Goal: Use online tool/utility: Utilize a website feature to perform a specific function

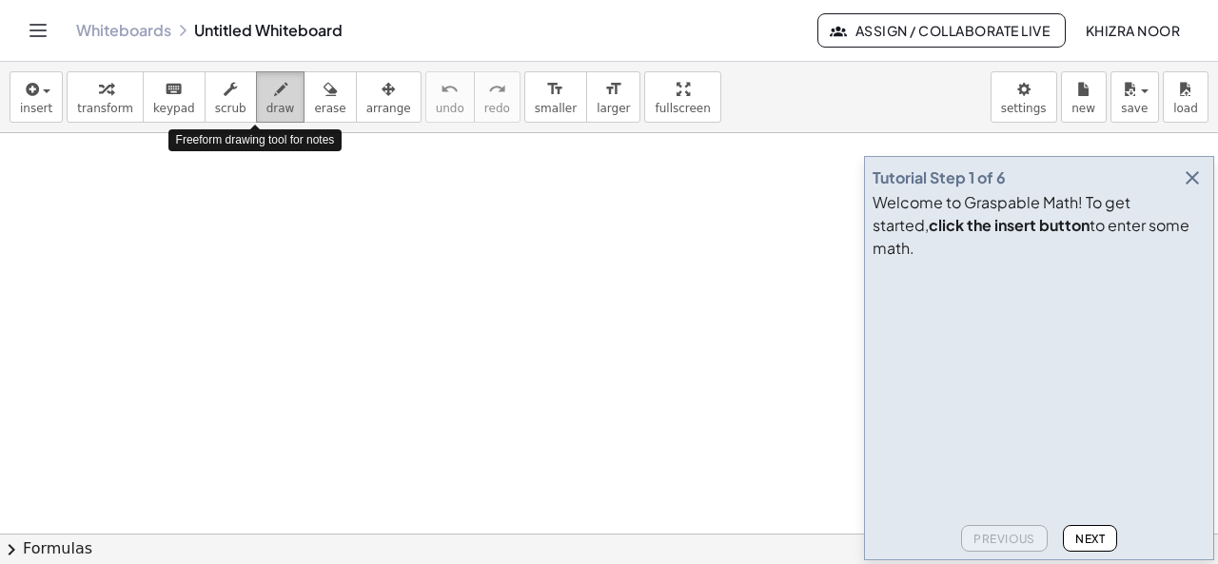
click at [266, 104] on span "draw" at bounding box center [280, 108] width 29 height 13
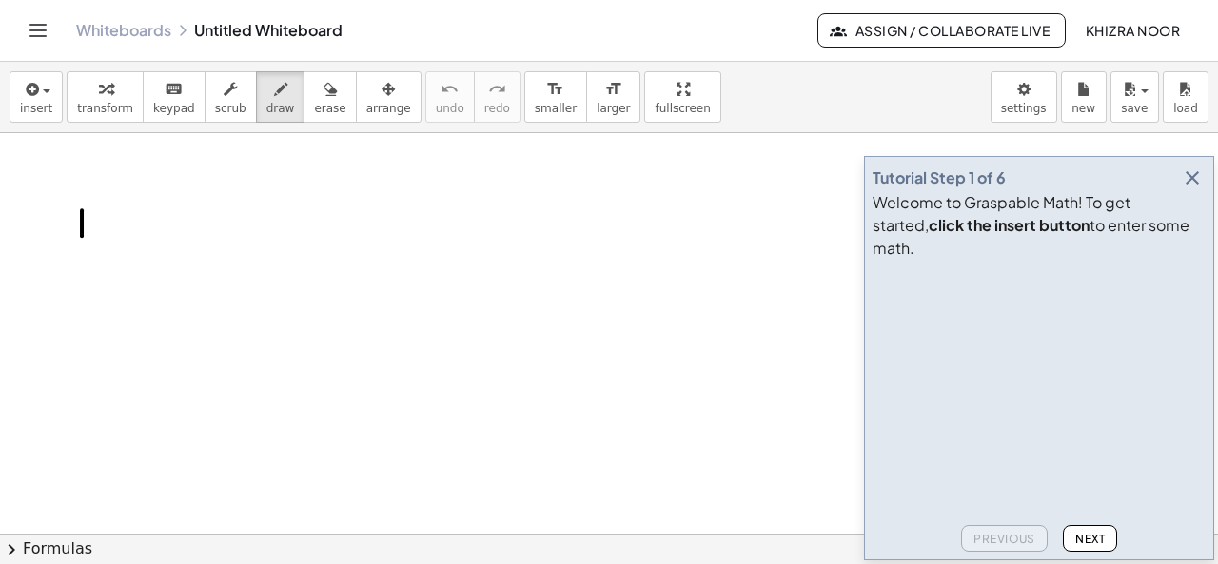
drag, startPoint x: 82, startPoint y: 209, endPoint x: 82, endPoint y: 242, distance: 32.3
drag, startPoint x: 116, startPoint y: 210, endPoint x: 147, endPoint y: 235, distance: 39.2
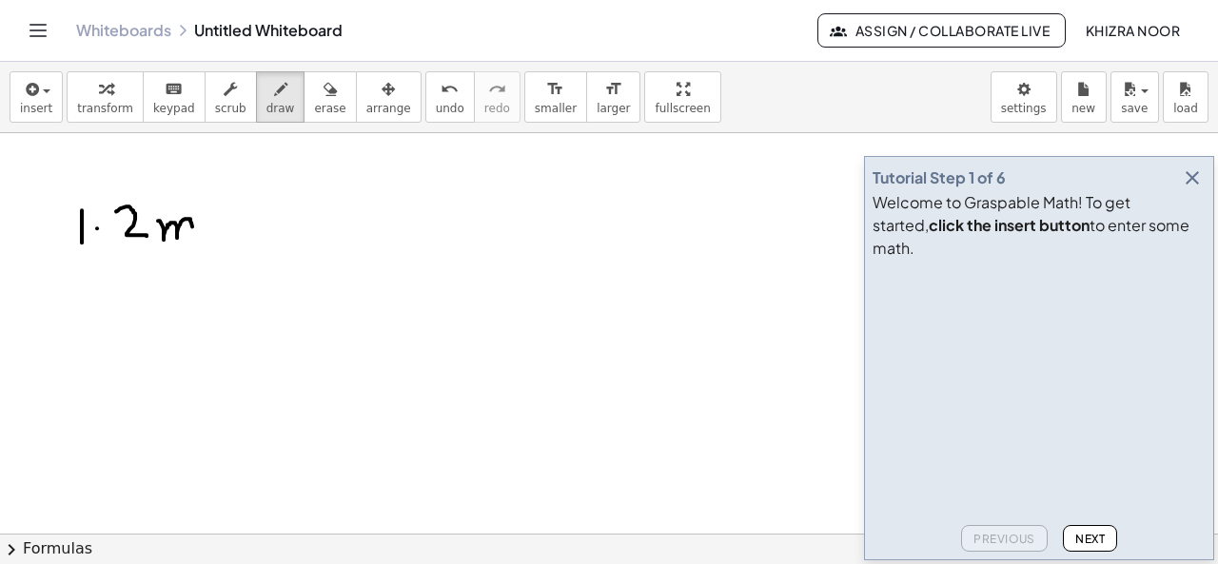
drag, startPoint x: 158, startPoint y: 220, endPoint x: 192, endPoint y: 237, distance: 38.3
drag, startPoint x: 224, startPoint y: 225, endPoint x: 251, endPoint y: 221, distance: 27.8
drag, startPoint x: 231, startPoint y: 233, endPoint x: 253, endPoint y: 232, distance: 21.9
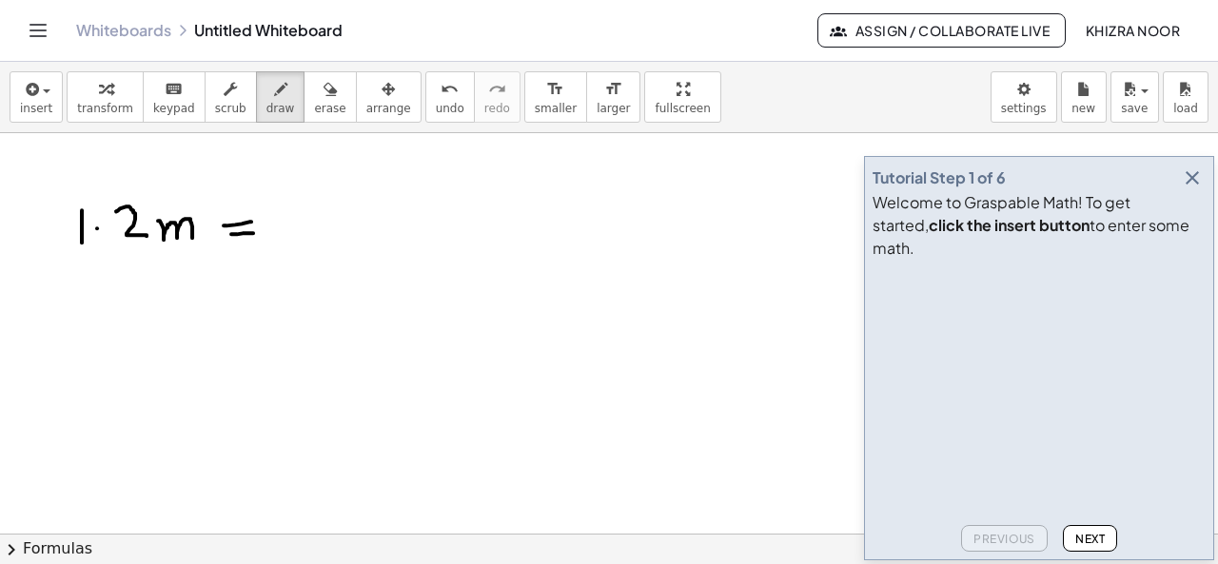
drag, startPoint x: 291, startPoint y: 206, endPoint x: 305, endPoint y: 258, distance: 53.3
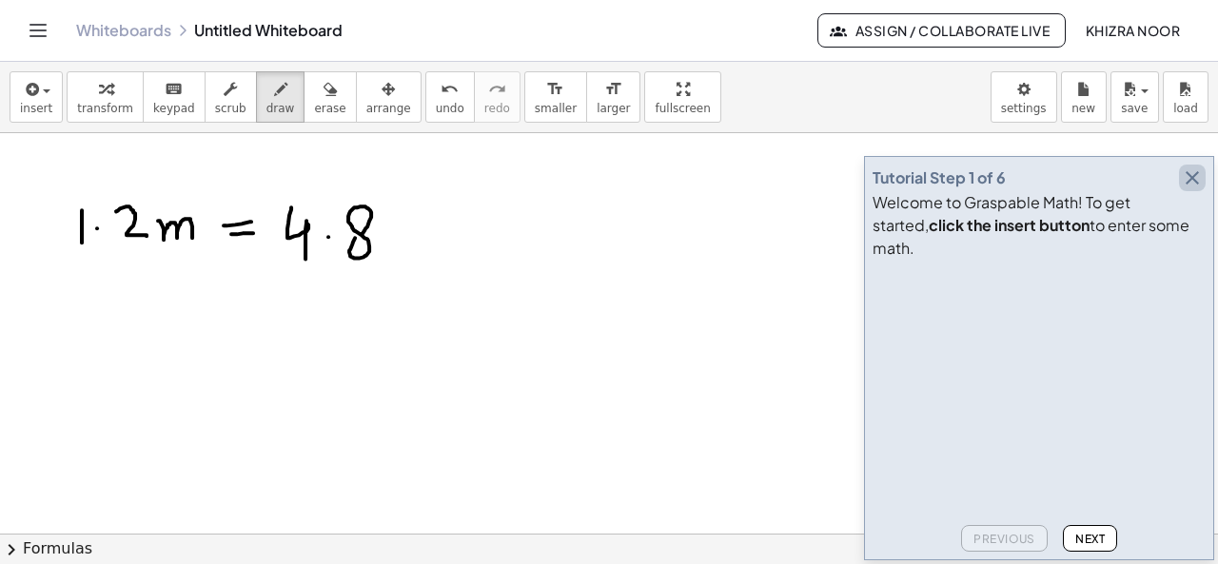
click at [1194, 189] on icon "button" at bounding box center [1192, 177] width 23 height 23
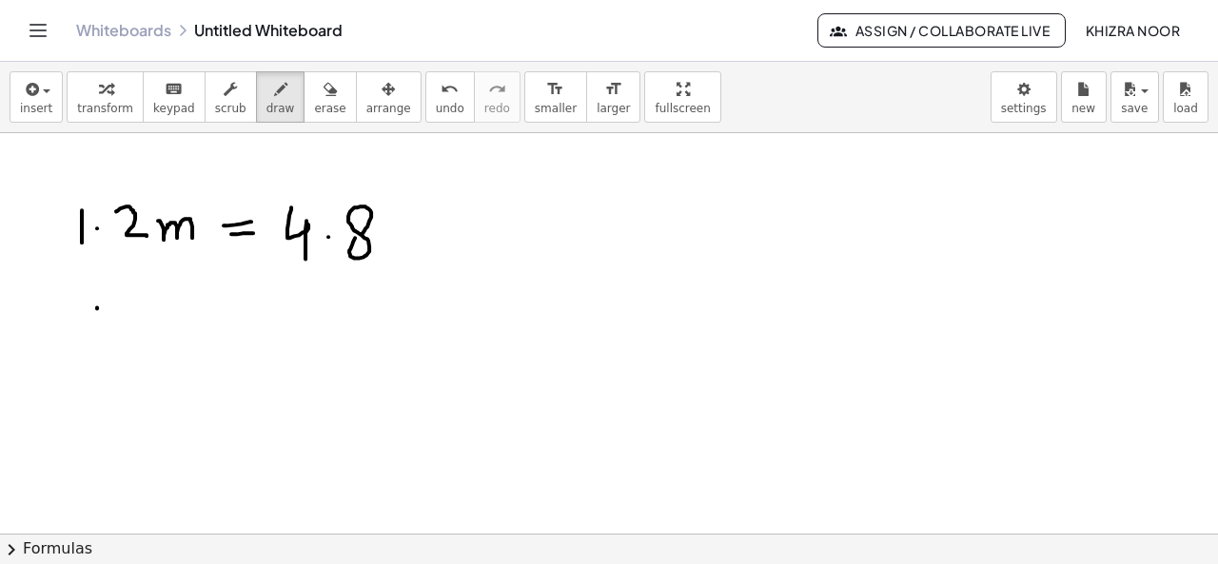
drag, startPoint x: 97, startPoint y: 306, endPoint x: 94, endPoint y: 338, distance: 31.5
drag, startPoint x: 135, startPoint y: 303, endPoint x: 171, endPoint y: 338, distance: 49.8
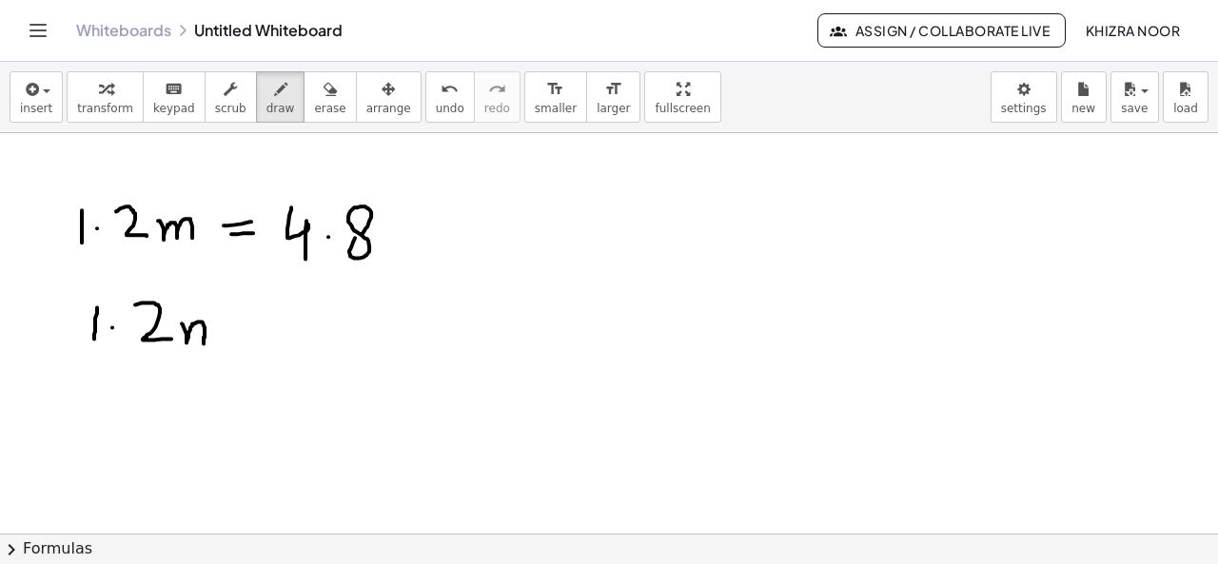
drag, startPoint x: 182, startPoint y: 323, endPoint x: 222, endPoint y: 330, distance: 40.7
drag, startPoint x: 89, startPoint y: 362, endPoint x: 216, endPoint y: 364, distance: 126.5
drag, startPoint x: 109, startPoint y: 393, endPoint x: 103, endPoint y: 434, distance: 41.4
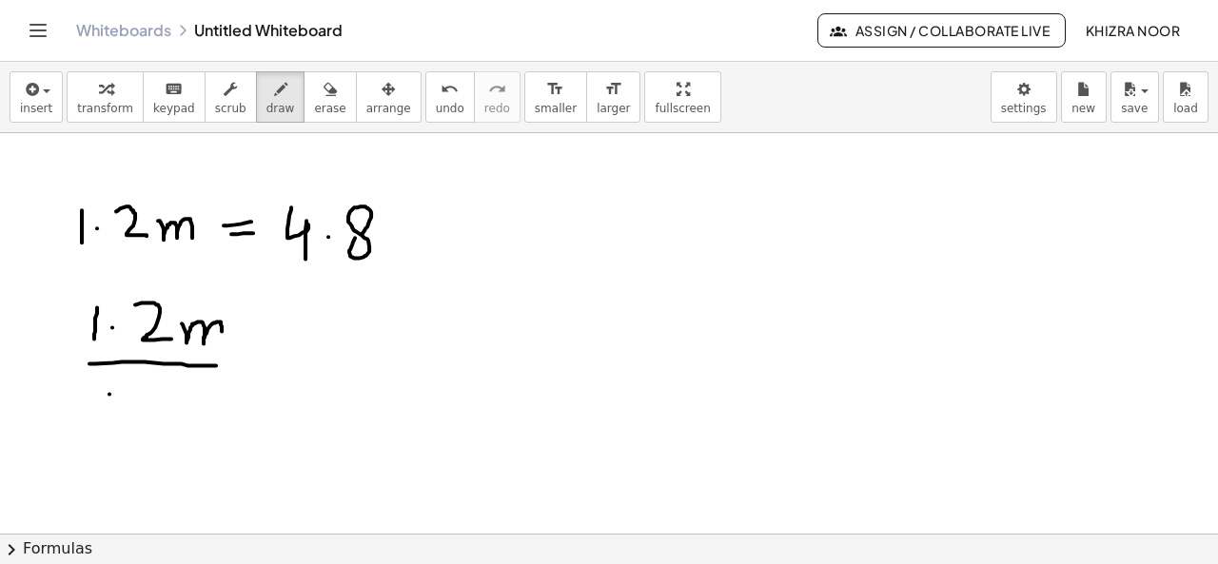
drag, startPoint x: 152, startPoint y: 403, endPoint x: 185, endPoint y: 444, distance: 52.1
drag, startPoint x: 257, startPoint y: 345, endPoint x: 272, endPoint y: 344, distance: 15.3
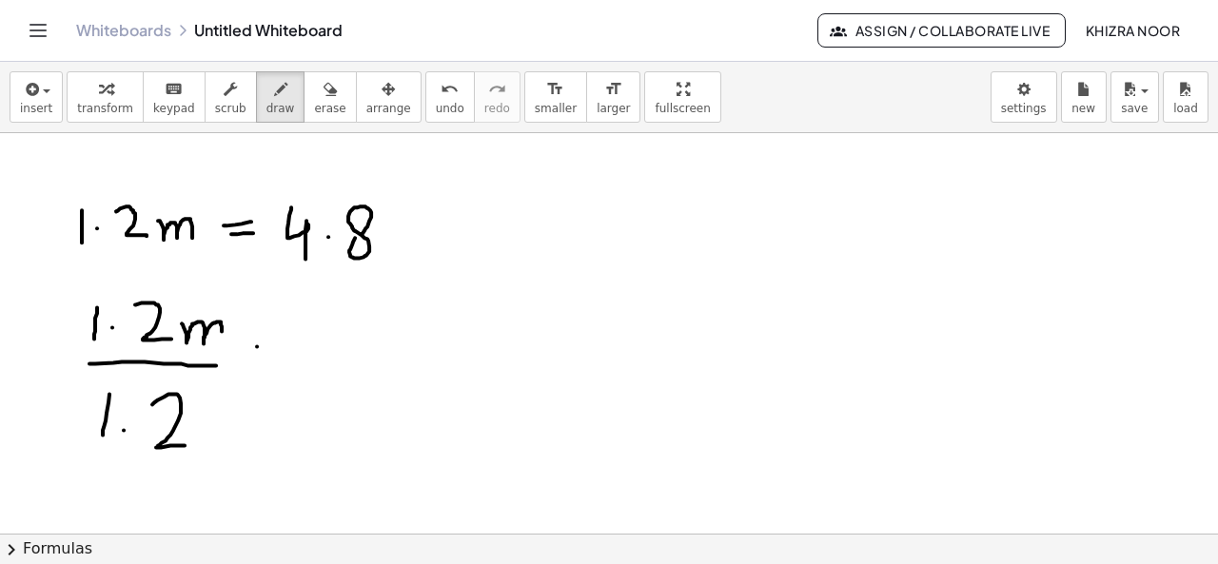
drag, startPoint x: 258, startPoint y: 359, endPoint x: 274, endPoint y: 359, distance: 16.2
drag, startPoint x: 221, startPoint y: 325, endPoint x: 213, endPoint y: 347, distance: 23.2
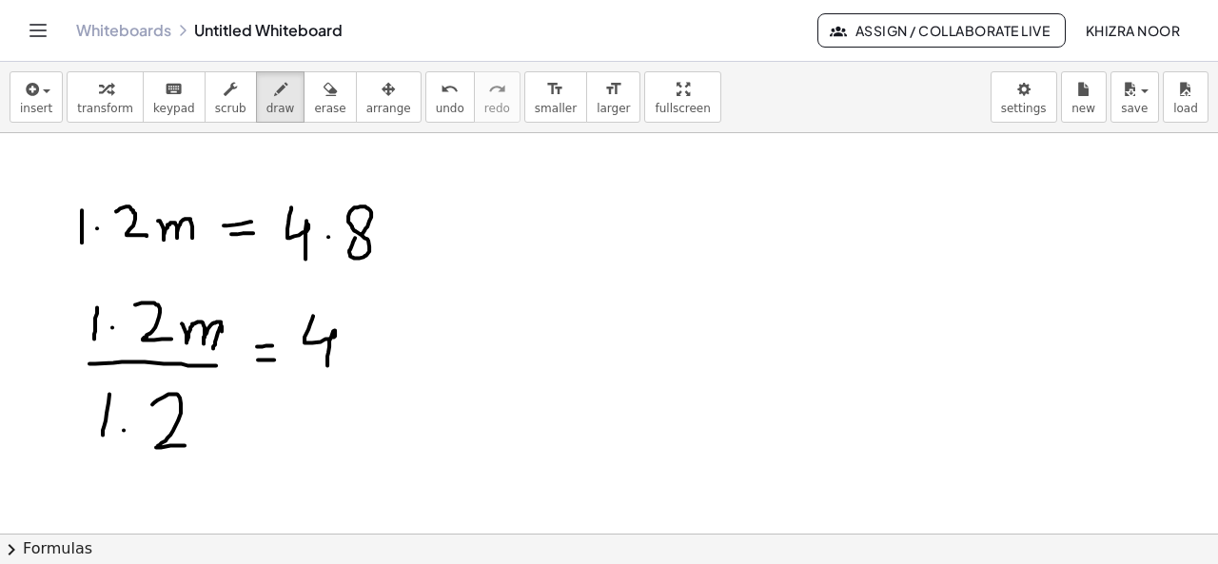
drag, startPoint x: 313, startPoint y: 315, endPoint x: 327, endPoint y: 366, distance: 53.3
drag, startPoint x: 302, startPoint y: 374, endPoint x: 405, endPoint y: 377, distance: 103.7
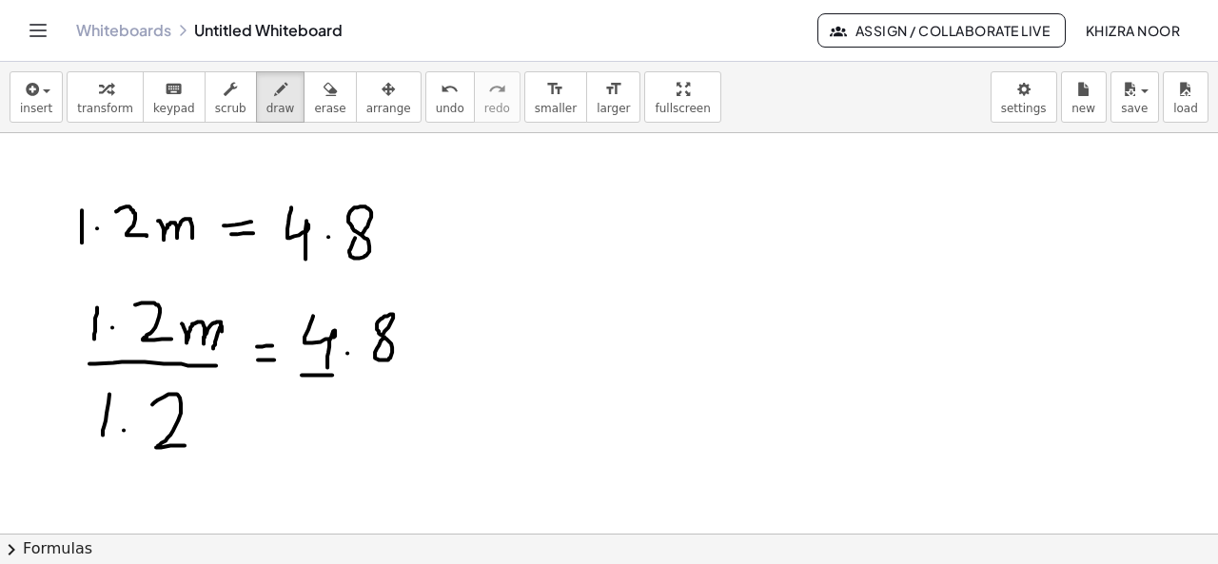
drag, startPoint x: 327, startPoint y: 399, endPoint x: 325, endPoint y: 435, distance: 36.2
drag, startPoint x: 371, startPoint y: 408, endPoint x: 422, endPoint y: 435, distance: 57.9
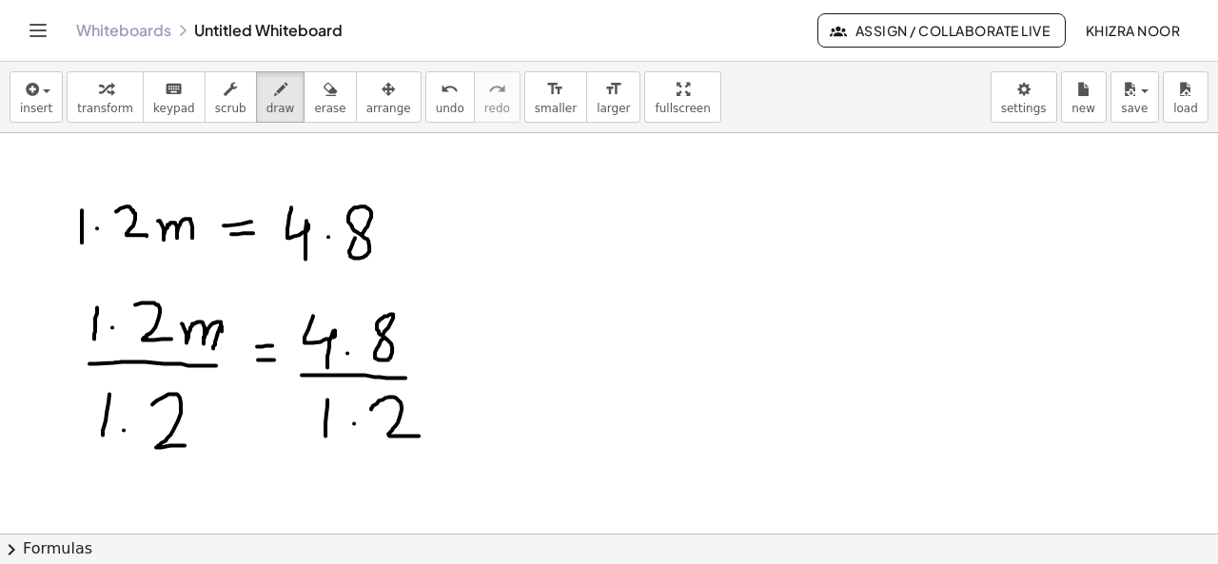
drag, startPoint x: 176, startPoint y: 383, endPoint x: 89, endPoint y: 411, distance: 90.9
drag, startPoint x: 164, startPoint y: 290, endPoint x: 86, endPoint y: 338, distance: 91.4
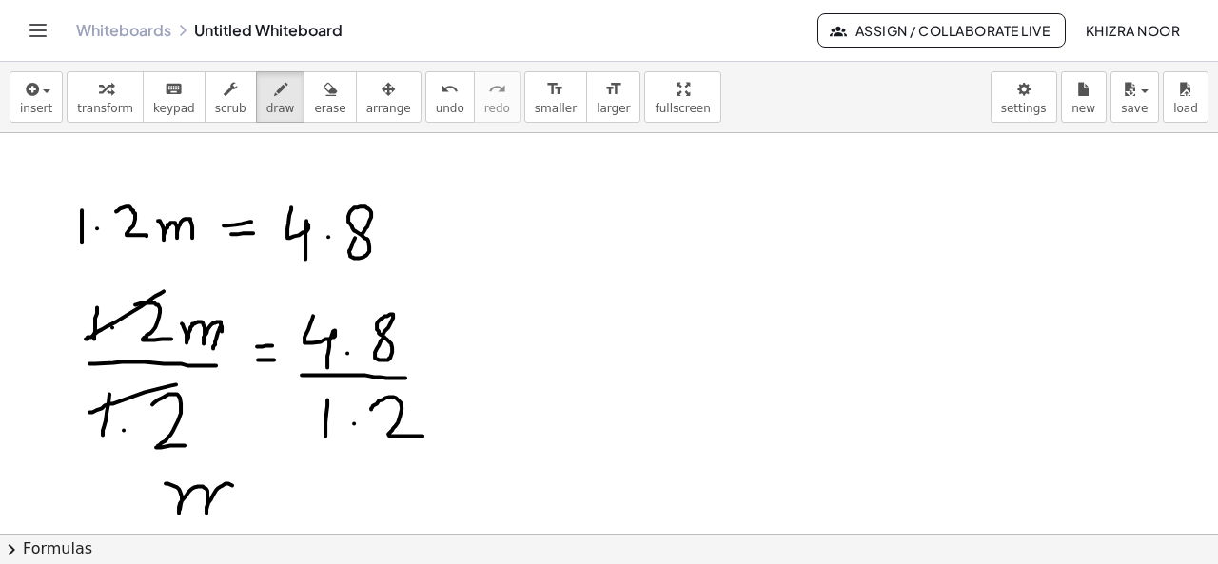
drag, startPoint x: 166, startPoint y: 482, endPoint x: 233, endPoint y: 512, distance: 73.7
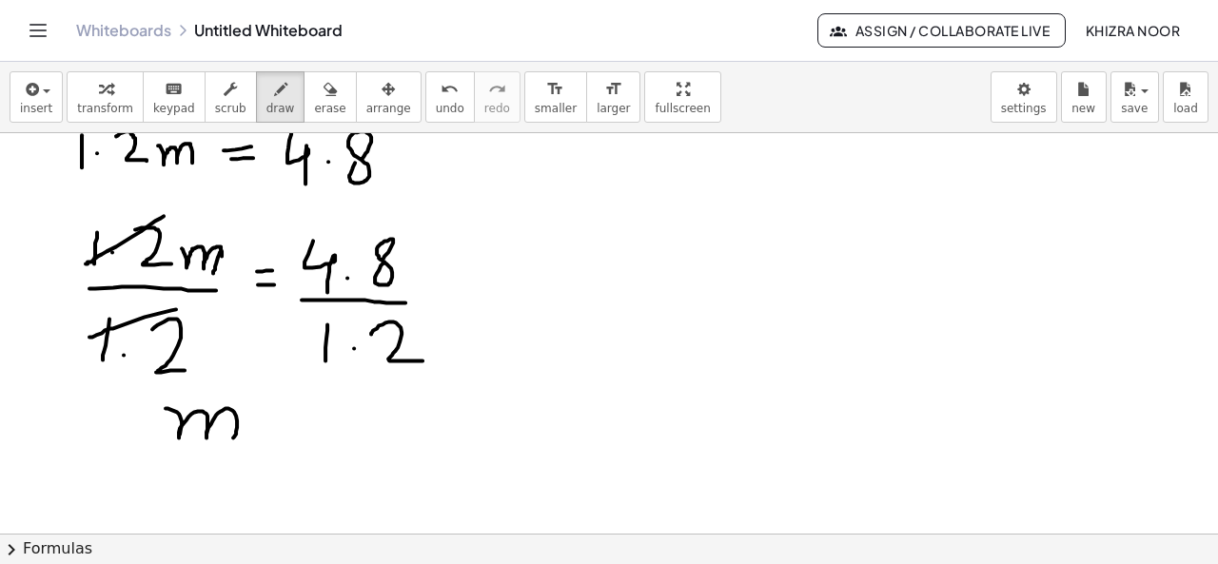
scroll to position [77, 0]
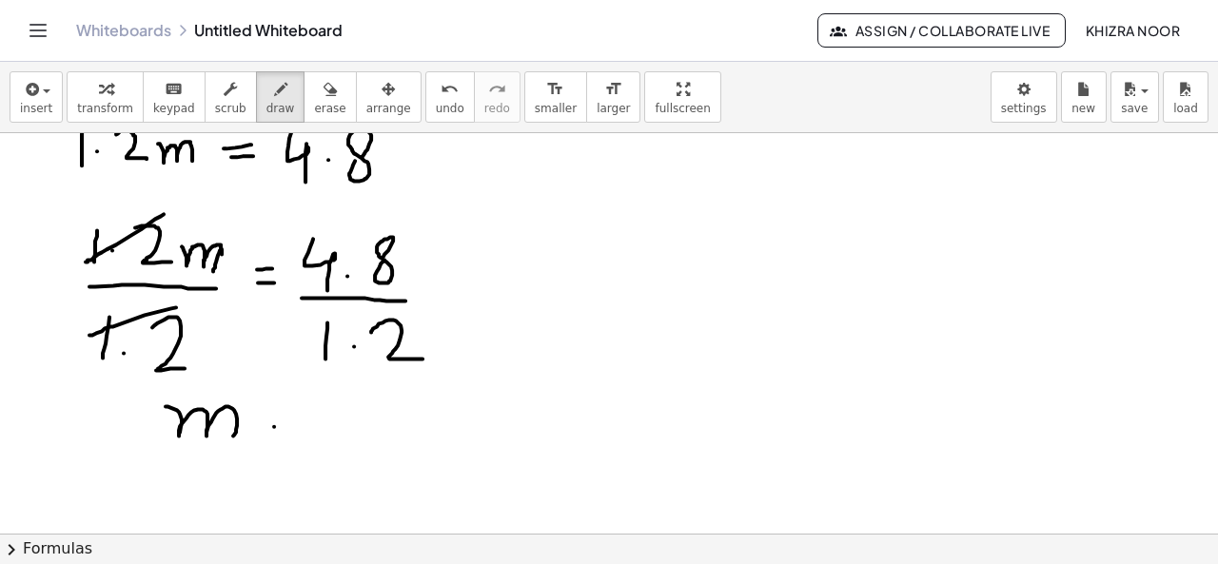
drag, startPoint x: 274, startPoint y: 425, endPoint x: 291, endPoint y: 422, distance: 17.4
click at [291, 422] on div at bounding box center [609, 518] width 1218 height 925
drag, startPoint x: 275, startPoint y: 440, endPoint x: 300, endPoint y: 440, distance: 24.7
click at [300, 440] on div at bounding box center [609, 518] width 1218 height 925
drag, startPoint x: 367, startPoint y: 390, endPoint x: 380, endPoint y: 429, distance: 40.9
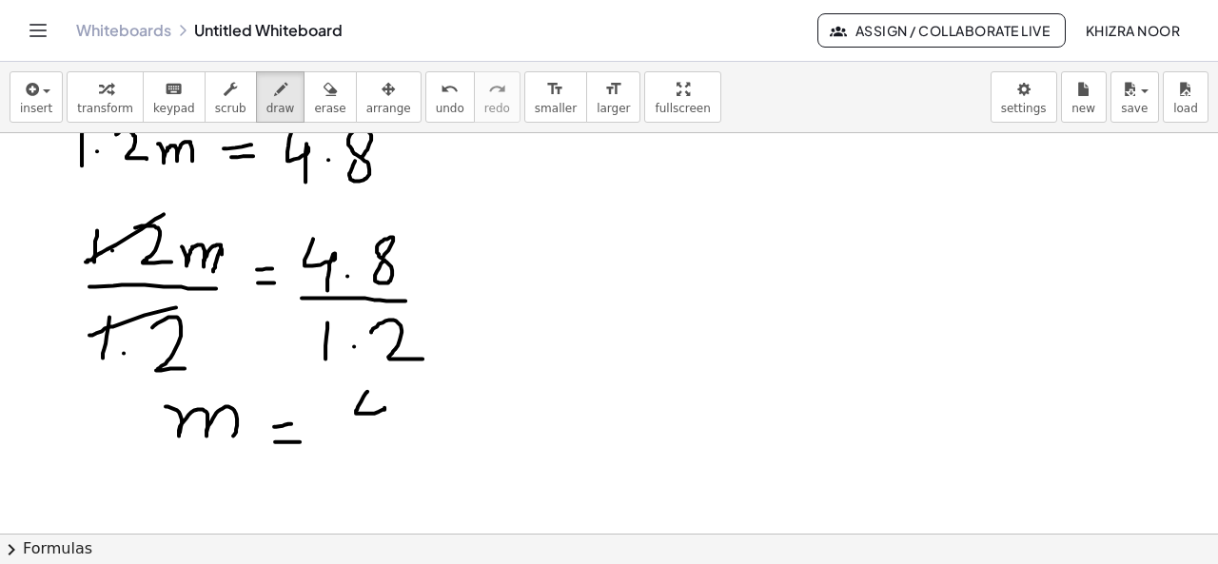
click at [380, 429] on div at bounding box center [609, 518] width 1218 height 925
click at [408, 420] on div at bounding box center [609, 518] width 1218 height 925
click at [459, 416] on div at bounding box center [609, 518] width 1218 height 925
drag, startPoint x: 352, startPoint y: 445, endPoint x: 500, endPoint y: 445, distance: 148.4
click at [500, 445] on div at bounding box center [609, 518] width 1218 height 925
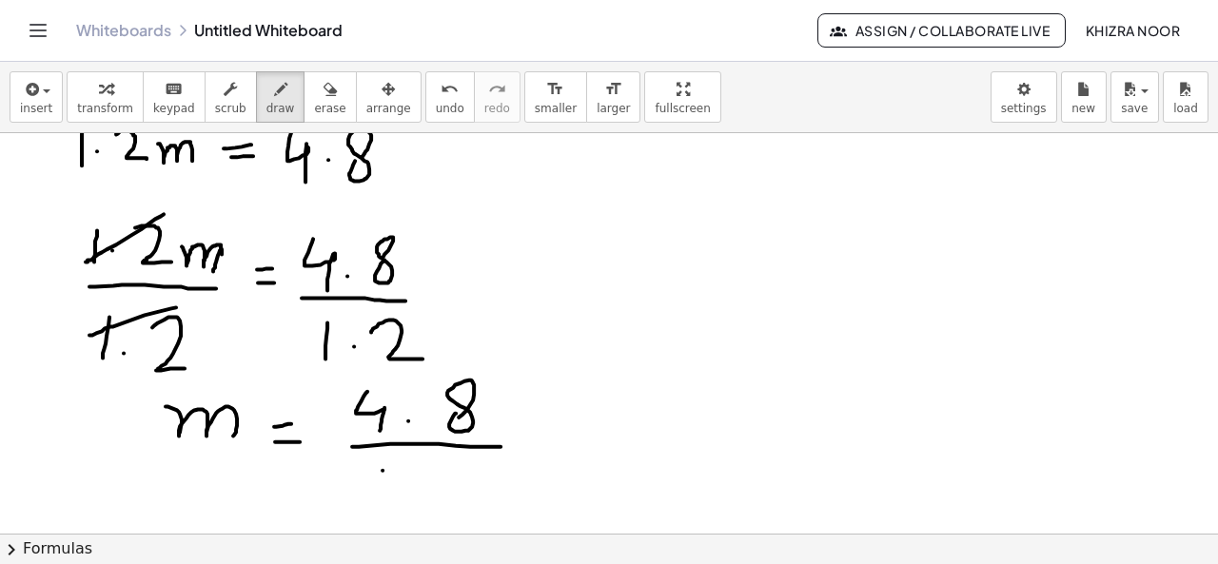
drag, startPoint x: 382, startPoint y: 469, endPoint x: 380, endPoint y: 503, distance: 34.4
click at [380, 503] on div at bounding box center [609, 518] width 1218 height 925
click at [420, 489] on div at bounding box center [609, 518] width 1218 height 925
drag, startPoint x: 447, startPoint y: 480, endPoint x: 483, endPoint y: 506, distance: 44.3
click at [483, 506] on div at bounding box center [609, 518] width 1218 height 925
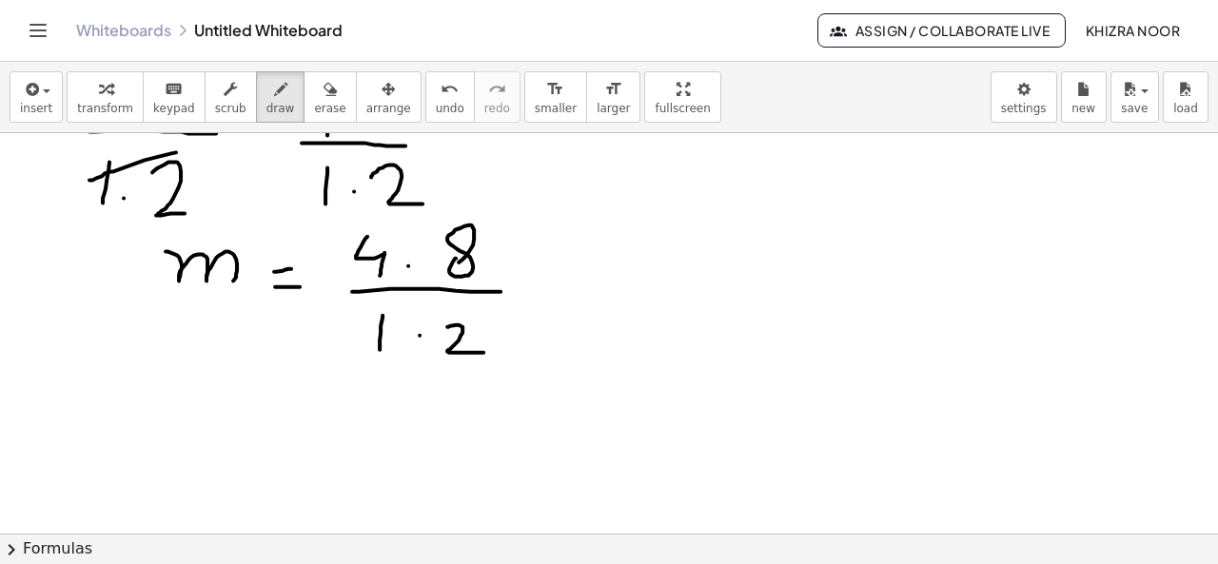
scroll to position [233, 0]
drag, startPoint x: 275, startPoint y: 446, endPoint x: 310, endPoint y: 443, distance: 35.3
click at [310, 443] on div at bounding box center [609, 362] width 1218 height 925
drag, startPoint x: 283, startPoint y: 459, endPoint x: 316, endPoint y: 459, distance: 32.3
click at [316, 459] on div at bounding box center [609, 362] width 1218 height 925
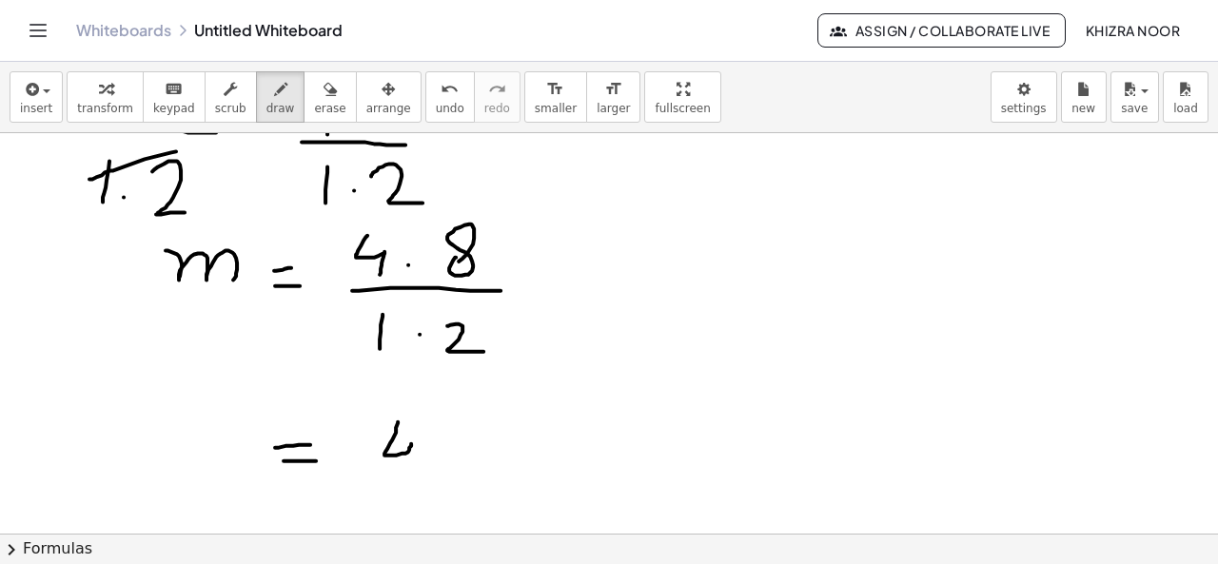
drag, startPoint x: 398, startPoint y: 420, endPoint x: 404, endPoint y: 479, distance: 59.4
click at [404, 479] on div at bounding box center [609, 362] width 1218 height 925
drag, startPoint x: 457, startPoint y: 421, endPoint x: 448, endPoint y: 426, distance: 9.8
click at [448, 426] on div at bounding box center [609, 362] width 1218 height 925
click at [451, 446] on div at bounding box center [609, 362] width 1218 height 925
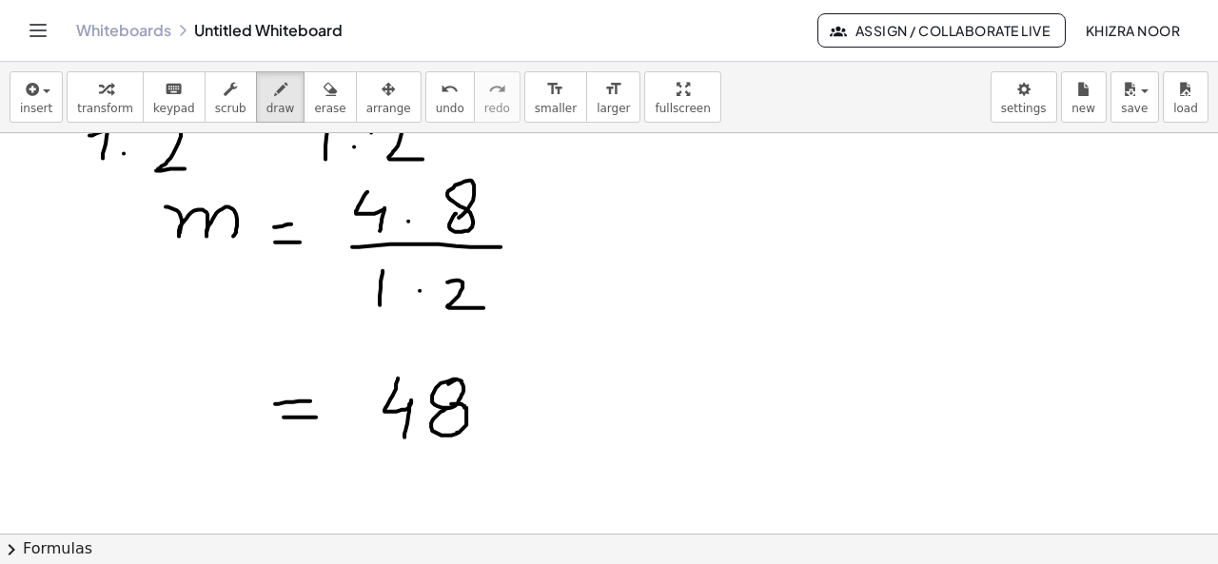
scroll to position [280, 0]
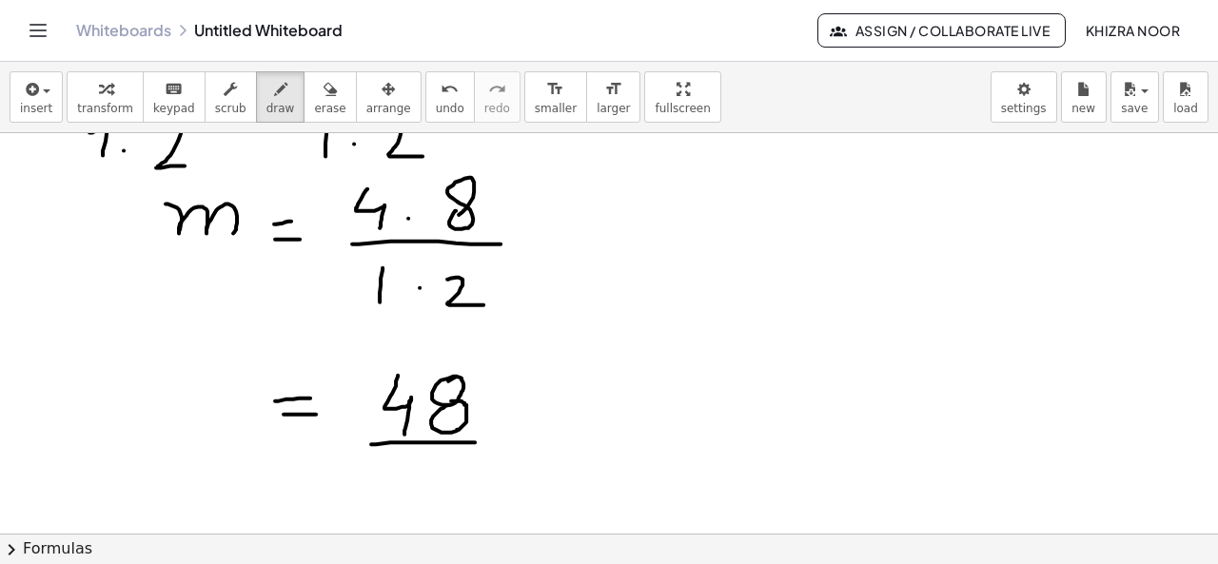
drag, startPoint x: 371, startPoint y: 442, endPoint x: 489, endPoint y: 440, distance: 118.0
click at [489, 440] on div at bounding box center [609, 315] width 1218 height 925
drag, startPoint x: 420, startPoint y: 465, endPoint x: 412, endPoint y: 502, distance: 37.9
click at [412, 502] on div at bounding box center [609, 315] width 1218 height 925
drag, startPoint x: 449, startPoint y: 482, endPoint x: 438, endPoint y: 488, distance: 12.8
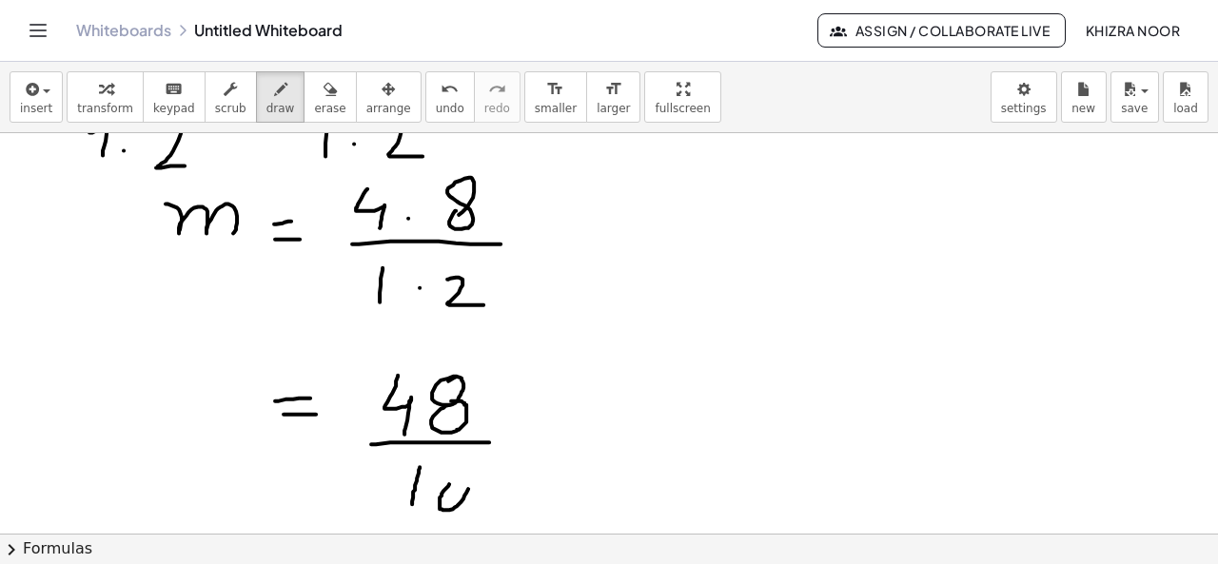
click at [438, 488] on div at bounding box center [609, 315] width 1218 height 925
drag, startPoint x: 520, startPoint y: 415, endPoint x: 549, endPoint y: 433, distance: 33.8
click at [549, 433] on div at bounding box center [609, 315] width 1218 height 925
drag, startPoint x: 552, startPoint y: 408, endPoint x: 522, endPoint y: 439, distance: 42.4
click at [522, 439] on div at bounding box center [609, 315] width 1218 height 925
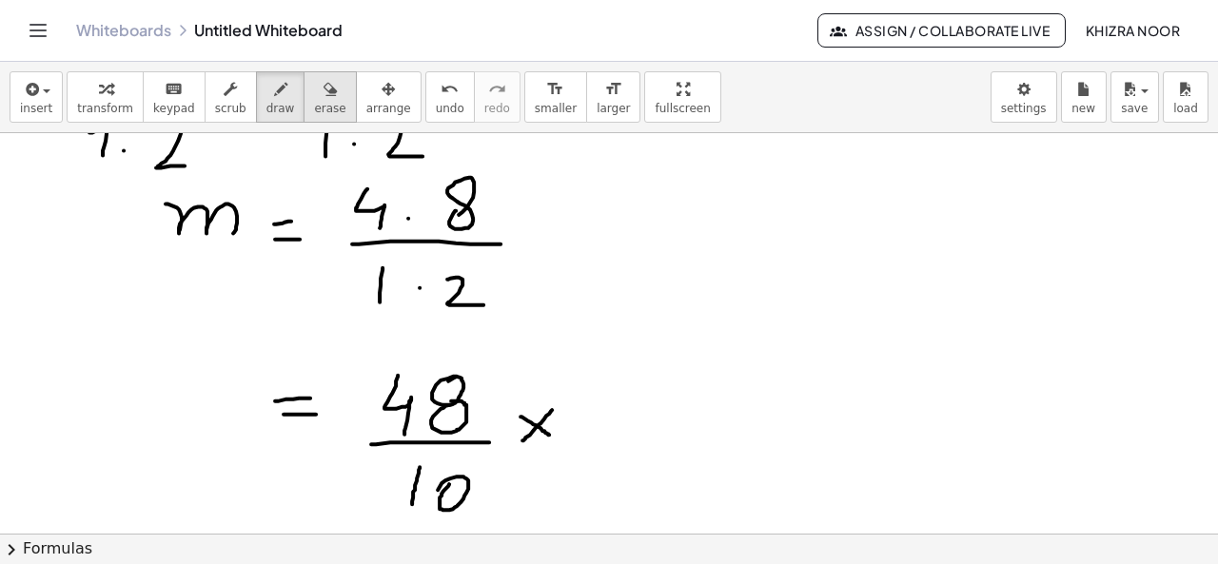
click at [314, 104] on span "erase" at bounding box center [329, 108] width 31 height 13
click at [540, 424] on div at bounding box center [609, 315] width 1218 height 925
click at [266, 88] on div "button" at bounding box center [280, 88] width 29 height 23
drag, startPoint x: 525, startPoint y: 407, endPoint x: 547, endPoint y: 423, distance: 27.2
click at [547, 423] on div at bounding box center [609, 315] width 1218 height 925
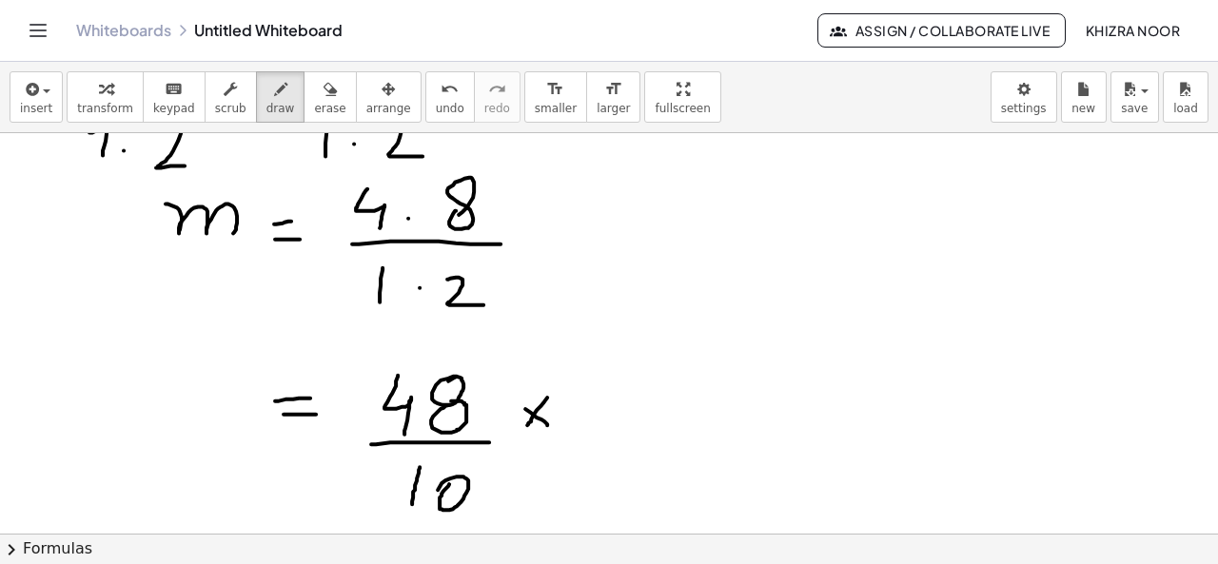
drag, startPoint x: 547, startPoint y: 396, endPoint x: 525, endPoint y: 427, distance: 38.3
click at [525, 427] on div at bounding box center [609, 315] width 1218 height 925
drag, startPoint x: 618, startPoint y: 370, endPoint x: 616, endPoint y: 425, distance: 55.2
click at [616, 425] on div at bounding box center [609, 315] width 1218 height 925
drag, startPoint x: 659, startPoint y: 393, endPoint x: 669, endPoint y: 396, distance: 9.9
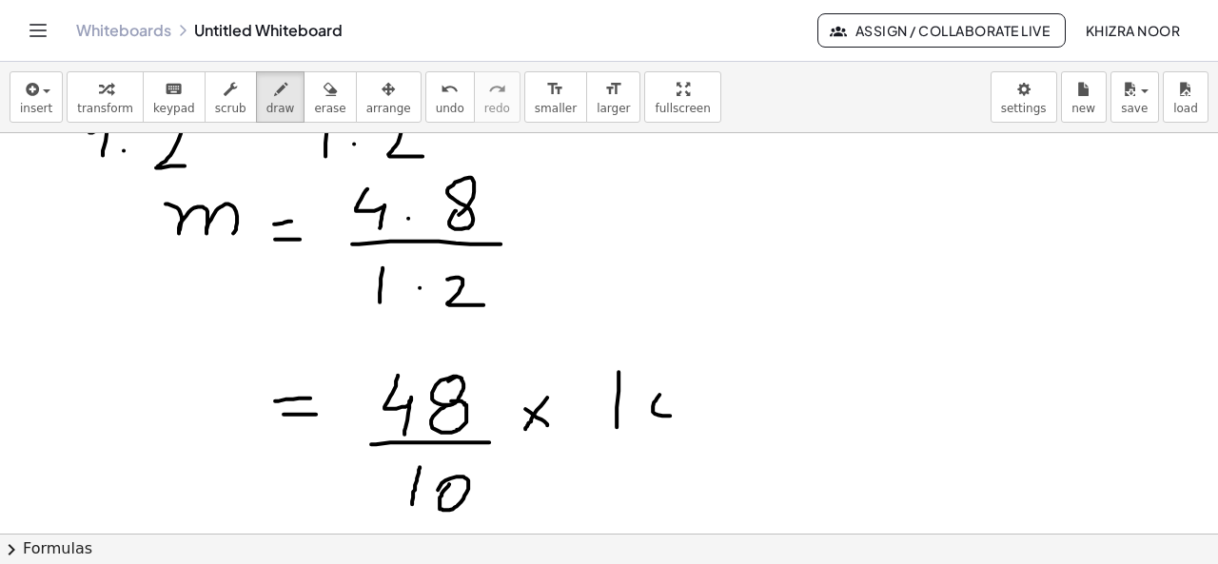
click at [669, 396] on div at bounding box center [609, 315] width 1218 height 925
drag, startPoint x: 592, startPoint y: 440, endPoint x: 710, endPoint y: 435, distance: 118.1
click at [710, 435] on div at bounding box center [609, 315] width 1218 height 925
drag, startPoint x: 611, startPoint y: 458, endPoint x: 607, endPoint y: 499, distance: 42.0
click at [607, 499] on div at bounding box center [609, 315] width 1218 height 925
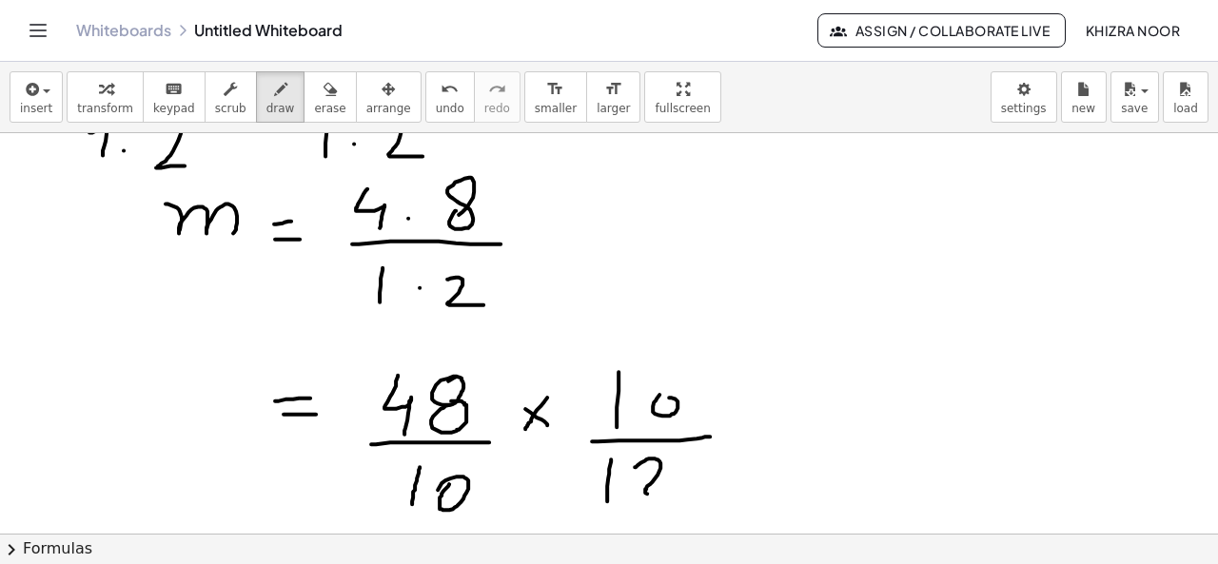
drag, startPoint x: 635, startPoint y: 465, endPoint x: 687, endPoint y: 492, distance: 58.7
click at [687, 492] on div at bounding box center [609, 315] width 1218 height 925
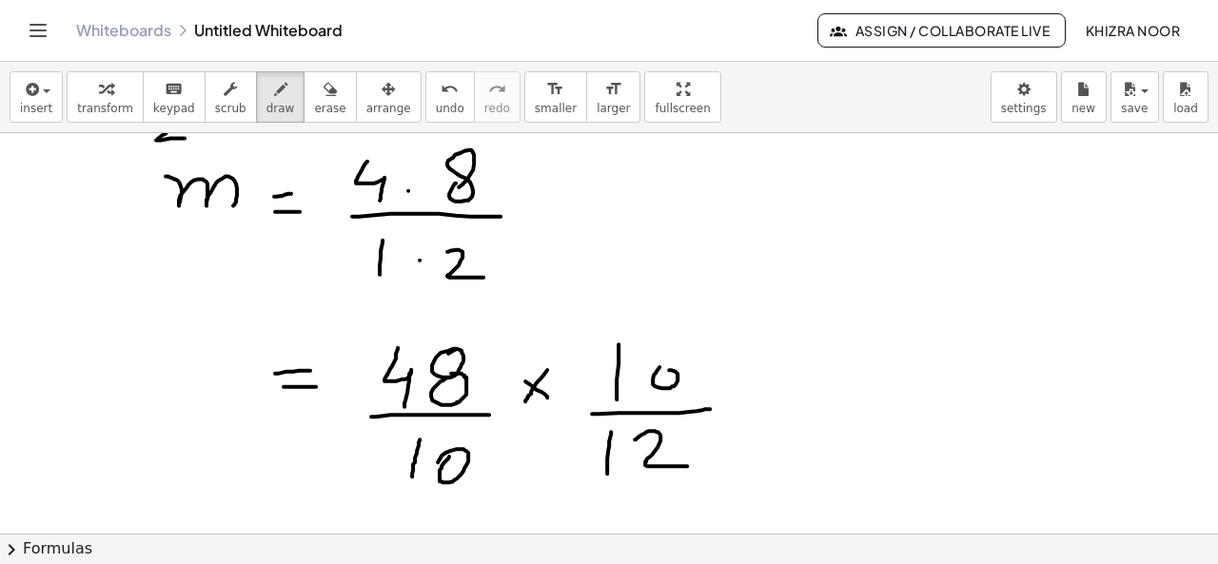
scroll to position [303, 0]
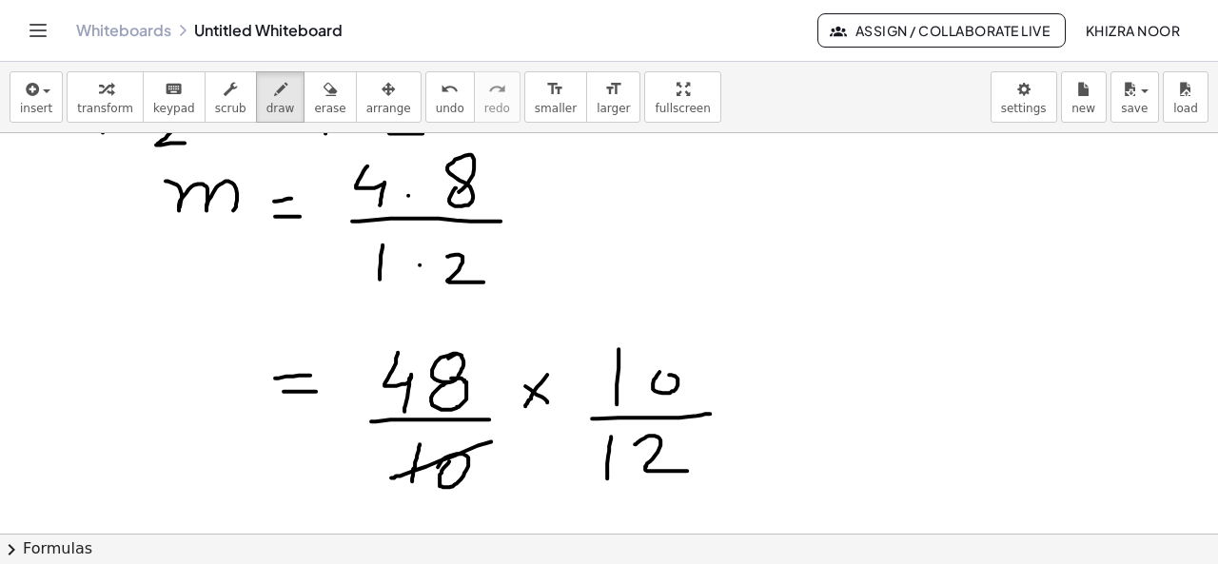
drag, startPoint x: 491, startPoint y: 440, endPoint x: 388, endPoint y: 477, distance: 108.9
click at [388, 477] on div at bounding box center [609, 293] width 1218 height 925
drag, startPoint x: 677, startPoint y: 355, endPoint x: 594, endPoint y: 406, distance: 98.2
click at [594, 406] on div at bounding box center [609, 293] width 1218 height 925
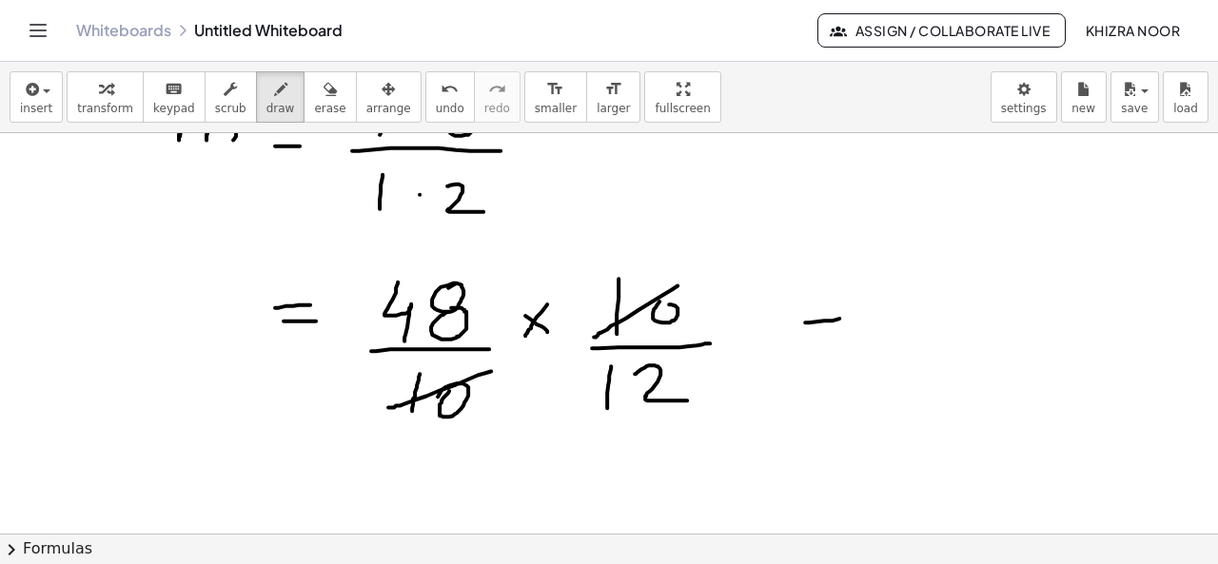
drag, startPoint x: 805, startPoint y: 321, endPoint x: 851, endPoint y: 314, distance: 47.1
click at [851, 314] on div at bounding box center [609, 222] width 1218 height 925
drag, startPoint x: 811, startPoint y: 336, endPoint x: 845, endPoint y: 334, distance: 34.3
click at [845, 334] on div at bounding box center [609, 222] width 1218 height 925
drag, startPoint x: 929, startPoint y: 273, endPoint x: 947, endPoint y: 321, distance: 50.6
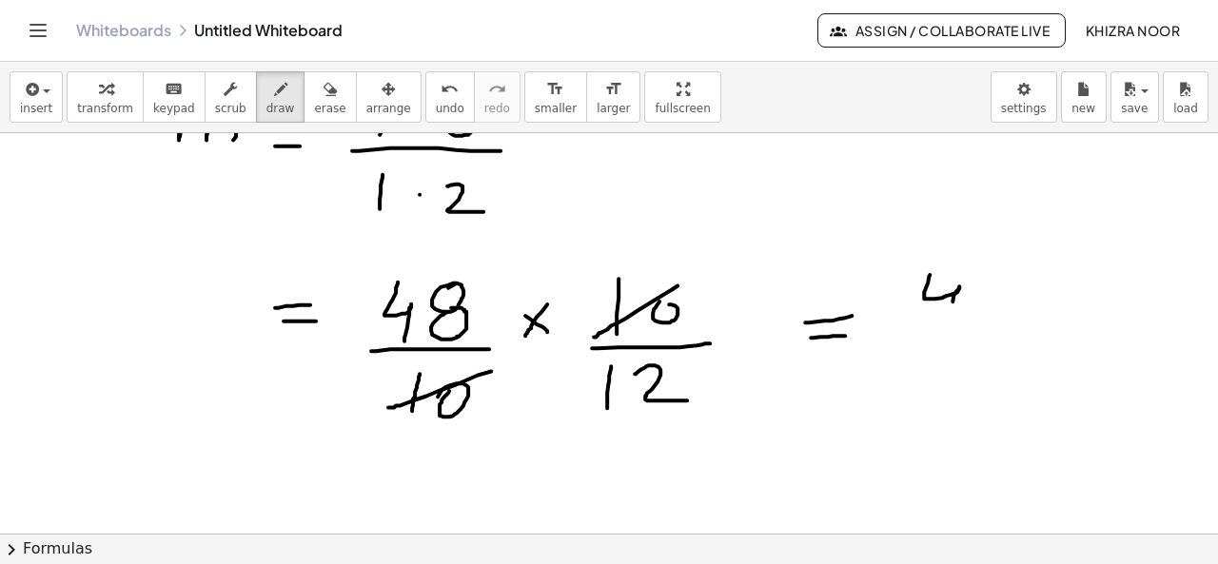
click at [947, 321] on div at bounding box center [609, 222] width 1218 height 925
click at [987, 294] on div at bounding box center [609, 222] width 1218 height 925
drag, startPoint x: 927, startPoint y: 335, endPoint x: 1041, endPoint y: 326, distance: 114.5
click at [1041, 326] on div at bounding box center [609, 222] width 1218 height 925
drag, startPoint x: 962, startPoint y: 357, endPoint x: 954, endPoint y: 397, distance: 40.7
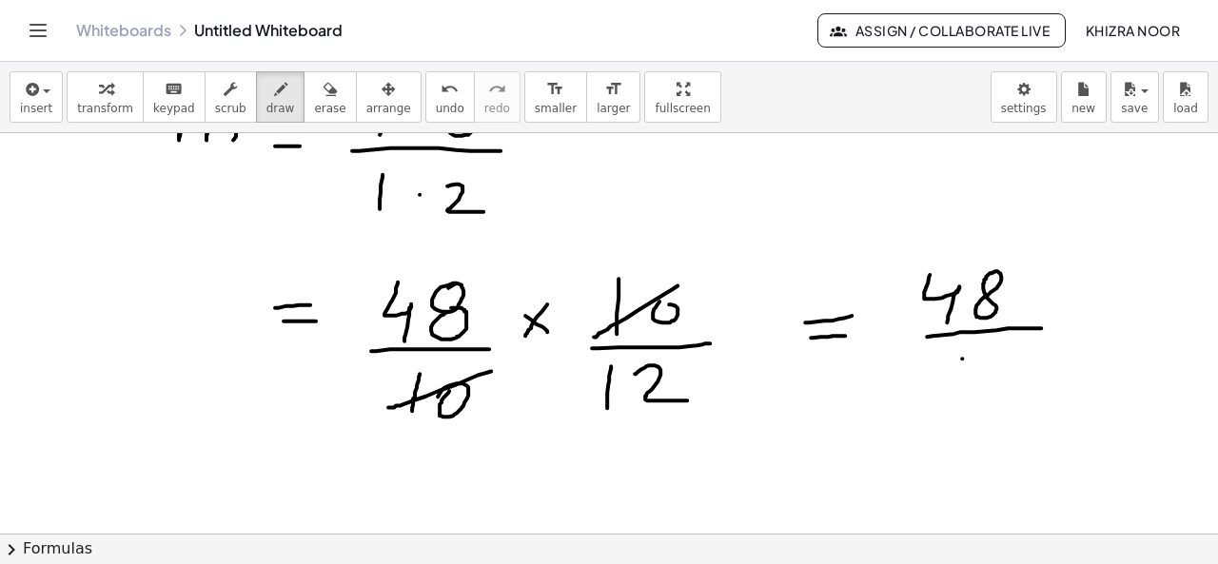
click at [954, 397] on div at bounding box center [609, 222] width 1218 height 925
drag, startPoint x: 986, startPoint y: 370, endPoint x: 1033, endPoint y: 392, distance: 52.4
click at [1033, 392] on div at bounding box center [609, 222] width 1218 height 925
drag, startPoint x: 1016, startPoint y: 266, endPoint x: 913, endPoint y: 314, distance: 113.2
click at [913, 314] on div at bounding box center [609, 222] width 1218 height 925
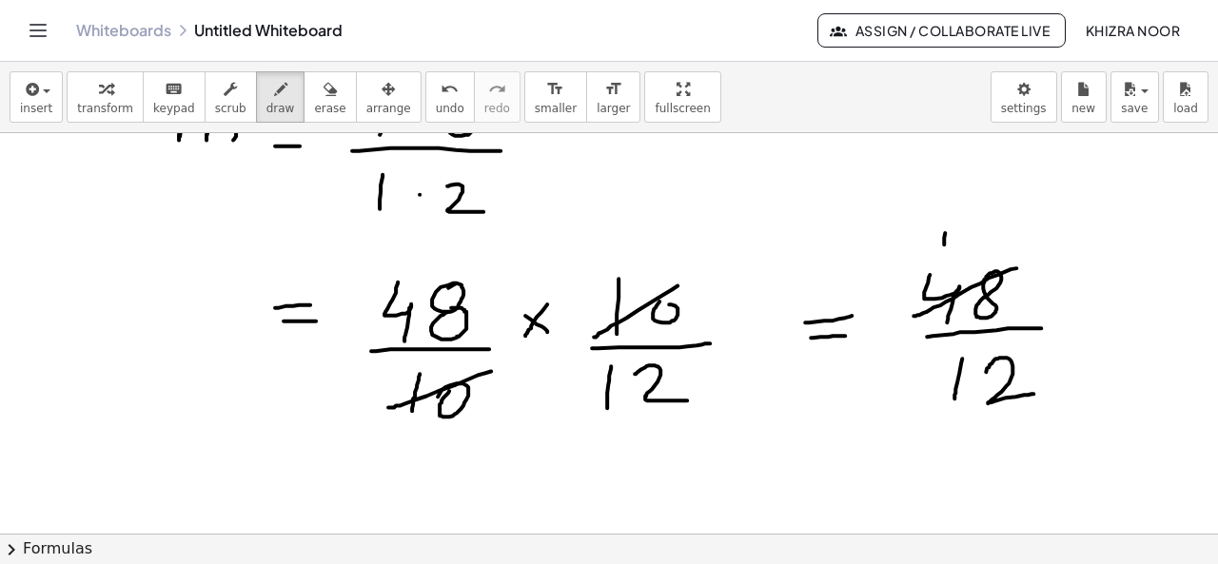
drag, startPoint x: 945, startPoint y: 231, endPoint x: 940, endPoint y: 267, distance: 36.5
click at [940, 267] on div at bounding box center [609, 222] width 1218 height 925
drag, startPoint x: 957, startPoint y: 235, endPoint x: 977, endPoint y: 262, distance: 33.3
click at [977, 262] on div at bounding box center [609, 222] width 1218 height 925
drag, startPoint x: 1035, startPoint y: 353, endPoint x: 949, endPoint y: 396, distance: 95.7
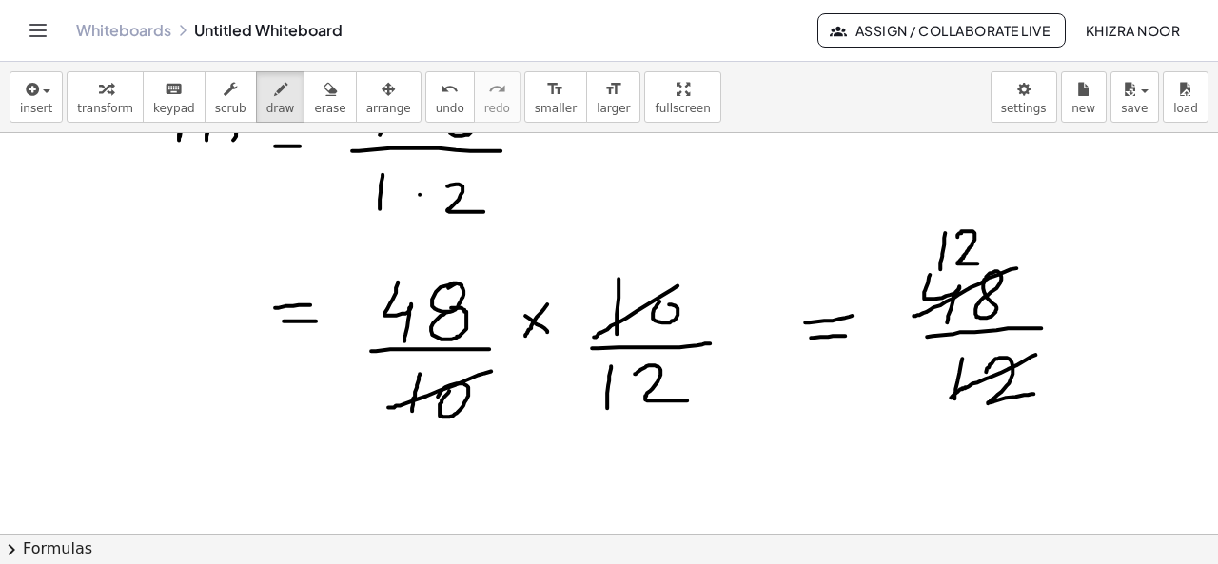
click at [949, 396] on div at bounding box center [609, 222] width 1218 height 925
drag, startPoint x: 987, startPoint y: 435, endPoint x: 1001, endPoint y: 469, distance: 36.7
click at [1001, 469] on div at bounding box center [609, 222] width 1218 height 925
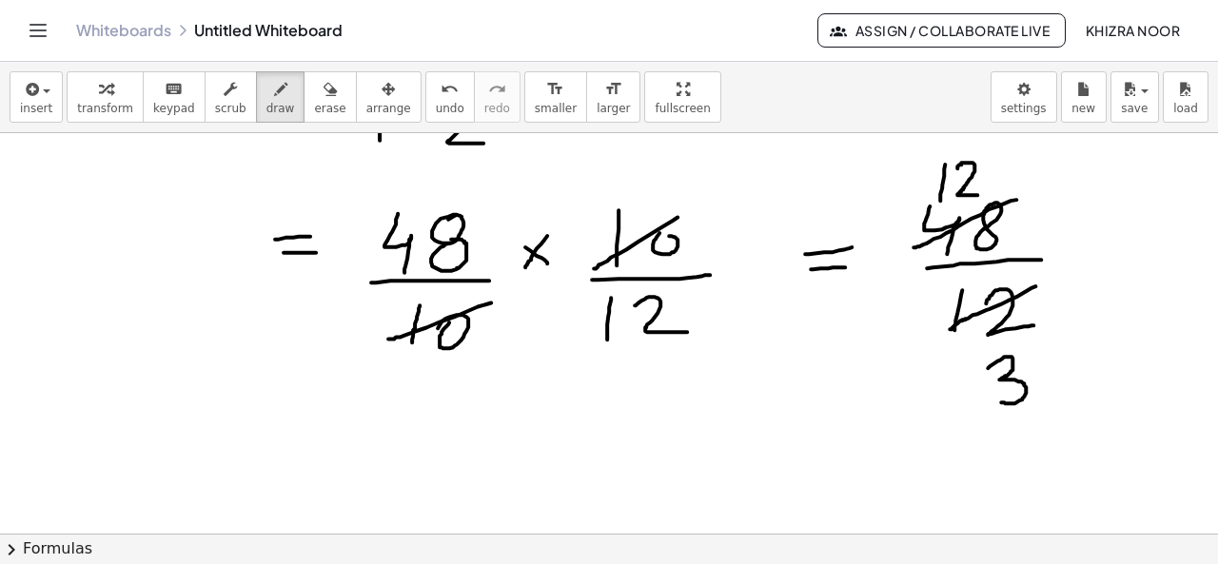
scroll to position [452, 0]
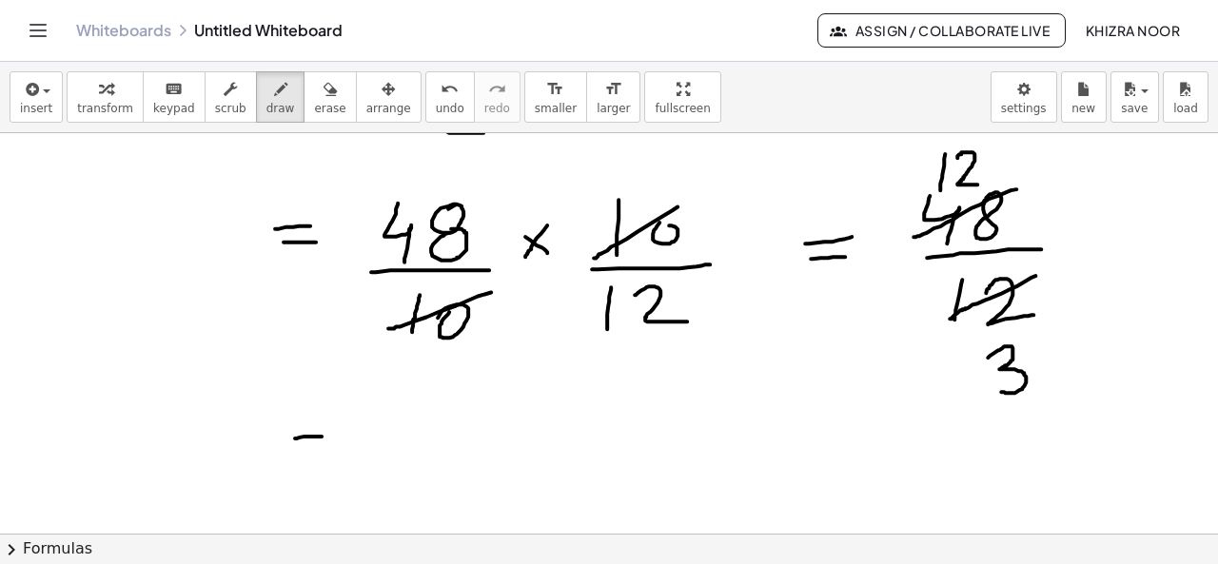
drag, startPoint x: 295, startPoint y: 437, endPoint x: 323, endPoint y: 435, distance: 28.6
click at [323, 435] on div at bounding box center [609, 143] width 1218 height 925
drag, startPoint x: 299, startPoint y: 455, endPoint x: 333, endPoint y: 455, distance: 34.2
click at [333, 455] on div at bounding box center [609, 143] width 1218 height 925
drag, startPoint x: 423, startPoint y: 400, endPoint x: 420, endPoint y: 429, distance: 29.6
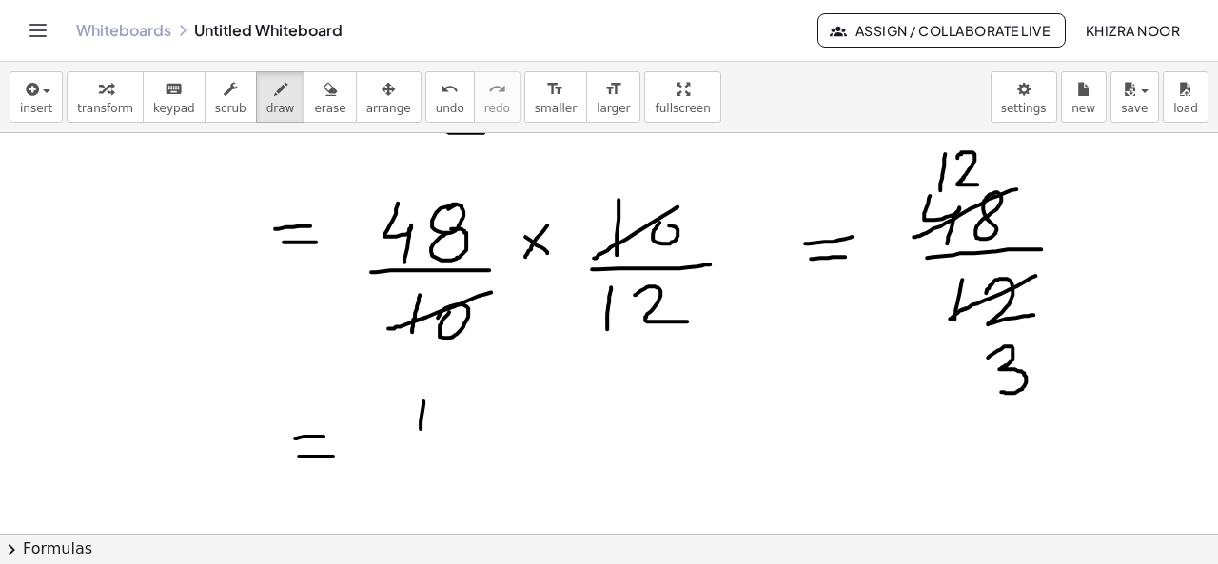
click at [420, 429] on div at bounding box center [609, 143] width 1218 height 925
drag, startPoint x: 441, startPoint y: 408, endPoint x: 500, endPoint y: 425, distance: 61.4
click at [500, 425] on div at bounding box center [609, 143] width 1218 height 925
drag, startPoint x: 411, startPoint y: 446, endPoint x: 502, endPoint y: 445, distance: 91.3
click at [502, 445] on div at bounding box center [609, 143] width 1218 height 925
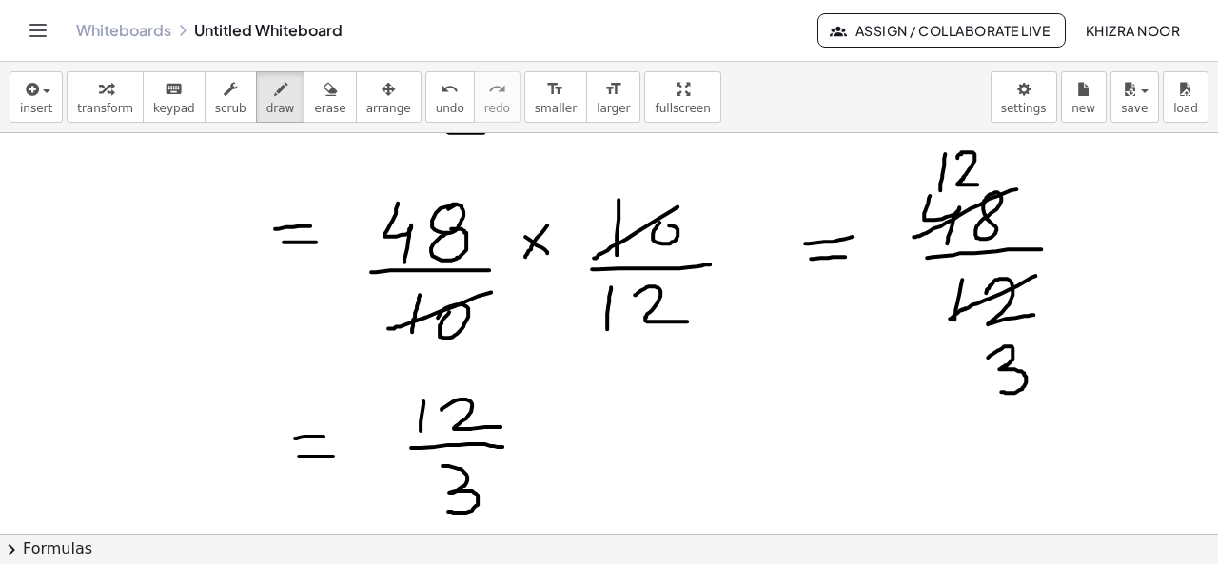
drag, startPoint x: 442, startPoint y: 464, endPoint x: 445, endPoint y: 510, distance: 45.8
click at [445, 510] on div at bounding box center [609, 143] width 1218 height 925
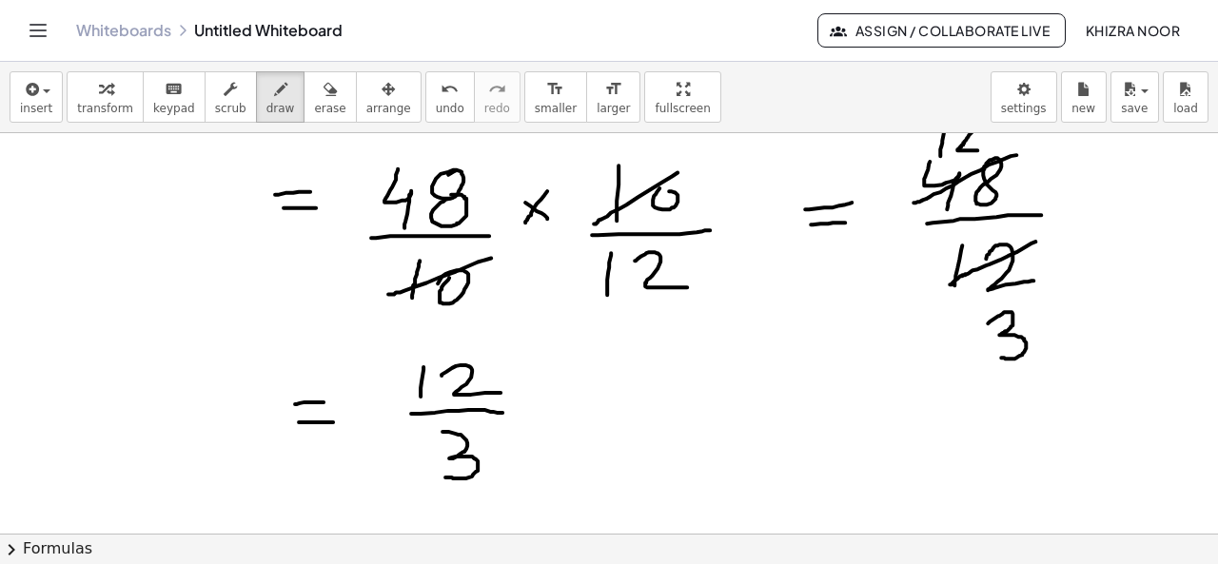
scroll to position [488, 0]
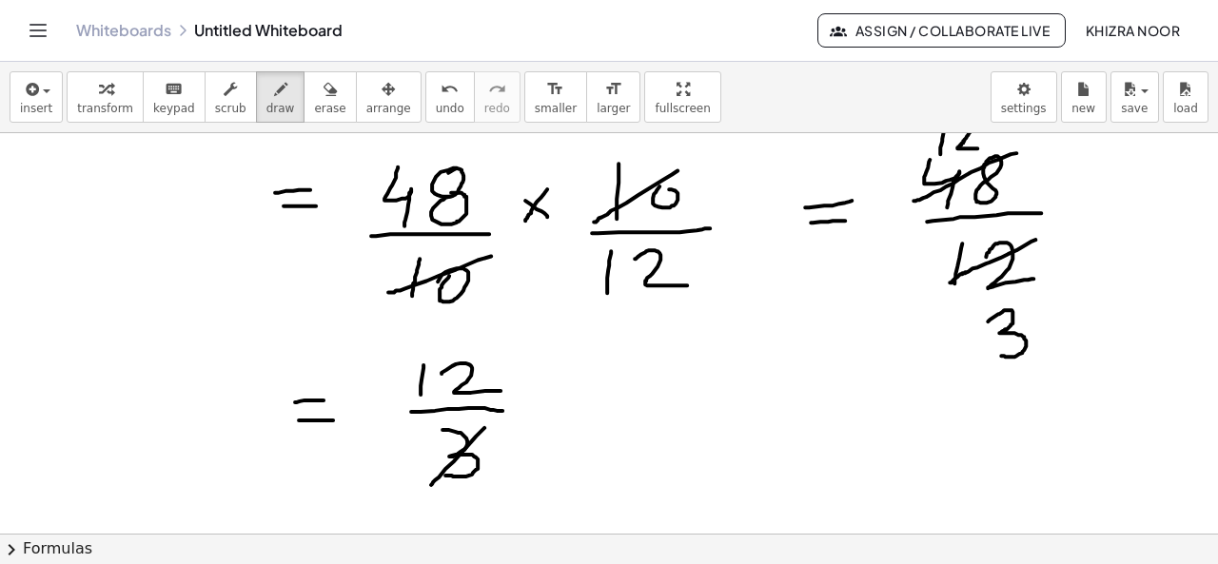
drag, startPoint x: 484, startPoint y: 426, endPoint x: 430, endPoint y: 484, distance: 79.4
click at [430, 484] on div at bounding box center [609, 107] width 1218 height 925
drag, startPoint x: 508, startPoint y: 450, endPoint x: 504, endPoint y: 479, distance: 28.8
click at [504, 479] on div at bounding box center [609, 107] width 1218 height 925
drag, startPoint x: 488, startPoint y: 360, endPoint x: 398, endPoint y: 392, distance: 96.0
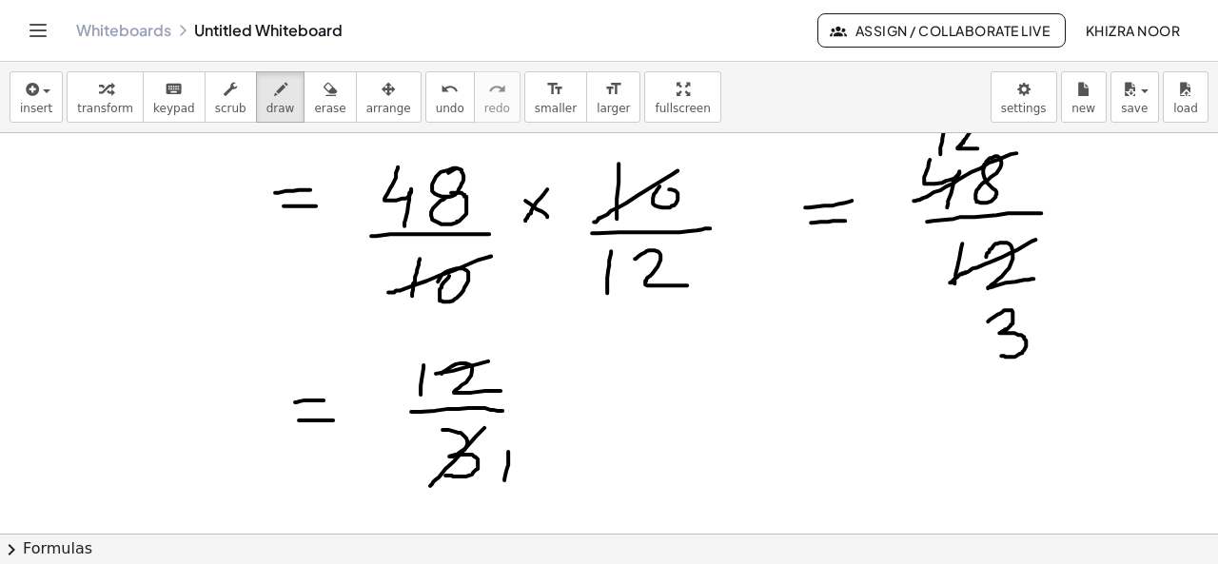
click at [398, 392] on div at bounding box center [609, 107] width 1218 height 925
drag, startPoint x: 535, startPoint y: 353, endPoint x: 541, endPoint y: 415, distance: 62.2
click at [541, 415] on div at bounding box center [609, 107] width 1218 height 925
drag, startPoint x: 613, startPoint y: 406, endPoint x: 648, endPoint y: 402, distance: 35.4
click at [648, 402] on div at bounding box center [609, 107] width 1218 height 925
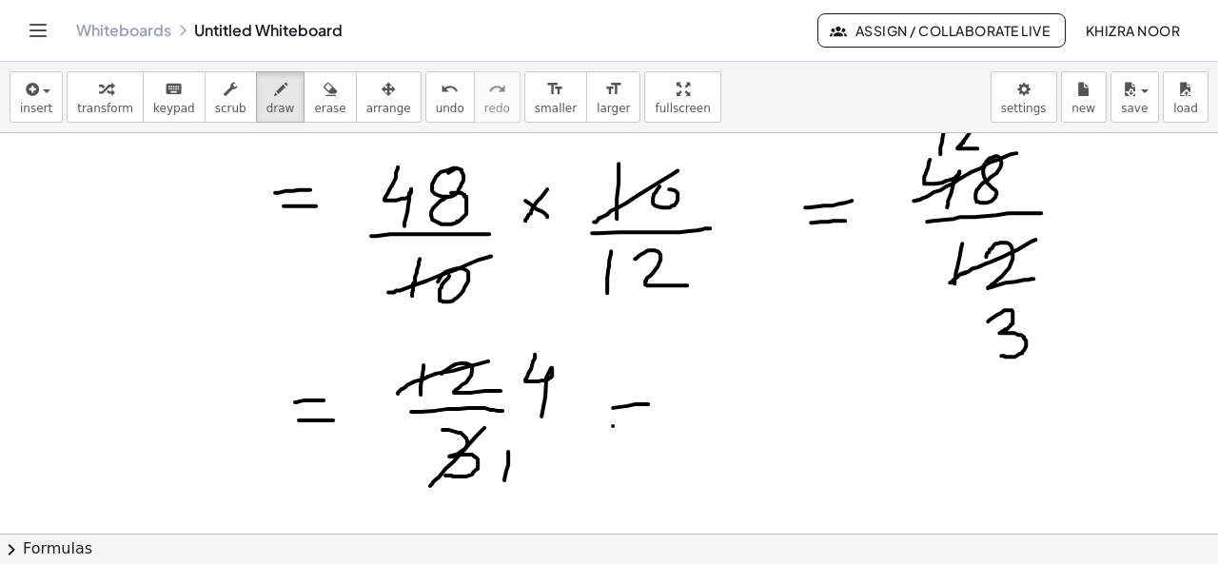
drag, startPoint x: 613, startPoint y: 424, endPoint x: 651, endPoint y: 422, distance: 38.1
click at [651, 422] on div at bounding box center [609, 107] width 1218 height 925
drag, startPoint x: 733, startPoint y: 365, endPoint x: 739, endPoint y: 443, distance: 78.3
click at [739, 443] on div at bounding box center [609, 107] width 1218 height 925
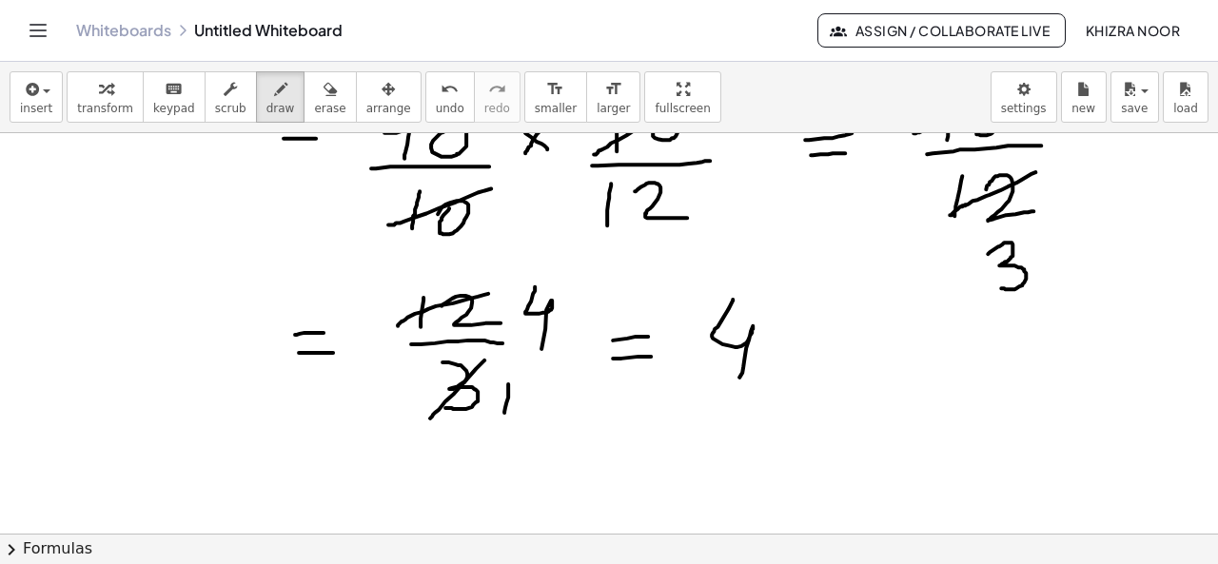
scroll to position [566, 0]
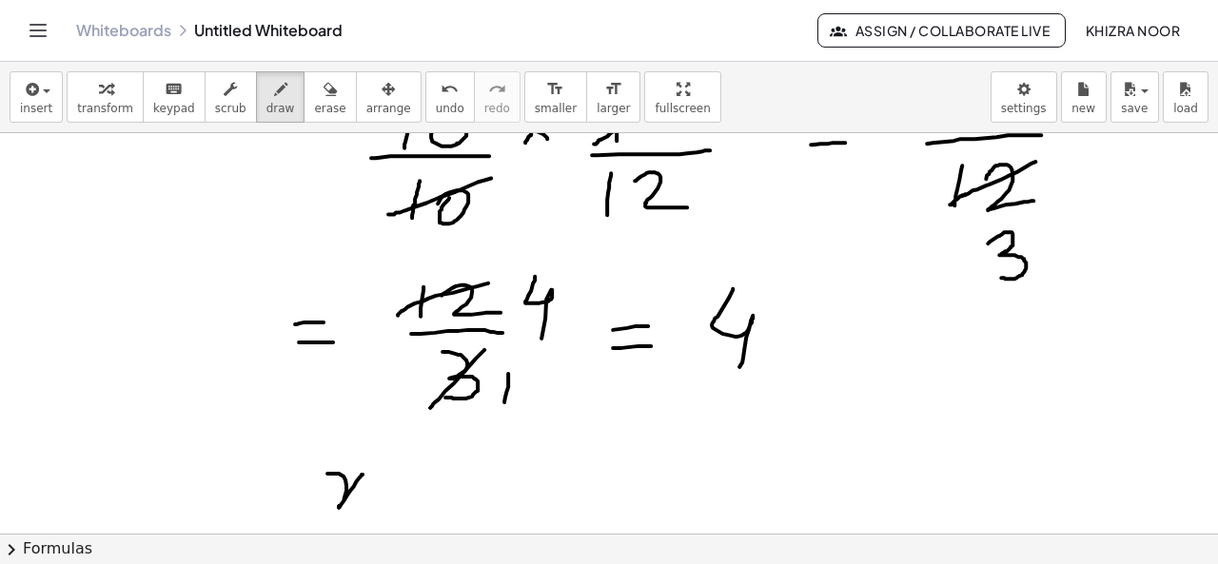
drag, startPoint x: 327, startPoint y: 472, endPoint x: 362, endPoint y: 473, distance: 35.2
click at [362, 473] on div at bounding box center [609, 170] width 1218 height 1206
drag, startPoint x: 360, startPoint y: 475, endPoint x: 389, endPoint y: 505, distance: 42.4
click at [389, 505] on div at bounding box center [609, 170] width 1218 height 1206
drag, startPoint x: 421, startPoint y: 492, endPoint x: 457, endPoint y: 490, distance: 35.3
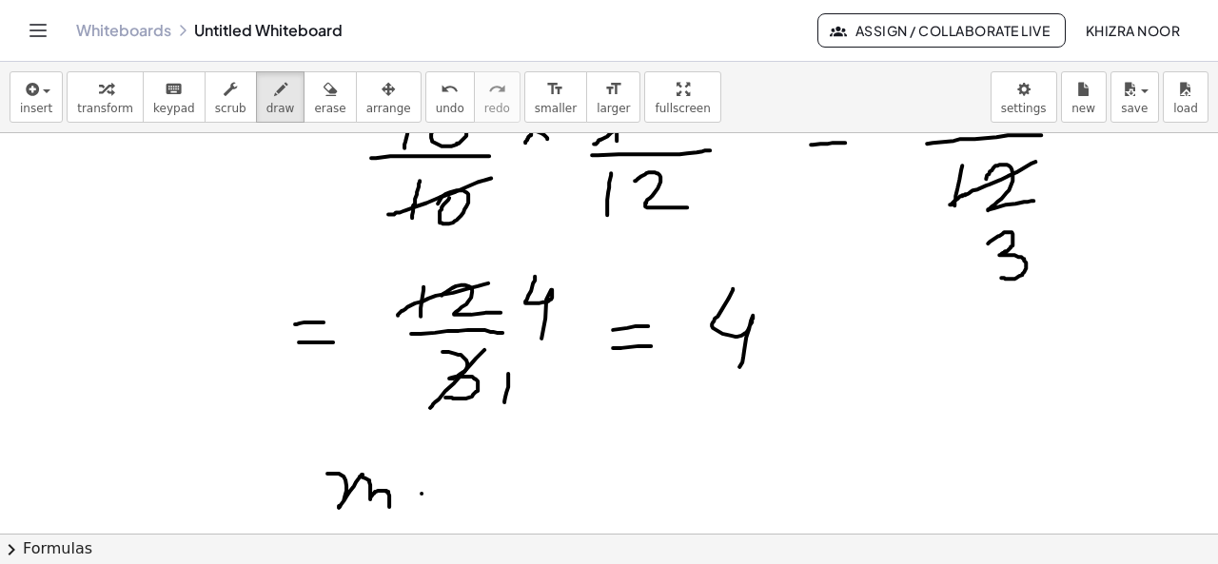
click at [457, 490] on div at bounding box center [609, 170] width 1218 height 1206
drag, startPoint x: 431, startPoint y: 501, endPoint x: 473, endPoint y: 501, distance: 41.9
click at [473, 501] on div at bounding box center [609, 170] width 1218 height 1206
drag, startPoint x: 529, startPoint y: 439, endPoint x: 538, endPoint y: 515, distance: 76.7
click at [538, 515] on div at bounding box center [609, 170] width 1218 height 1206
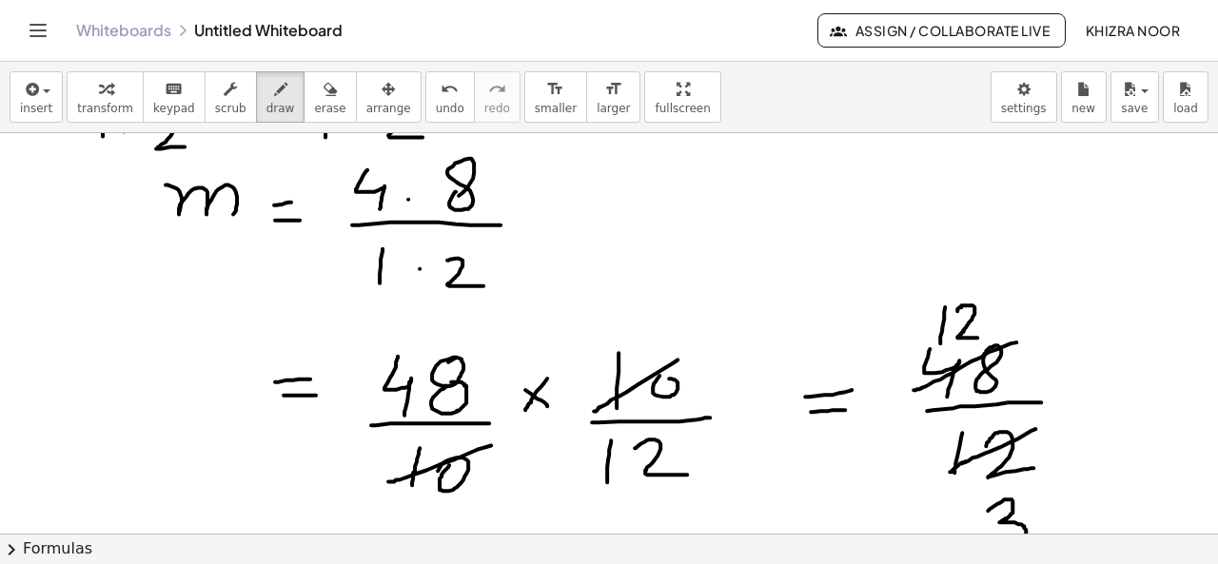
scroll to position [307, 0]
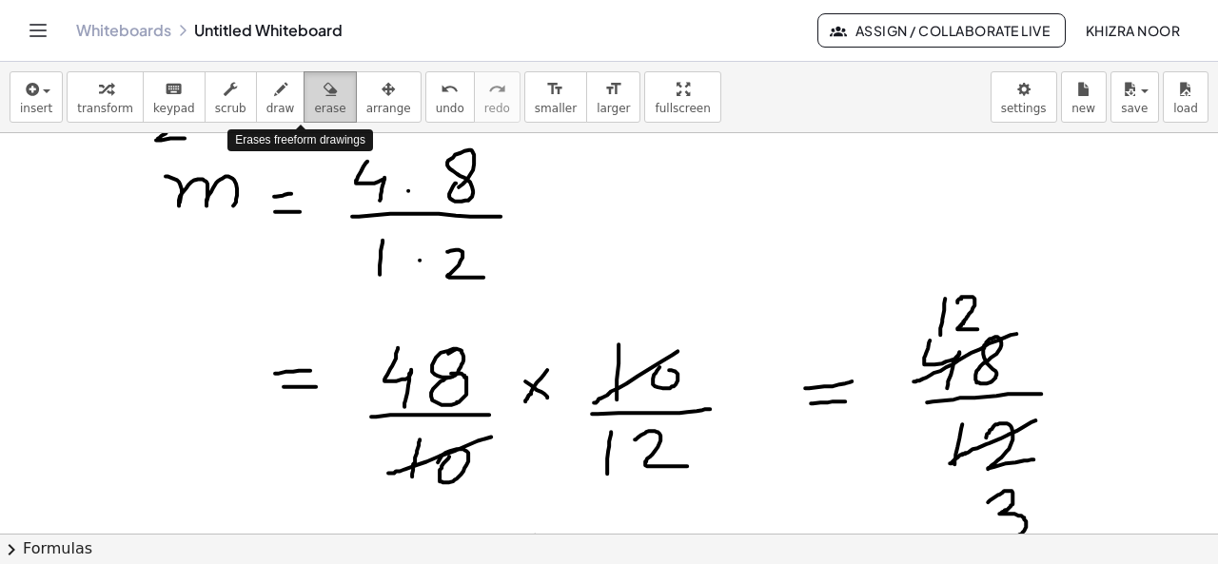
click at [314, 109] on span "erase" at bounding box center [329, 108] width 31 height 13
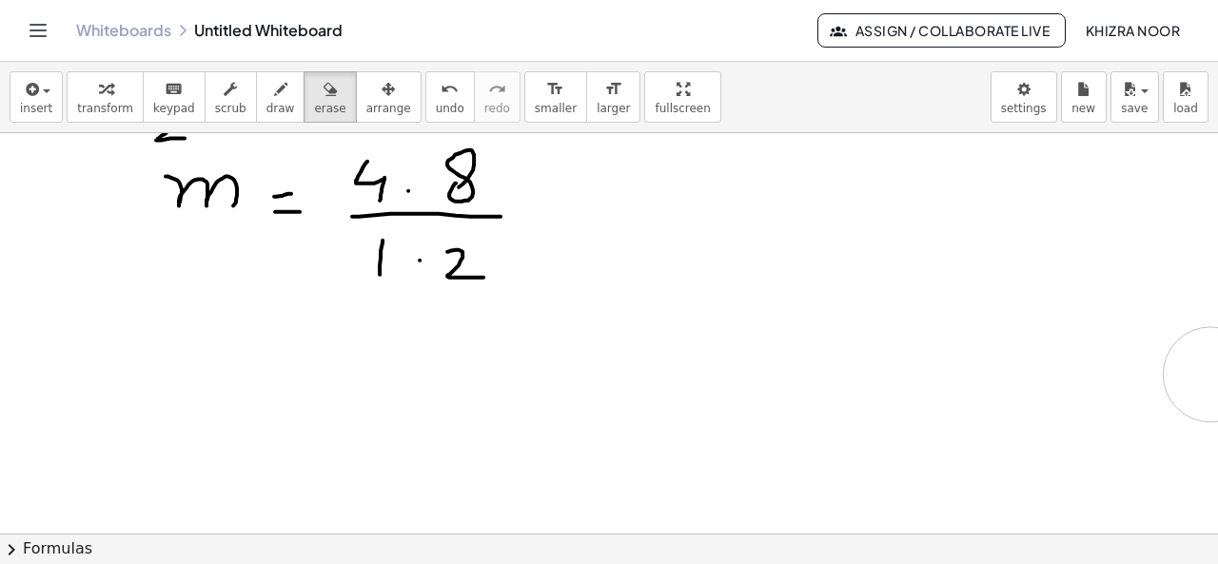
drag, startPoint x: 242, startPoint y: 387, endPoint x: 1213, endPoint y: 316, distance: 973.9
click at [1202, 395] on div at bounding box center [609, 429] width 1218 height 1206
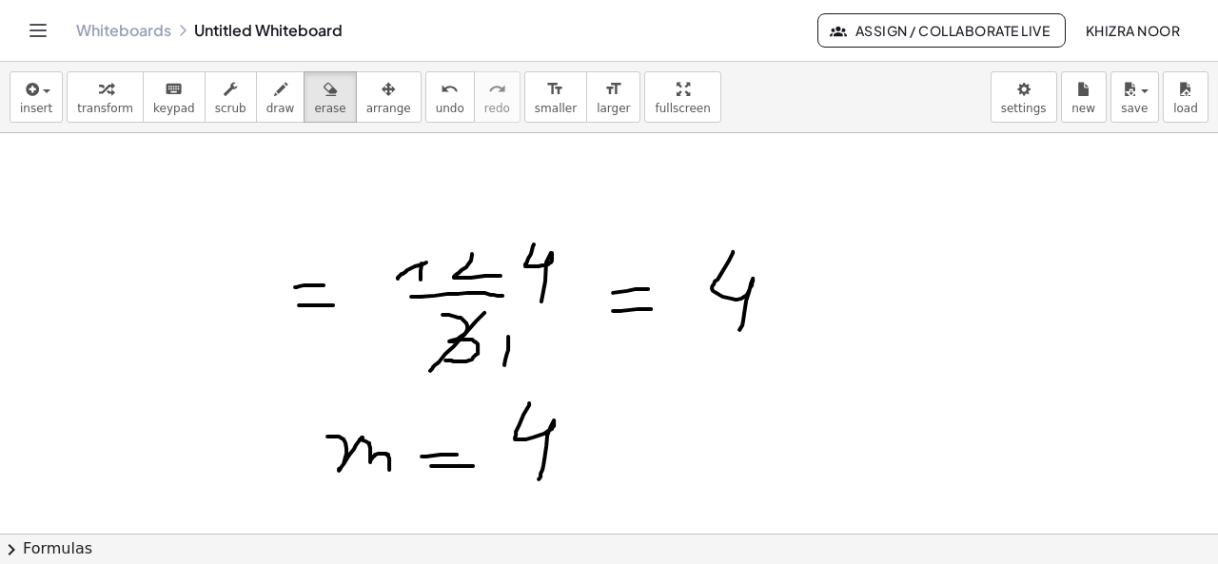
scroll to position [626, 0]
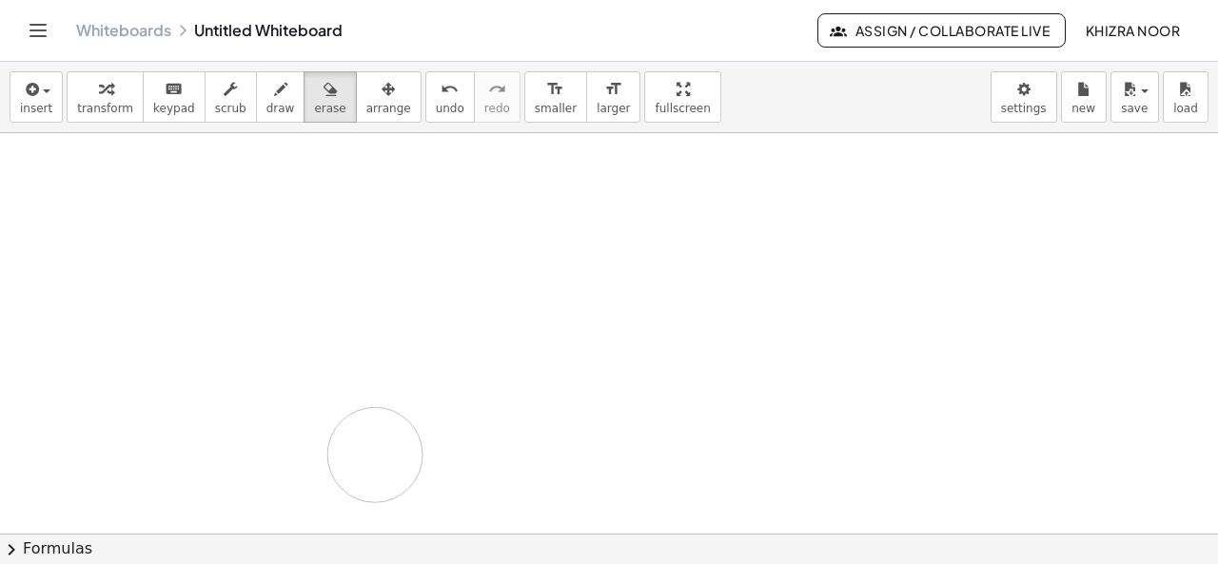
drag, startPoint x: 767, startPoint y: 274, endPoint x: 379, endPoint y: 450, distance: 426.2
click at [379, 450] on div at bounding box center [609, 110] width 1218 height 1206
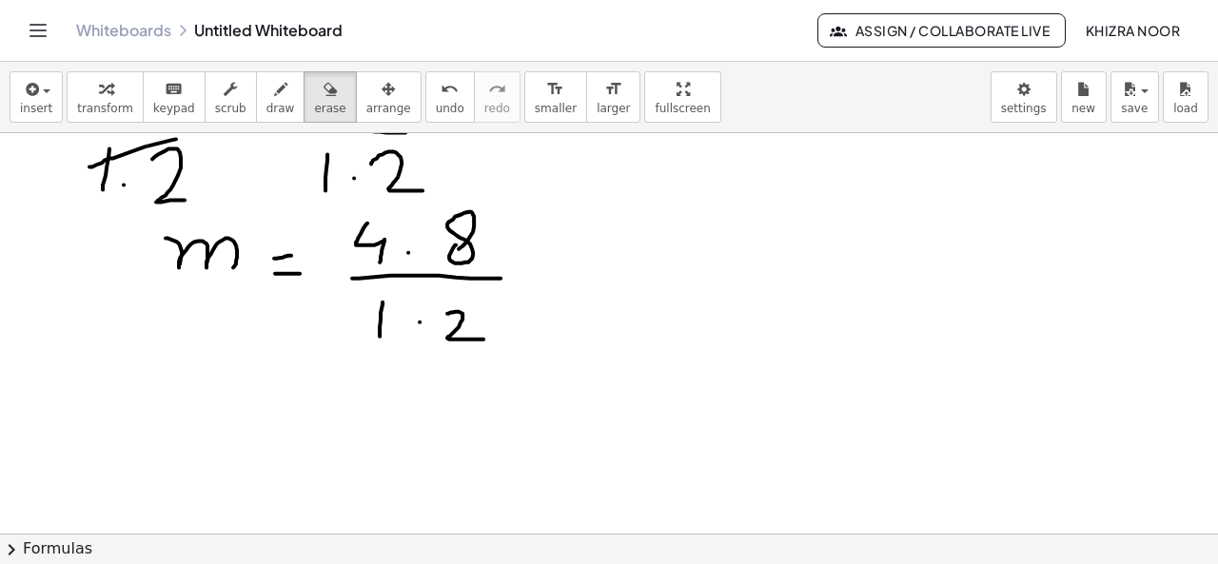
scroll to position [216, 0]
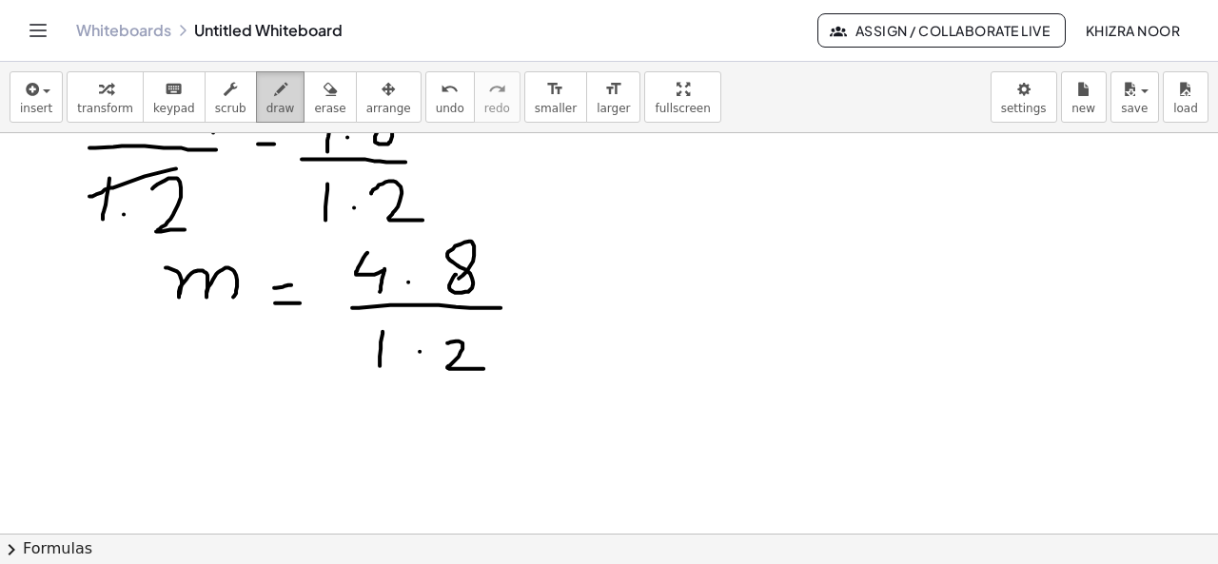
click at [266, 111] on span "draw" at bounding box center [280, 108] width 29 height 13
drag, startPoint x: 905, startPoint y: 219, endPoint x: 1052, endPoint y: 194, distance: 149.5
click at [1052, 194] on div at bounding box center [609, 520] width 1218 height 1206
drag, startPoint x: 900, startPoint y: 219, endPoint x: 876, endPoint y: 296, distance: 80.6
click at [876, 296] on div at bounding box center [609, 520] width 1218 height 1206
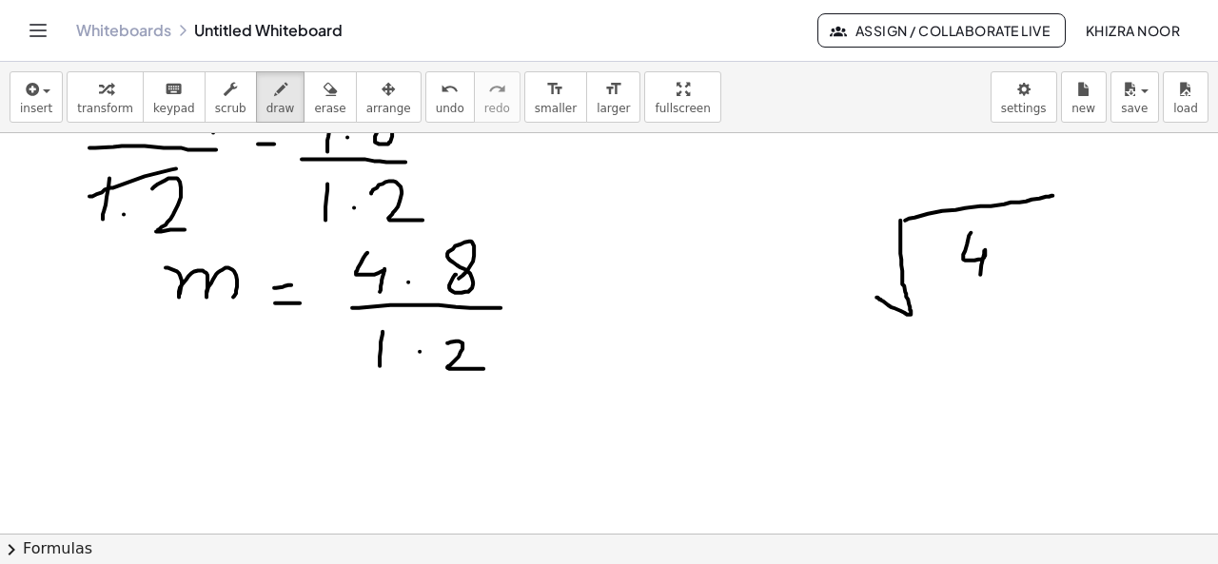
drag, startPoint x: 970, startPoint y: 231, endPoint x: 975, endPoint y: 303, distance: 71.5
click at [975, 303] on div at bounding box center [609, 520] width 1218 height 1206
click at [1009, 270] on div at bounding box center [609, 520] width 1218 height 1206
click at [1057, 253] on div at bounding box center [609, 520] width 1218 height 1206
drag, startPoint x: 782, startPoint y: 257, endPoint x: 782, endPoint y: 318, distance: 60.9
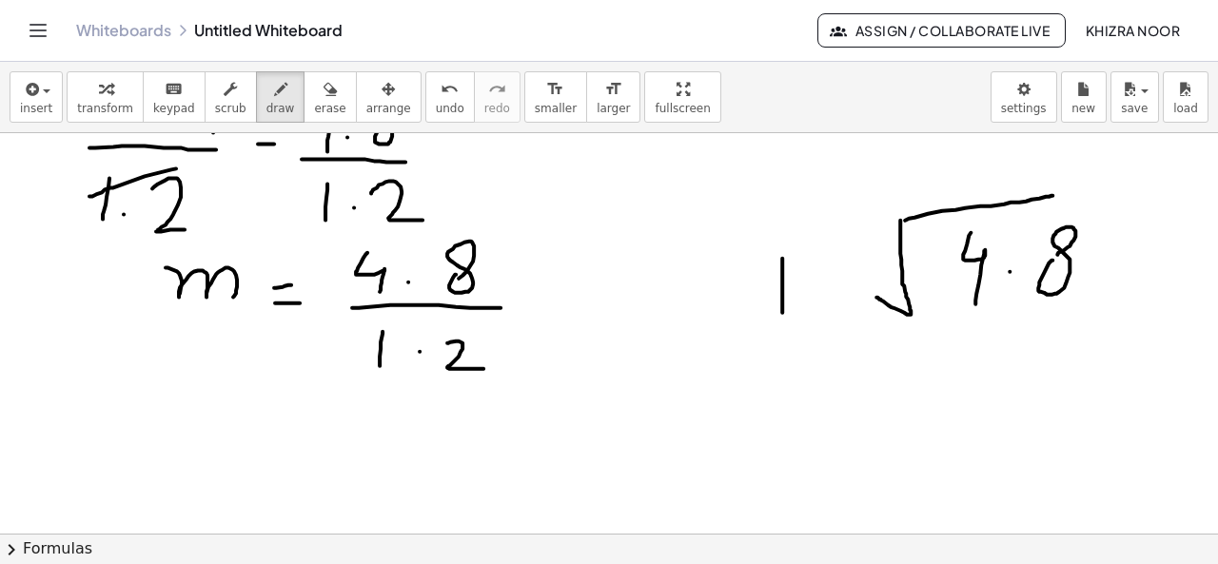
click at [782, 318] on div at bounding box center [609, 520] width 1218 height 1206
click at [814, 279] on div at bounding box center [609, 520] width 1218 height 1206
drag, startPoint x: 840, startPoint y: 262, endPoint x: 877, endPoint y: 296, distance: 50.5
click at [877, 296] on div at bounding box center [609, 520] width 1218 height 1206
click at [815, 278] on div at bounding box center [609, 520] width 1218 height 1206
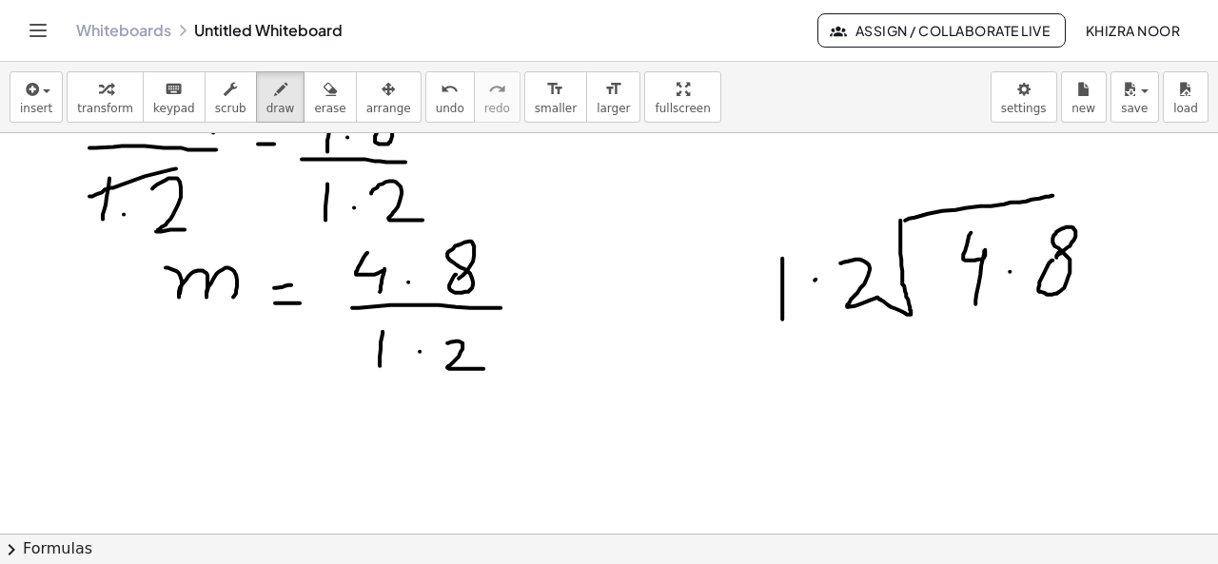
drag, startPoint x: 1060, startPoint y: 252, endPoint x: 1052, endPoint y: 262, distance: 12.2
click at [1052, 262] on div at bounding box center [609, 520] width 1218 height 1206
click at [1058, 190] on div at bounding box center [609, 520] width 1218 height 1206
drag, startPoint x: 1058, startPoint y: 190, endPoint x: 1048, endPoint y: 192, distance: 9.7
click at [1048, 192] on div at bounding box center [609, 520] width 1218 height 1206
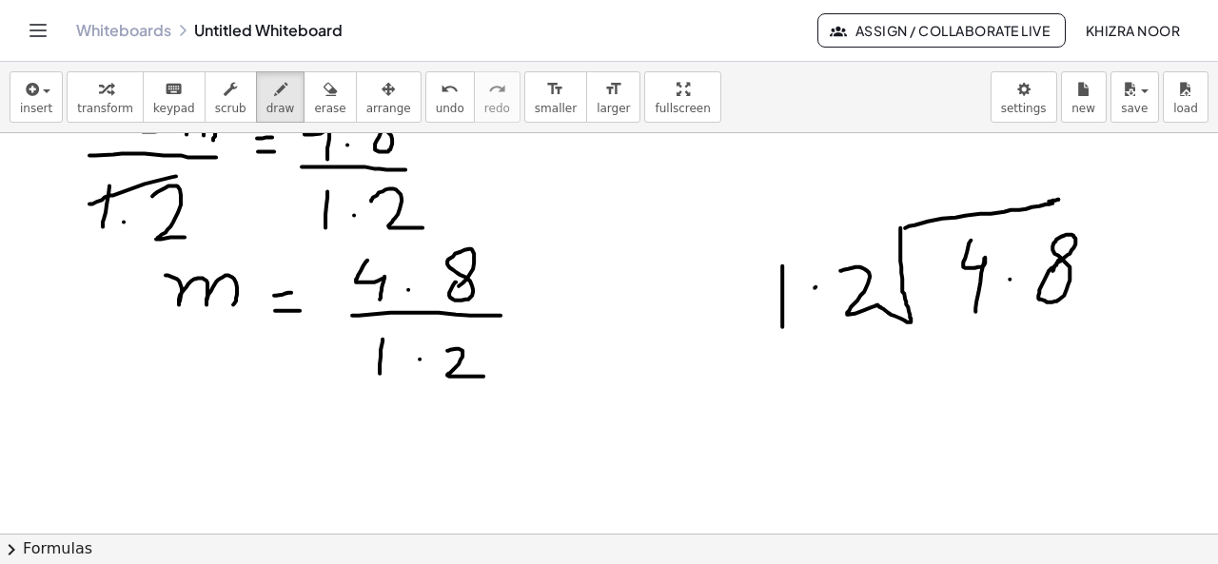
scroll to position [198, 0]
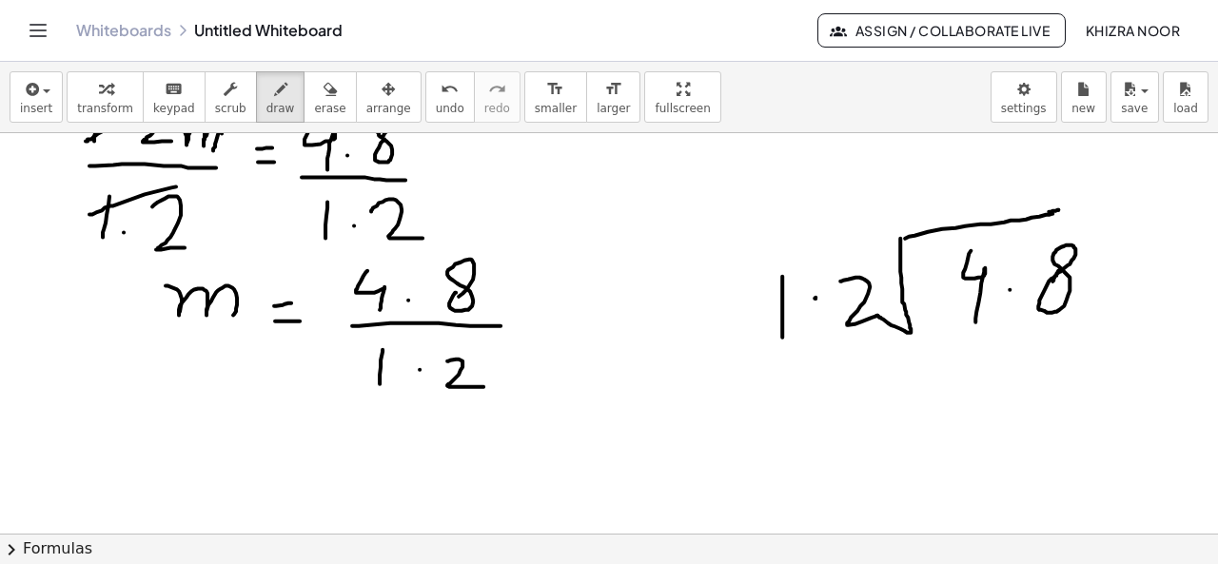
click at [815, 297] on div at bounding box center [609, 538] width 1218 height 1206
click at [947, 165] on div at bounding box center [609, 538] width 1218 height 1206
drag, startPoint x: 947, startPoint y: 165, endPoint x: 953, endPoint y: 214, distance: 49.9
click at [953, 214] on div at bounding box center [609, 538] width 1218 height 1206
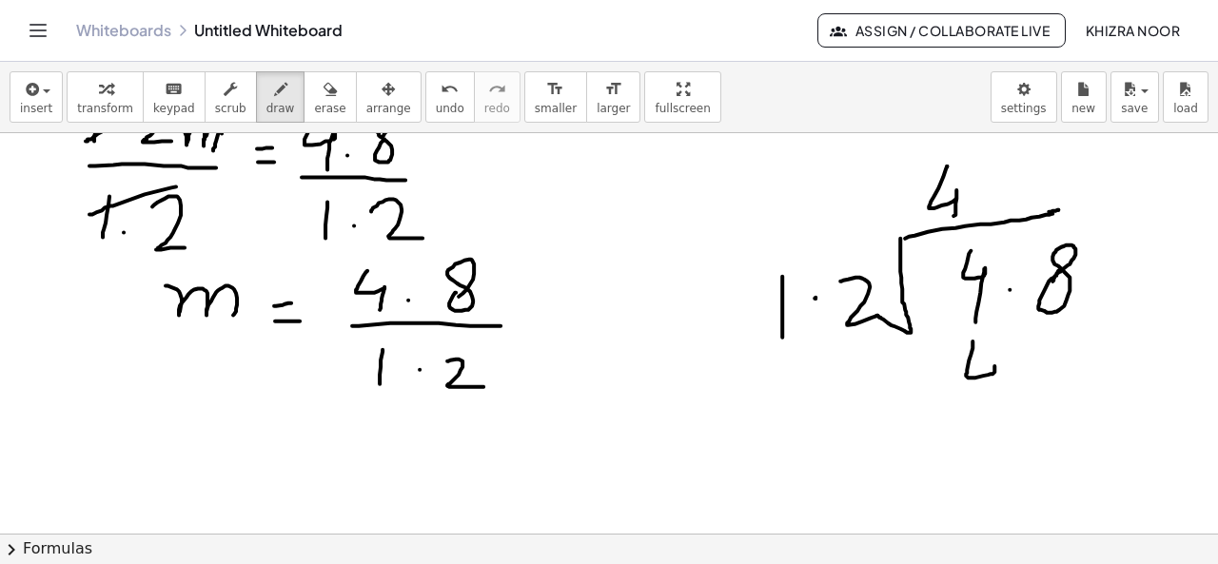
drag, startPoint x: 972, startPoint y: 340, endPoint x: 987, endPoint y: 410, distance: 72.0
click at [987, 410] on div at bounding box center [609, 538] width 1218 height 1206
click at [1026, 381] on div at bounding box center [609, 538] width 1218 height 1206
drag, startPoint x: 1063, startPoint y: 366, endPoint x: 1071, endPoint y: 357, distance: 12.8
click at [1071, 357] on div at bounding box center [609, 538] width 1218 height 1206
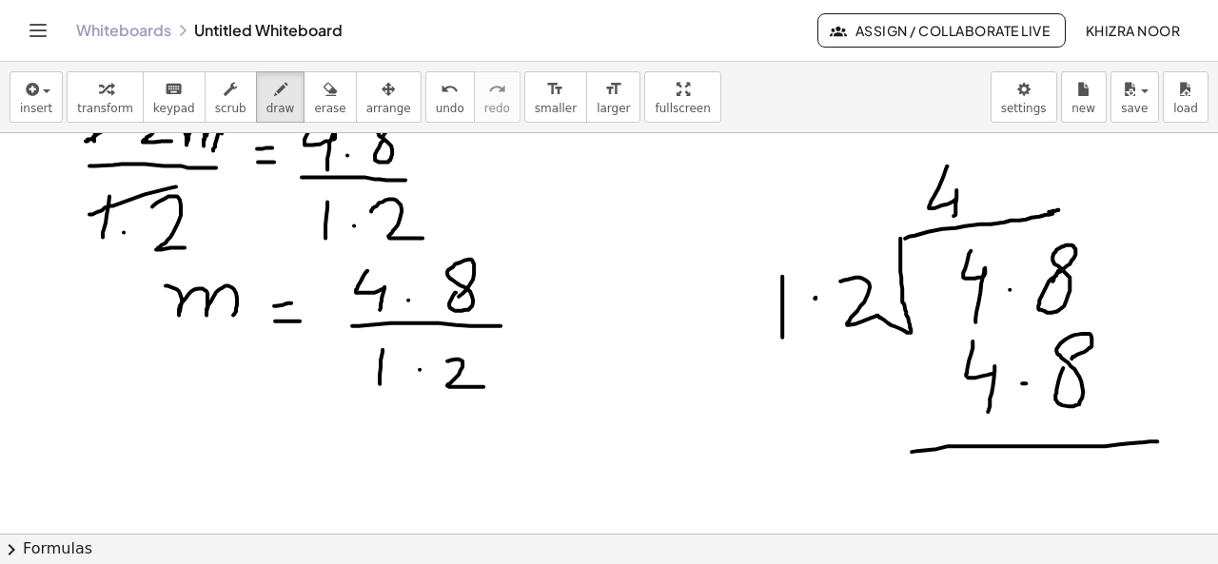
drag, startPoint x: 911, startPoint y: 450, endPoint x: 1159, endPoint y: 440, distance: 247.6
click at [1159, 440] on div at bounding box center [609, 538] width 1218 height 1206
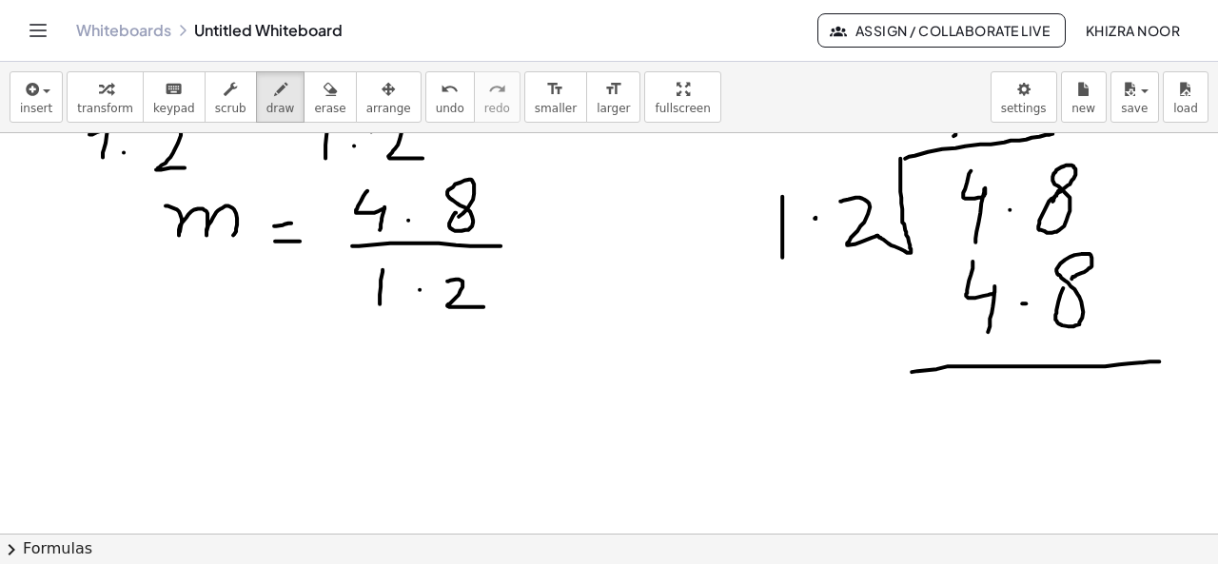
scroll to position [280, 0]
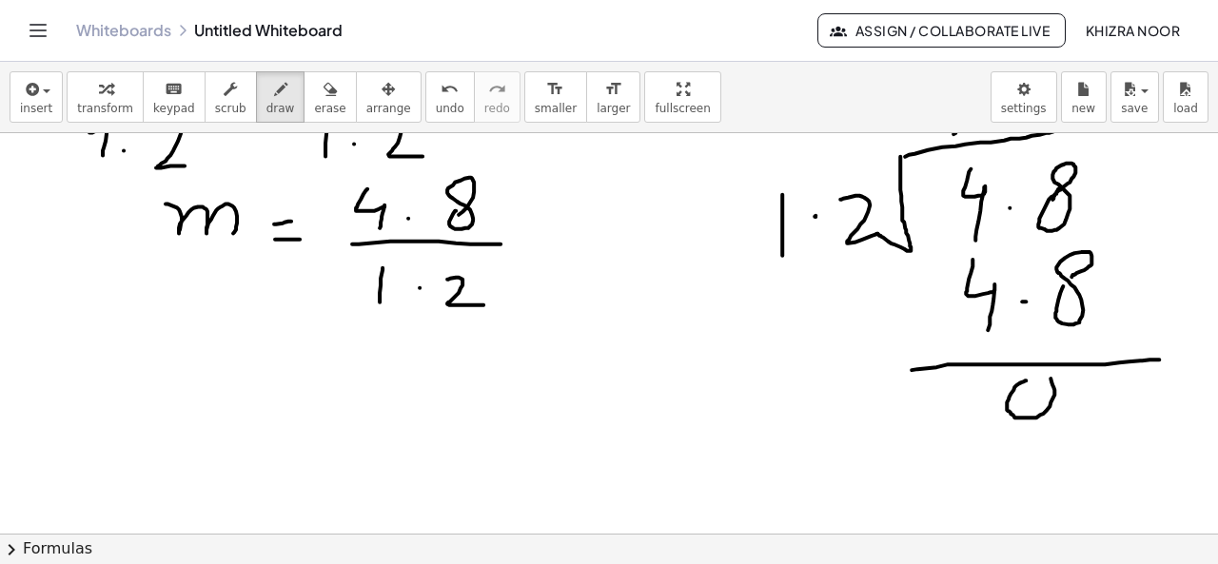
drag, startPoint x: 1026, startPoint y: 379, endPoint x: 1013, endPoint y: 368, distance: 16.2
click at [1013, 368] on div at bounding box center [609, 456] width 1218 height 1206
drag, startPoint x: 891, startPoint y: 318, endPoint x: 948, endPoint y: 313, distance: 56.3
click at [948, 313] on div at bounding box center [609, 456] width 1218 height 1206
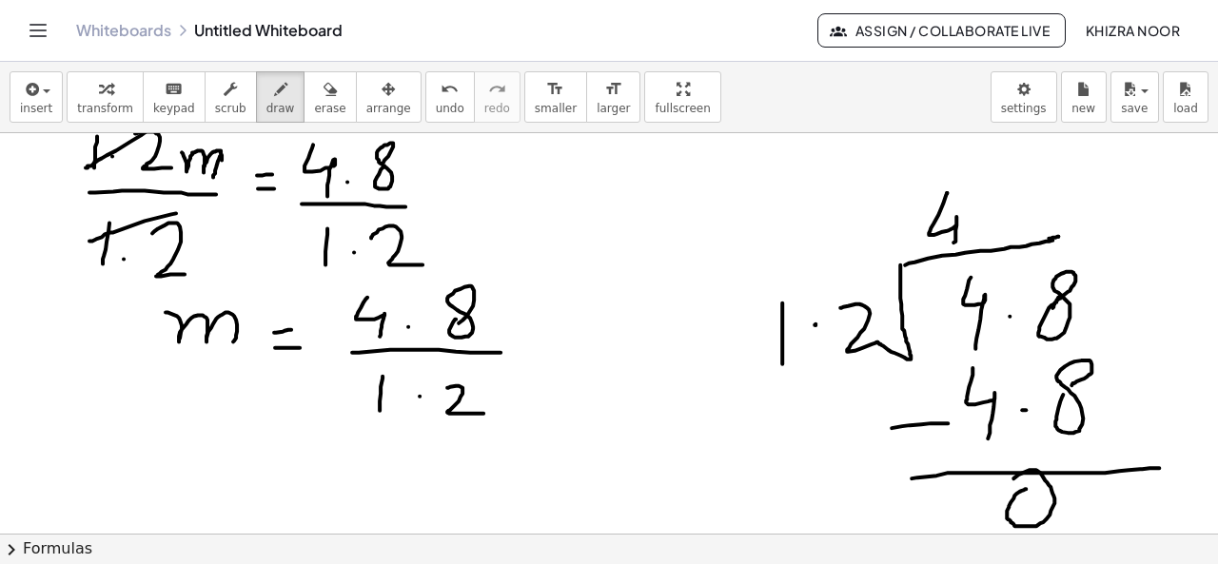
scroll to position [165, 0]
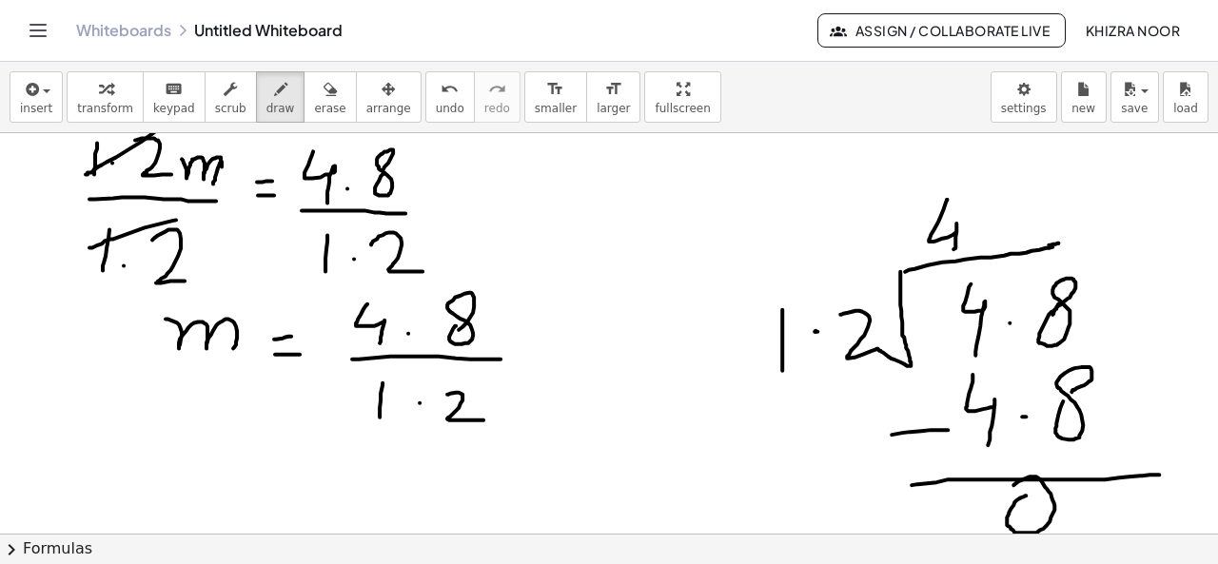
click at [817, 330] on div at bounding box center [609, 572] width 1218 height 1206
click at [975, 229] on div at bounding box center [609, 572] width 1218 height 1206
click at [1006, 206] on div at bounding box center [609, 572] width 1218 height 1206
drag, startPoint x: 284, startPoint y: 475, endPoint x: 308, endPoint y: 471, distance: 24.1
click at [308, 471] on div at bounding box center [609, 572] width 1218 height 1206
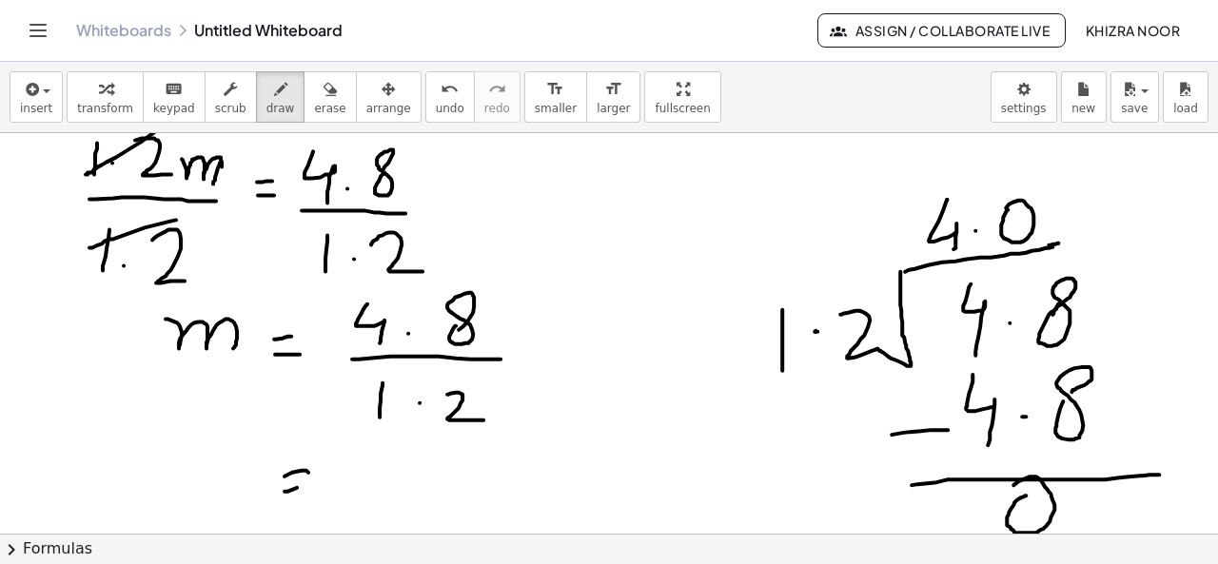
drag, startPoint x: 284, startPoint y: 490, endPoint x: 312, endPoint y: 484, distance: 28.2
click at [312, 484] on div at bounding box center [609, 572] width 1218 height 1206
drag, startPoint x: 379, startPoint y: 454, endPoint x: 399, endPoint y: 515, distance: 64.1
click at [399, 515] on div at bounding box center [609, 572] width 1218 height 1206
drag, startPoint x: 165, startPoint y: 490, endPoint x: 245, endPoint y: 518, distance: 85.4
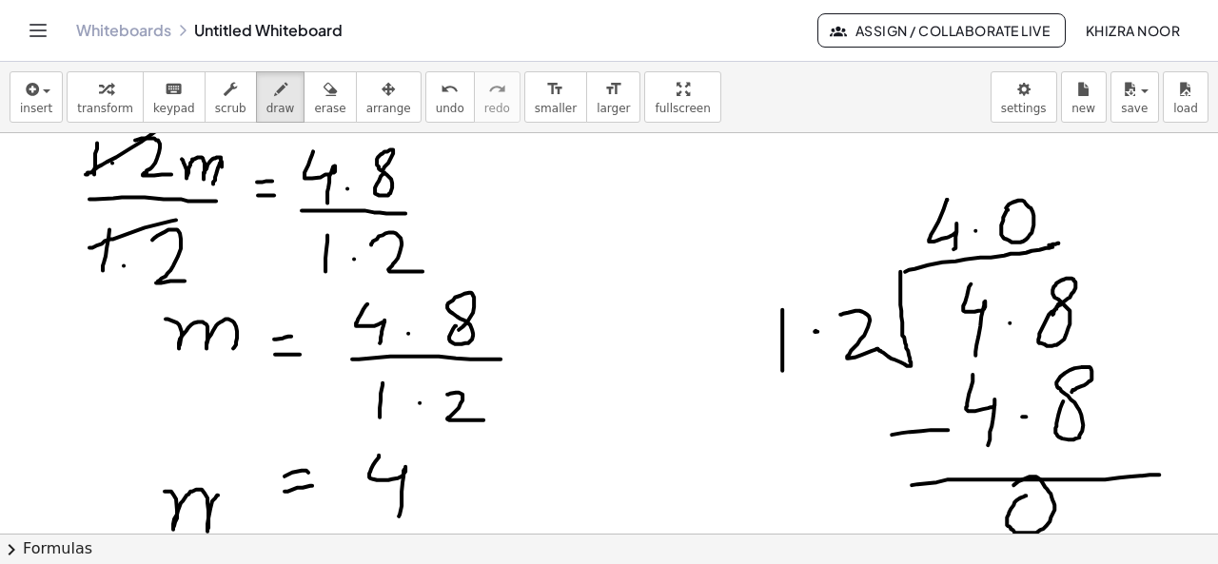
click at [245, 518] on div at bounding box center [609, 572] width 1218 height 1206
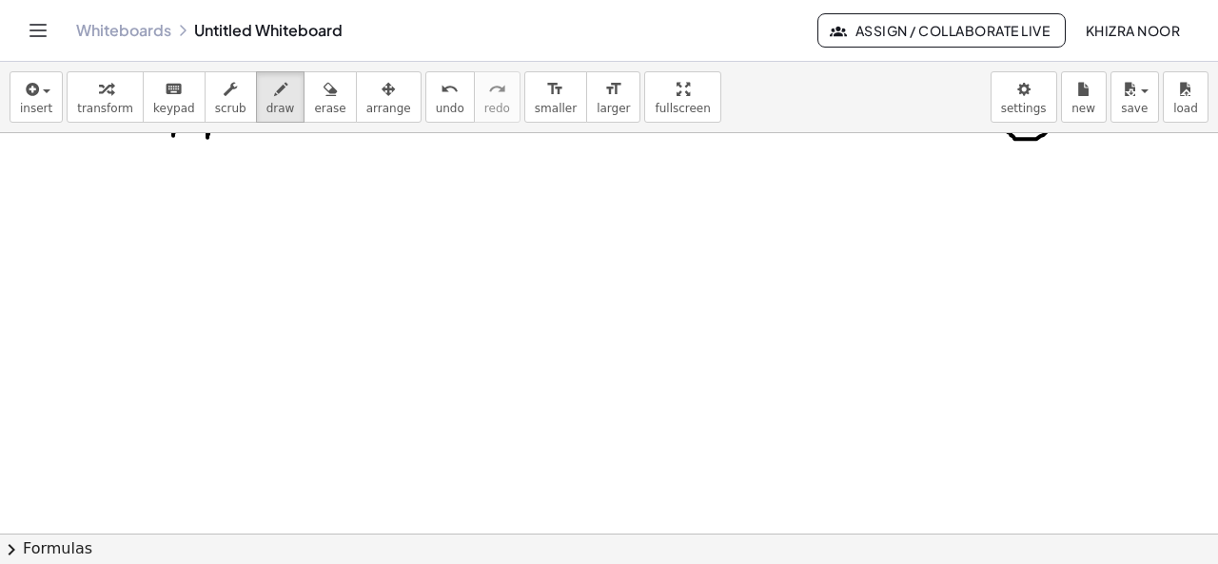
scroll to position [567, 0]
drag, startPoint x: 123, startPoint y: 236, endPoint x: 148, endPoint y: 267, distance: 40.6
click at [148, 267] on div at bounding box center [609, 169] width 1218 height 1206
drag, startPoint x: 122, startPoint y: 284, endPoint x: 150, endPoint y: 286, distance: 28.6
click at [150, 286] on div at bounding box center [609, 169] width 1218 height 1206
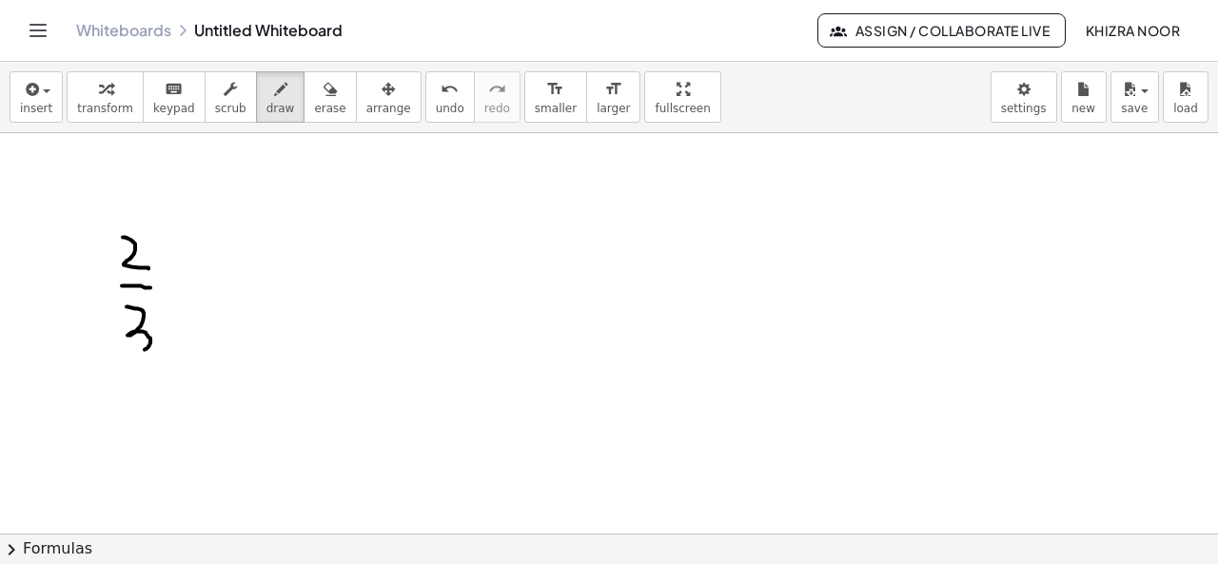
drag, startPoint x: 127, startPoint y: 305, endPoint x: 132, endPoint y: 351, distance: 46.0
click at [132, 351] on div at bounding box center [609, 169] width 1218 height 1206
drag, startPoint x: 173, startPoint y: 264, endPoint x: 173, endPoint y: 307, distance: 43.8
click at [173, 307] on div at bounding box center [609, 169] width 1218 height 1206
drag, startPoint x: 172, startPoint y: 264, endPoint x: 173, endPoint y: 292, distance: 27.6
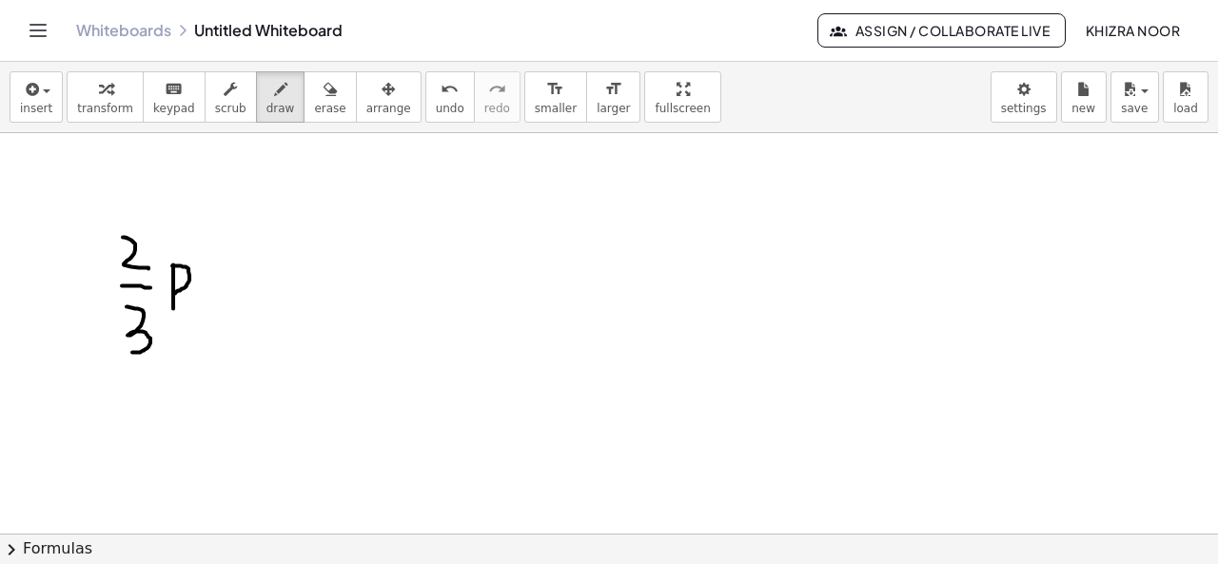
click at [173, 292] on div at bounding box center [609, 169] width 1218 height 1206
drag, startPoint x: 225, startPoint y: 281, endPoint x: 244, endPoint y: 279, distance: 19.1
click at [244, 279] on div at bounding box center [609, 169] width 1218 height 1206
drag, startPoint x: 228, startPoint y: 290, endPoint x: 252, endPoint y: 289, distance: 23.8
click at [252, 289] on div at bounding box center [609, 169] width 1218 height 1206
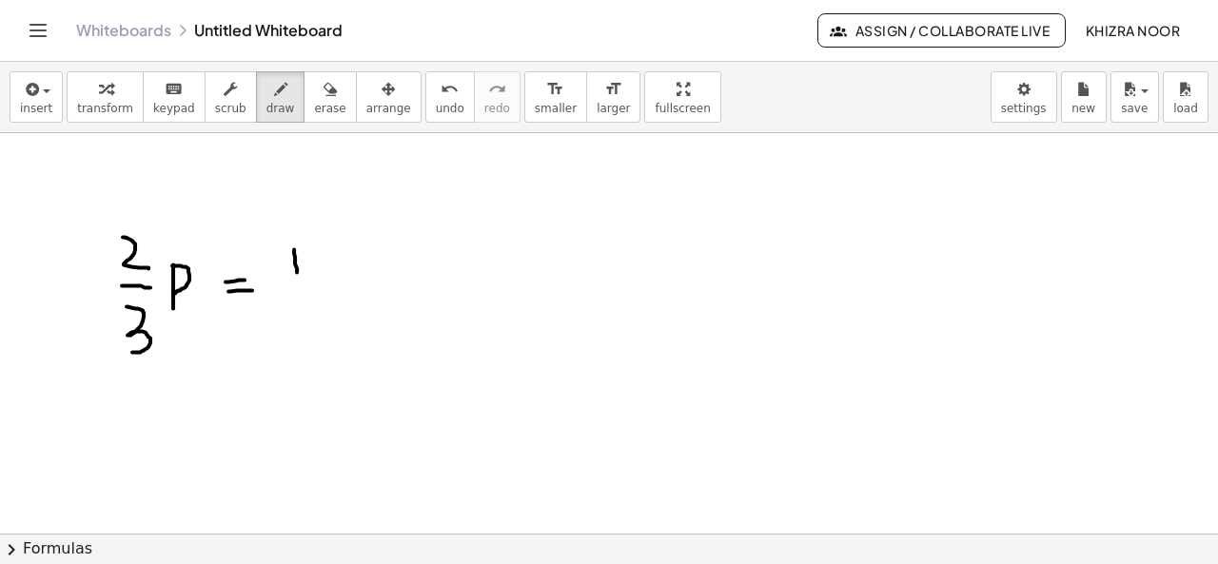
drag, startPoint x: 294, startPoint y: 248, endPoint x: 297, endPoint y: 280, distance: 31.5
click at [297, 280] on div at bounding box center [609, 169] width 1218 height 1206
drag, startPoint x: 283, startPoint y: 289, endPoint x: 318, endPoint y: 287, distance: 34.3
click at [318, 287] on div at bounding box center [609, 169] width 1218 height 1206
drag, startPoint x: 300, startPoint y: 299, endPoint x: 319, endPoint y: 330, distance: 36.7
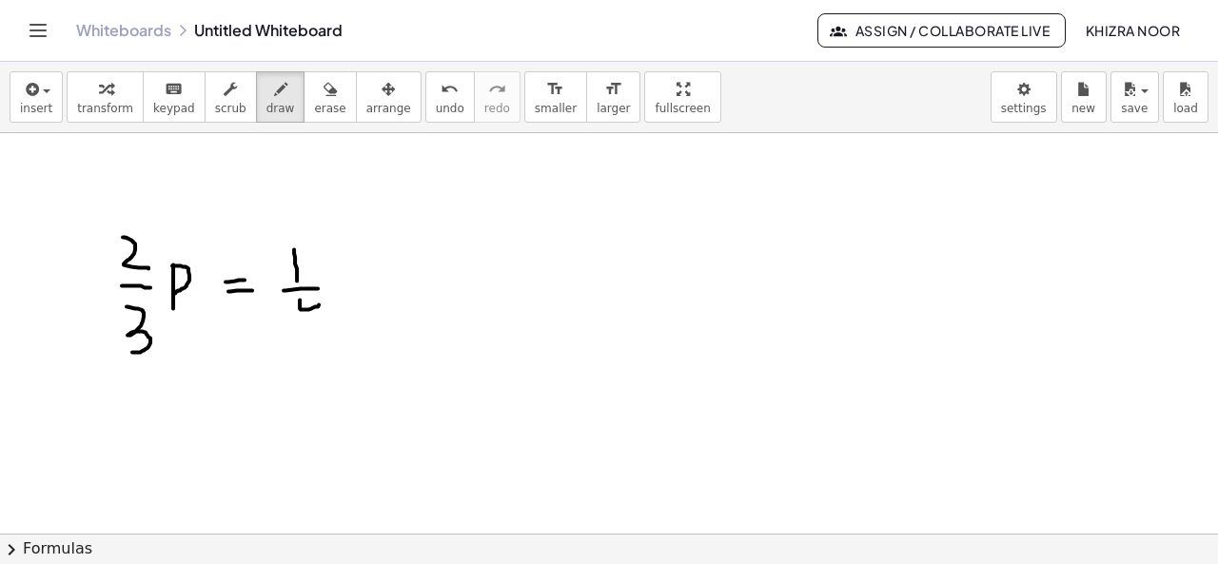
click at [319, 330] on div at bounding box center [609, 169] width 1218 height 1206
click at [94, 402] on div at bounding box center [609, 169] width 1218 height 1206
drag, startPoint x: 94, startPoint y: 402, endPoint x: 118, endPoint y: 431, distance: 37.2
click at [118, 431] on div at bounding box center [609, 169] width 1218 height 1206
drag, startPoint x: 118, startPoint y: 431, endPoint x: 81, endPoint y: 448, distance: 40.9
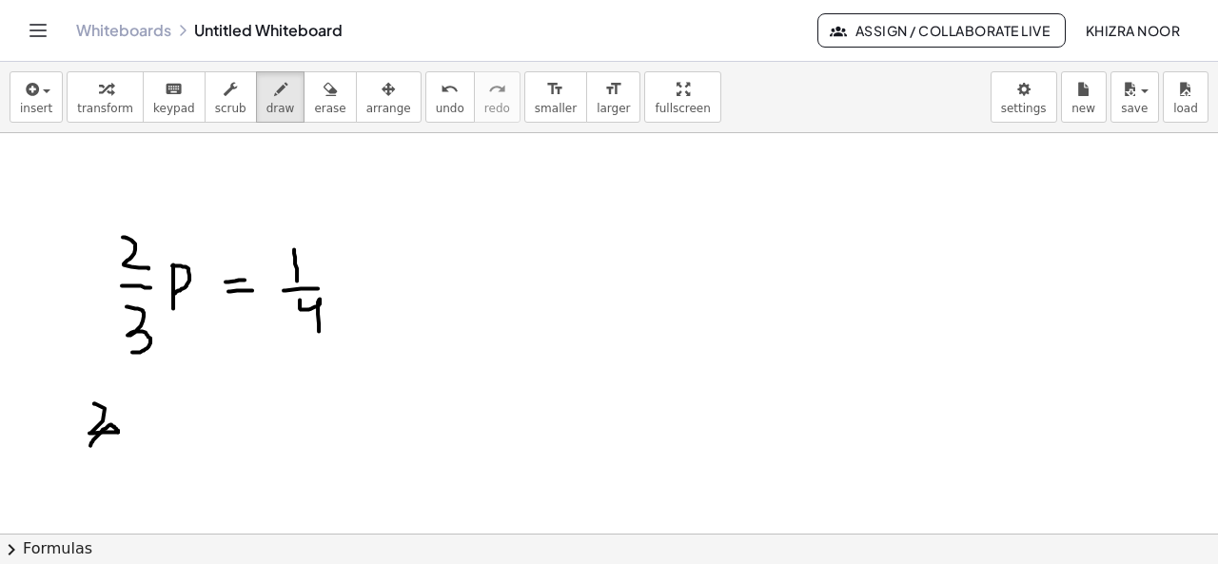
click at [81, 448] on div at bounding box center [609, 169] width 1218 height 1206
drag, startPoint x: 57, startPoint y: 458, endPoint x: 166, endPoint y: 440, distance: 110.7
click at [166, 440] on div at bounding box center [609, 169] width 1218 height 1206
click at [100, 465] on div at bounding box center [609, 169] width 1218 height 1206
drag, startPoint x: 100, startPoint y: 465, endPoint x: 109, endPoint y: 501, distance: 37.4
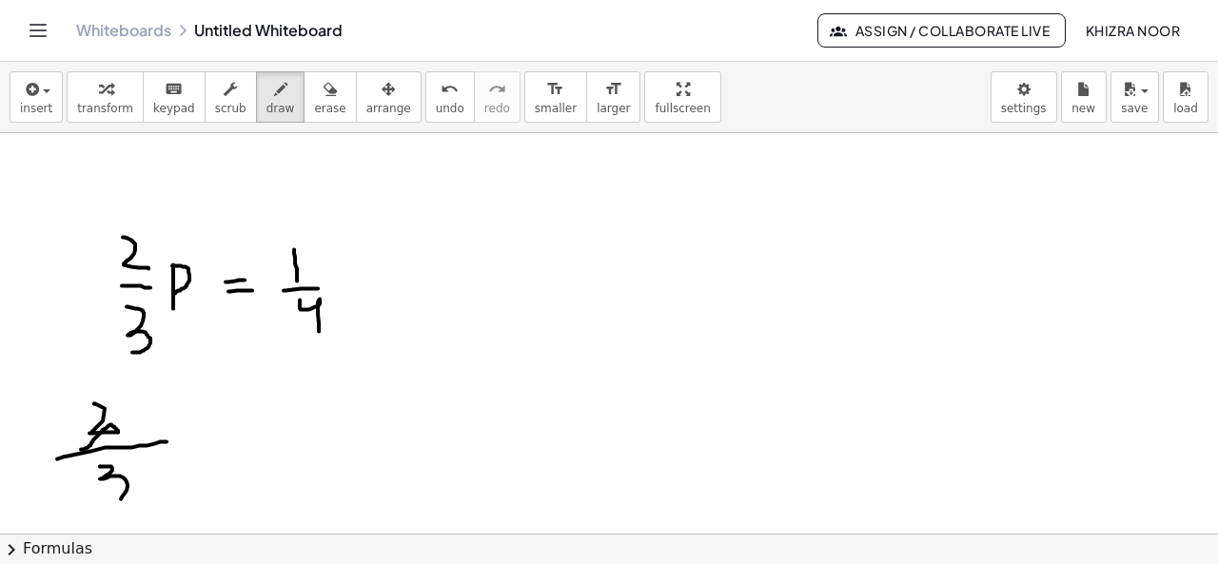
click at [109, 501] on div at bounding box center [609, 169] width 1218 height 1206
drag, startPoint x: 169, startPoint y: 425, endPoint x: 193, endPoint y: 440, distance: 27.7
click at [193, 440] on div at bounding box center [609, 169] width 1218 height 1206
drag, startPoint x: 192, startPoint y: 421, endPoint x: 174, endPoint y: 448, distance: 32.2
click at [174, 448] on div at bounding box center [609, 169] width 1218 height 1206
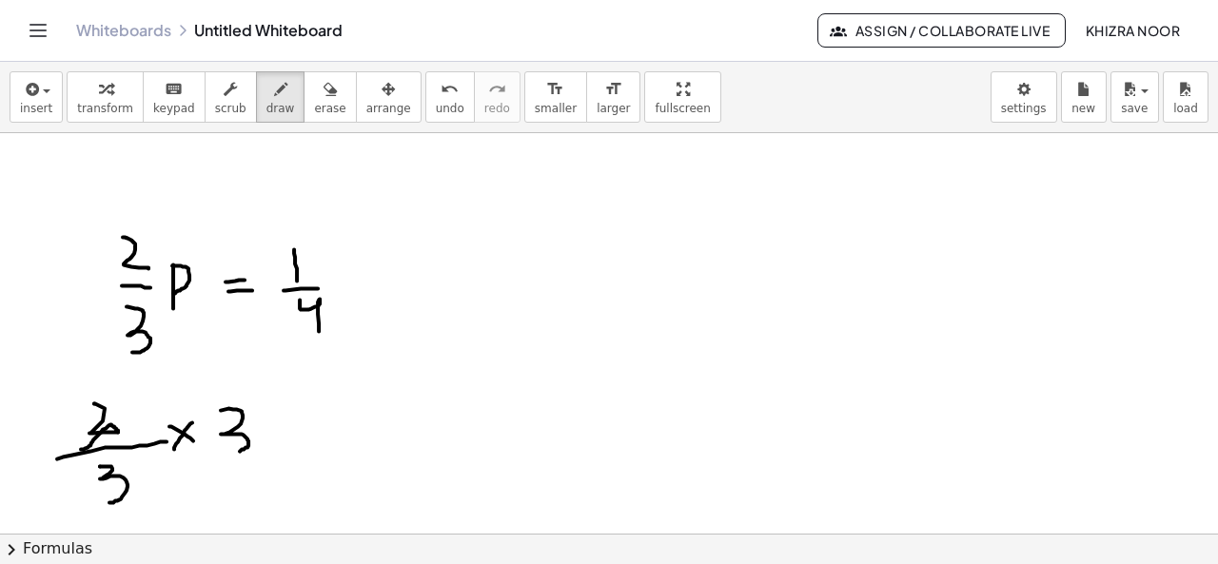
drag, startPoint x: 221, startPoint y: 409, endPoint x: 230, endPoint y: 452, distance: 43.9
click at [230, 452] on div at bounding box center [609, 169] width 1218 height 1206
drag, startPoint x: 274, startPoint y: 422, endPoint x: 281, endPoint y: 481, distance: 59.4
click at [281, 481] on div at bounding box center [609, 169] width 1218 height 1206
drag, startPoint x: 276, startPoint y: 420, endPoint x: 274, endPoint y: 443, distance: 22.9
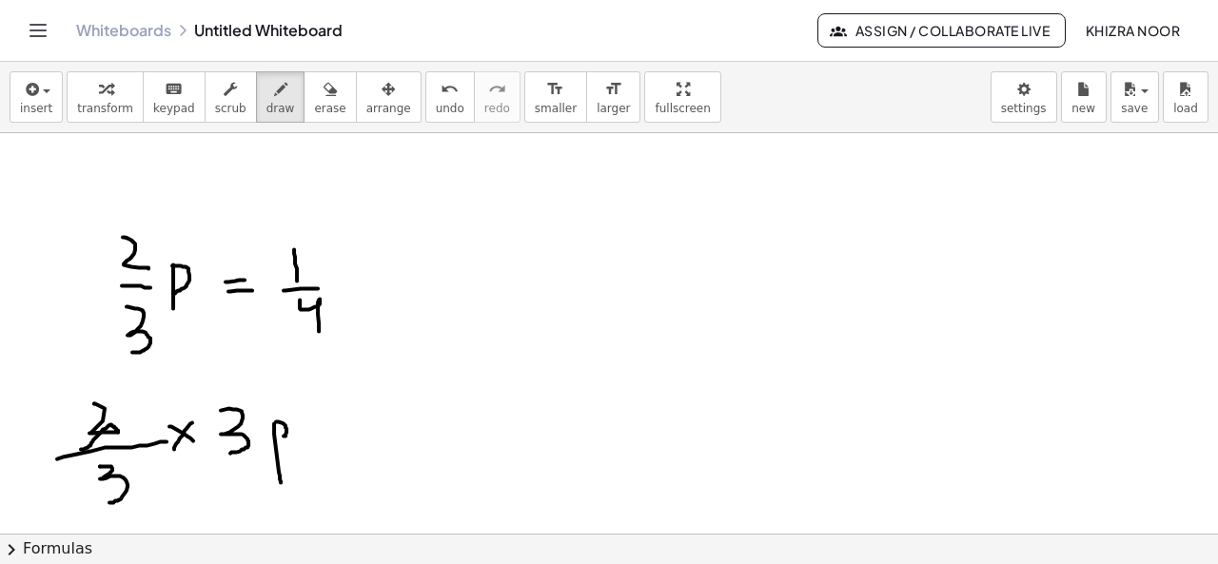
click at [274, 443] on div at bounding box center [609, 169] width 1218 height 1206
drag, startPoint x: 323, startPoint y: 431, endPoint x: 348, endPoint y: 429, distance: 24.8
click at [348, 429] on div at bounding box center [609, 169] width 1218 height 1206
drag, startPoint x: 322, startPoint y: 443, endPoint x: 344, endPoint y: 443, distance: 22.8
click at [344, 443] on div at bounding box center [609, 169] width 1218 height 1206
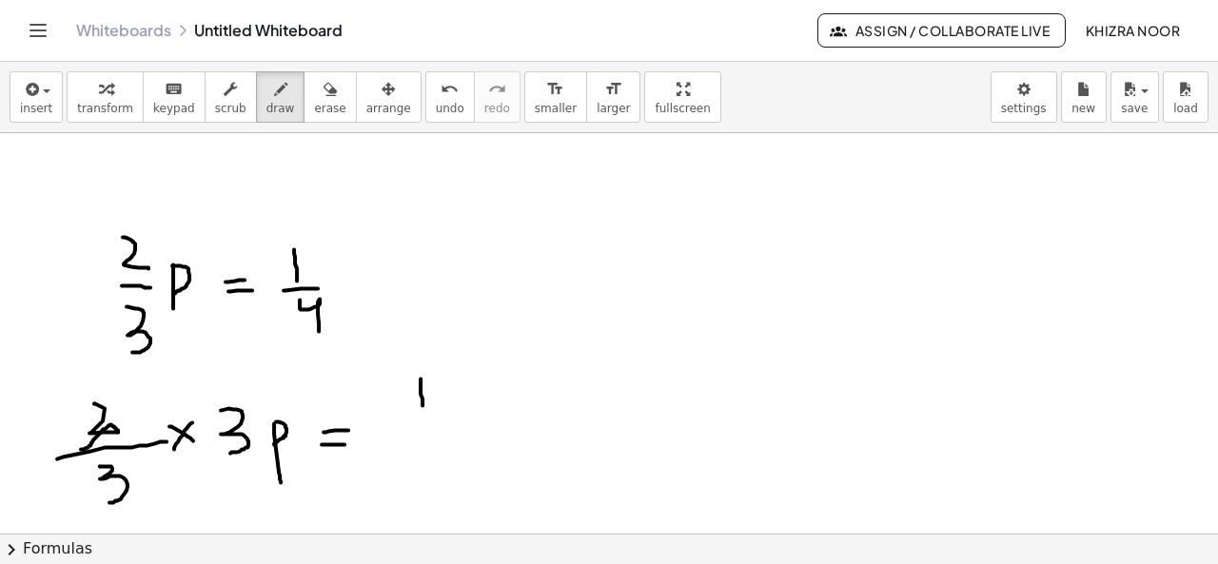
drag, startPoint x: 420, startPoint y: 378, endPoint x: 422, endPoint y: 408, distance: 30.5
click at [422, 408] on div at bounding box center [609, 169] width 1218 height 1206
drag, startPoint x: 401, startPoint y: 419, endPoint x: 455, endPoint y: 420, distance: 53.3
click at [455, 420] on div at bounding box center [609, 169] width 1218 height 1206
drag, startPoint x: 416, startPoint y: 431, endPoint x: 422, endPoint y: 484, distance: 53.7
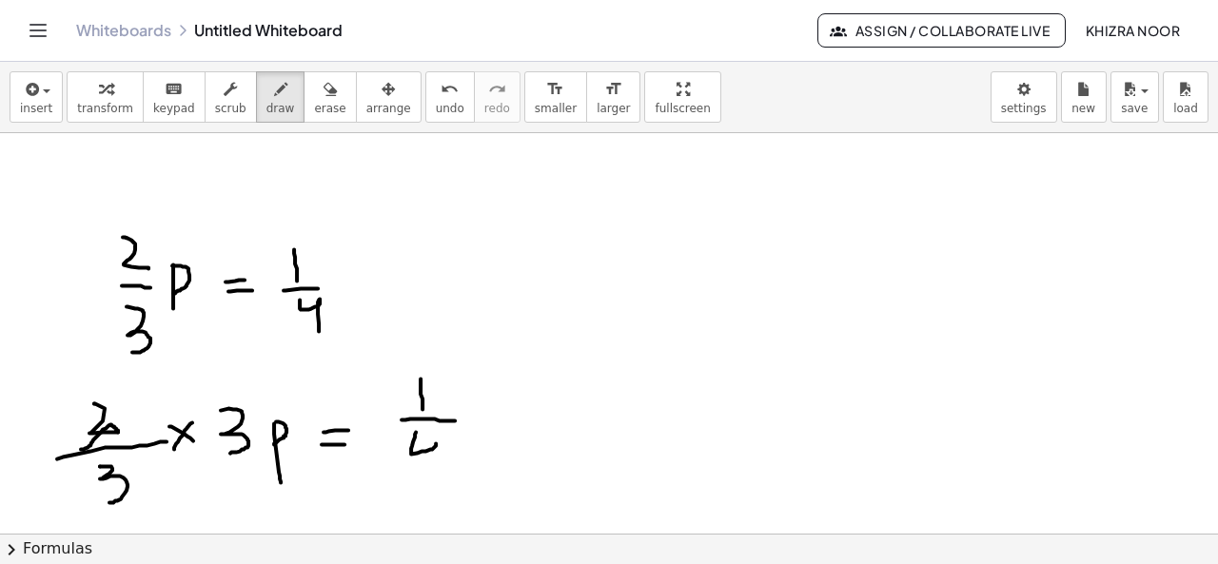
click at [422, 484] on div at bounding box center [609, 169] width 1218 height 1206
drag, startPoint x: 483, startPoint y: 399, endPoint x: 504, endPoint y: 412, distance: 24.8
click at [504, 412] on div at bounding box center [609, 169] width 1218 height 1206
drag, startPoint x: 504, startPoint y: 393, endPoint x: 481, endPoint y: 416, distance: 32.3
click at [481, 416] on div at bounding box center [609, 169] width 1218 height 1206
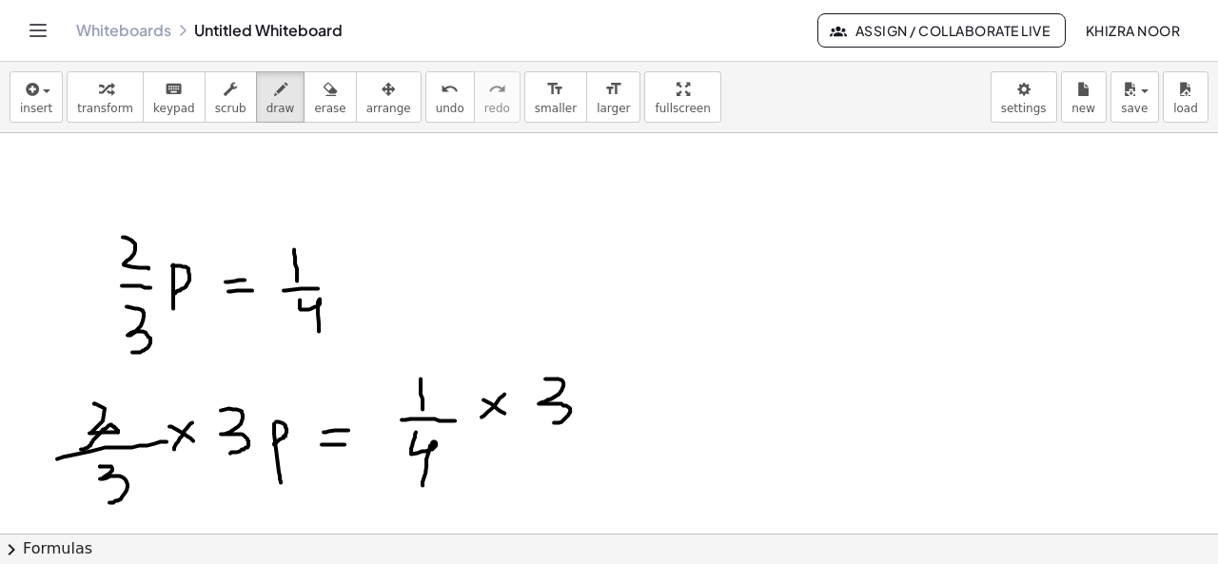
drag, startPoint x: 545, startPoint y: 378, endPoint x: 549, endPoint y: 421, distance: 43.9
click at [549, 421] on div at bounding box center [609, 169] width 1218 height 1206
drag, startPoint x: 127, startPoint y: 461, endPoint x: 89, endPoint y: 498, distance: 52.5
click at [89, 498] on div at bounding box center [609, 169] width 1218 height 1206
drag, startPoint x: 254, startPoint y: 406, endPoint x: 200, endPoint y: 475, distance: 87.4
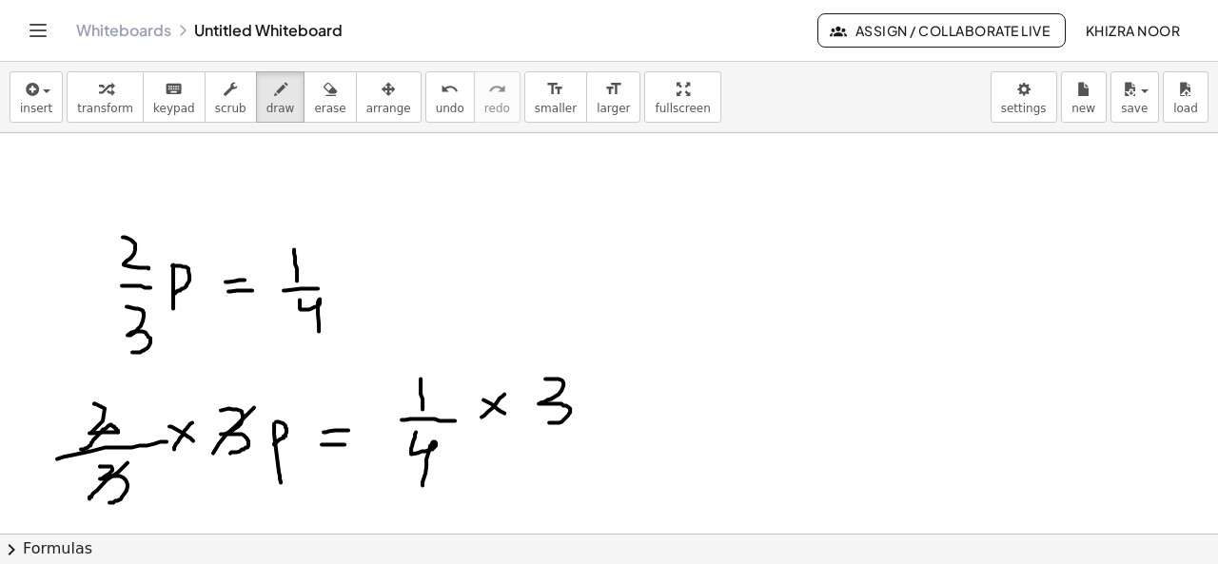
click at [200, 475] on div at bounding box center [609, 169] width 1218 height 1206
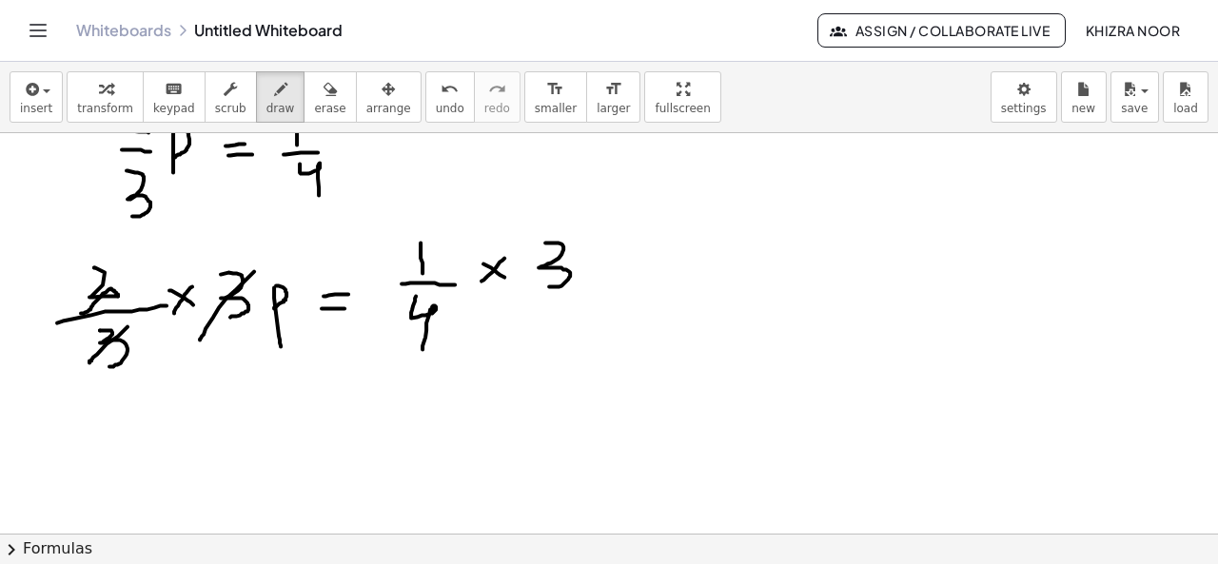
scroll to position [710, 0]
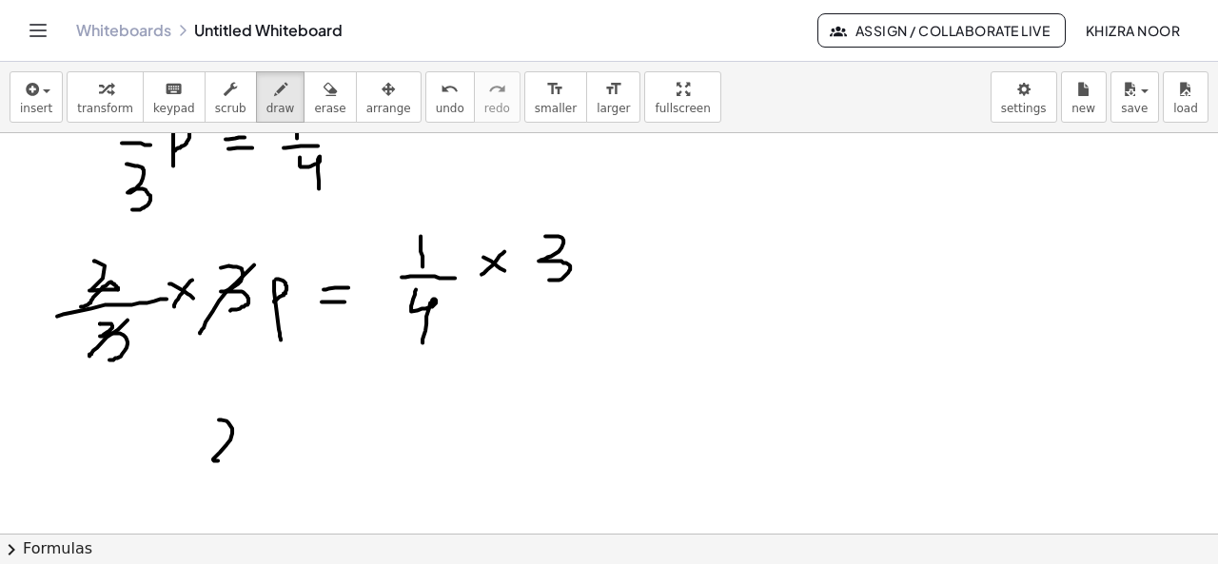
drag, startPoint x: 219, startPoint y: 419, endPoint x: 245, endPoint y: 459, distance: 48.0
click at [245, 459] on div at bounding box center [609, 26] width 1218 height 1206
drag, startPoint x: 258, startPoint y: 426, endPoint x: 251, endPoint y: 487, distance: 61.2
click at [251, 487] on div at bounding box center [609, 26] width 1218 height 1206
drag, startPoint x: 261, startPoint y: 423, endPoint x: 258, endPoint y: 453, distance: 29.6
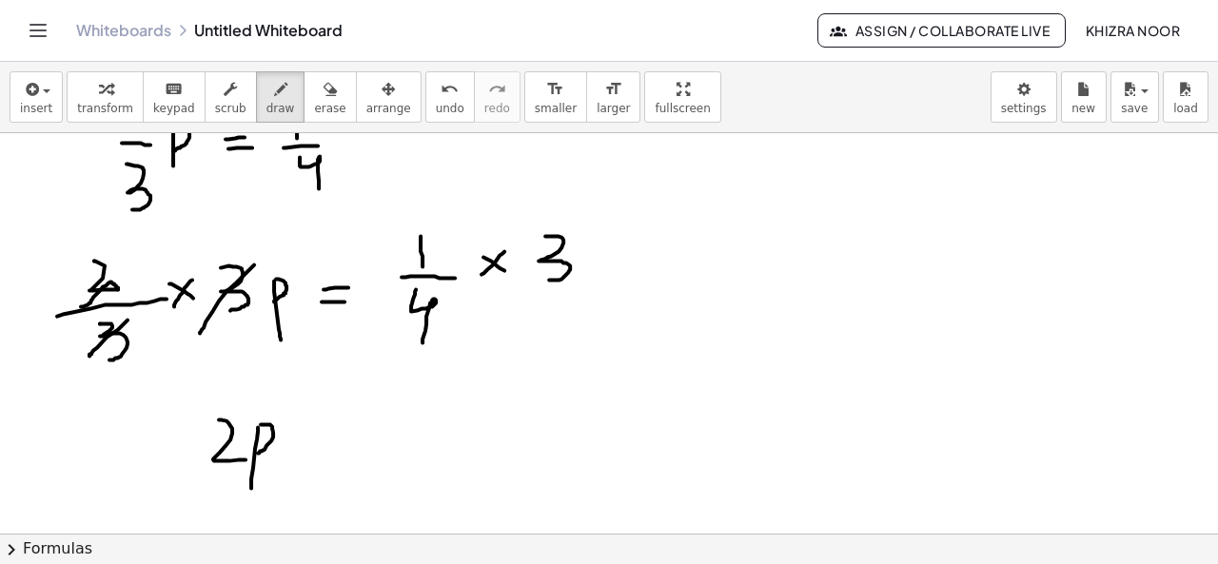
click at [258, 453] on div at bounding box center [609, 26] width 1218 height 1206
drag, startPoint x: 312, startPoint y: 439, endPoint x: 341, endPoint y: 437, distance: 28.6
click at [341, 437] on div at bounding box center [609, 26] width 1218 height 1206
drag, startPoint x: 300, startPoint y: 459, endPoint x: 344, endPoint y: 454, distance: 45.0
click at [344, 454] on div at bounding box center [609, 26] width 1218 height 1206
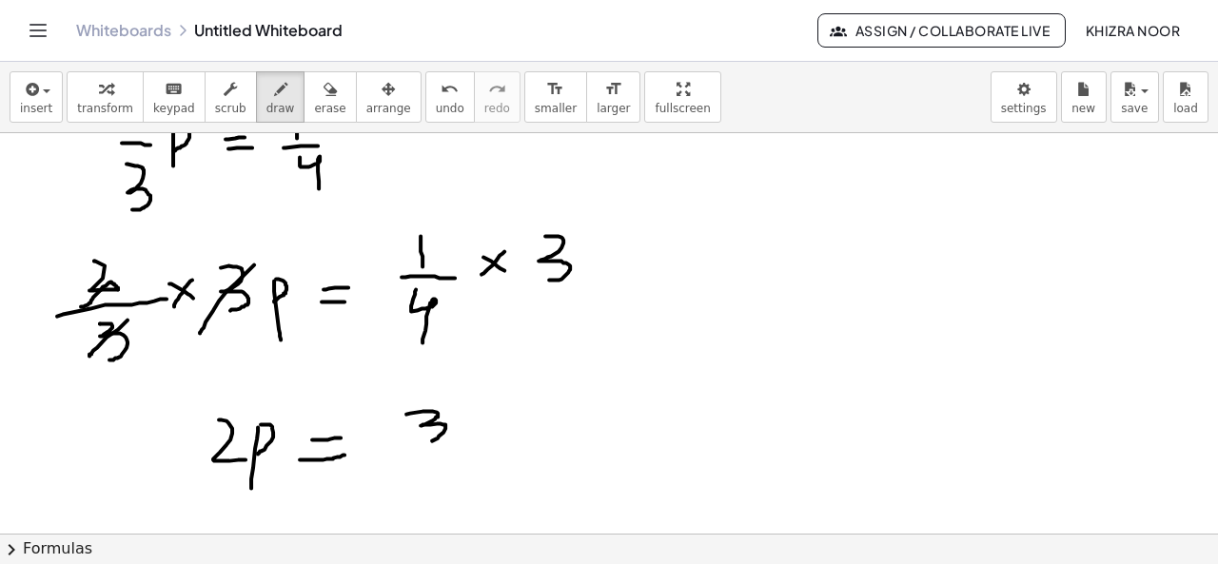
drag, startPoint x: 406, startPoint y: 413, endPoint x: 419, endPoint y: 442, distance: 32.0
click at [419, 442] on div at bounding box center [609, 26] width 1218 height 1206
drag, startPoint x: 393, startPoint y: 460, endPoint x: 483, endPoint y: 452, distance: 90.8
click at [483, 452] on div at bounding box center [609, 26] width 1218 height 1206
drag, startPoint x: 428, startPoint y: 475, endPoint x: 435, endPoint y: 512, distance: 37.7
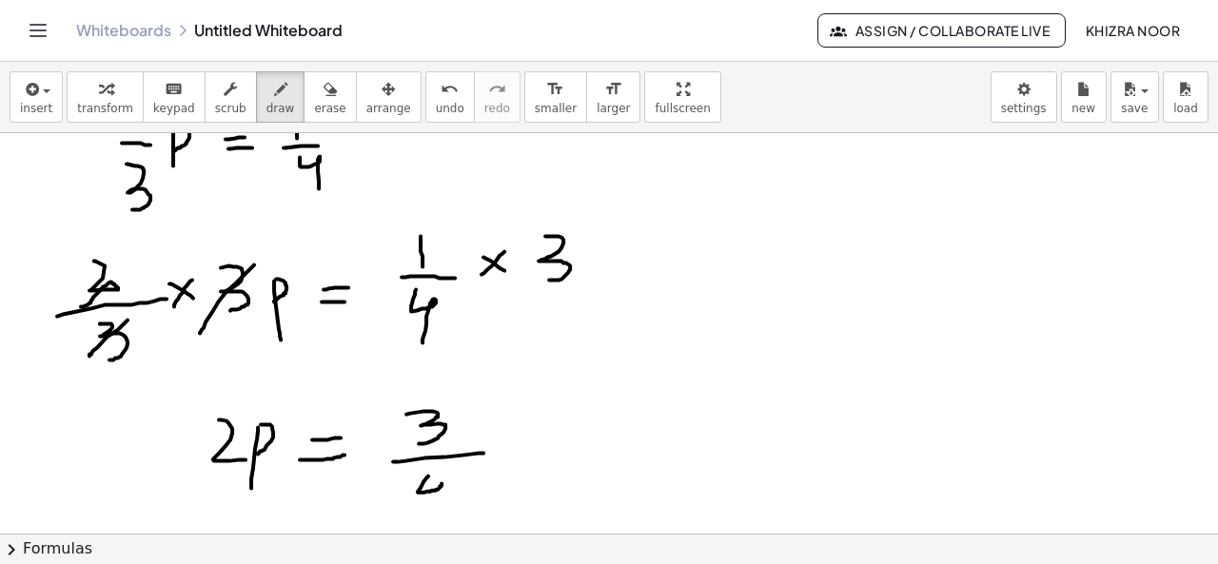
click at [435, 512] on div at bounding box center [609, 26] width 1218 height 1206
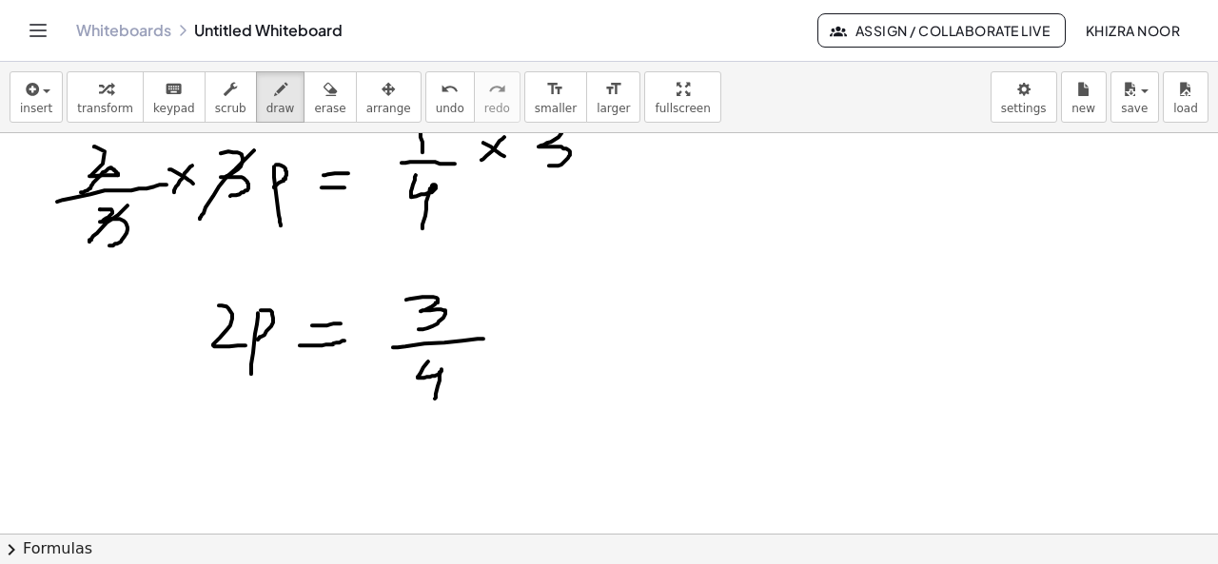
scroll to position [879, 0]
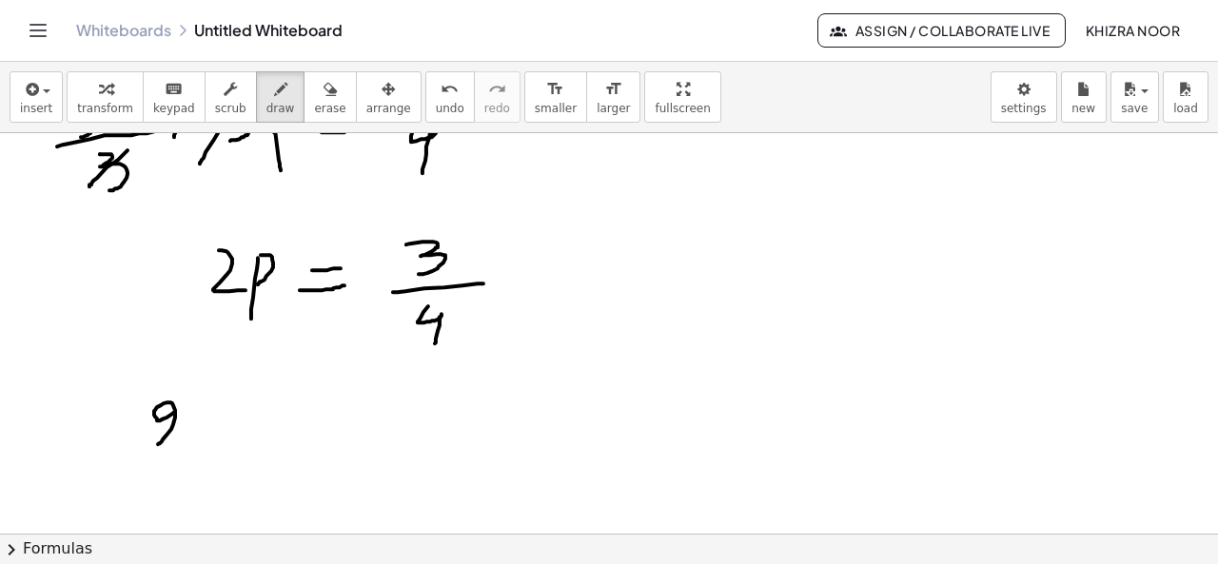
drag, startPoint x: 173, startPoint y: 412, endPoint x: 192, endPoint y: 445, distance: 38.3
click at [192, 445] on div at bounding box center [609, 58] width 1218 height 1609
drag, startPoint x: 202, startPoint y: 423, endPoint x: 200, endPoint y: 477, distance: 53.3
click at [200, 477] on div at bounding box center [609, 58] width 1218 height 1609
drag, startPoint x: 205, startPoint y: 427, endPoint x: 197, endPoint y: 451, distance: 25.0
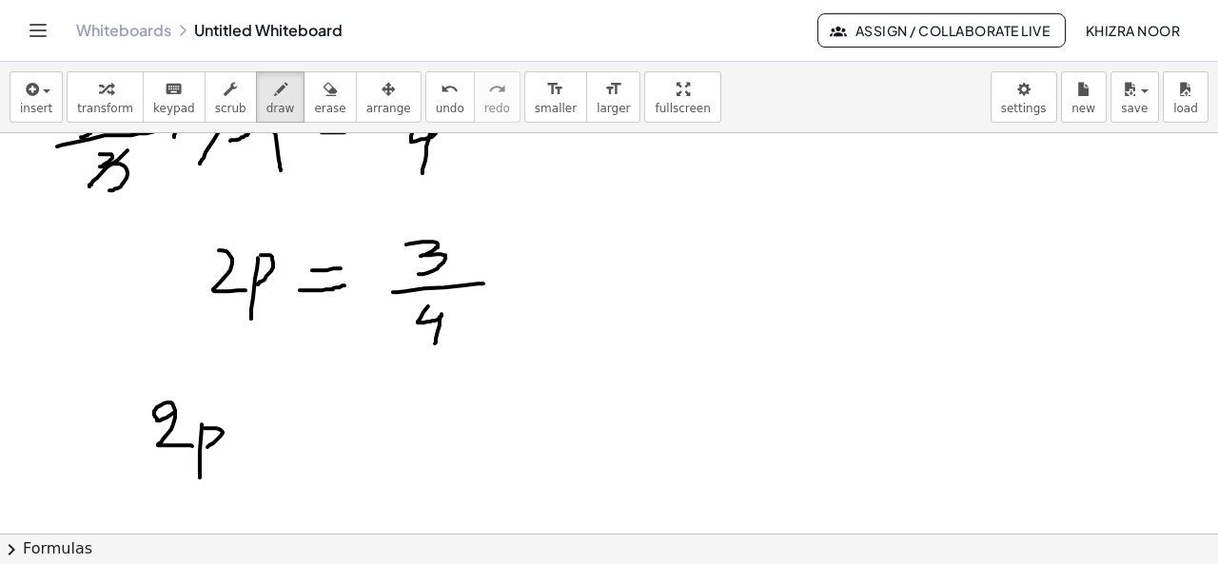
click at [197, 451] on div at bounding box center [609, 58] width 1218 height 1609
drag
click at [264, 472] on div at bounding box center [609, 58] width 1218 height 1609
drag, startPoint x: 176, startPoint y: 502, endPoint x: 203, endPoint y: 530, distance: 38.3
click at [203, 530] on div at bounding box center [609, 58] width 1218 height 1609
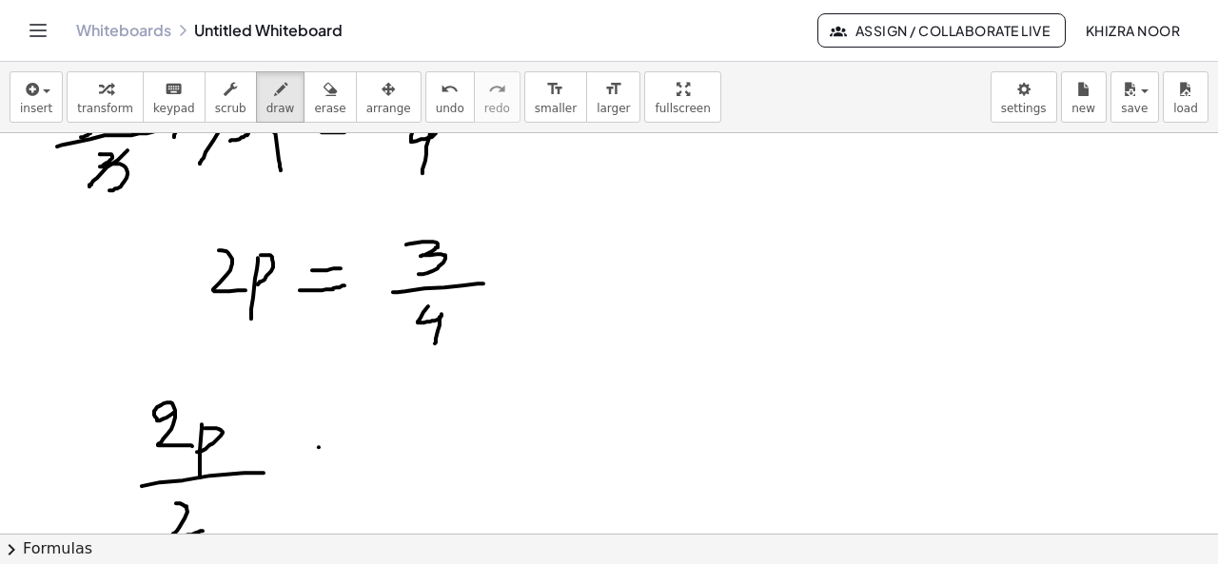
drag, startPoint x: 319, startPoint y: 446, endPoint x: 351, endPoint y: 443, distance: 32.5
click at [351, 443] on div at bounding box center [609, 58] width 1218 height 1609
click at [358, 461] on div at bounding box center [609, 58] width 1218 height 1609
click at [434, 434] on div at bounding box center [609, 58] width 1218 height 1609
click at [487, 438] on div at bounding box center [609, 58] width 1218 height 1609
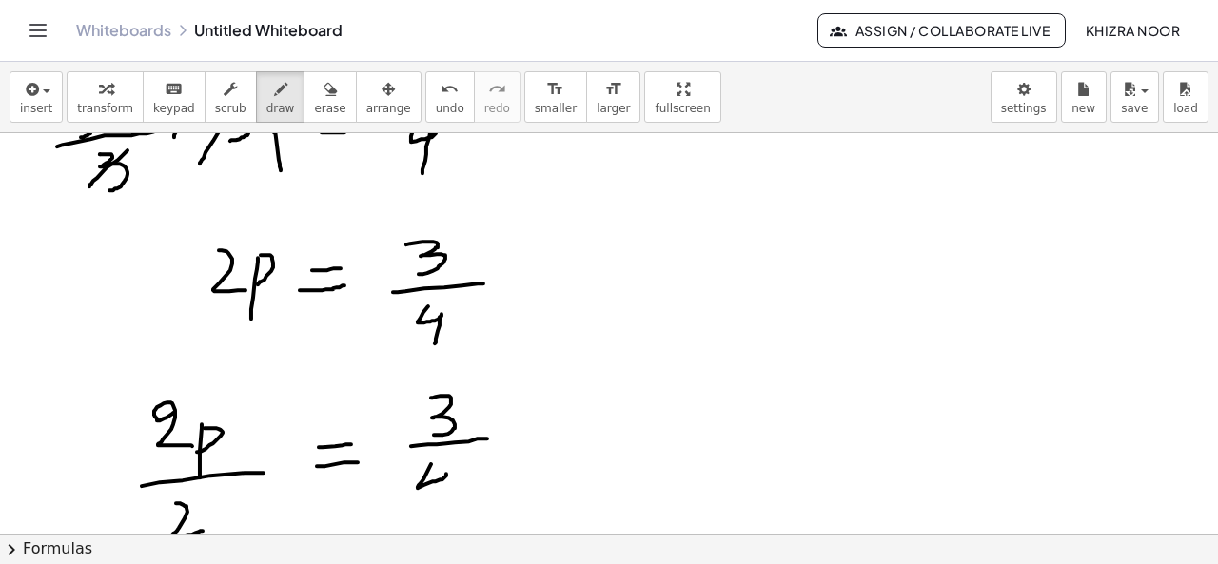
click at [435, 509] on div at bounding box center [609, 58] width 1218 height 1609
click at [481, 500] on div at bounding box center [609, 58] width 1218 height 1609
click at [468, 498] on div at bounding box center [609, 58] width 1218 height 1609
click at [540, 499] on div at bounding box center [609, 58] width 1218 height 1609
click at [544, 430] on div at bounding box center [609, 58] width 1218 height 1609
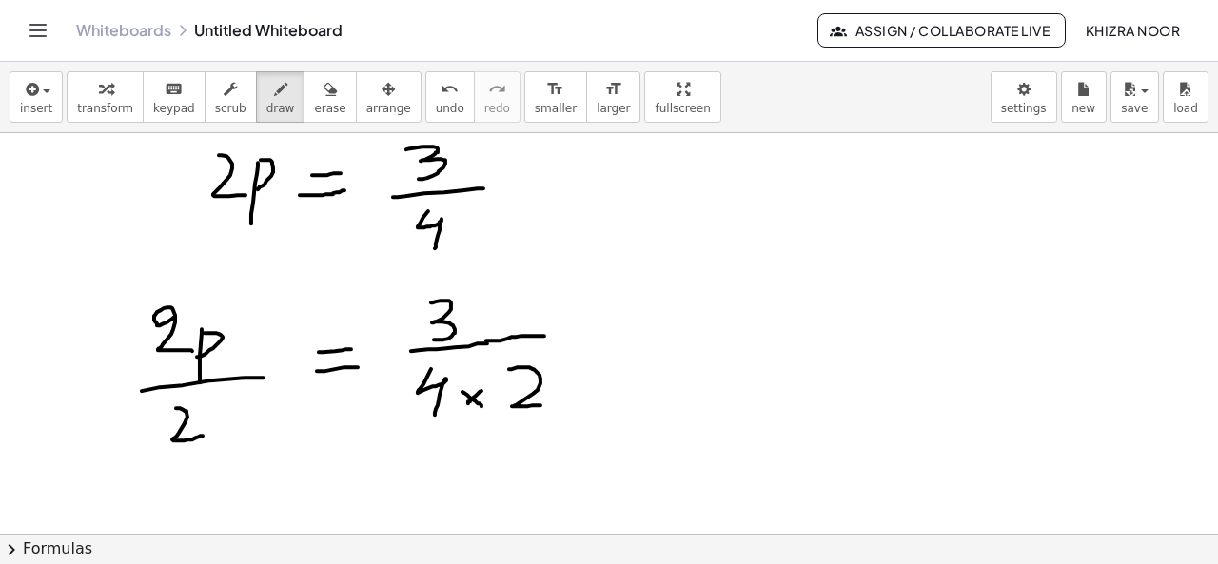
scroll to position [977, 0]
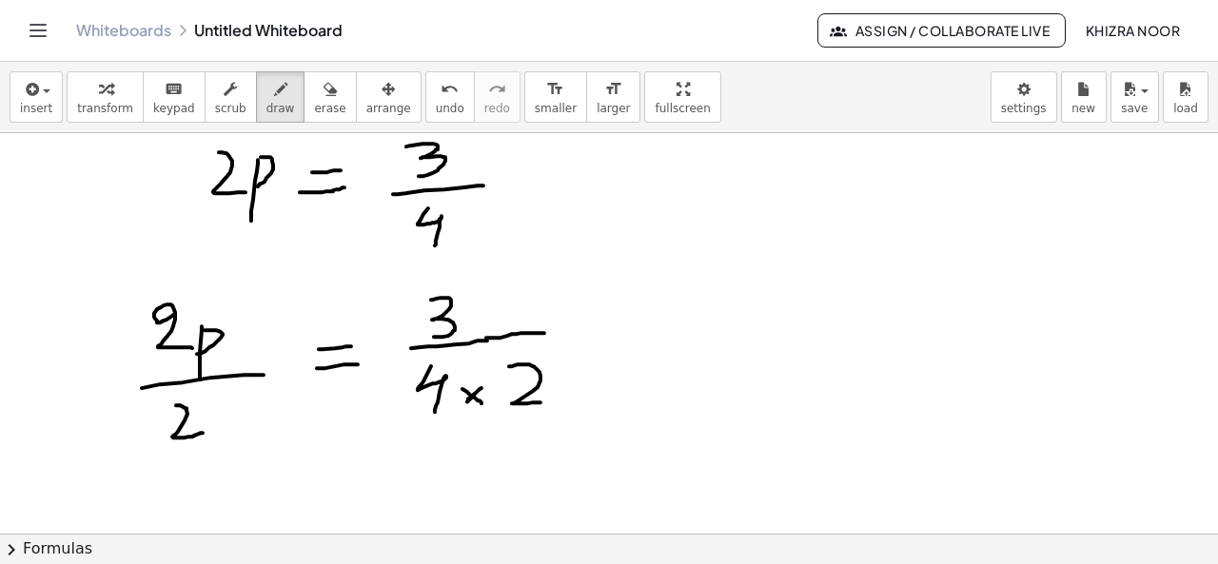
drag, startPoint x: 474, startPoint y: 395, endPoint x: 464, endPoint y: 401, distance: 11.6
drag, startPoint x: 200, startPoint y: 405, endPoint x: 164, endPoint y: 444, distance: 53.2
drag, startPoint x: 186, startPoint y: 305, endPoint x: 127, endPoint y: 361, distance: 80.8
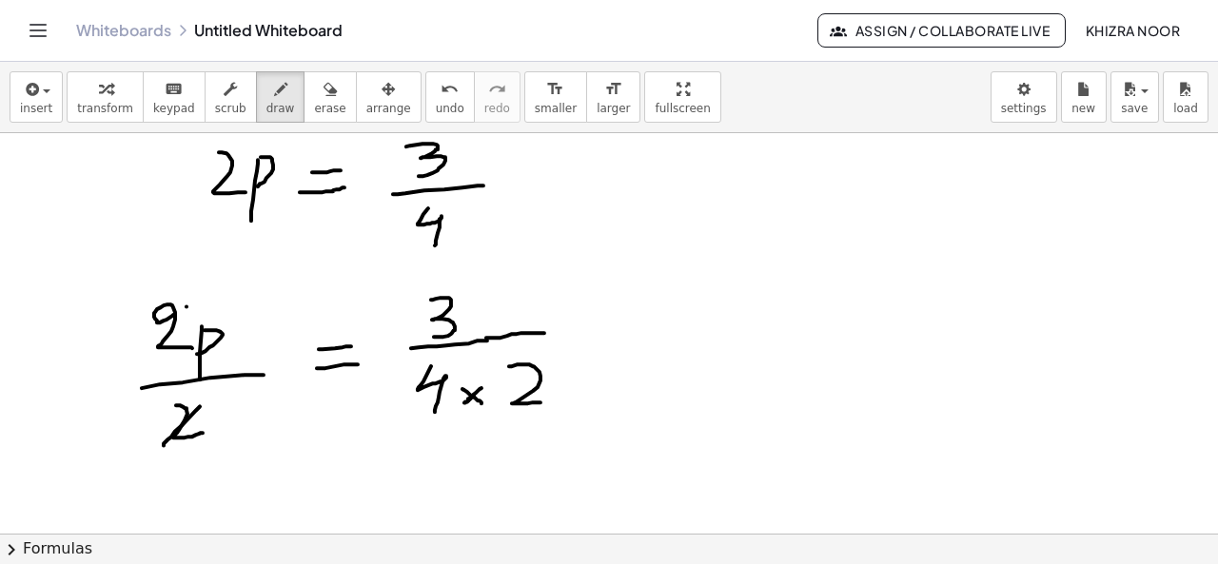
drag, startPoint x: 212, startPoint y: 467, endPoint x: 212, endPoint y: 507, distance: 40.0
drag, startPoint x: 211, startPoint y: 471, endPoint x: 213, endPoint y: 492, distance: 21.0
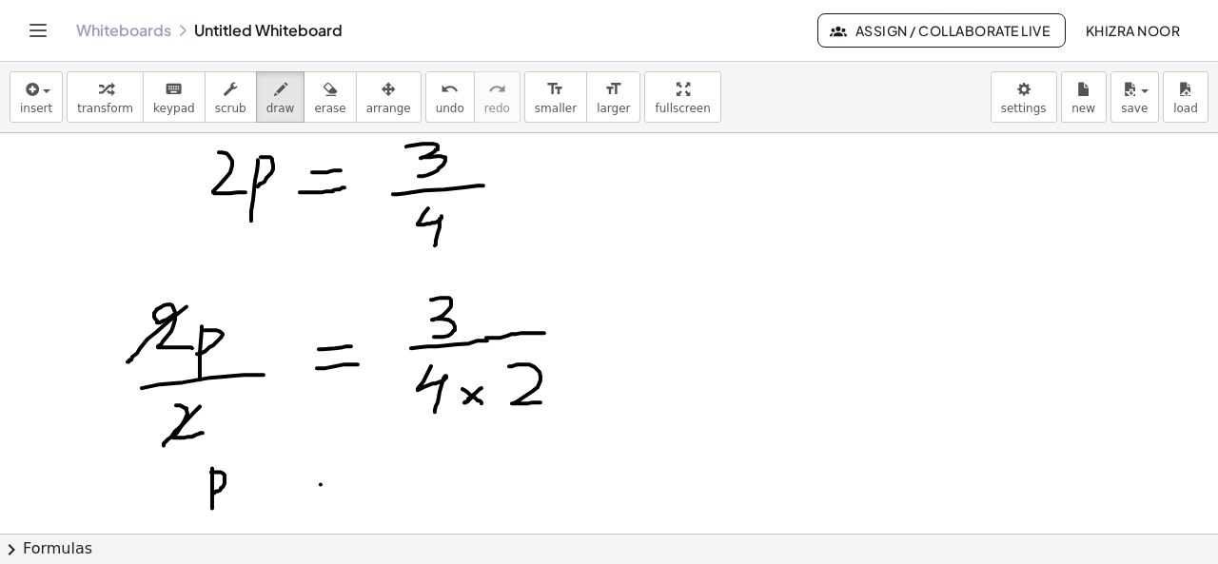
drag, startPoint x: 321, startPoint y: 483, endPoint x: 362, endPoint y: 468, distance: 44.5
drag, startPoint x: 333, startPoint y: 494, endPoint x: 362, endPoint y: 492, distance: 28.6
drag, startPoint x: 455, startPoint y: 435, endPoint x: 459, endPoint y: 468, distance: 33.6
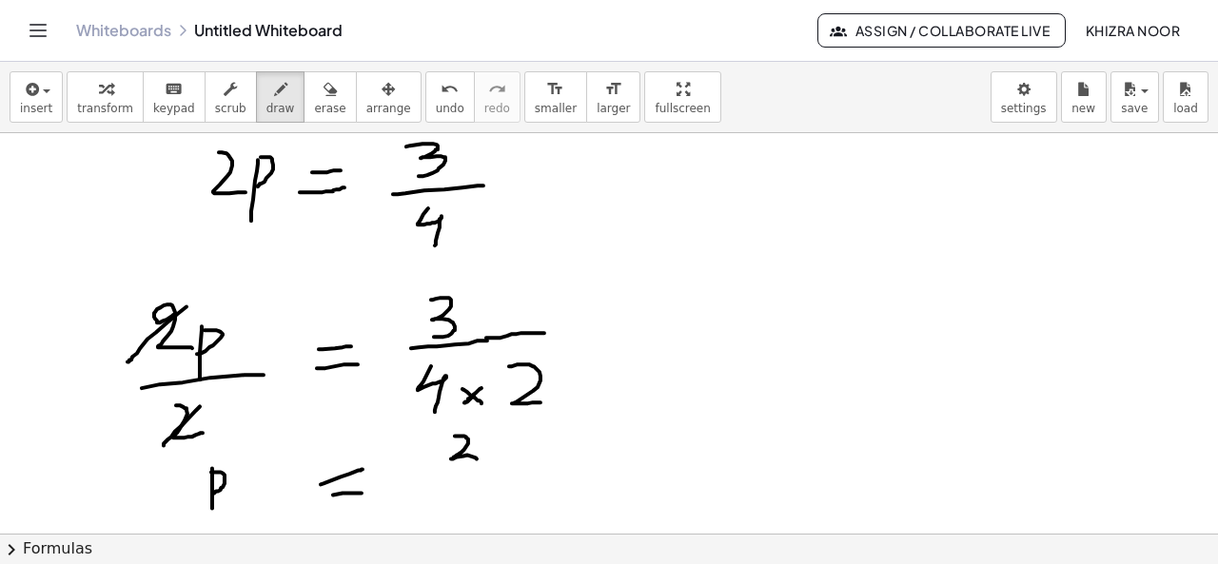
drag, startPoint x: 439, startPoint y: 481, endPoint x: 514, endPoint y: 479, distance: 75.2
drag, startPoint x: 482, startPoint y: 509, endPoint x: 495, endPoint y: 504, distance: 13.3
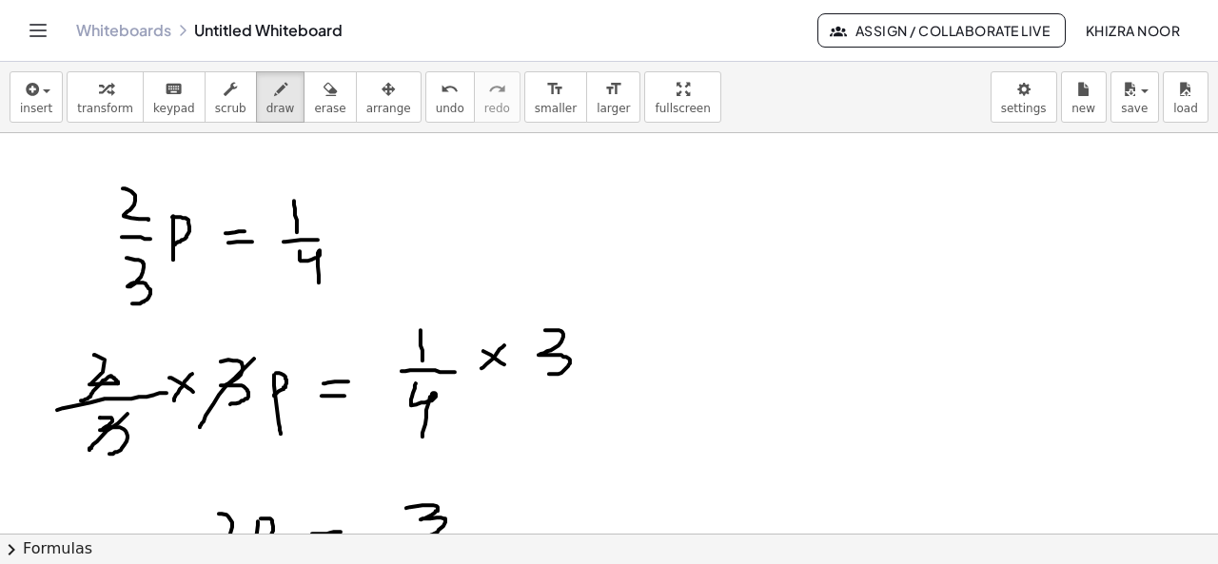
scroll to position [630, 0]
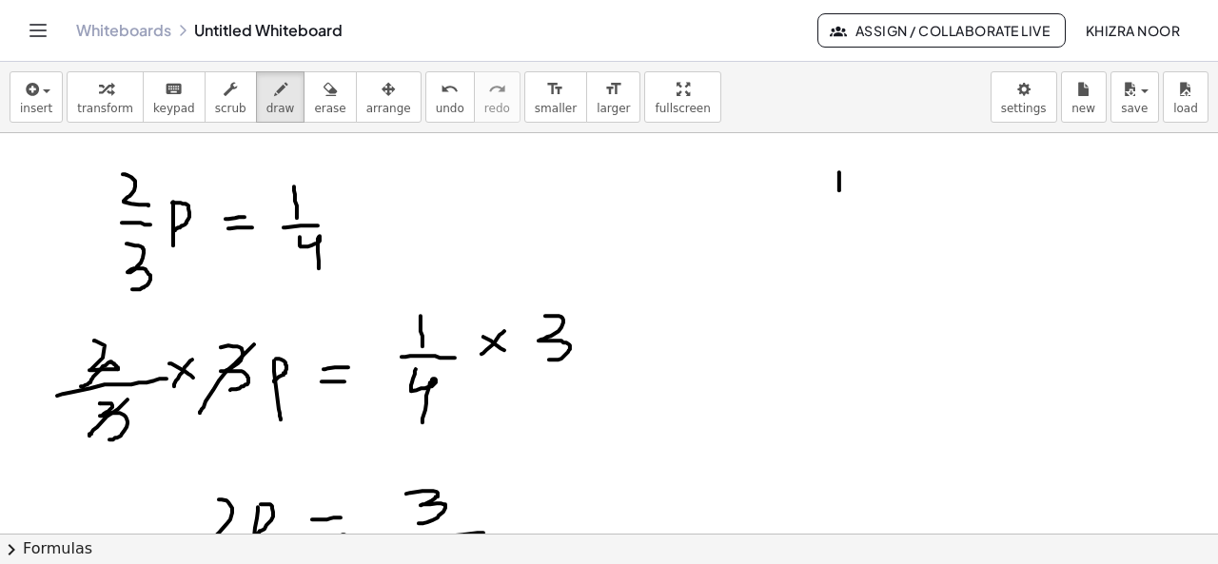
drag, startPoint x: 839, startPoint y: 171, endPoint x: 840, endPoint y: 223, distance: 51.4
click at [840, 223] on div at bounding box center [609, 307] width 1218 height 1609
drag, startPoint x: 837, startPoint y: 168, endPoint x: 843, endPoint y: 203, distance: 34.7
click at [843, 203] on div at bounding box center [609, 307] width 1218 height 1609
drag, startPoint x: 820, startPoint y: 237, endPoint x: 870, endPoint y: 236, distance: 49.5
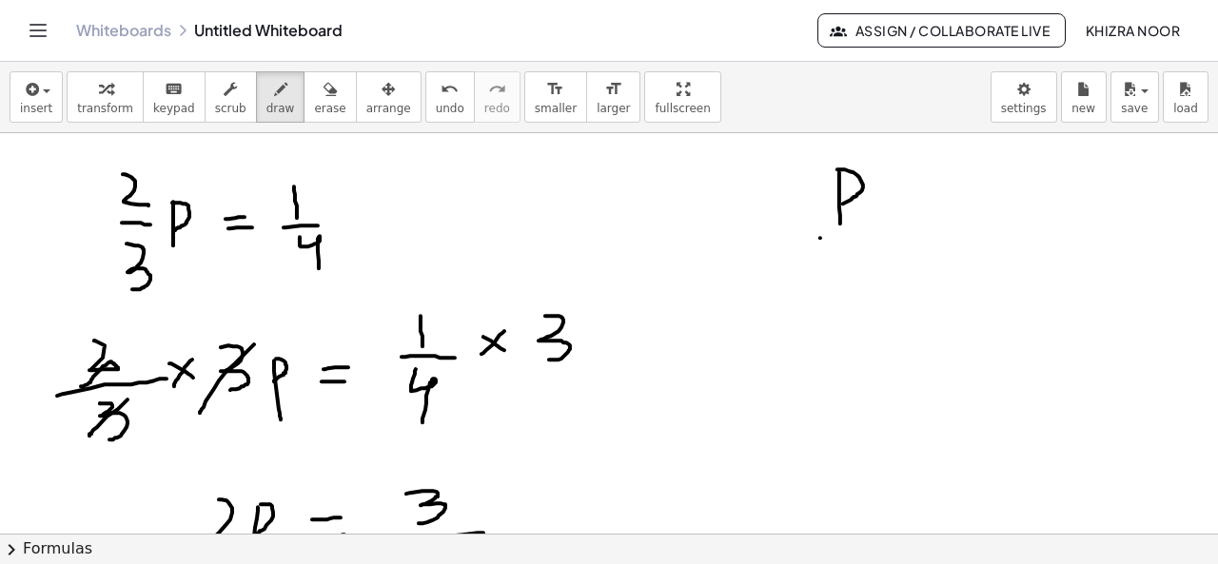
click at [870, 236] on div at bounding box center [609, 307] width 1218 height 1609
drag, startPoint x: 836, startPoint y: 254, endPoint x: 846, endPoint y: 308, distance: 55.1
click at [846, 308] on div at bounding box center [609, 307] width 1218 height 1609
drag, startPoint x: 904, startPoint y: 214, endPoint x: 932, endPoint y: 214, distance: 28.5
click at [932, 214] on div at bounding box center [609, 307] width 1218 height 1609
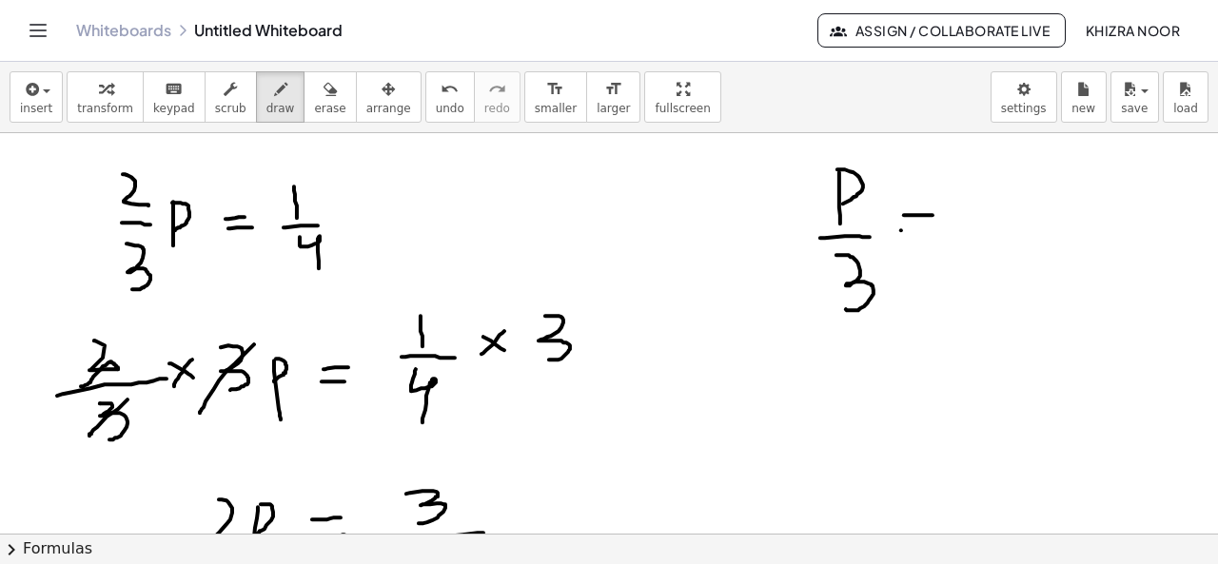
drag, startPoint x: 901, startPoint y: 229, endPoint x: 936, endPoint y: 229, distance: 35.2
click at [936, 229] on div at bounding box center [609, 307] width 1218 height 1609
drag, startPoint x: 987, startPoint y: 181, endPoint x: 987, endPoint y: 211, distance: 30.5
click at [987, 211] on div at bounding box center [609, 307] width 1218 height 1609
drag, startPoint x: 968, startPoint y: 220, endPoint x: 1024, endPoint y: 214, distance: 56.4
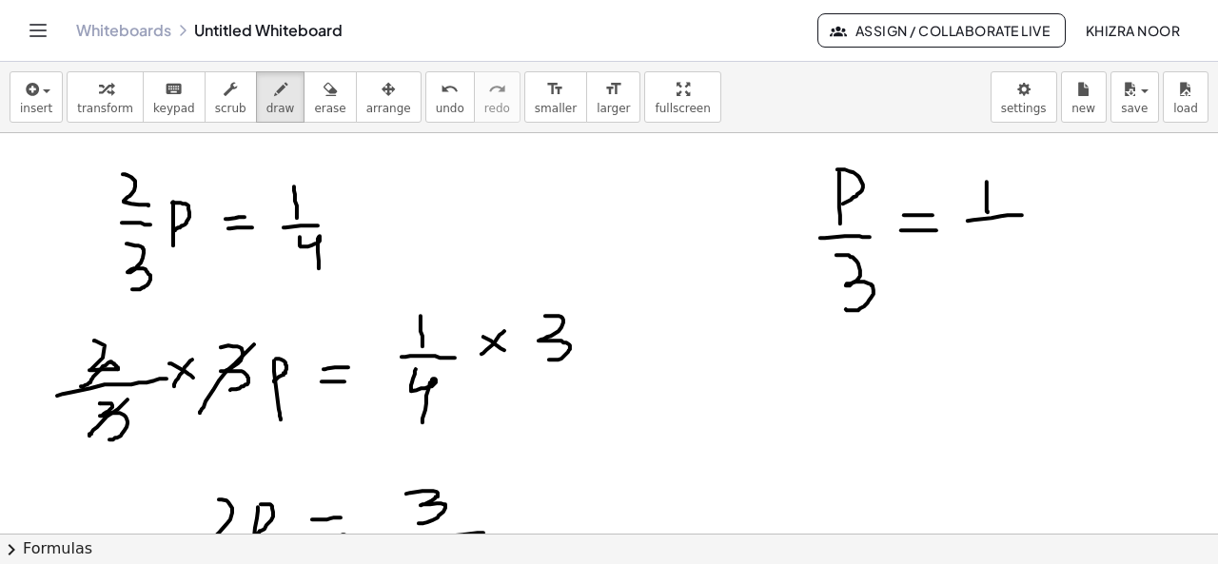
click at [1024, 214] on div at bounding box center [609, 307] width 1218 height 1609
drag, startPoint x: 987, startPoint y: 232, endPoint x: 1010, endPoint y: 275, distance: 49.0
click at [1010, 275] on div at bounding box center [609, 307] width 1218 height 1609
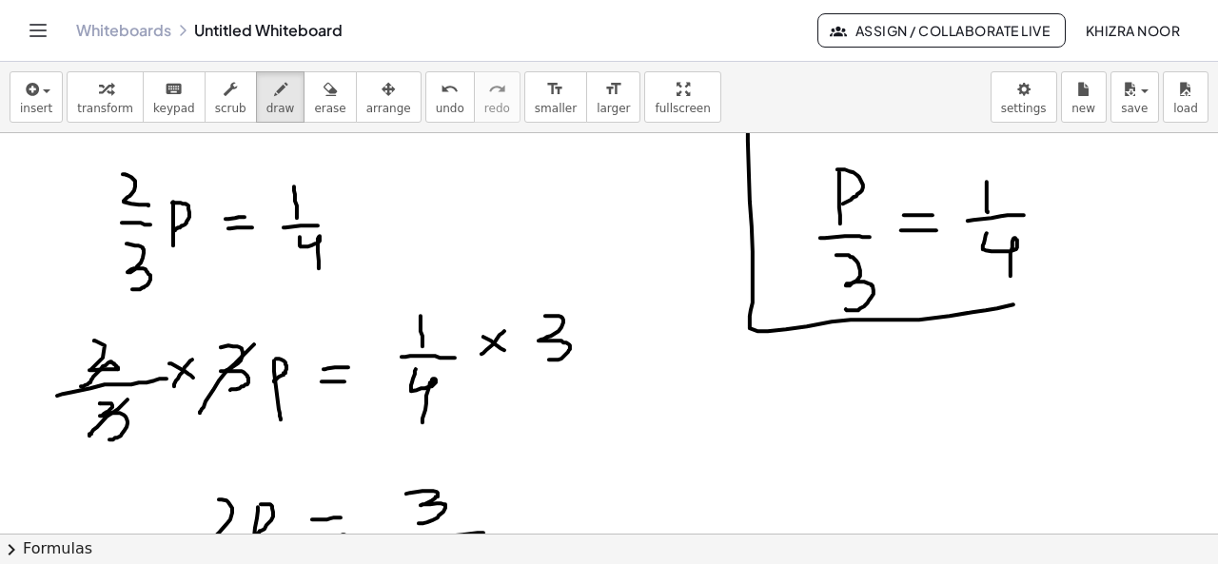
drag, startPoint x: 748, startPoint y: 132, endPoint x: 1076, endPoint y: 296, distance: 366.7
click at [1076, 296] on div at bounding box center [609, 307] width 1218 height 1609
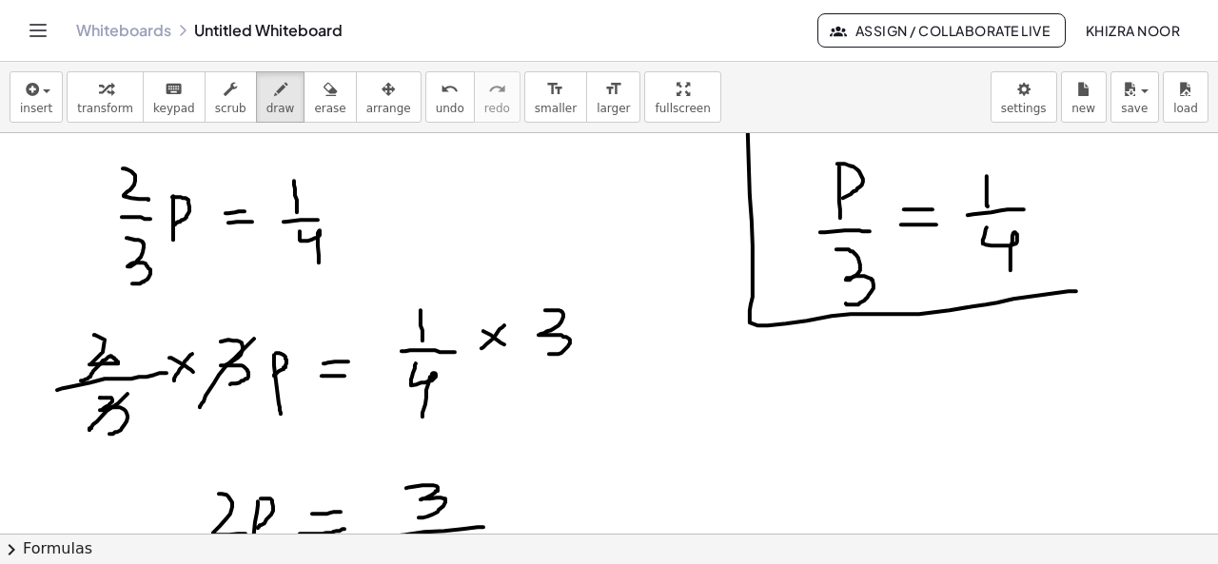
scroll to position [634, 0]
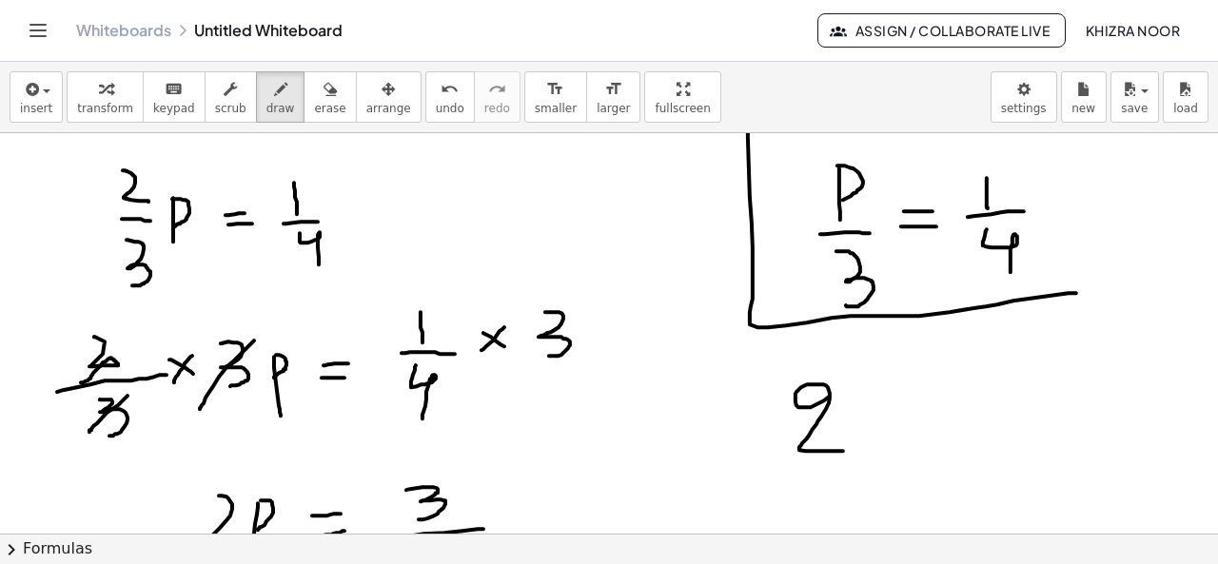
drag, startPoint x: 830, startPoint y: 395, endPoint x: 845, endPoint y: 450, distance: 57.2
click at [845, 450] on div at bounding box center [609, 304] width 1218 height 1609
drag, startPoint x: 877, startPoint y: 414, endPoint x: 872, endPoint y: 465, distance: 51.6
click at [872, 465] on div at bounding box center [609, 304] width 1218 height 1609
drag, startPoint x: 876, startPoint y: 416, endPoint x: 874, endPoint y: 450, distance: 34.3
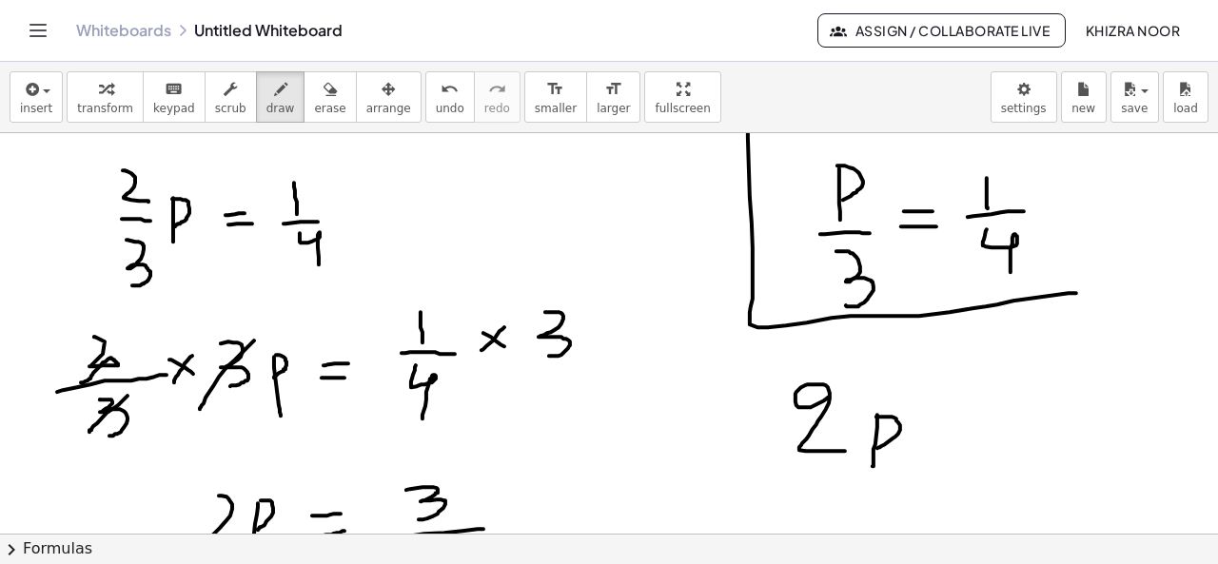
click at [874, 450] on div at bounding box center [609, 304] width 1218 height 1609
drag, startPoint x: 940, startPoint y: 429, endPoint x: 969, endPoint y: 424, distance: 29.9
click at [969, 424] on div at bounding box center [609, 304] width 1218 height 1609
drag, startPoint x: 940, startPoint y: 446, endPoint x: 976, endPoint y: 439, distance: 36.9
click at [976, 439] on div at bounding box center [609, 304] width 1218 height 1609
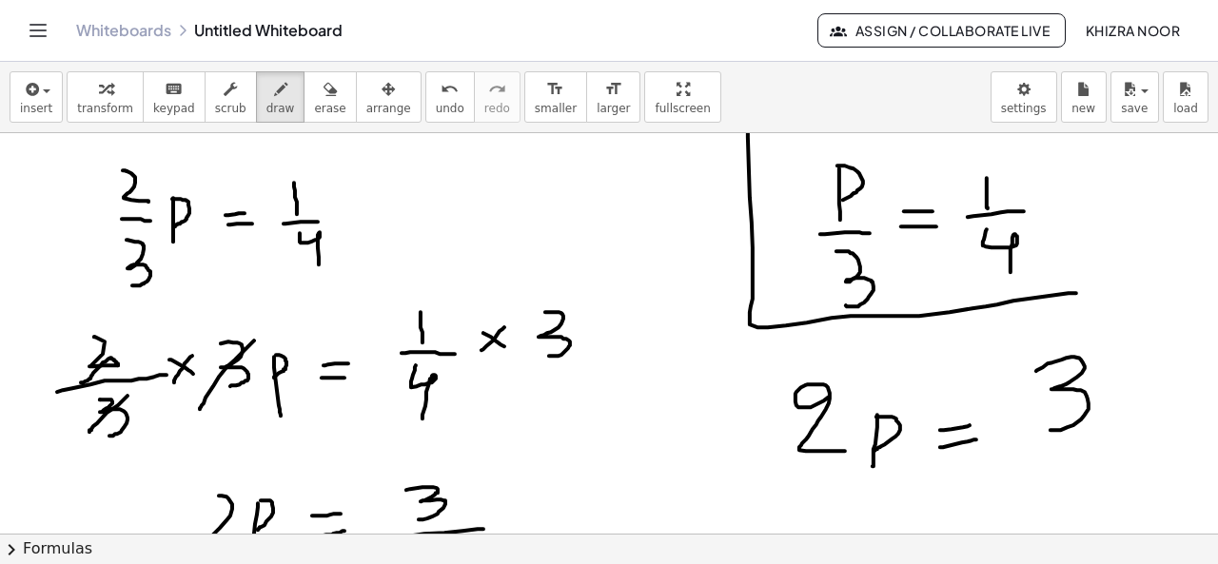
drag, startPoint x: 1036, startPoint y: 370, endPoint x: 1049, endPoint y: 429, distance: 60.5
click at [1049, 429] on div at bounding box center [609, 304] width 1218 height 1609
drag, startPoint x: 1026, startPoint y: 444, endPoint x: 1127, endPoint y: 430, distance: 102.8
click at [1127, 430] on div at bounding box center [609, 304] width 1218 height 1609
drag, startPoint x: 1075, startPoint y: 460, endPoint x: 1082, endPoint y: 523, distance: 63.1
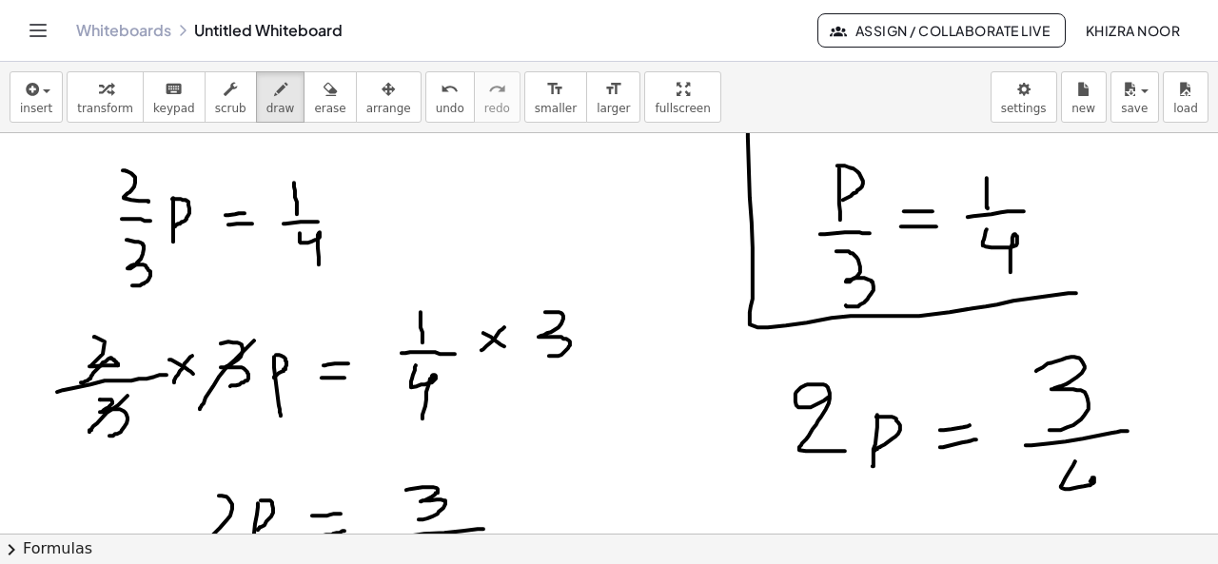
click at [1082, 523] on div at bounding box center [609, 304] width 1218 height 1609
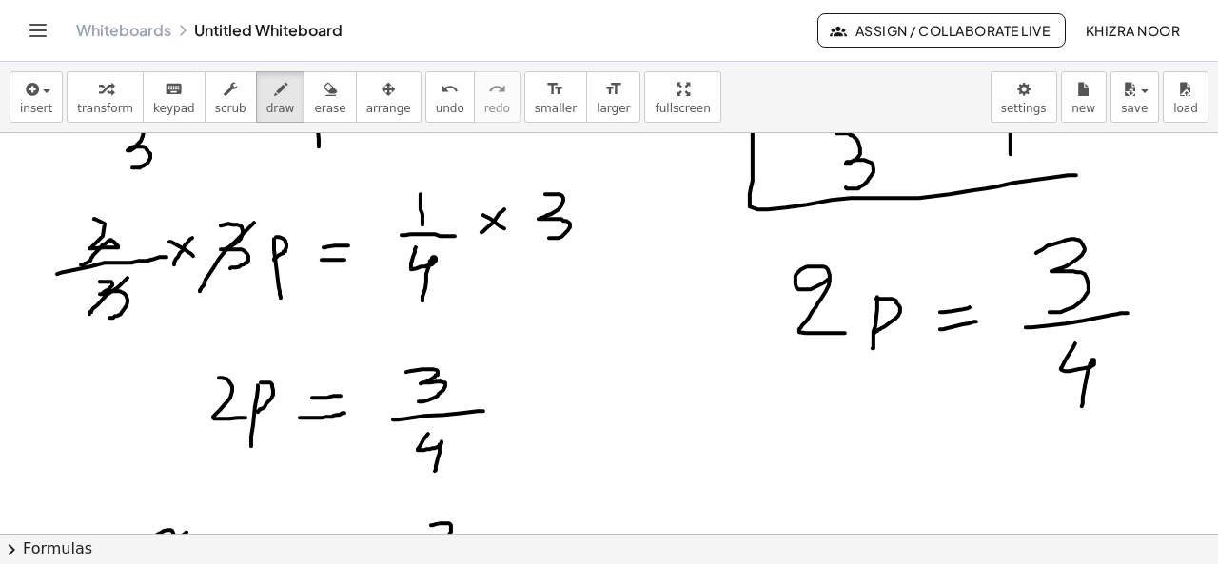
scroll to position [773, 0]
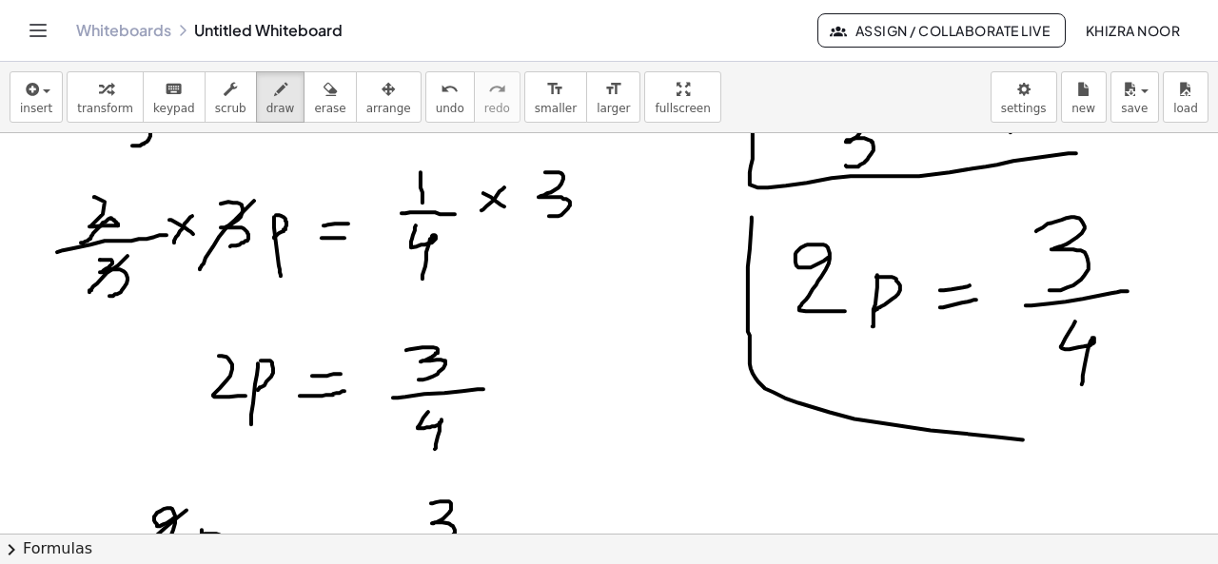
drag, startPoint x: 752, startPoint y: 216, endPoint x: 1107, endPoint y: 441, distance: 421.2
click at [1107, 441] on div at bounding box center [609, 164] width 1218 height 1609
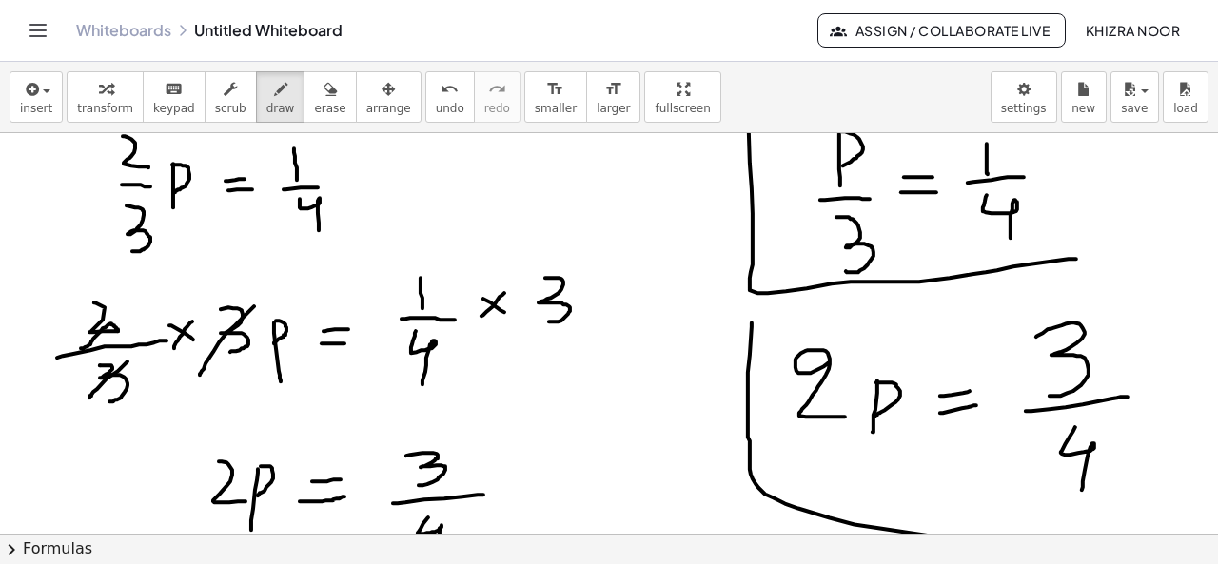
scroll to position [637, 0]
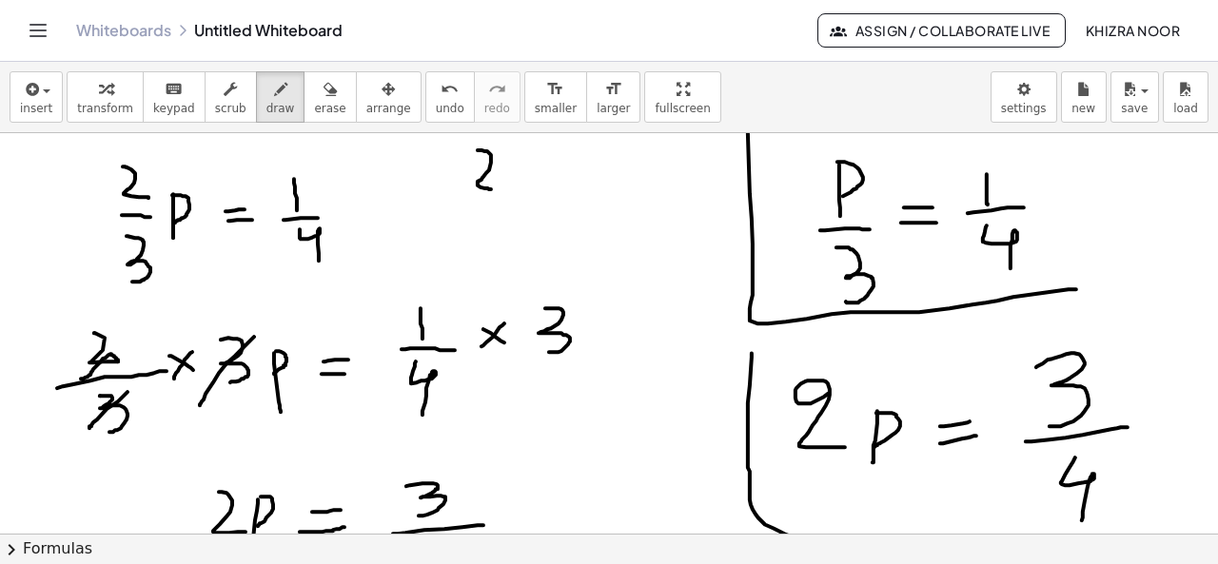
drag, startPoint x: 478, startPoint y: 148, endPoint x: 497, endPoint y: 187, distance: 43.4
click at [497, 187] on div at bounding box center [609, 300] width 1218 height 1609
drag, startPoint x: 470, startPoint y: 201, endPoint x: 516, endPoint y: 198, distance: 45.8
click at [516, 198] on div at bounding box center [609, 300] width 1218 height 1609
drag, startPoint x: 495, startPoint y: 213, endPoint x: 490, endPoint y: 250, distance: 37.4
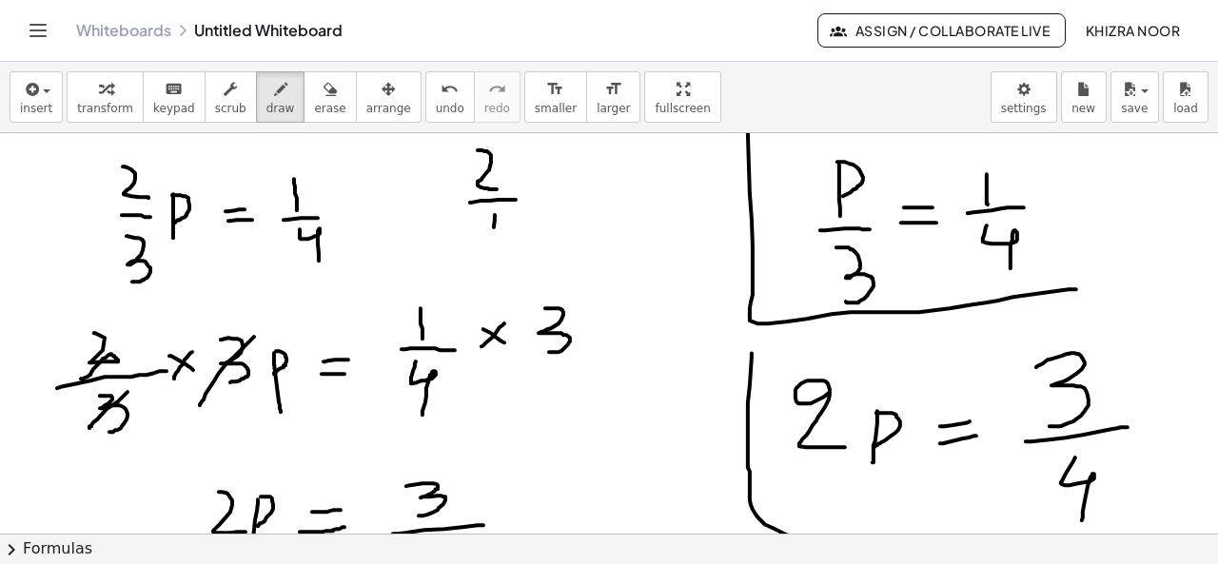
click at [490, 250] on div at bounding box center [609, 300] width 1218 height 1609
drag, startPoint x: 477, startPoint y: 216, endPoint x: 478, endPoint y: 256, distance: 40.0
click at [478, 256] on div at bounding box center [609, 300] width 1218 height 1609
drag, startPoint x: 510, startPoint y: 156, endPoint x: 512, endPoint y: 187, distance: 31.5
click at [512, 187] on div at bounding box center [609, 300] width 1218 height 1609
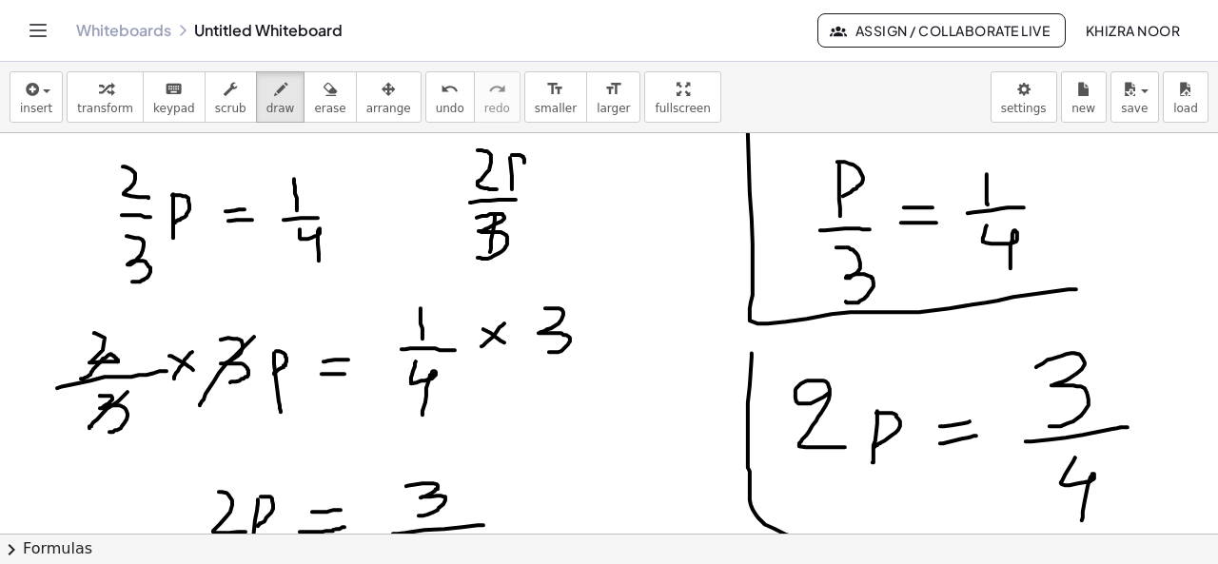
drag, startPoint x: 512, startPoint y: 153, endPoint x: 508, endPoint y: 171, distance: 18.5
click at [508, 171] on div at bounding box center [609, 300] width 1218 height 1609
drag, startPoint x: 543, startPoint y: 176, endPoint x: 570, endPoint y: 174, distance: 26.7
click at [570, 174] on div at bounding box center [609, 300] width 1218 height 1609
drag, startPoint x: 550, startPoint y: 182, endPoint x: 574, endPoint y: 182, distance: 23.8
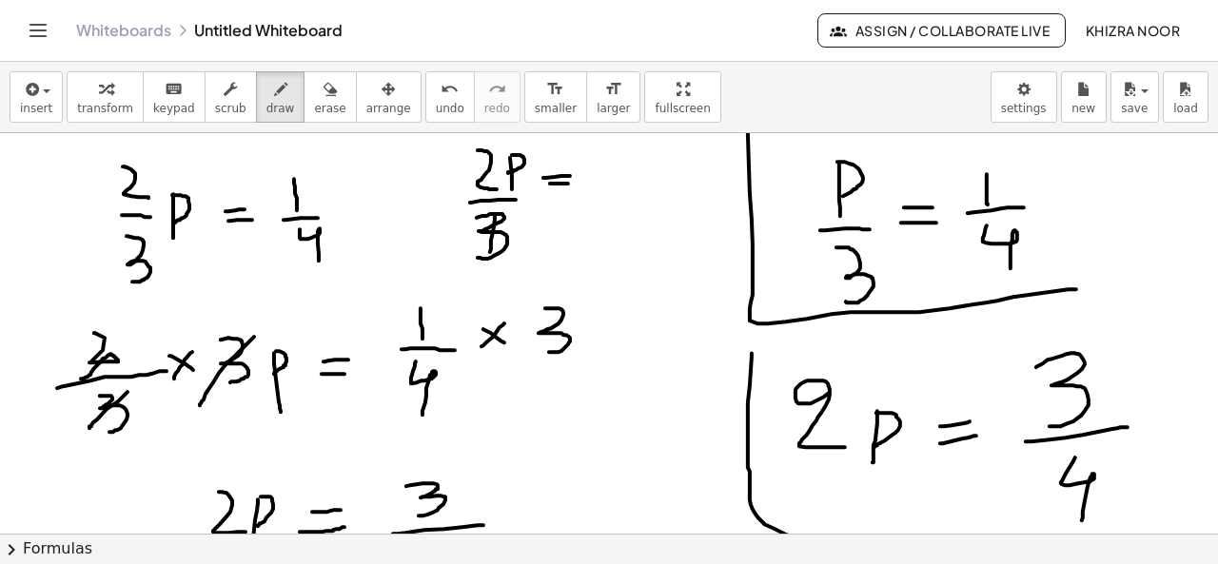
click at [574, 182] on div at bounding box center [609, 300] width 1218 height 1609
drag, startPoint x: 616, startPoint y: 146, endPoint x: 620, endPoint y: 170, distance: 25.2
click at [620, 170] on div at bounding box center [609, 300] width 1218 height 1609
drag, startPoint x: 595, startPoint y: 180, endPoint x: 634, endPoint y: 179, distance: 39.0
click at [634, 179] on div at bounding box center [609, 300] width 1218 height 1609
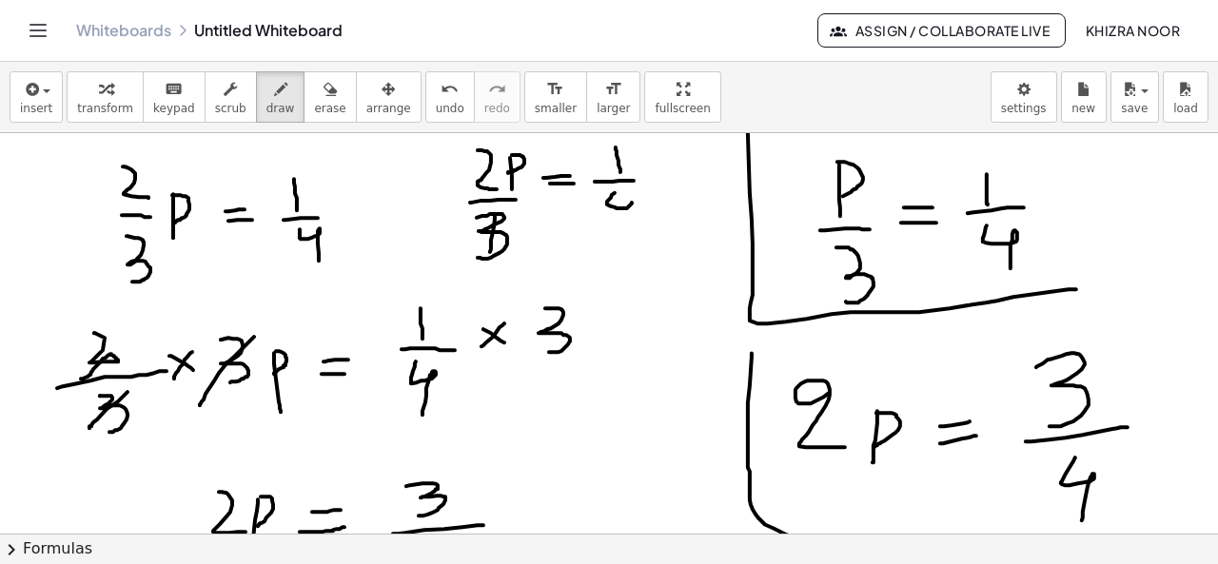
drag, startPoint x: 615, startPoint y: 191, endPoint x: 628, endPoint y: 226, distance: 37.6
click at [628, 226] on div at bounding box center [609, 300] width 1218 height 1609
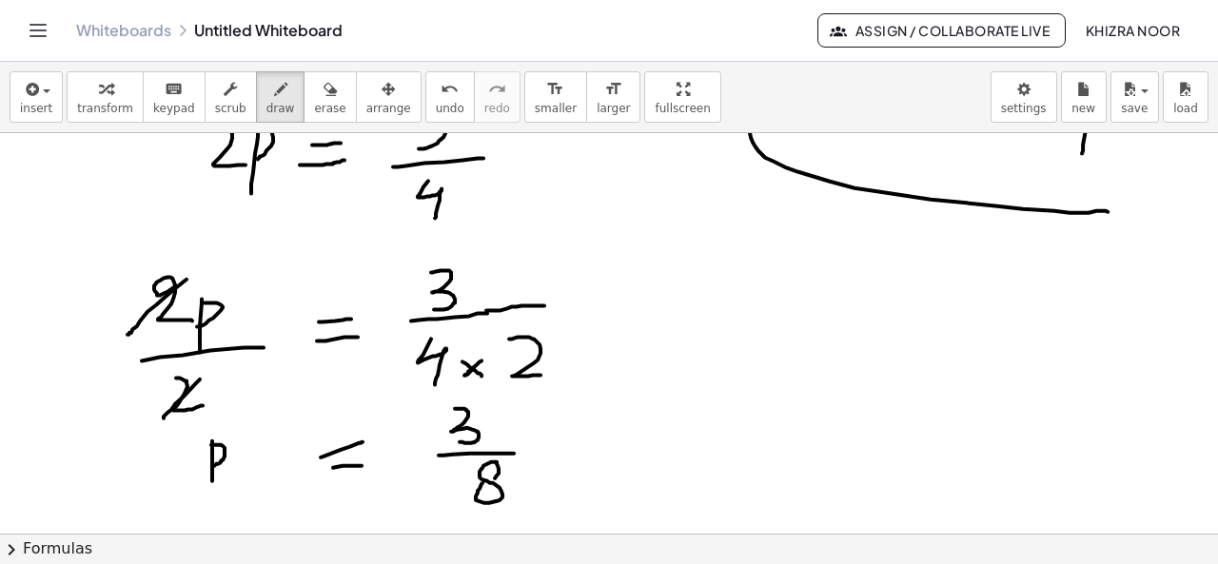
scroll to position [1107, 0]
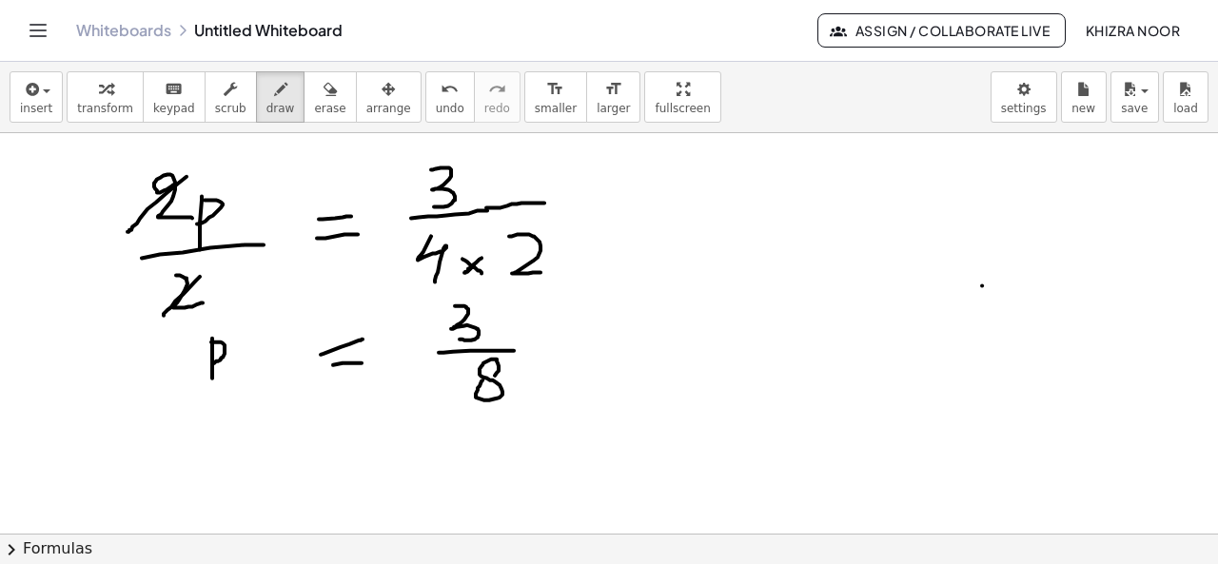
drag, startPoint x: 982, startPoint y: 284, endPoint x: 1069, endPoint y: 292, distance: 87.9
click at [1069, 292] on div at bounding box center [609, 31] width 1218 height 2010
drag, startPoint x: 980, startPoint y: 284, endPoint x: 956, endPoint y: 340, distance: 60.1
click at [956, 340] on div at bounding box center [609, 31] width 1218 height 2010
drag, startPoint x: 1004, startPoint y: 309, endPoint x: 1009, endPoint y: 353, distance: 44.1
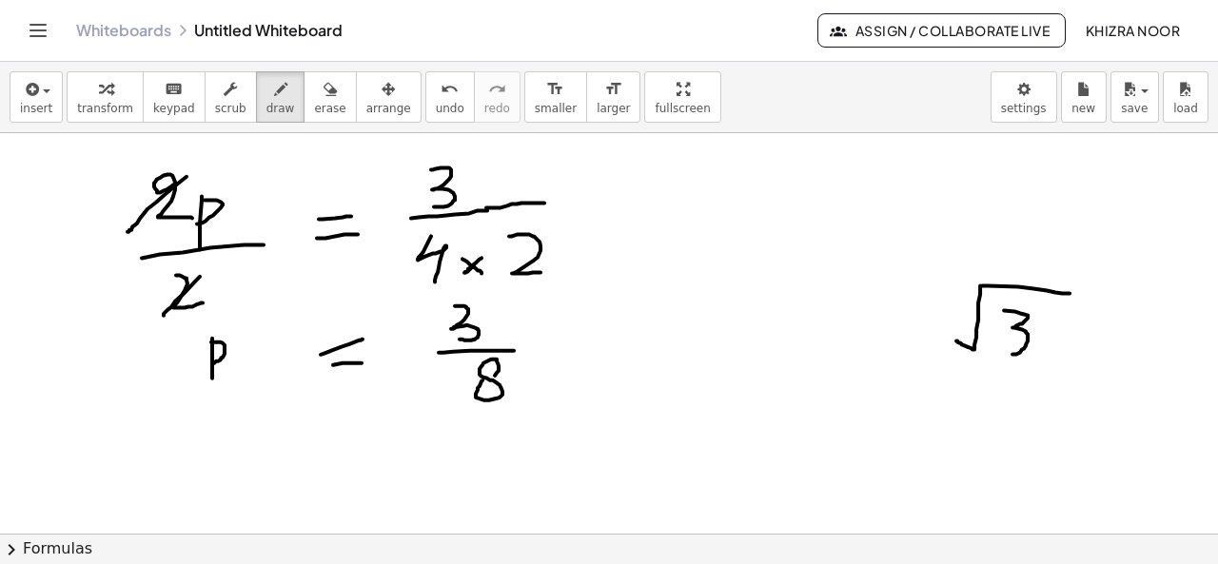
click at [1009, 353] on div at bounding box center [609, 31] width 1218 height 2010
click at [930, 320] on div at bounding box center [609, 31] width 1218 height 2010
drag, startPoint x: 1002, startPoint y: 353, endPoint x: 1014, endPoint y: 353, distance: 12.4
click at [1014, 353] on div at bounding box center [609, 31] width 1218 height 2010
drag, startPoint x: 1066, startPoint y: 290, endPoint x: 1092, endPoint y: 290, distance: 25.7
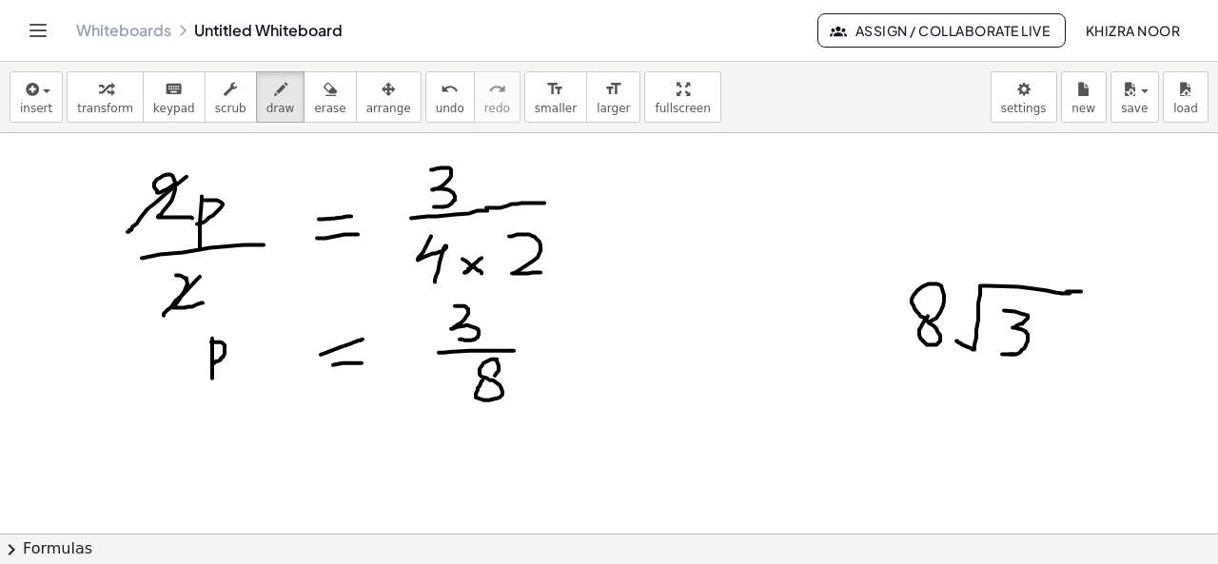
click at [1092, 290] on div at bounding box center [609, 31] width 1218 height 2010
click at [1054, 324] on div at bounding box center [609, 31] width 1218 height 2010
click at [1026, 265] on div at bounding box center [609, 31] width 1218 height 2010
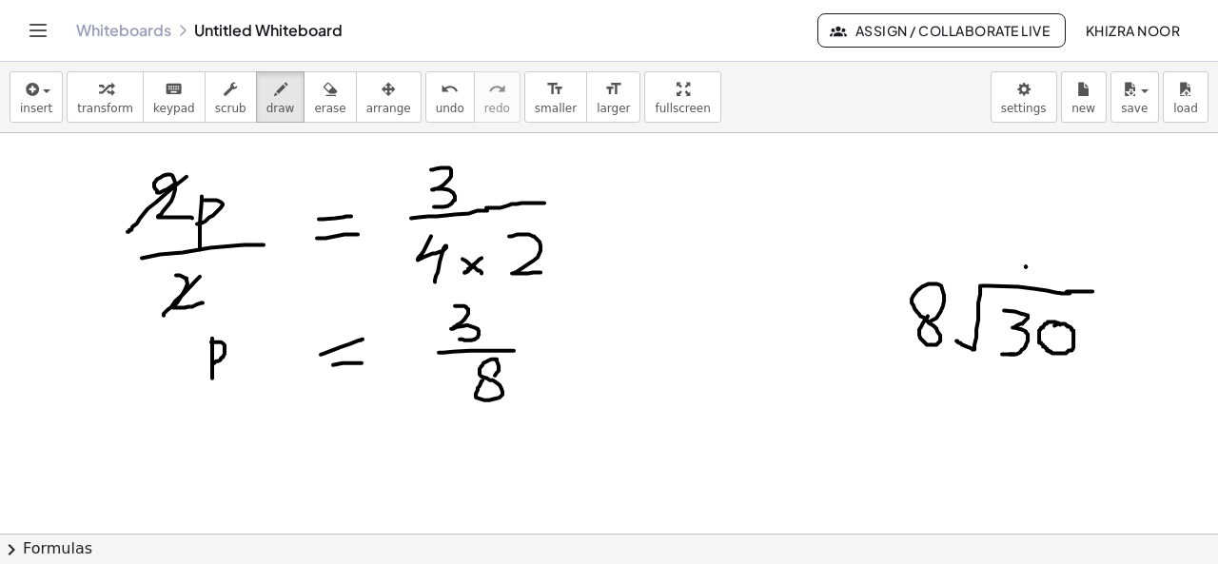
click at [1026, 265] on div at bounding box center [609, 31] width 1218 height 2010
click at [999, 252] on div at bounding box center [609, 31] width 1218 height 2010
drag, startPoint x: 1046, startPoint y: 253, endPoint x: 1054, endPoint y: 285, distance: 33.2
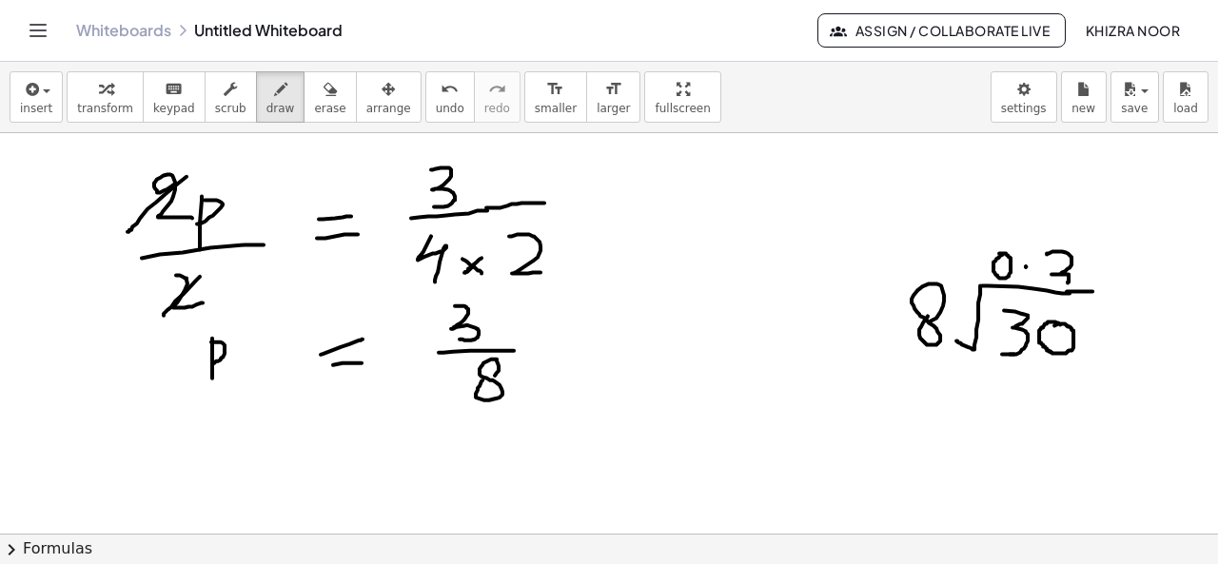
click at [1054, 285] on div at bounding box center [609, 31] width 1218 height 2010
drag, startPoint x: 1008, startPoint y: 376, endPoint x: 1037, endPoint y: 399, distance: 36.5
click at [1037, 399] on div at bounding box center [609, 31] width 1218 height 2010
drag, startPoint x: 1057, startPoint y: 372, endPoint x: 1072, endPoint y: 412, distance: 42.8
click at [1072, 412] on div at bounding box center [609, 31] width 1218 height 2010
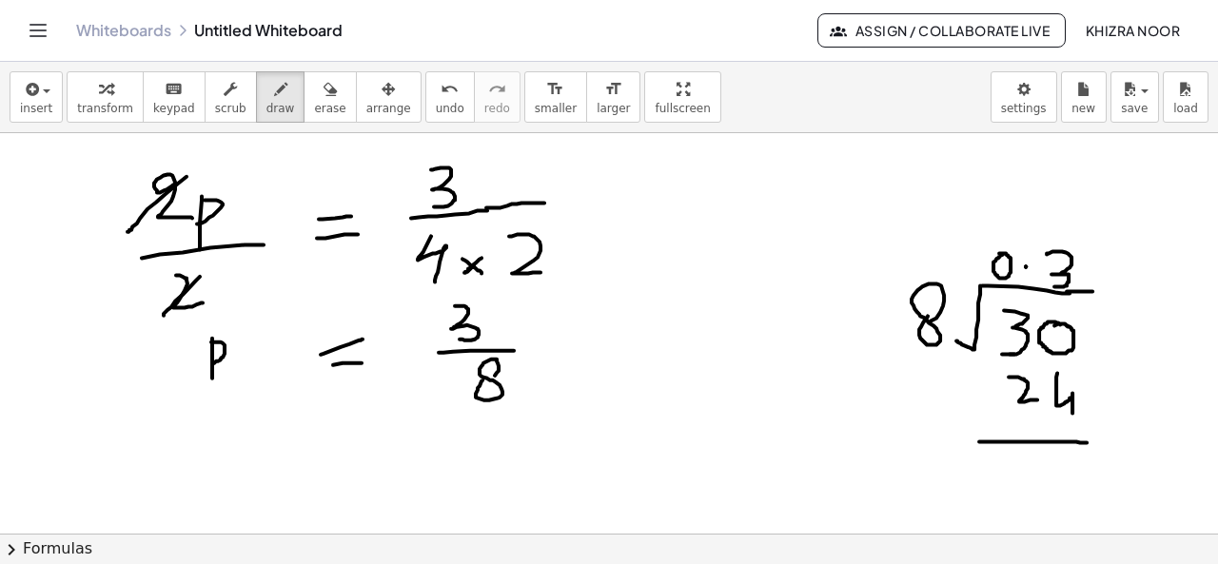
drag, startPoint x: 979, startPoint y: 440, endPoint x: 1090, endPoint y: 441, distance: 111.3
click at [1090, 441] on div at bounding box center [609, 31] width 1218 height 2010
drag, startPoint x: 963, startPoint y: 397, endPoint x: 975, endPoint y: 397, distance: 12.4
click at [975, 397] on div at bounding box center [609, 31] width 1218 height 2010
drag, startPoint x: 1053, startPoint y: 450, endPoint x: 1052, endPoint y: 479, distance: 28.6
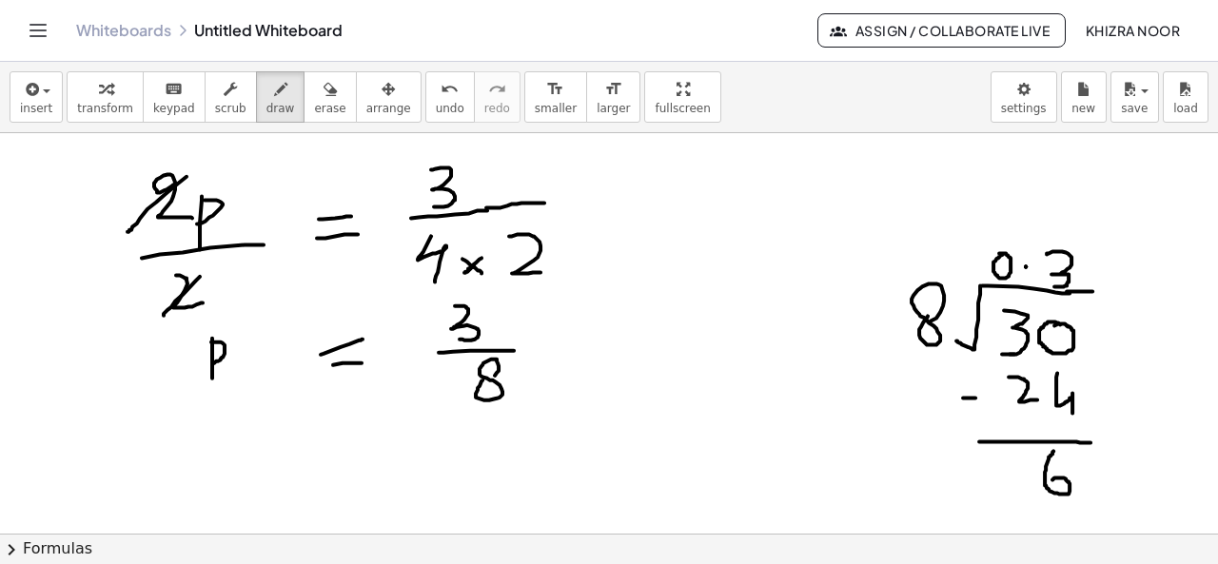
click at [1052, 479] on div at bounding box center [609, 31] width 1218 height 2010
click at [1100, 468] on div at bounding box center [609, 31] width 1218 height 2010
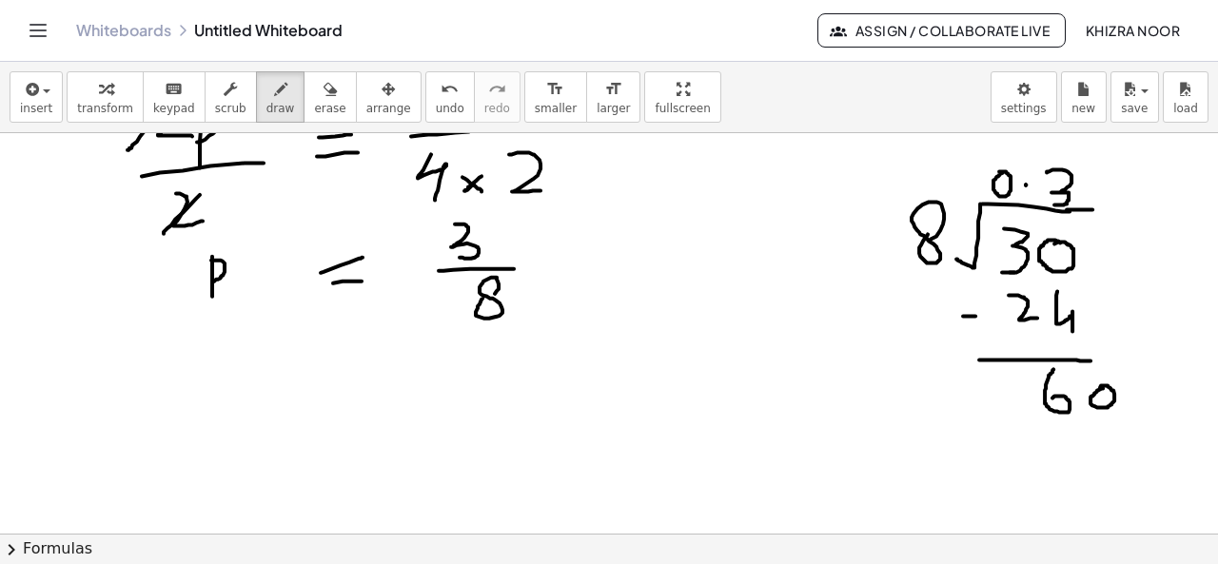
scroll to position [1192, 0]
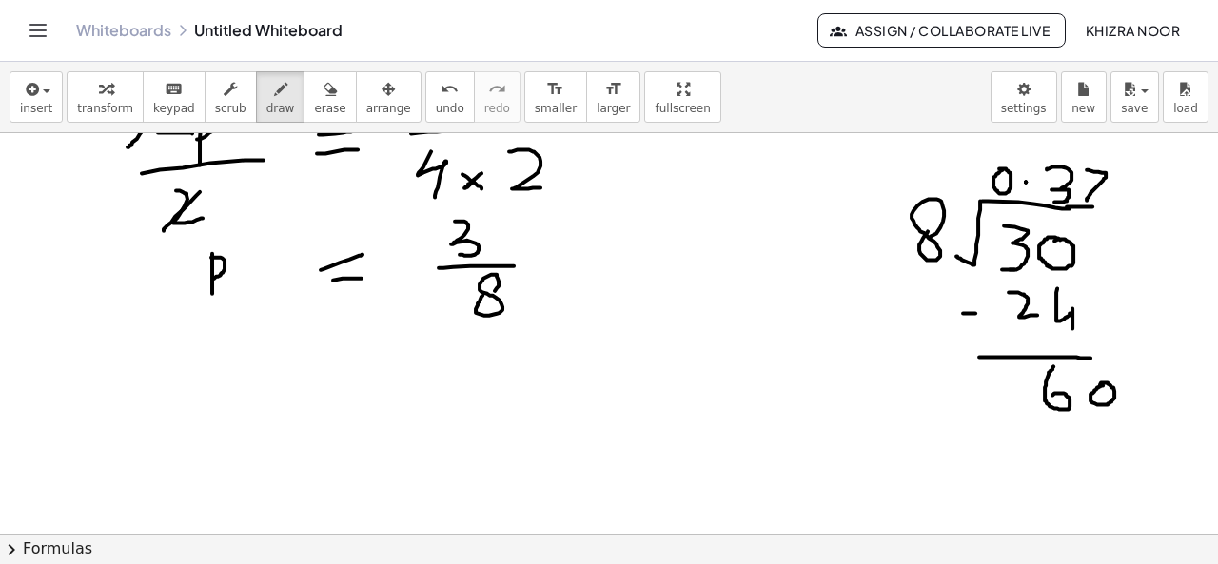
drag, startPoint x: 1086, startPoint y: 168, endPoint x: 1086, endPoint y: 201, distance: 32.3
drag, startPoint x: 1065, startPoint y: 433, endPoint x: 1052, endPoint y: 465, distance: 35.0
drag, startPoint x: 1106, startPoint y: 425, endPoint x: 1085, endPoint y: 480, distance: 59.4
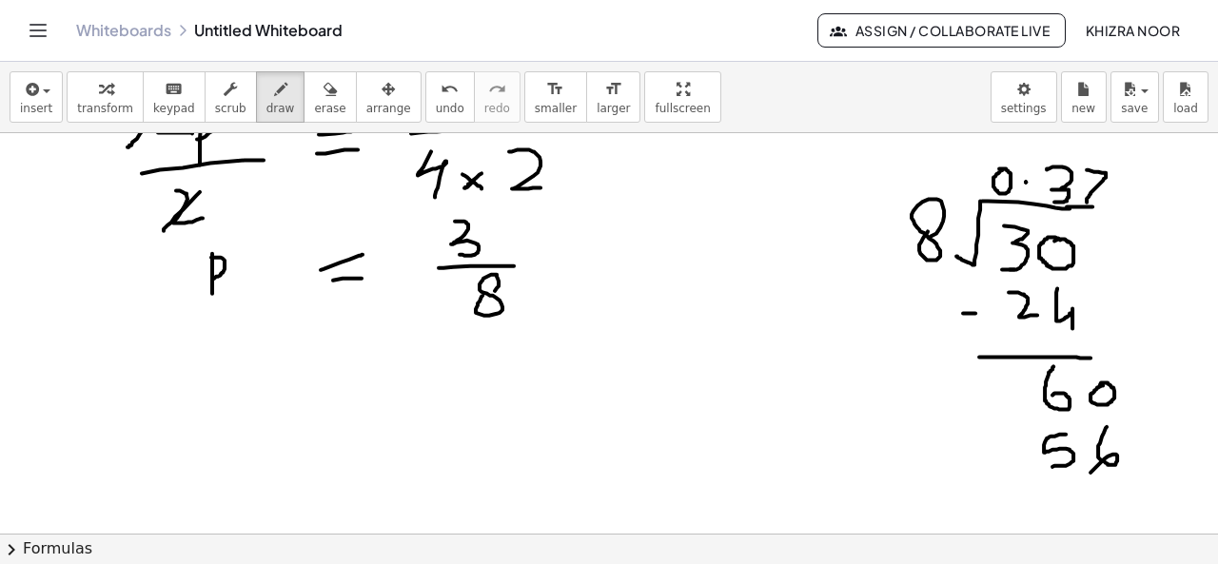
drag, startPoint x: 991, startPoint y: 483, endPoint x: 1136, endPoint y: 473, distance: 145.0
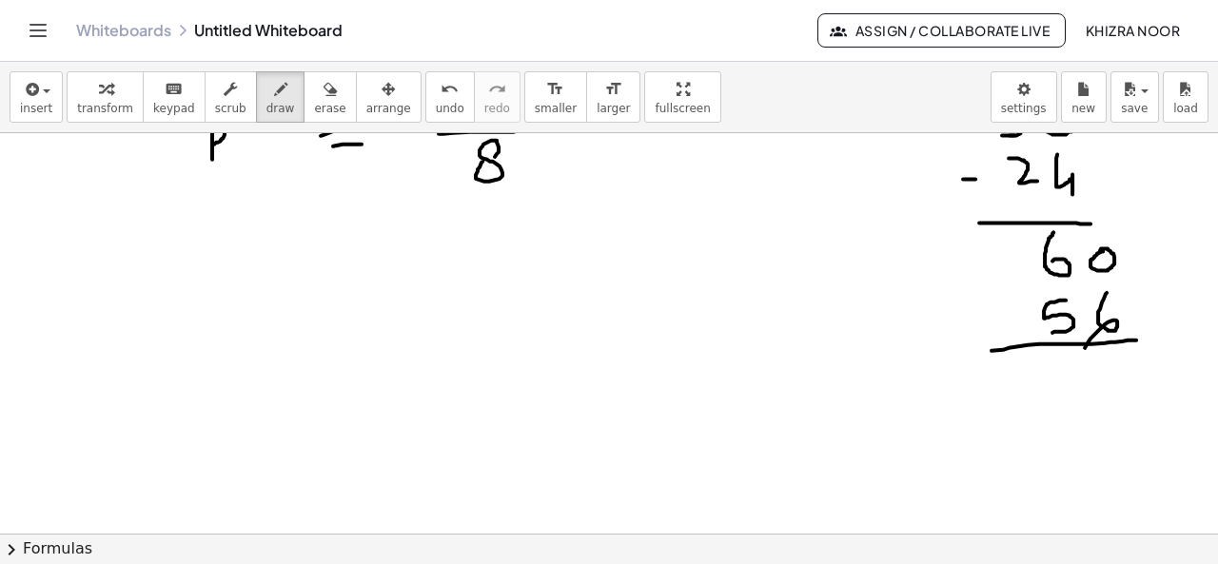
scroll to position [1332, 0]
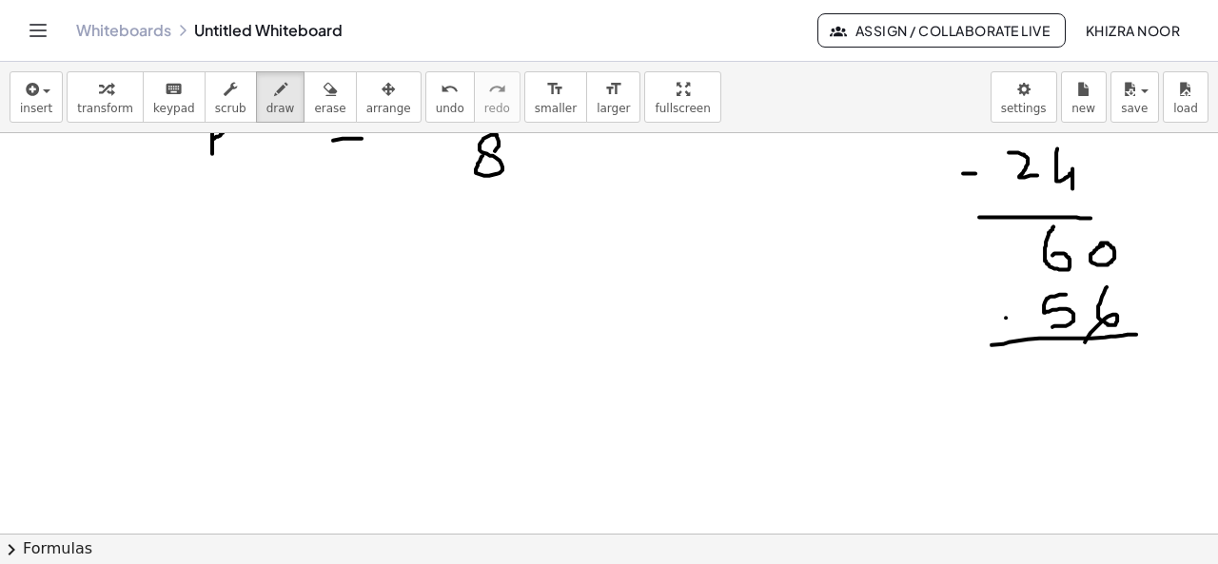
drag, startPoint x: 1006, startPoint y: 316, endPoint x: 1020, endPoint y: 315, distance: 14.3
drag, startPoint x: 1079, startPoint y: 362, endPoint x: 1091, endPoint y: 429, distance: 67.7
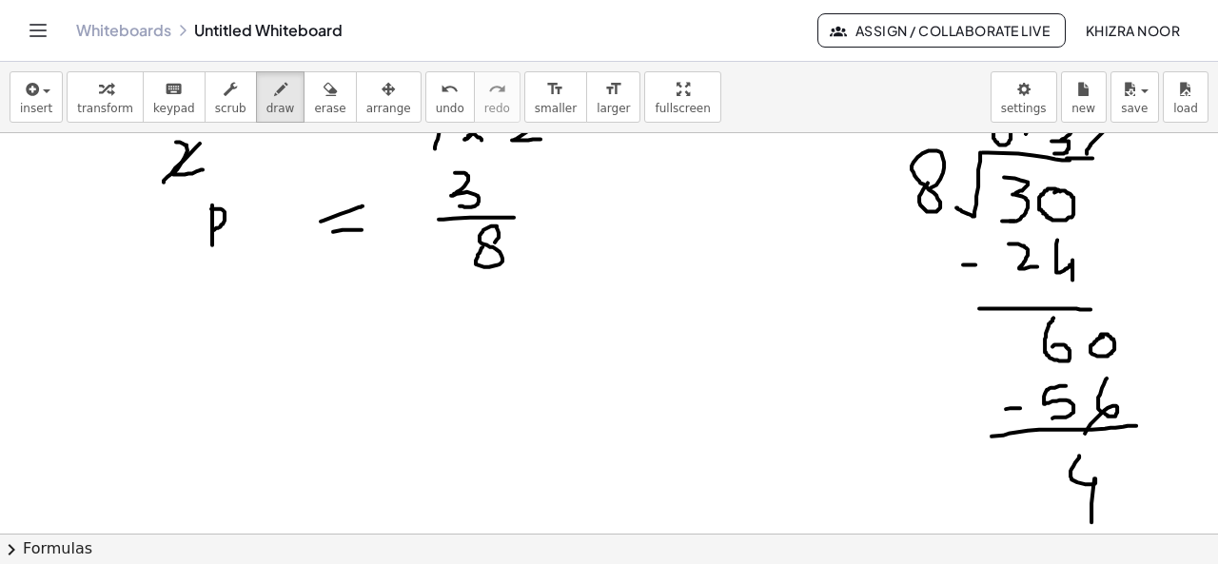
scroll to position [1216, 0]
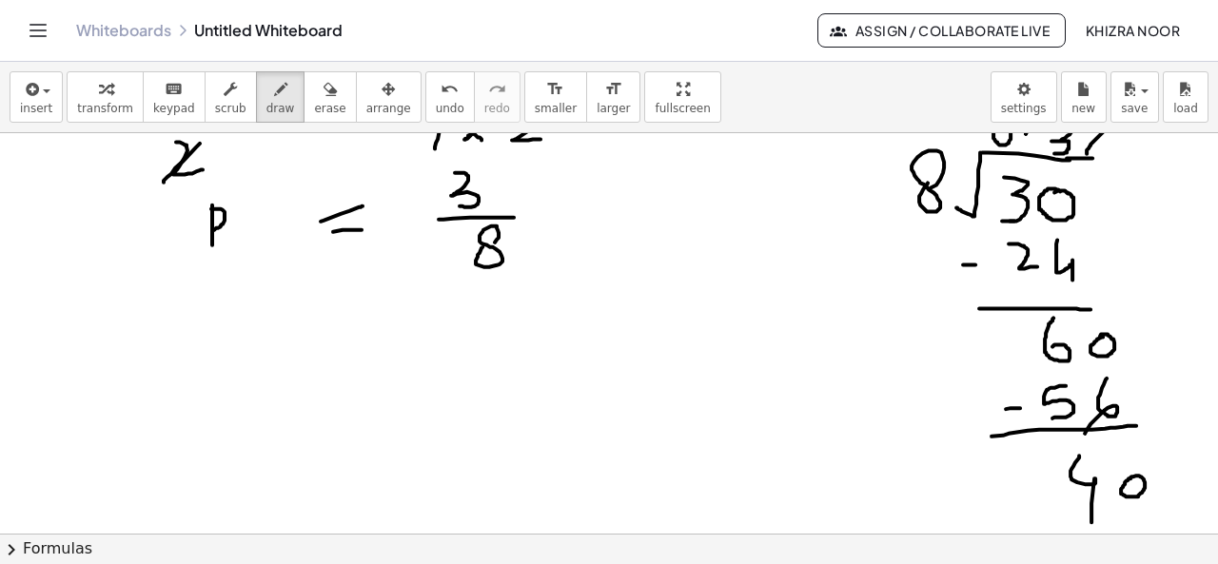
scroll to position [1202, 0]
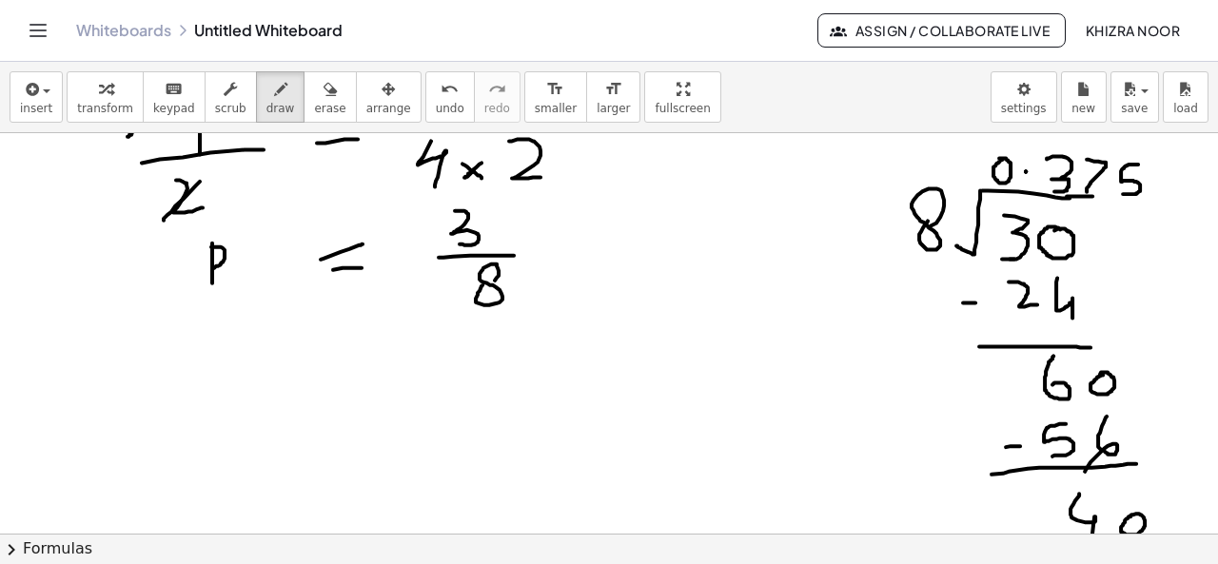
drag, startPoint x: 1138, startPoint y: 163, endPoint x: 1121, endPoint y: 193, distance: 34.9
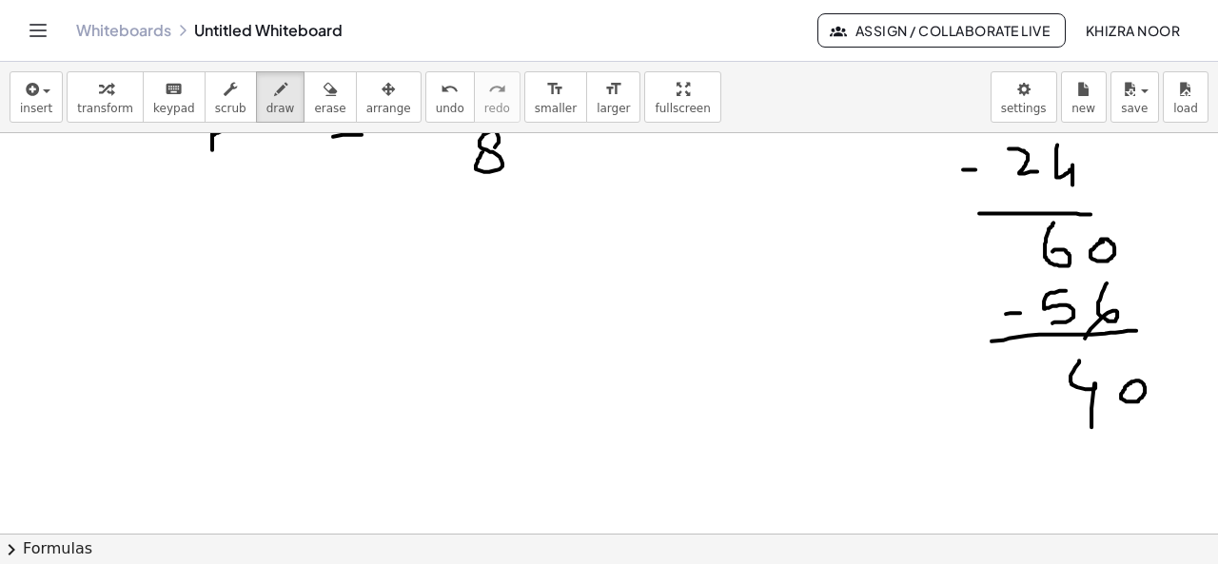
scroll to position [1364, 0]
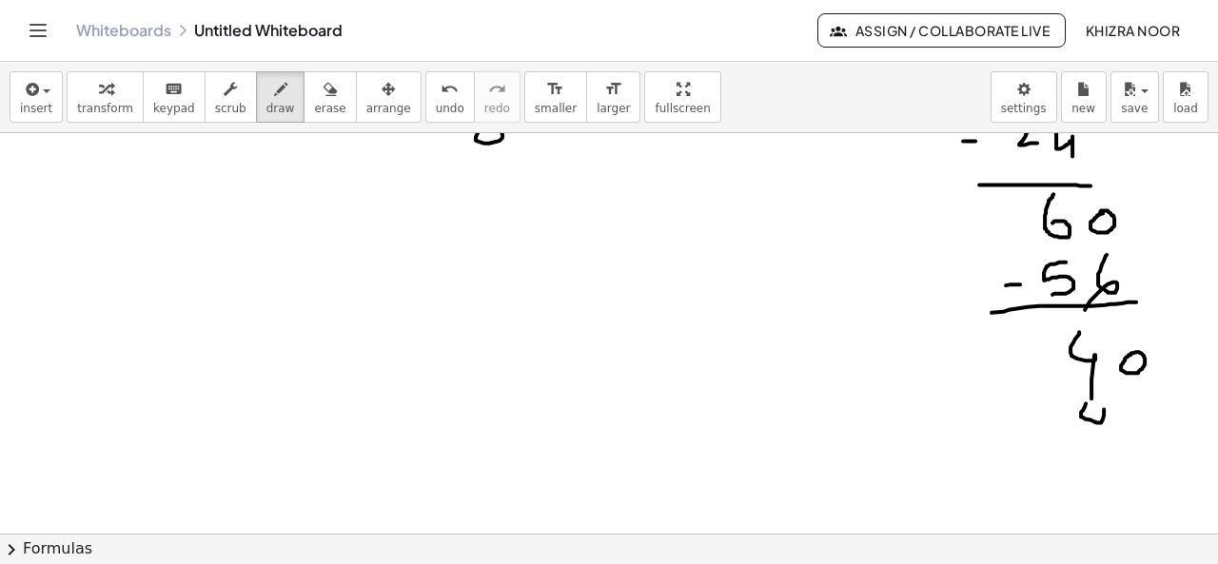
drag, startPoint x: 1085, startPoint y: 402, endPoint x: 1102, endPoint y: 452, distance: 52.0
drag, startPoint x: 1117, startPoint y: 429, endPoint x: 1126, endPoint y: 427, distance: 9.7
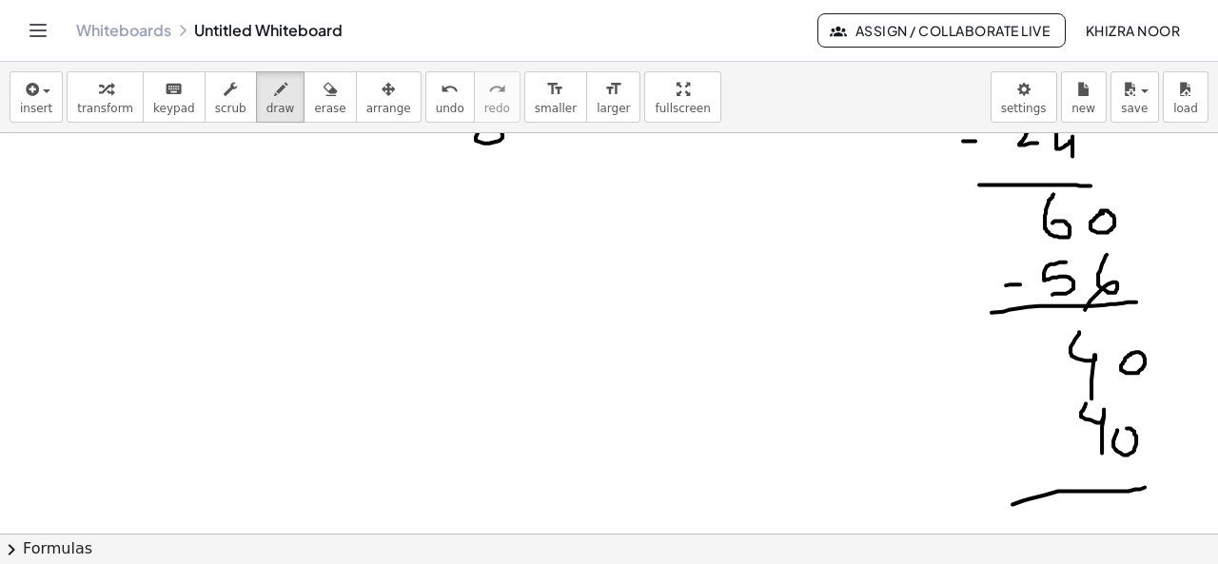
drag, startPoint x: 1012, startPoint y: 503, endPoint x: 1183, endPoint y: 470, distance: 173.5
drag, startPoint x: 1031, startPoint y: 440, endPoint x: 1043, endPoint y: 440, distance: 11.4
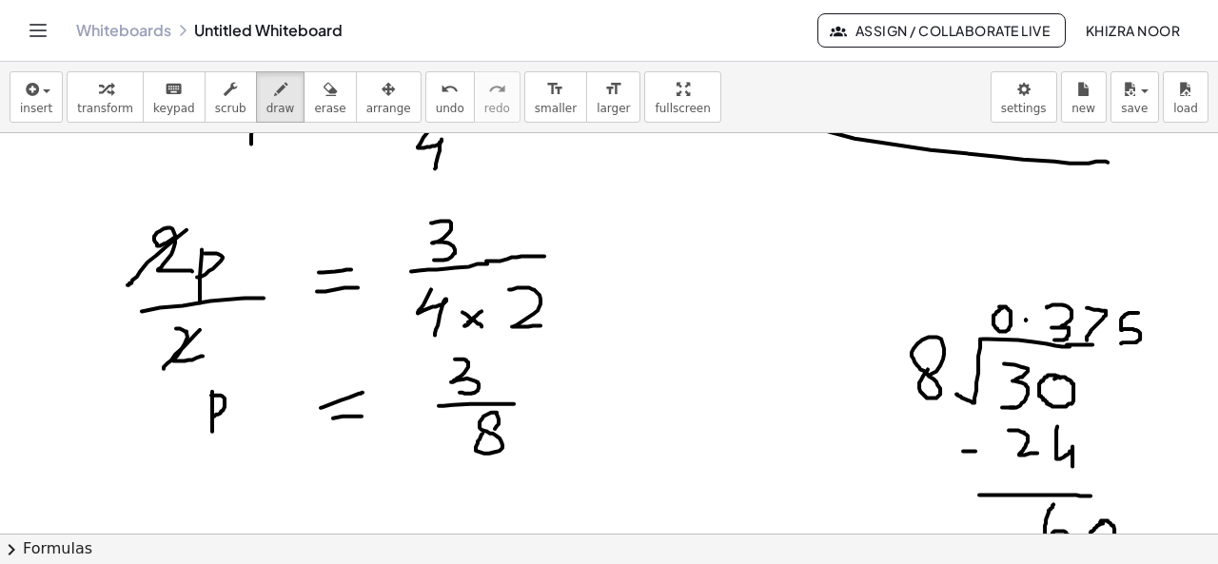
scroll to position [1092, 0]
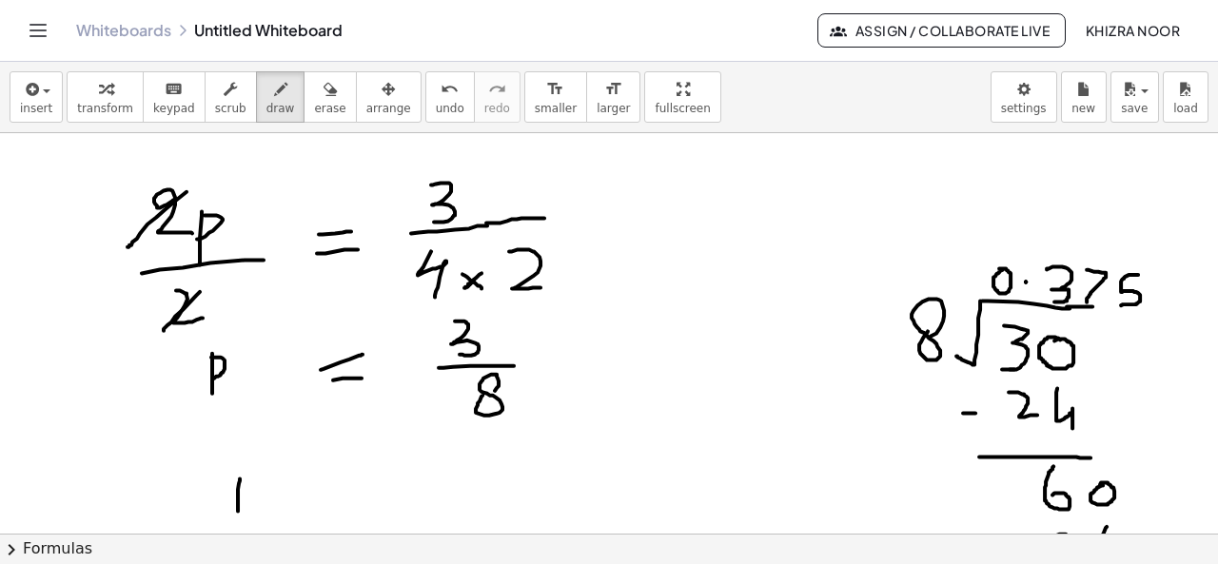
drag, startPoint x: 240, startPoint y: 478, endPoint x: 238, endPoint y: 511, distance: 33.4
click at [238, 511] on div at bounding box center [609, 46] width 1218 height 2010
drag, startPoint x: 244, startPoint y: 477, endPoint x: 251, endPoint y: 499, distance: 24.1
click at [251, 499] on div at bounding box center [609, 46] width 1218 height 2010
drag, startPoint x: 325, startPoint y: 492, endPoint x: 347, endPoint y: 490, distance: 22.0
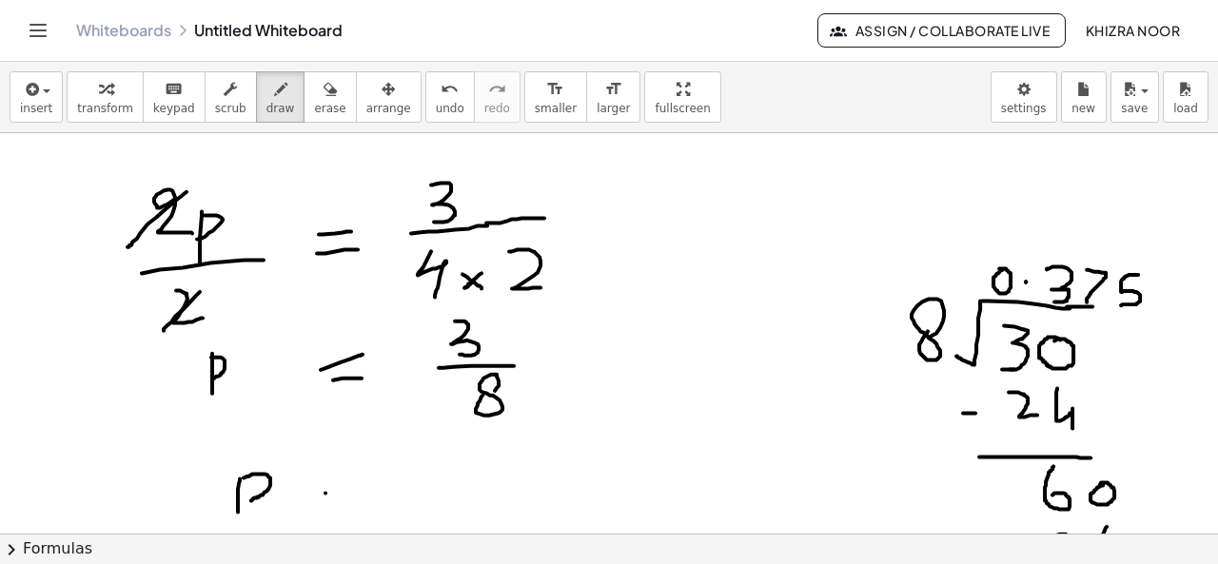
click at [347, 490] on div at bounding box center [609, 46] width 1218 height 2010
drag, startPoint x: 327, startPoint y: 507, endPoint x: 361, endPoint y: 505, distance: 33.4
click at [361, 505] on div at bounding box center [609, 46] width 1218 height 2010
drag, startPoint x: 427, startPoint y: 473, endPoint x: 438, endPoint y: 473, distance: 10.5
click at [438, 473] on div at bounding box center [609, 46] width 1218 height 2010
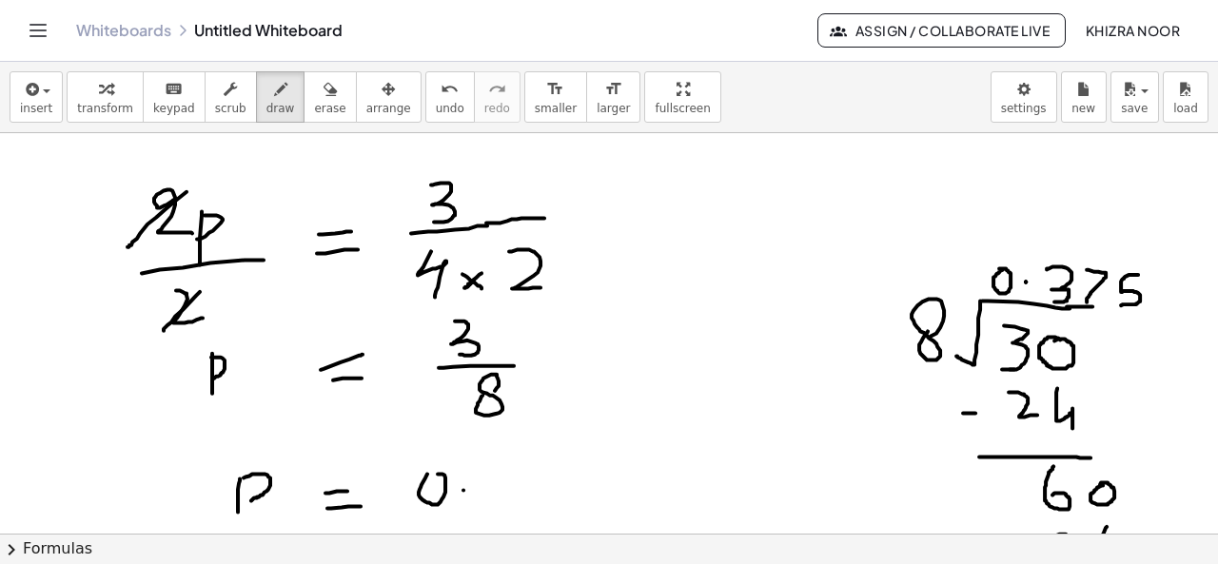
click at [463, 489] on div at bounding box center [609, 46] width 1218 height 2010
drag, startPoint x: 483, startPoint y: 467, endPoint x: 495, endPoint y: 499, distance: 34.3
click at [495, 499] on div at bounding box center [609, 46] width 1218 height 2010
drag, startPoint x: 537, startPoint y: 463, endPoint x: 566, endPoint y: 499, distance: 46.7
click at [566, 499] on div at bounding box center [609, 46] width 1218 height 2010
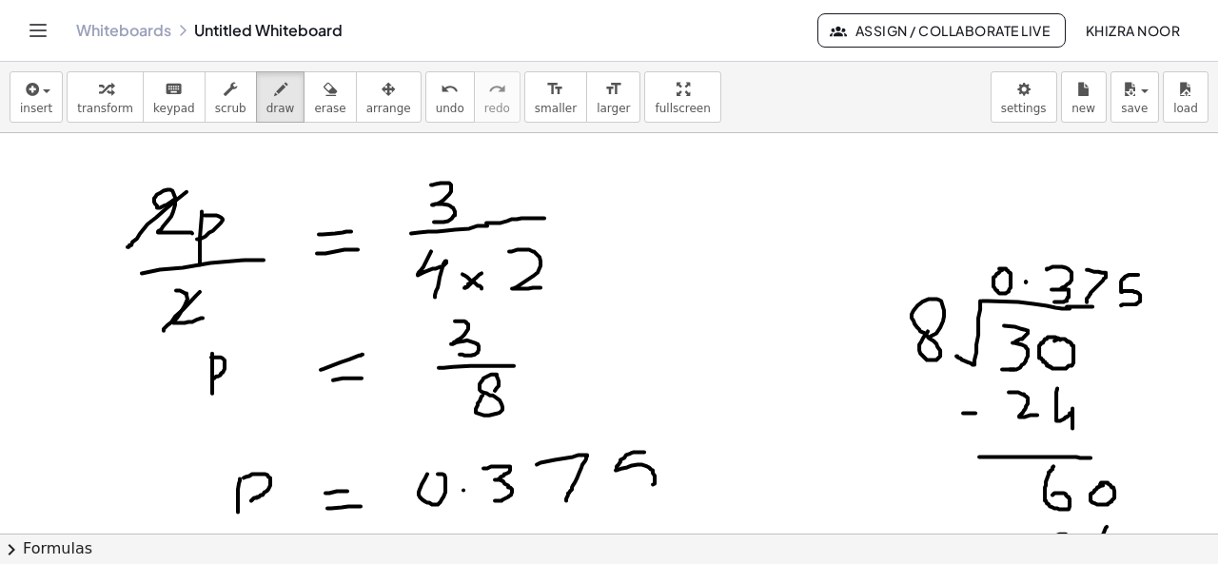
drag, startPoint x: 644, startPoint y: 451, endPoint x: 620, endPoint y: 495, distance: 49.8
click at [620, 495] on div at bounding box center [609, 46] width 1218 height 2010
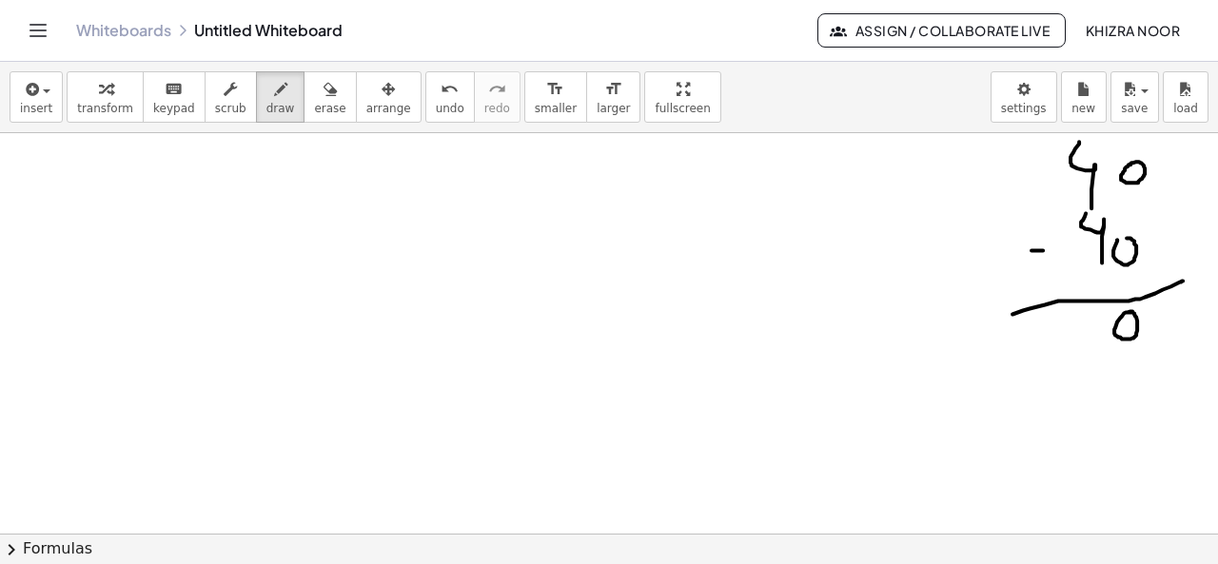
scroll to position [1558, 0]
drag, startPoint x: 147, startPoint y: 212, endPoint x: 144, endPoint y: 237, distance: 25.0
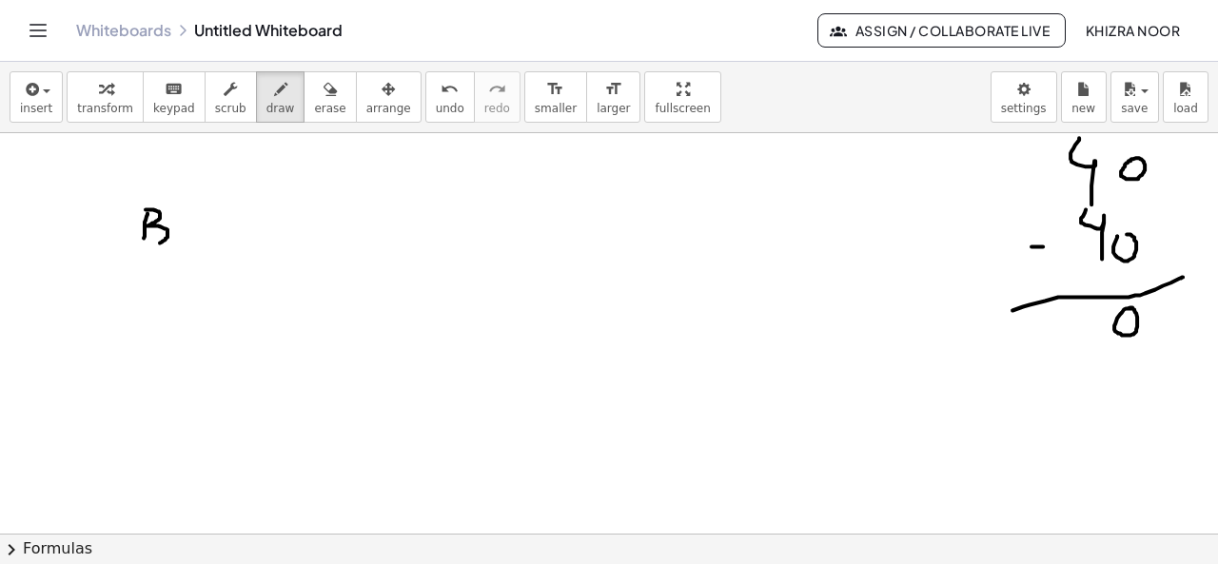
drag, startPoint x: 146, startPoint y: 208, endPoint x: 147, endPoint y: 243, distance: 34.3
drag, startPoint x: 194, startPoint y: 228, endPoint x: 207, endPoint y: 228, distance: 13.3
drag, startPoint x: 196, startPoint y: 237, endPoint x: 209, endPoint y: 237, distance: 13.3
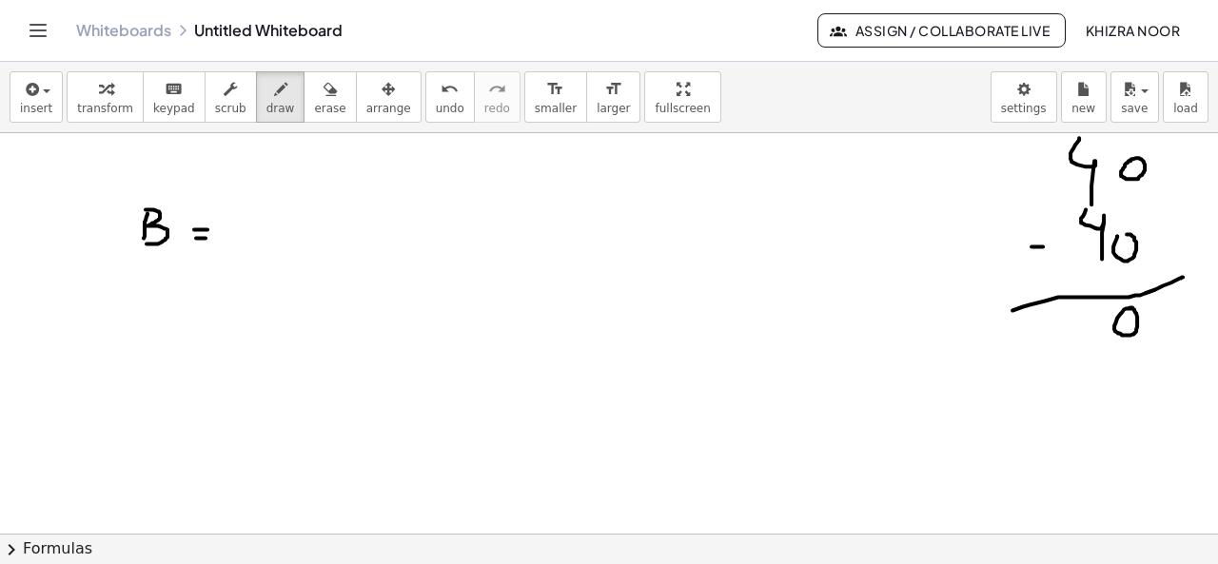
drag, startPoint x: 255, startPoint y: 188, endPoint x: 261, endPoint y: 246, distance: 58.3
drag, startPoint x: 351, startPoint y: 193, endPoint x: 356, endPoint y: 255, distance: 62.0
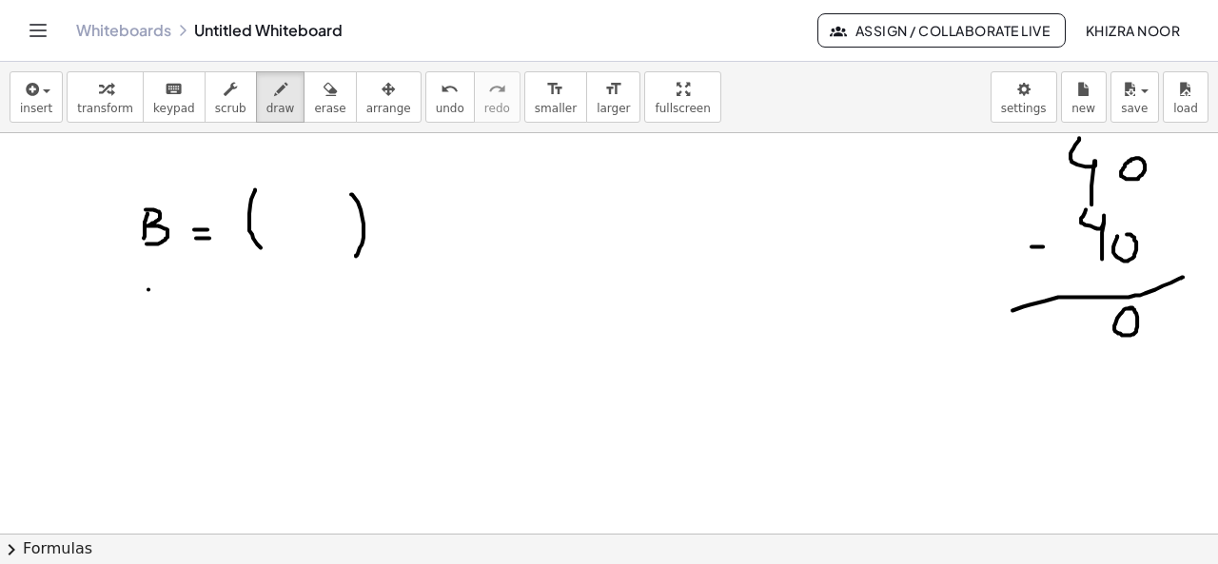
drag, startPoint x: 148, startPoint y: 288, endPoint x: 148, endPoint y: 316, distance: 27.6
drag, startPoint x: 148, startPoint y: 285, endPoint x: 166, endPoint y: 285, distance: 17.1
drag, startPoint x: 147, startPoint y: 303, endPoint x: 162, endPoint y: 303, distance: 15.2
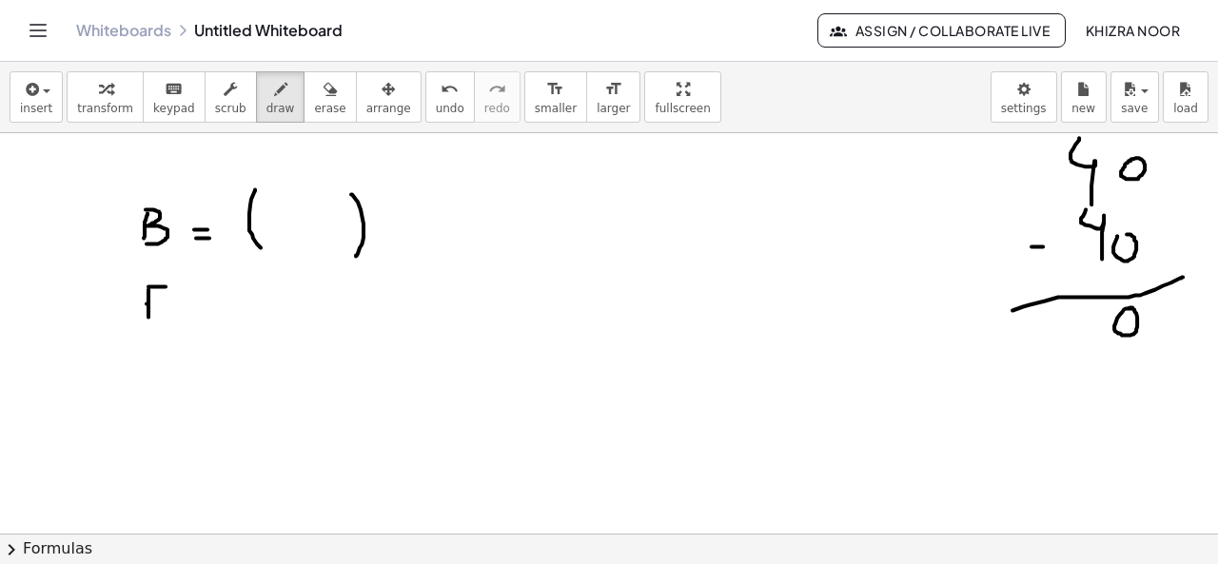
drag, startPoint x: 151, startPoint y: 321, endPoint x: 186, endPoint y: 321, distance: 34.2
drag, startPoint x: 201, startPoint y: 305, endPoint x: 213, endPoint y: 305, distance: 12.4
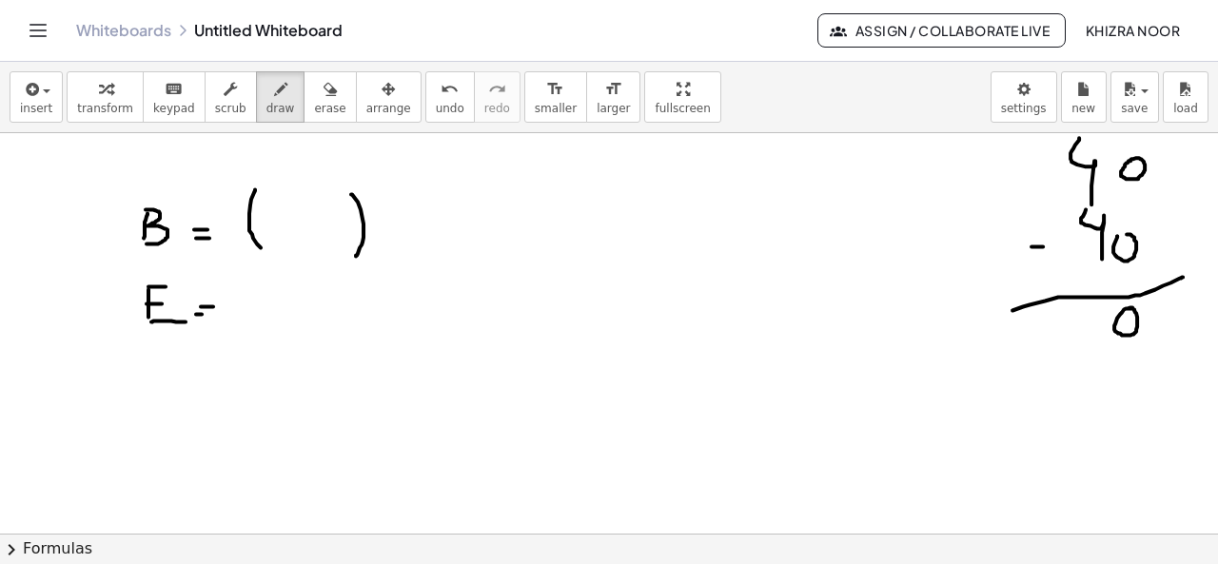
drag, startPoint x: 291, startPoint y: 292, endPoint x: 312, endPoint y: 328, distance: 41.8
drag, startPoint x: 320, startPoint y: 277, endPoint x: 332, endPoint y: 290, distance: 18.2
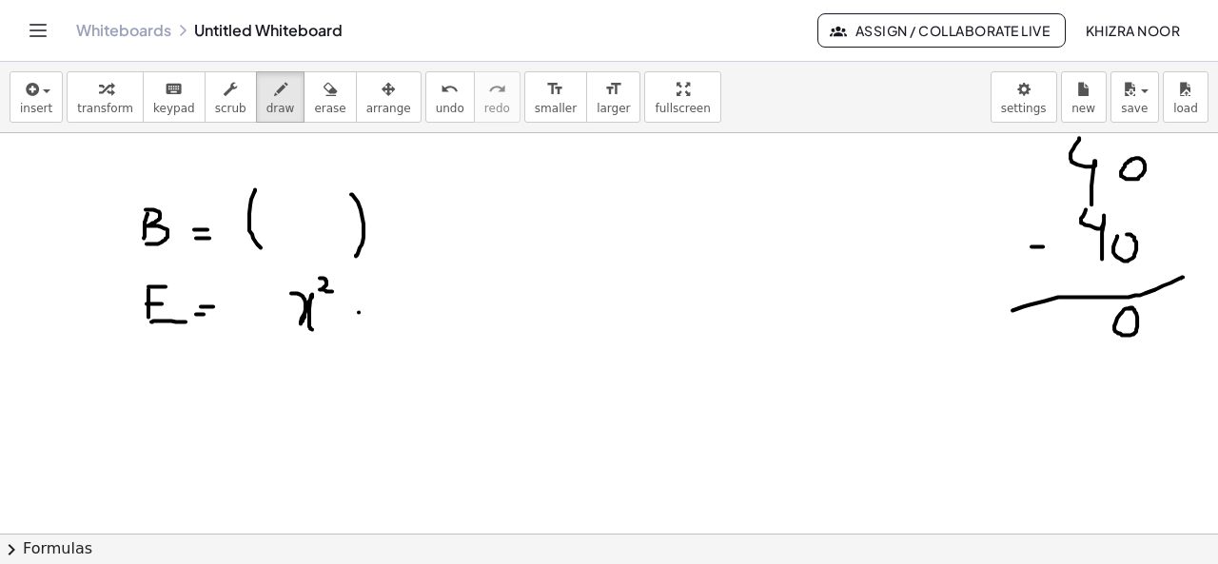
drag, startPoint x: 359, startPoint y: 311, endPoint x: 344, endPoint y: 330, distance: 23.8
drag, startPoint x: 398, startPoint y: 287, endPoint x: 401, endPoint y: 331, distance: 43.9
drag, startPoint x: 422, startPoint y: 268, endPoint x: 426, endPoint y: 296, distance: 27.8
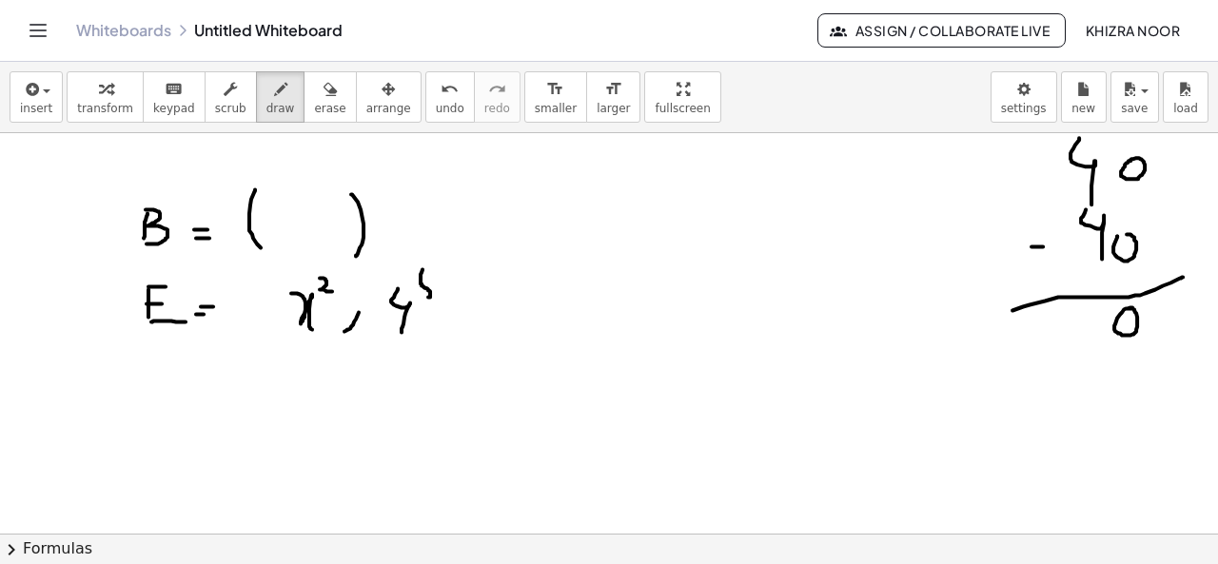
drag, startPoint x: 428, startPoint y: 267, endPoint x: 440, endPoint y: 267, distance: 11.4
drag, startPoint x: 156, startPoint y: 365, endPoint x: 152, endPoint y: 396, distance: 30.7
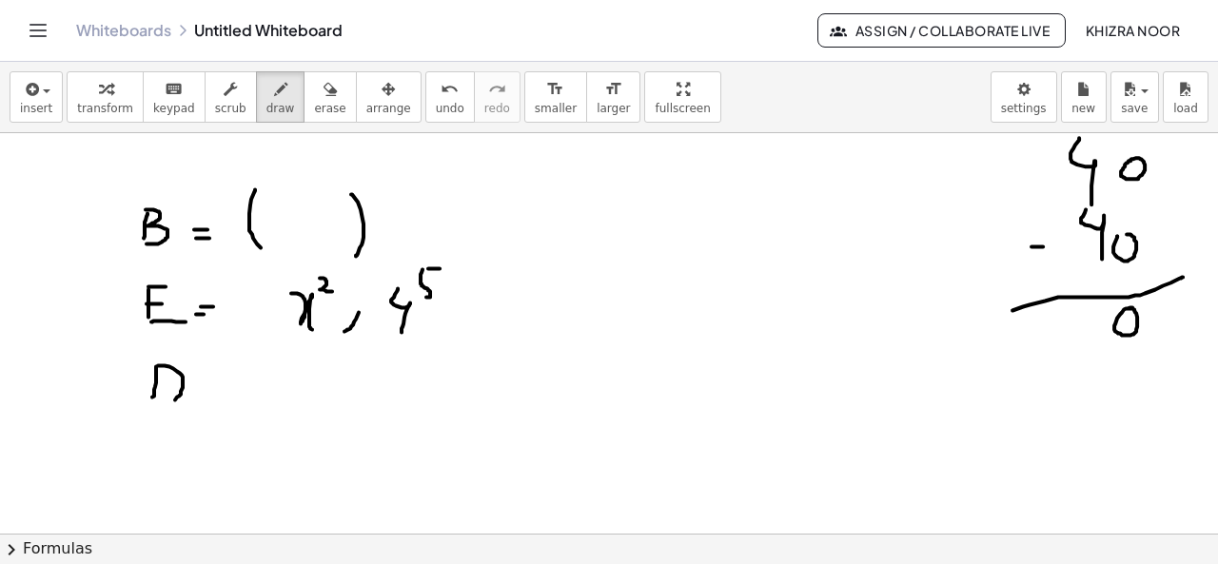
drag, startPoint x: 158, startPoint y: 364, endPoint x: 155, endPoint y: 404, distance: 40.1
drag, startPoint x: 287, startPoint y: 388, endPoint x: 326, endPoint y: 389, distance: 39.0
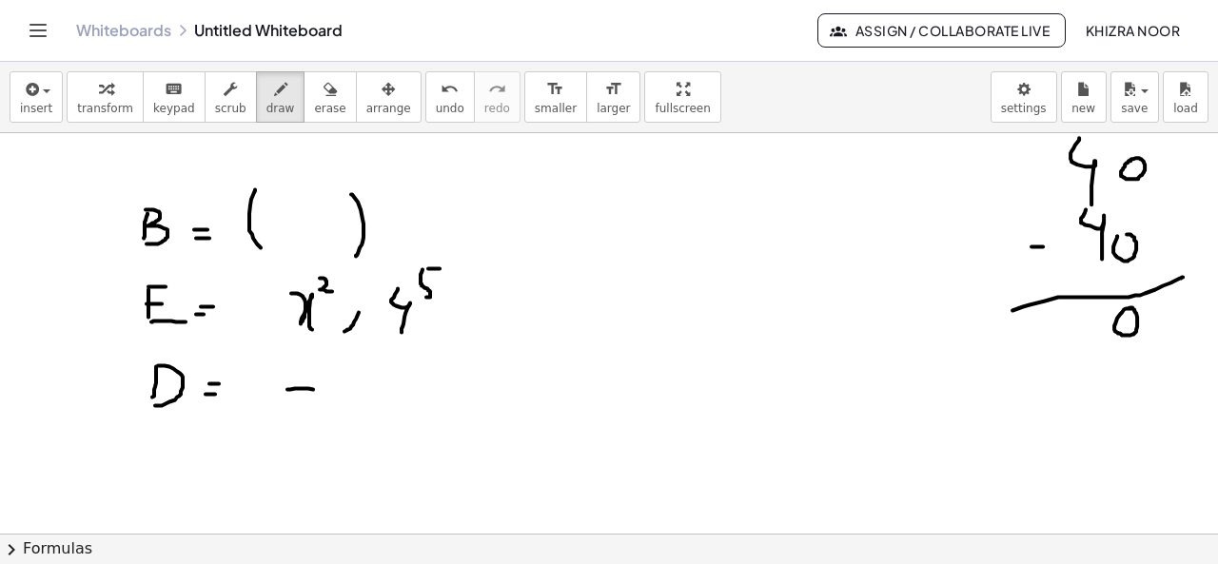
drag, startPoint x: 156, startPoint y: 435, endPoint x: 151, endPoint y: 454, distance: 19.6
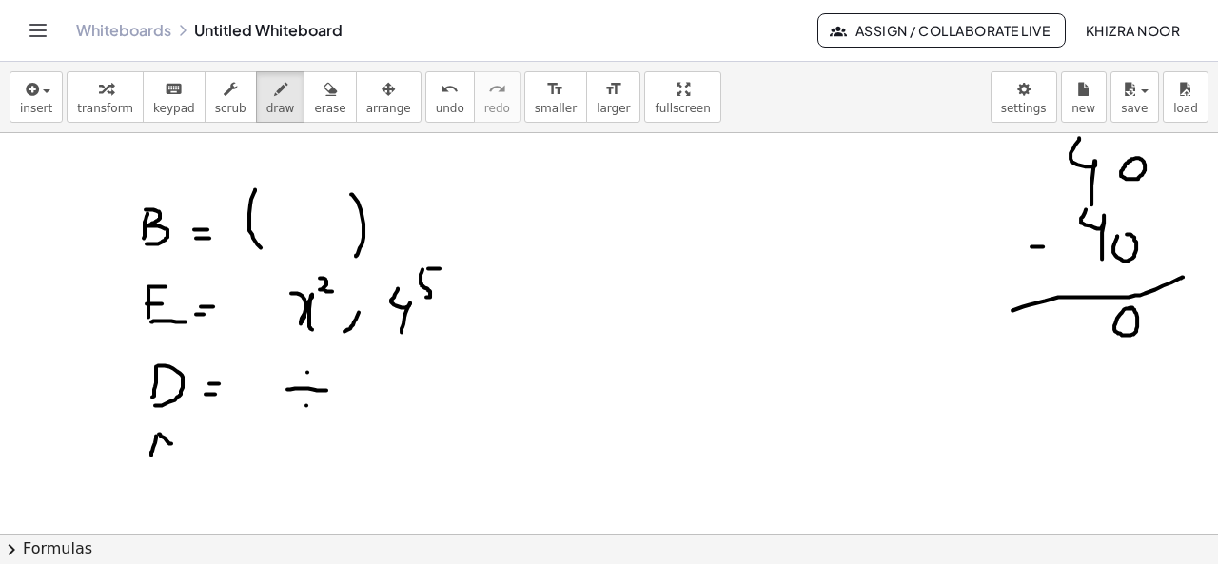
drag, startPoint x: 159, startPoint y: 433, endPoint x: 173, endPoint y: 448, distance: 20.9
drag, startPoint x: 193, startPoint y: 427, endPoint x: 178, endPoint y: 446, distance: 24.4
drag, startPoint x: 196, startPoint y: 431, endPoint x: 194, endPoint y: 458, distance: 26.7
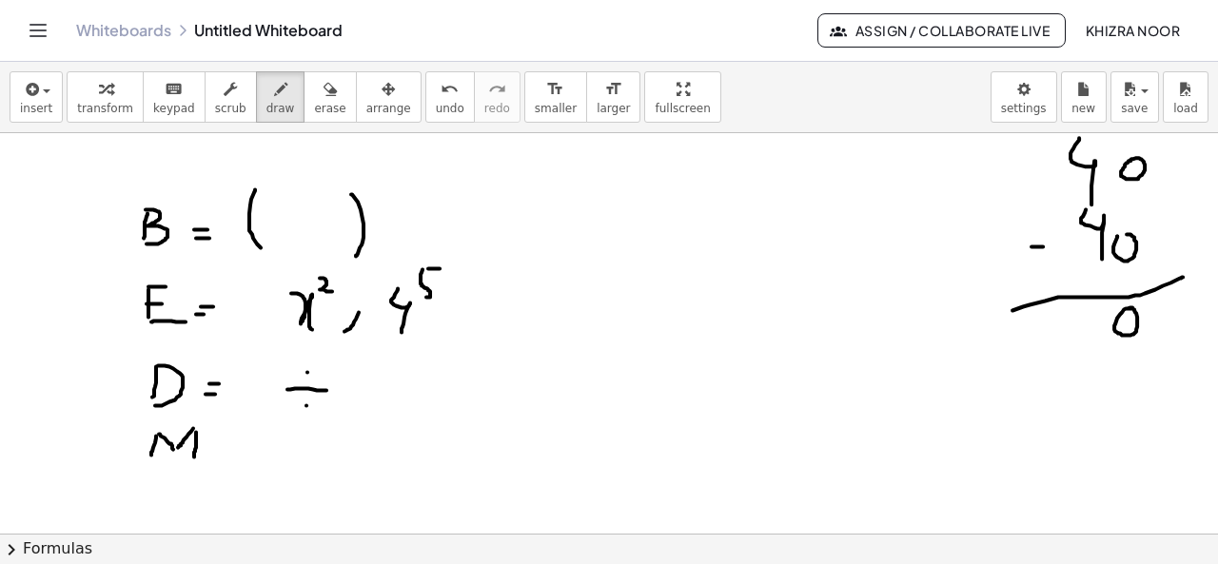
drag, startPoint x: 216, startPoint y: 442, endPoint x: 237, endPoint y: 443, distance: 21.0
drag, startPoint x: 217, startPoint y: 449, endPoint x: 242, endPoint y: 449, distance: 24.7
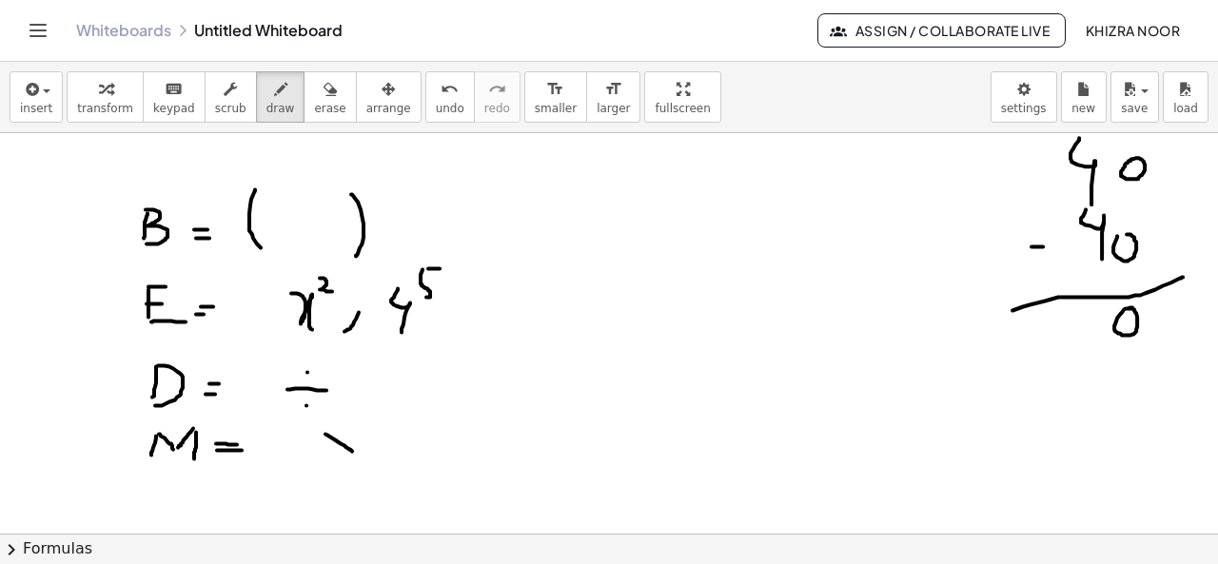
drag, startPoint x: 325, startPoint y: 433, endPoint x: 354, endPoint y: 453, distance: 34.8
drag, startPoint x: 349, startPoint y: 427, endPoint x: 333, endPoint y: 455, distance: 32.0
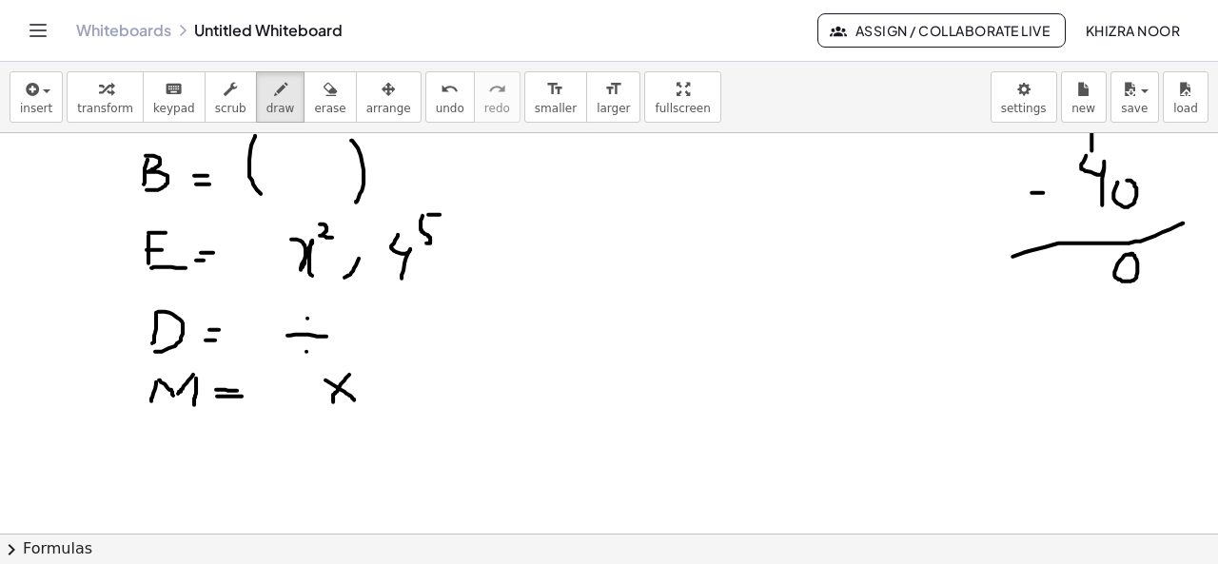
scroll to position [1632, 0]
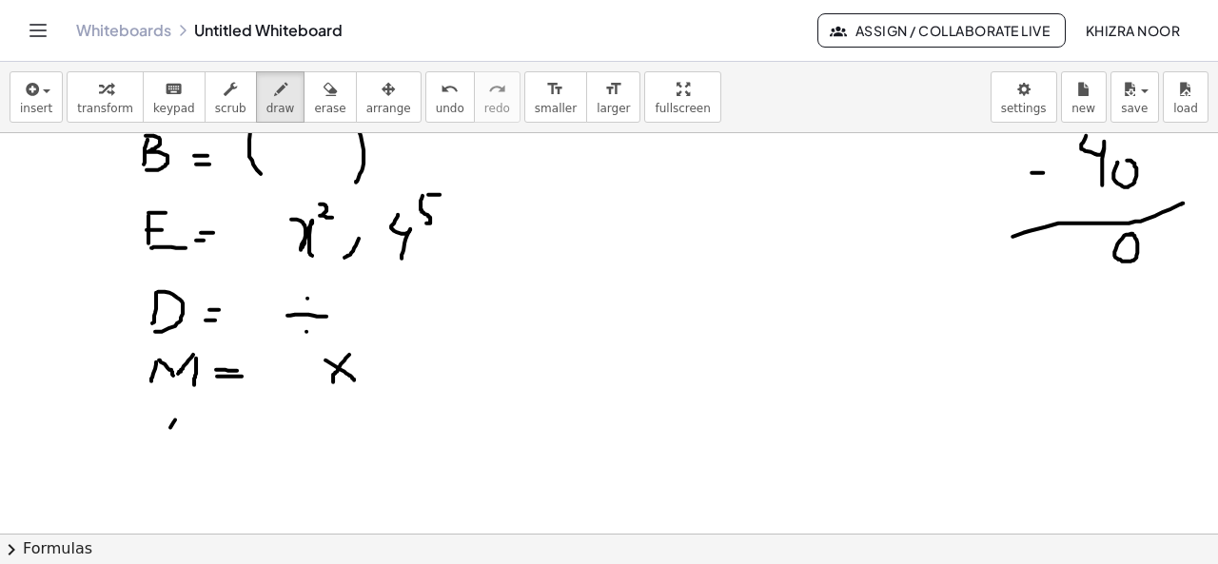
drag, startPoint x: 175, startPoint y: 418, endPoint x: 148, endPoint y: 461, distance: 51.2
drag, startPoint x: 177, startPoint y: 421, endPoint x: 182, endPoint y: 460, distance: 39.3
drag, startPoint x: 158, startPoint y: 450, endPoint x: 185, endPoint y: 450, distance: 26.6
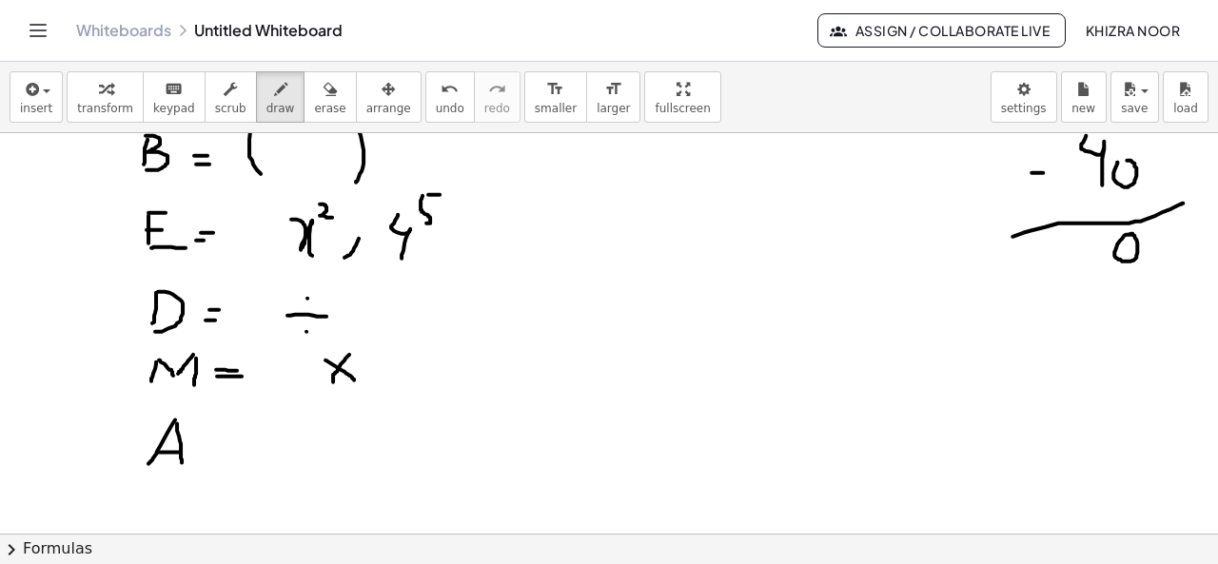
drag, startPoint x: 223, startPoint y: 442, endPoint x: 260, endPoint y: 442, distance: 37.1
drag, startPoint x: 226, startPoint y: 455, endPoint x: 253, endPoint y: 456, distance: 26.7
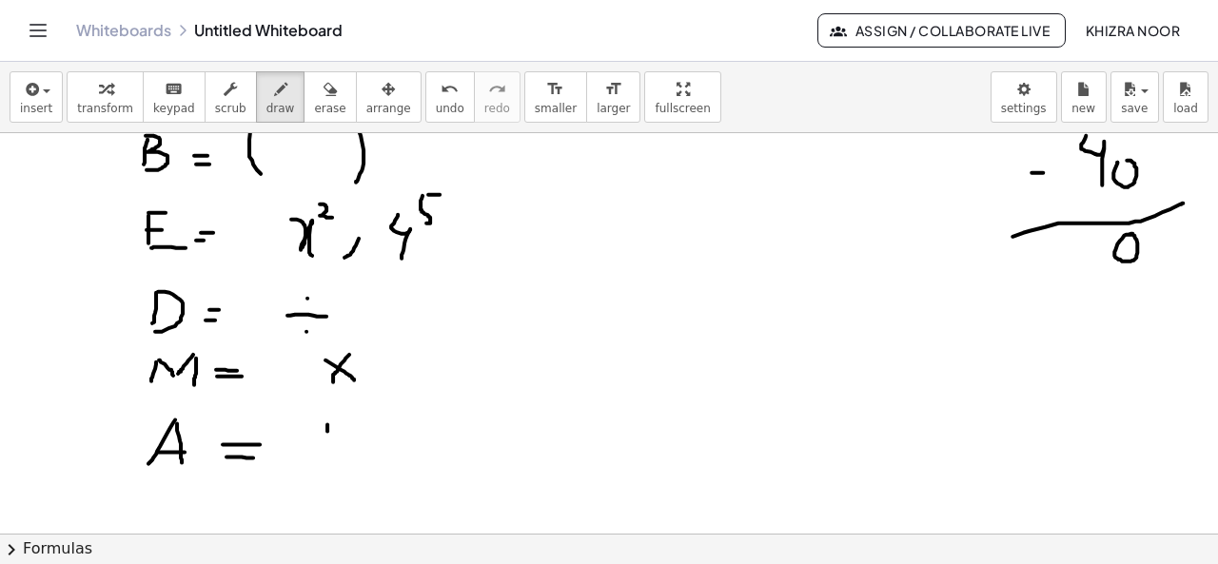
drag, startPoint x: 327, startPoint y: 422, endPoint x: 327, endPoint y: 447, distance: 24.7
drag, startPoint x: 312, startPoint y: 437, endPoint x: 339, endPoint y: 435, distance: 26.7
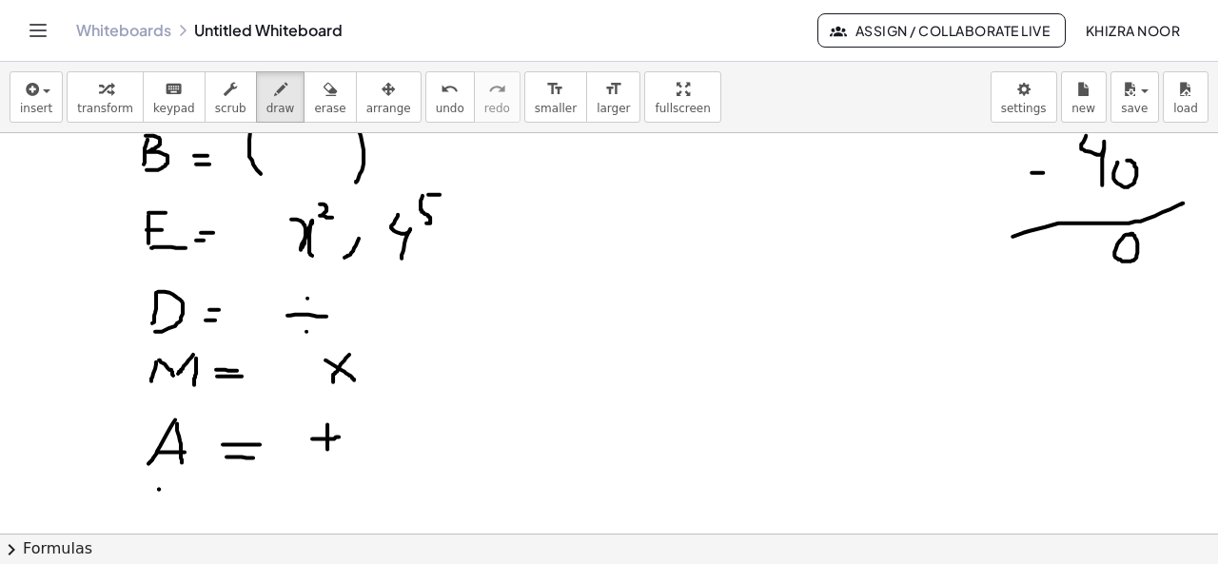
drag, startPoint x: 159, startPoint y: 487, endPoint x: 148, endPoint y: 520, distance: 34.9
drag, startPoint x: 226, startPoint y: 504, endPoint x: 244, endPoint y: 505, distance: 17.2
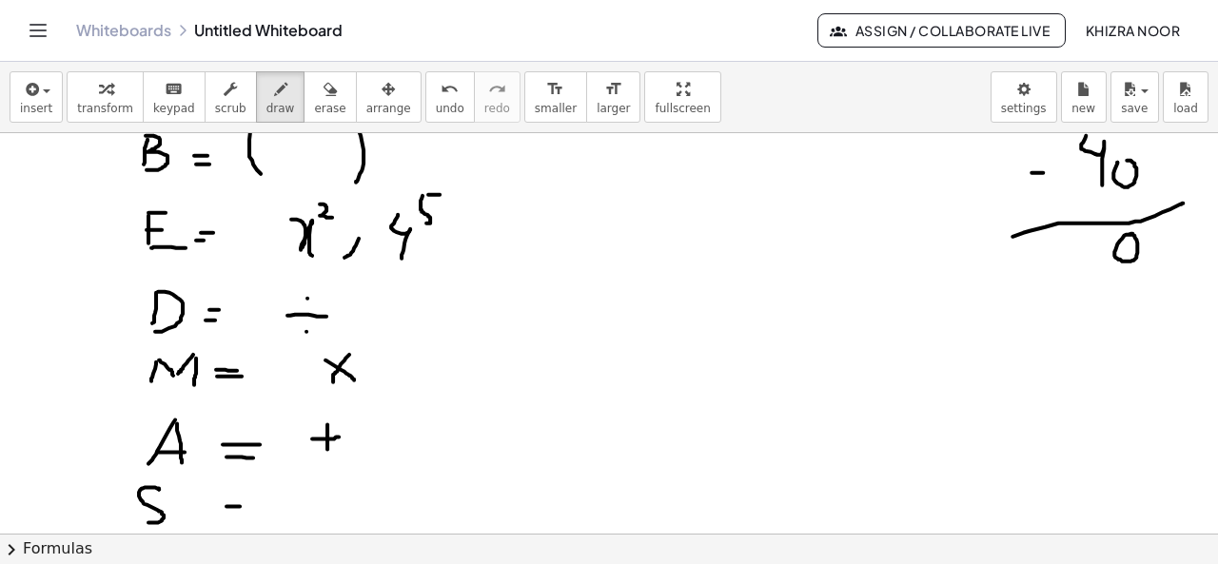
drag, startPoint x: 223, startPoint y: 518, endPoint x: 240, endPoint y: 518, distance: 17.1
drag, startPoint x: 310, startPoint y: 499, endPoint x: 352, endPoint y: 497, distance: 42.0
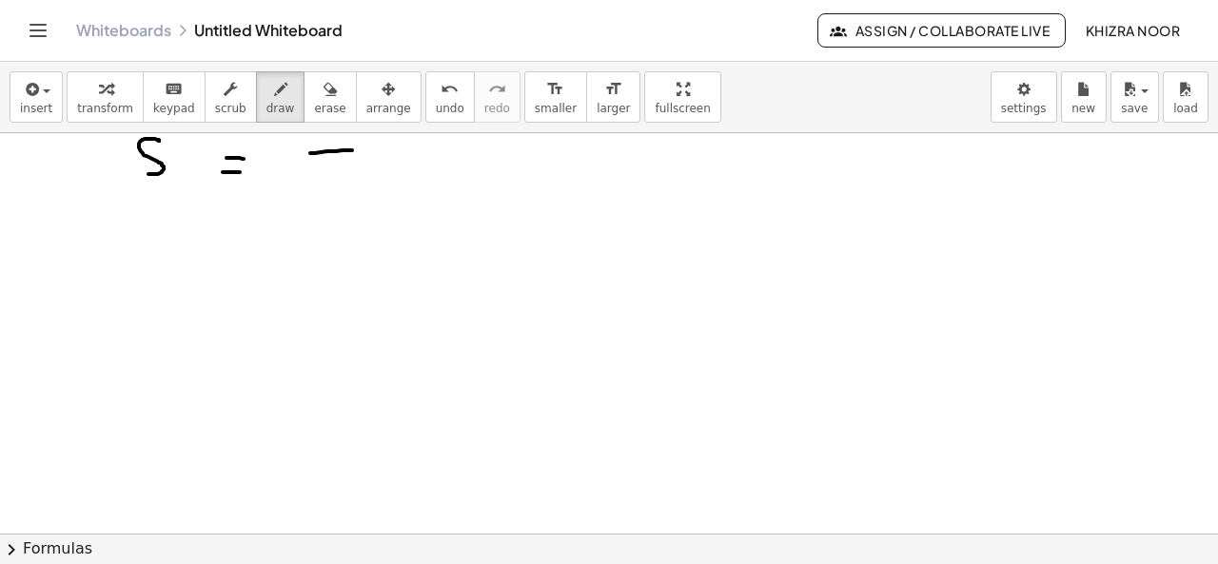
scroll to position [2009, 0]
drag, startPoint x: 124, startPoint y: 233, endPoint x: 154, endPoint y: 264, distance: 43.1
drag, startPoint x: 116, startPoint y: 290, endPoint x: 171, endPoint y: 290, distance: 55.2
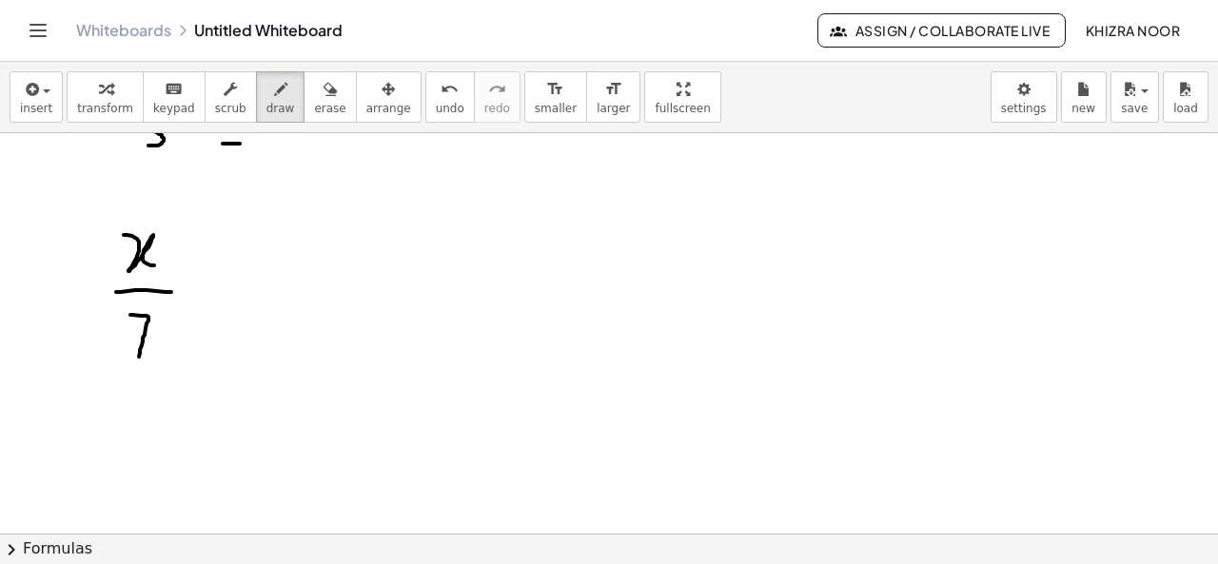
drag, startPoint x: 130, startPoint y: 313, endPoint x: 139, endPoint y: 365, distance: 53.0
drag, startPoint x: 200, startPoint y: 272, endPoint x: 227, endPoint y: 267, distance: 28.0
drag, startPoint x: 204, startPoint y: 283, endPoint x: 244, endPoint y: 281, distance: 40.0
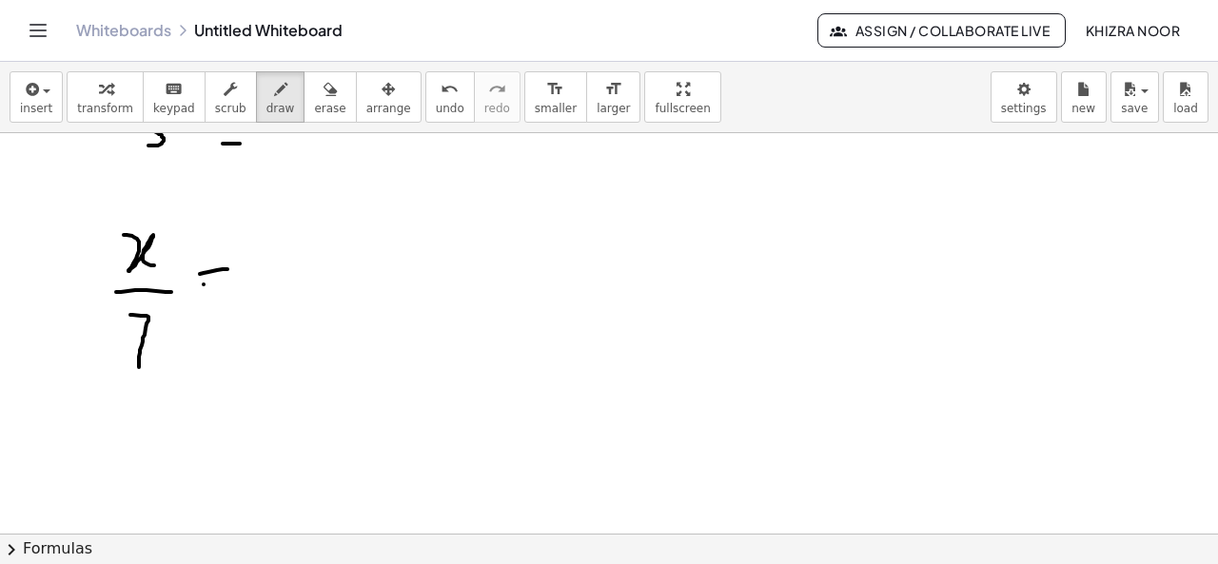
drag, startPoint x: 285, startPoint y: 229, endPoint x: 279, endPoint y: 277, distance: 48.0
drag, startPoint x: 315, startPoint y: 223, endPoint x: 323, endPoint y: 283, distance: 60.5
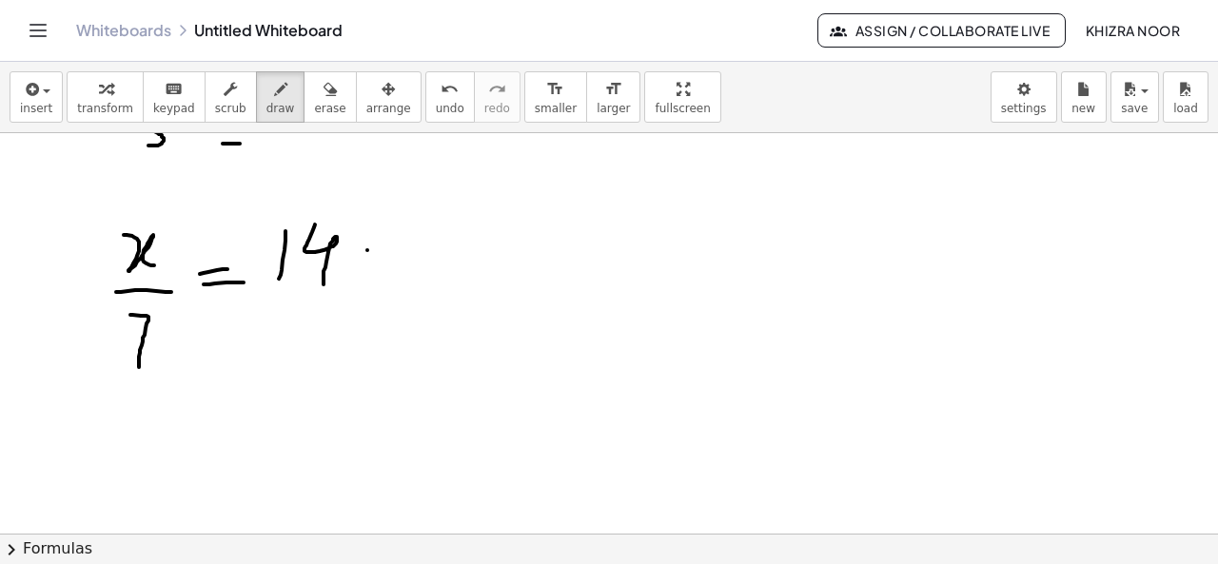
drag, startPoint x: 367, startPoint y: 248, endPoint x: 410, endPoint y: 247, distance: 42.8
drag, startPoint x: 460, startPoint y: 237, endPoint x: 474, endPoint y: 277, distance: 42.1
drag, startPoint x: 508, startPoint y: 216, endPoint x: 513, endPoint y: 283, distance: 66.8
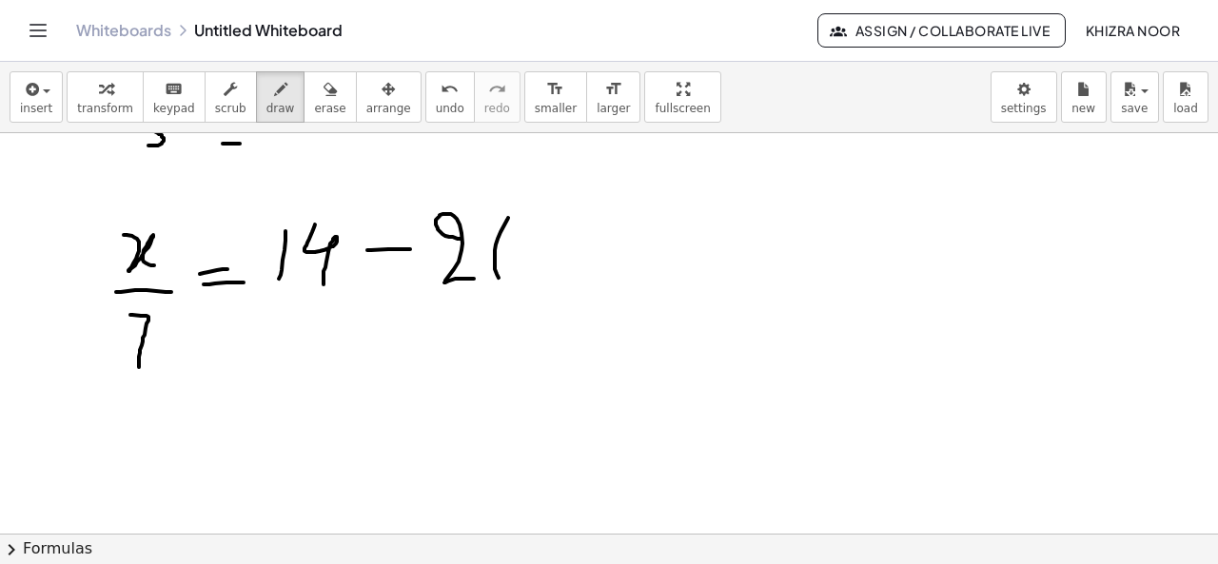
drag, startPoint x: 537, startPoint y: 233, endPoint x: 550, endPoint y: 290, distance: 58.6
drag, startPoint x: 569, startPoint y: 218, endPoint x: 578, endPoint y: 237, distance: 21.3
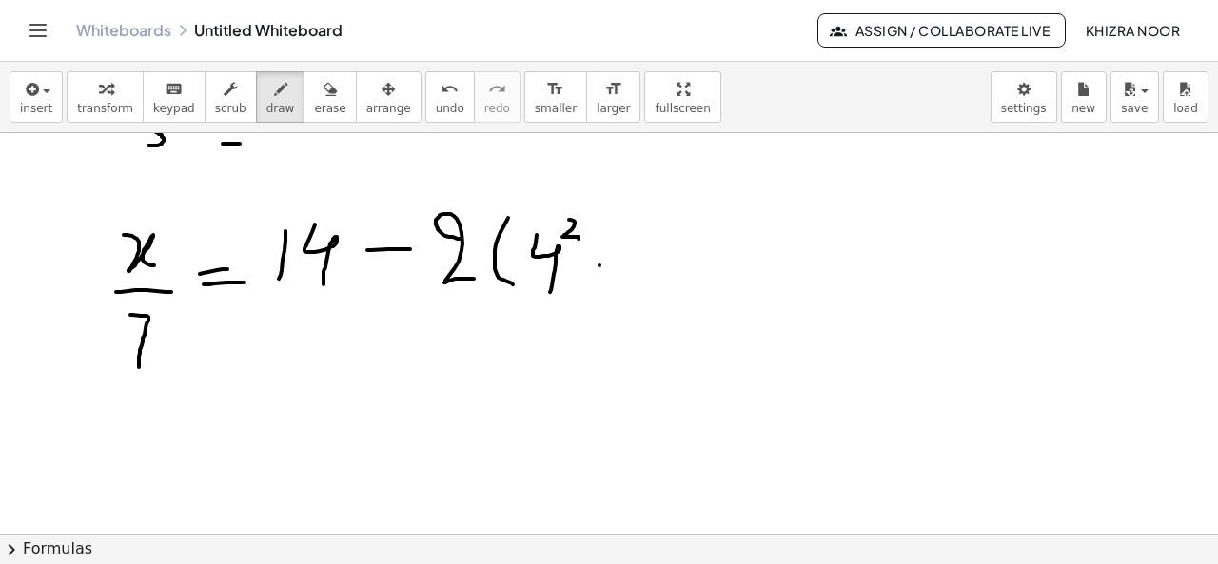
drag, startPoint x: 599, startPoint y: 264, endPoint x: 618, endPoint y: 264, distance: 19.1
drag, startPoint x: 639, startPoint y: 228, endPoint x: 639, endPoint y: 279, distance: 50.4
drag, startPoint x: 663, startPoint y: 234, endPoint x: 664, endPoint y: 273, distance: 39.0
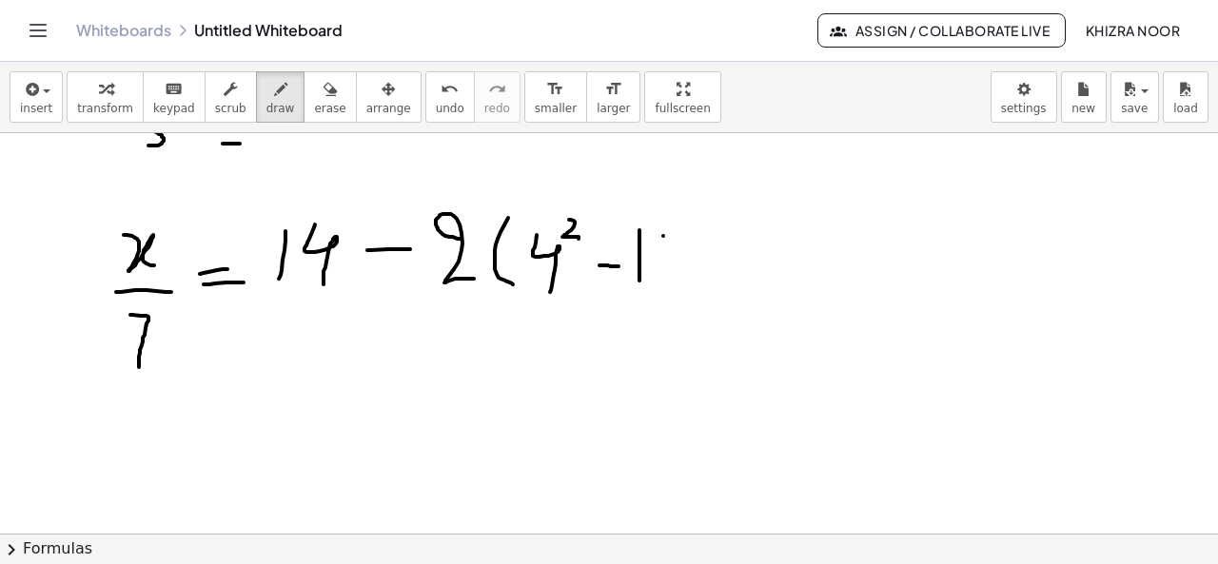
drag, startPoint x: 687, startPoint y: 220, endPoint x: 683, endPoint y: 304, distance: 84.8
drag, startPoint x: 225, startPoint y: 448, endPoint x: 257, endPoint y: 446, distance: 31.5
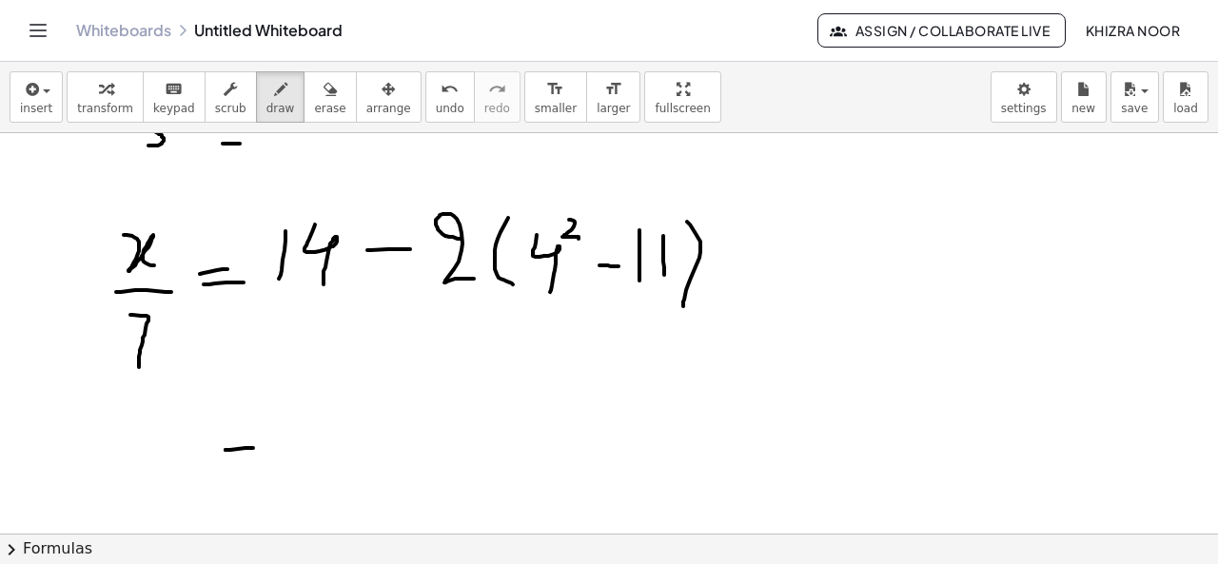
drag, startPoint x: 228, startPoint y: 463, endPoint x: 248, endPoint y: 463, distance: 20.0
drag, startPoint x: 319, startPoint y: 408, endPoint x: 305, endPoint y: 473, distance: 66.0
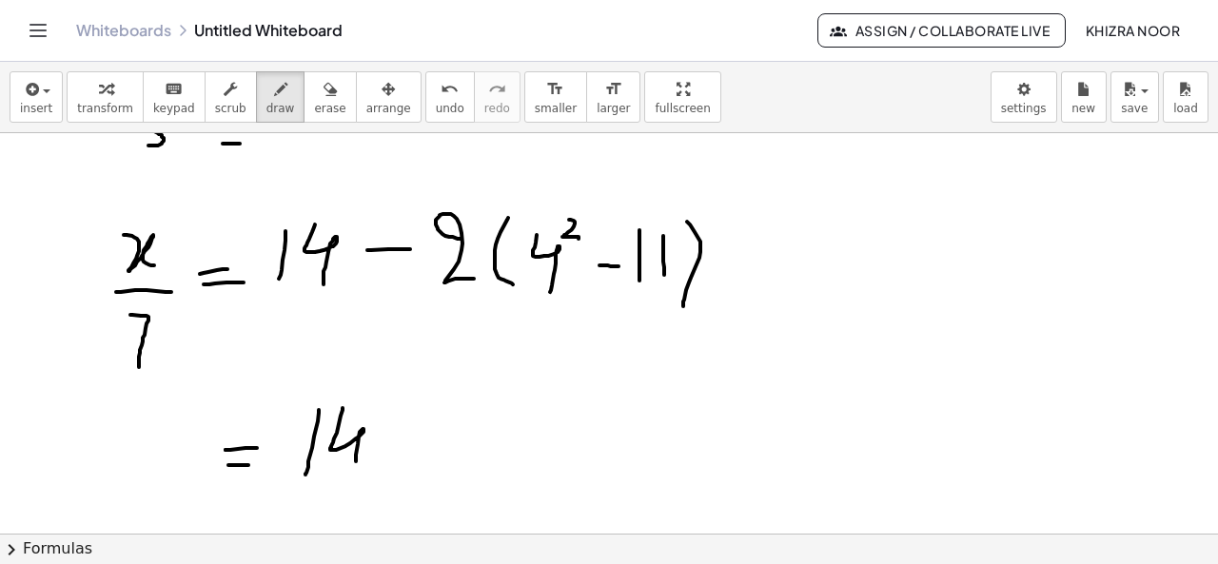
drag, startPoint x: 342, startPoint y: 406, endPoint x: 352, endPoint y: 477, distance: 71.0
drag, startPoint x: 394, startPoint y: 448, endPoint x: 435, endPoint y: 442, distance: 41.3
drag, startPoint x: 478, startPoint y: 418, endPoint x: 482, endPoint y: 467, distance: 49.7
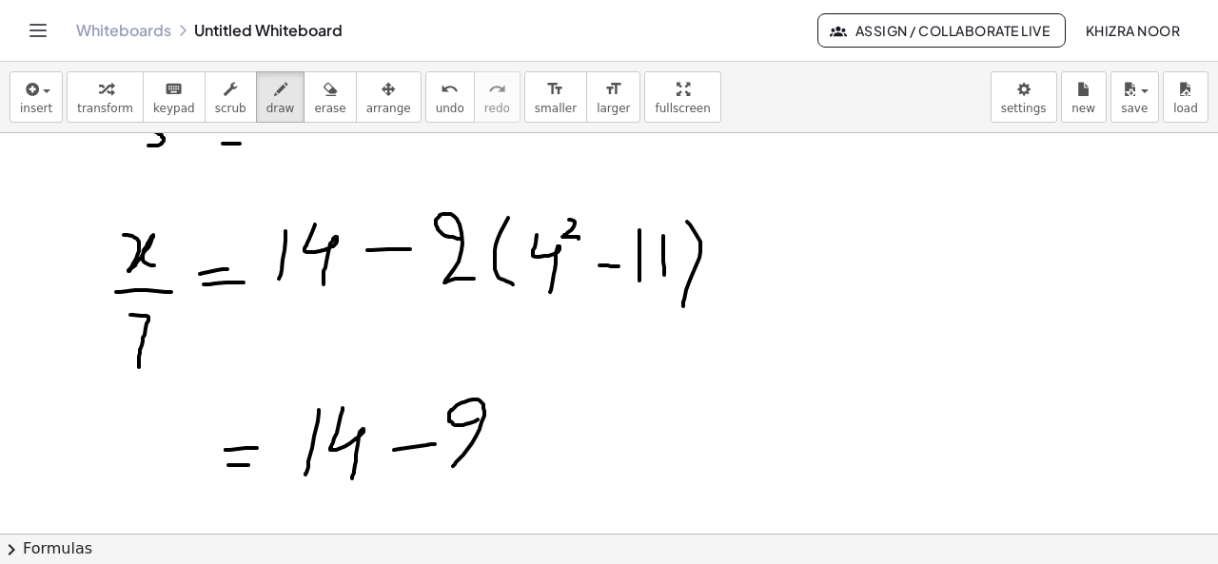
drag, startPoint x: 526, startPoint y: 392, endPoint x: 521, endPoint y: 464, distance: 72.5
drag, startPoint x: 556, startPoint y: 405, endPoint x: 550, endPoint y: 453, distance: 47.9
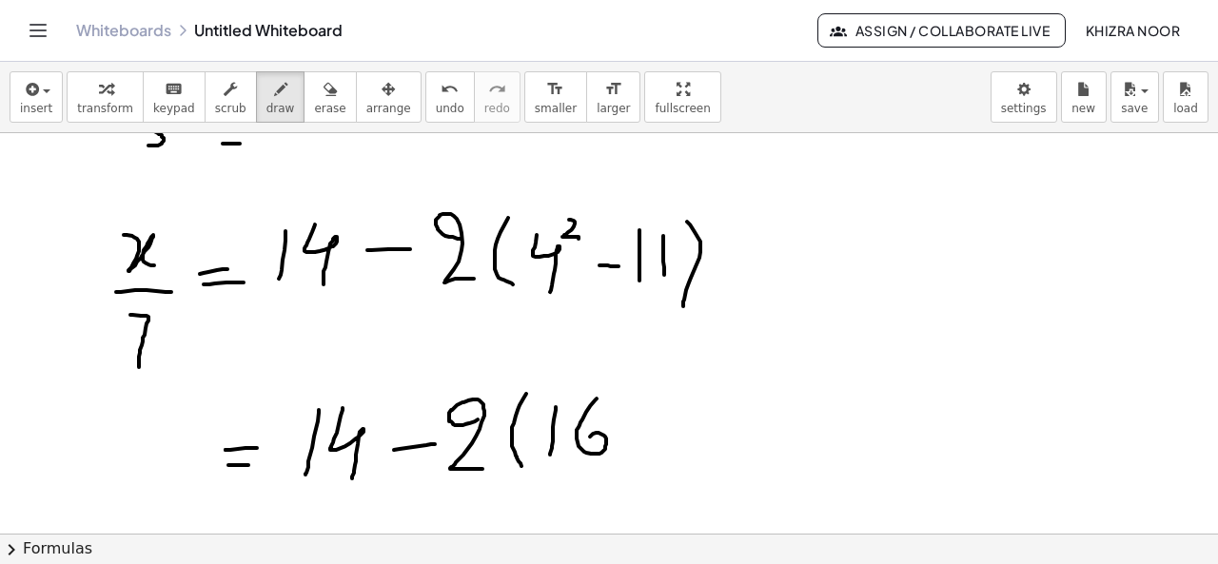
drag, startPoint x: 596, startPoint y: 397, endPoint x: 584, endPoint y: 440, distance: 45.5
drag, startPoint x: 648, startPoint y: 429, endPoint x: 685, endPoint y: 427, distance: 37.2
drag, startPoint x: 705, startPoint y: 402, endPoint x: 704, endPoint y: 432, distance: 29.5
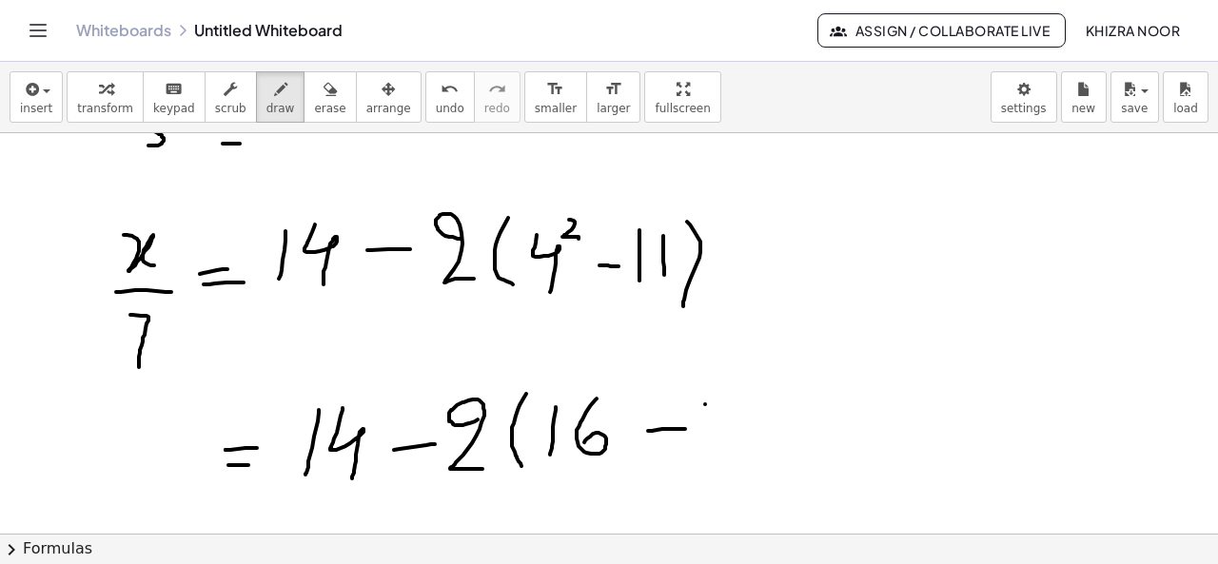
drag, startPoint x: 728, startPoint y: 401, endPoint x: 728, endPoint y: 444, distance: 42.8
drag, startPoint x: 749, startPoint y: 387, endPoint x: 753, endPoint y: 482, distance: 95.3
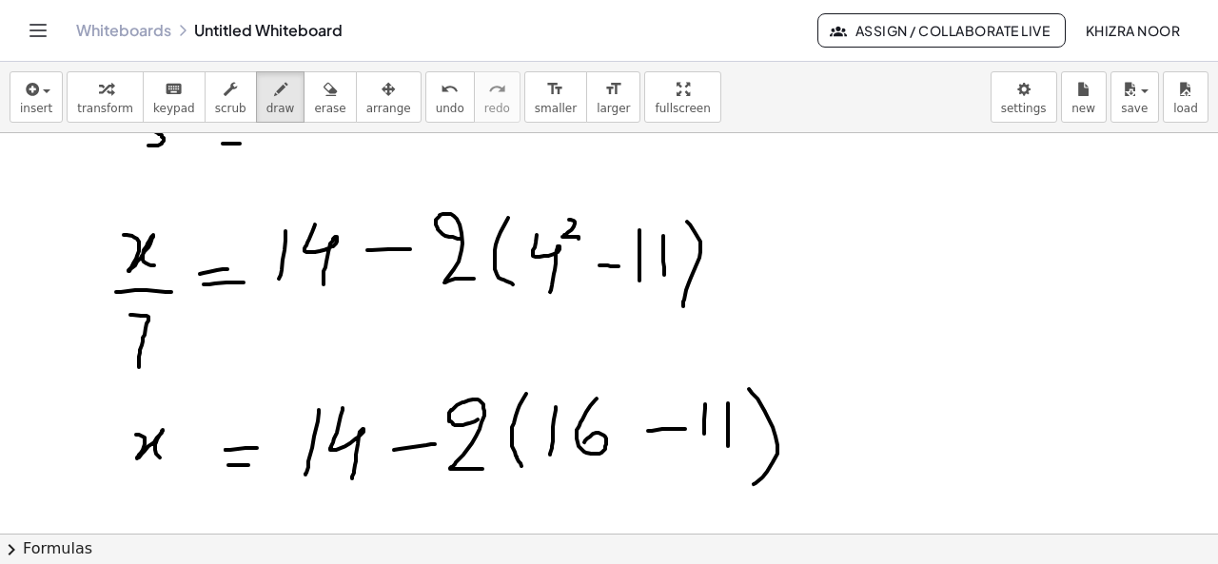
drag, startPoint x: 136, startPoint y: 433, endPoint x: 162, endPoint y: 458, distance: 35.7
drag, startPoint x: 123, startPoint y: 473, endPoint x: 185, endPoint y: 469, distance: 62.0
drag, startPoint x: 142, startPoint y: 485, endPoint x: 147, endPoint y: 518, distance: 33.6
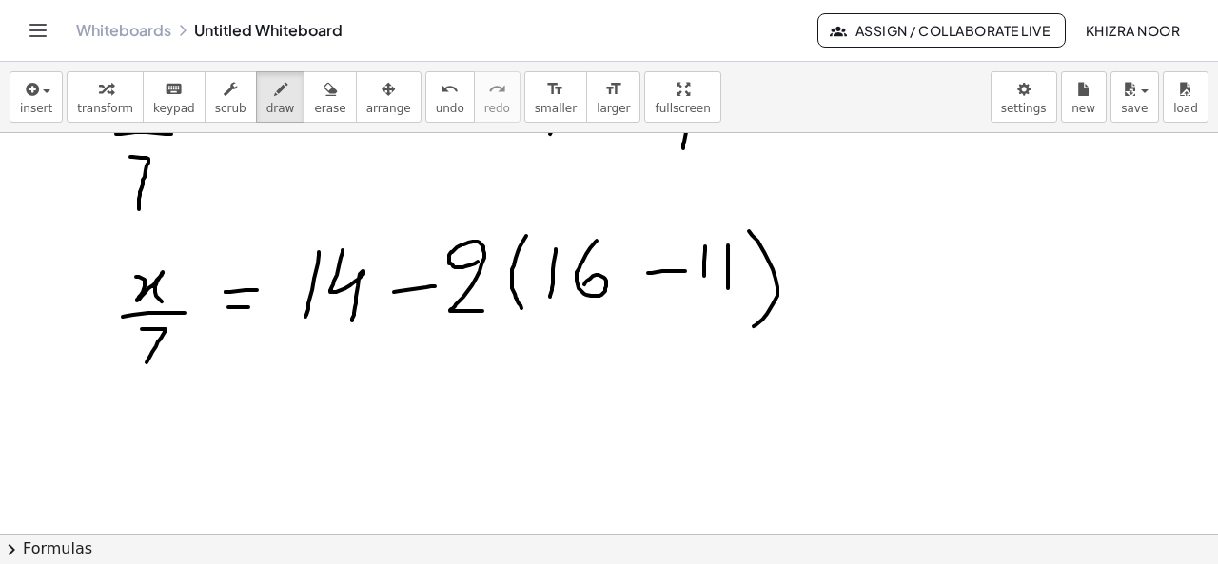
scroll to position [2201, 0]
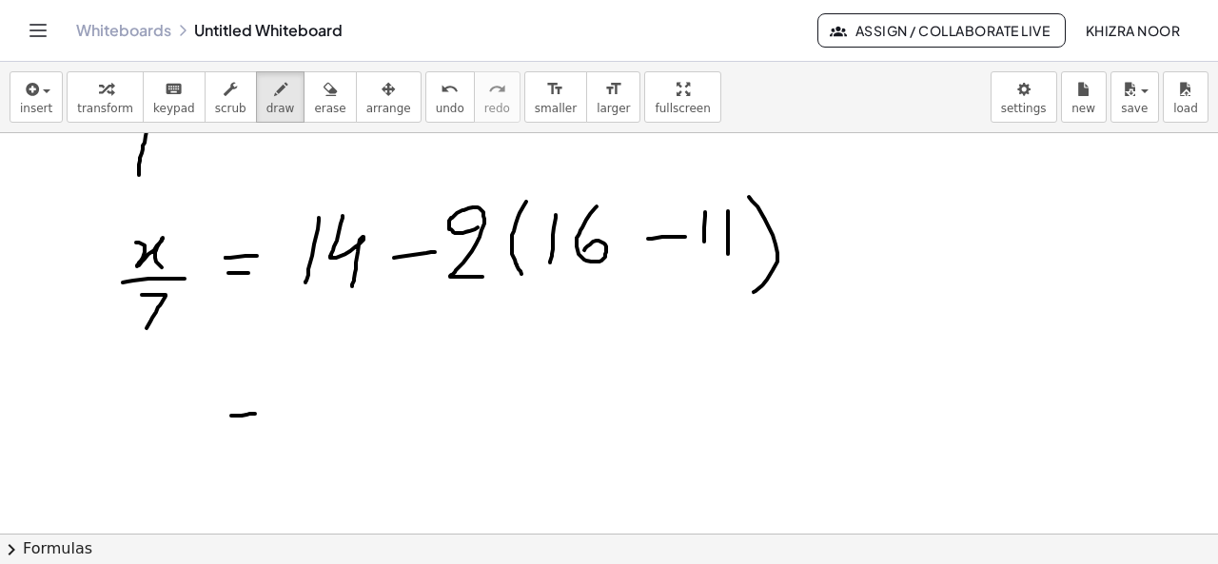
drag, startPoint x: 231, startPoint y: 414, endPoint x: 259, endPoint y: 411, distance: 27.7
drag, startPoint x: 234, startPoint y: 433, endPoint x: 260, endPoint y: 430, distance: 25.8
drag, startPoint x: 346, startPoint y: 367, endPoint x: 351, endPoint y: 423, distance: 56.3
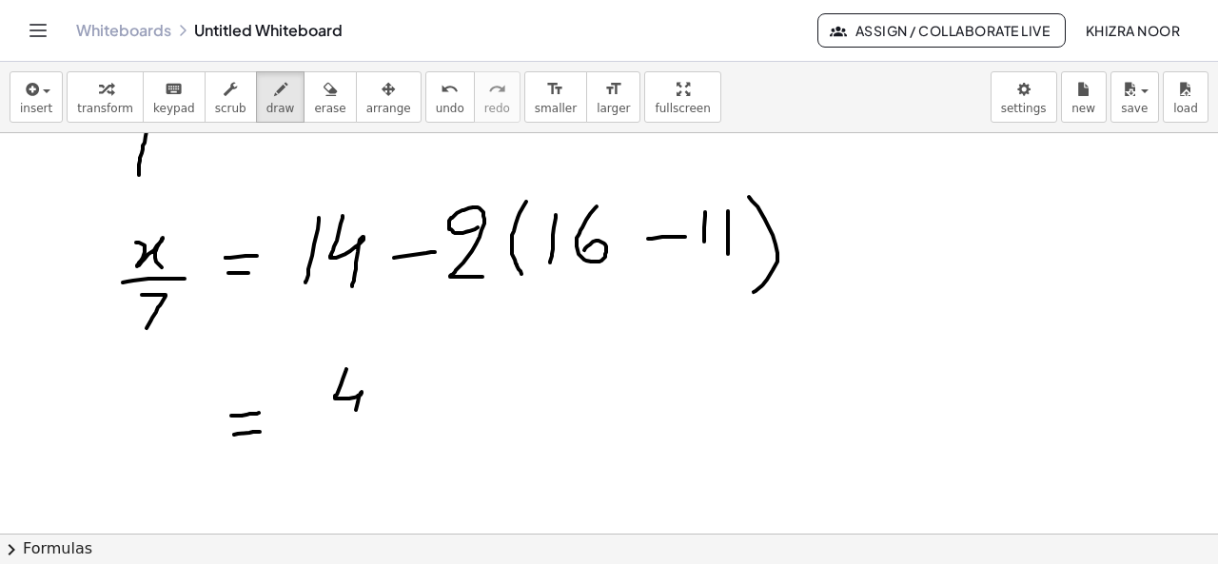
drag, startPoint x: 323, startPoint y: 369, endPoint x: 313, endPoint y: 423, distance: 55.2
drag, startPoint x: 404, startPoint y: 401, endPoint x: 447, endPoint y: 399, distance: 42.9
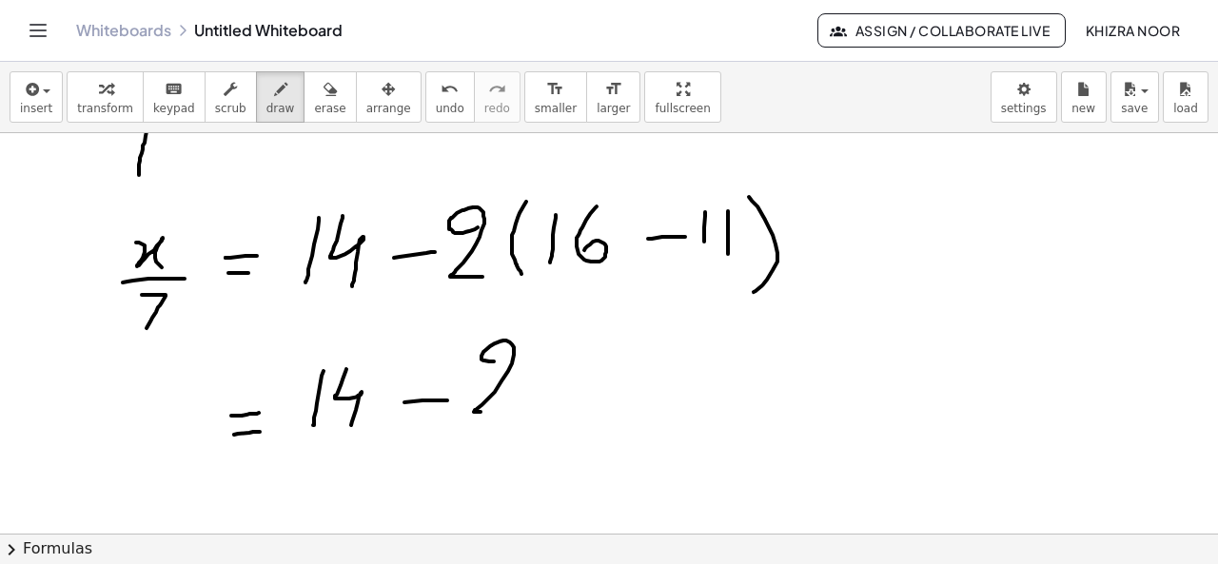
drag, startPoint x: 494, startPoint y: 360, endPoint x: 508, endPoint y: 408, distance: 50.6
drag, startPoint x: 550, startPoint y: 335, endPoint x: 558, endPoint y: 410, distance: 75.6
drag, startPoint x: 603, startPoint y: 353, endPoint x: 582, endPoint y: 401, distance: 52.0
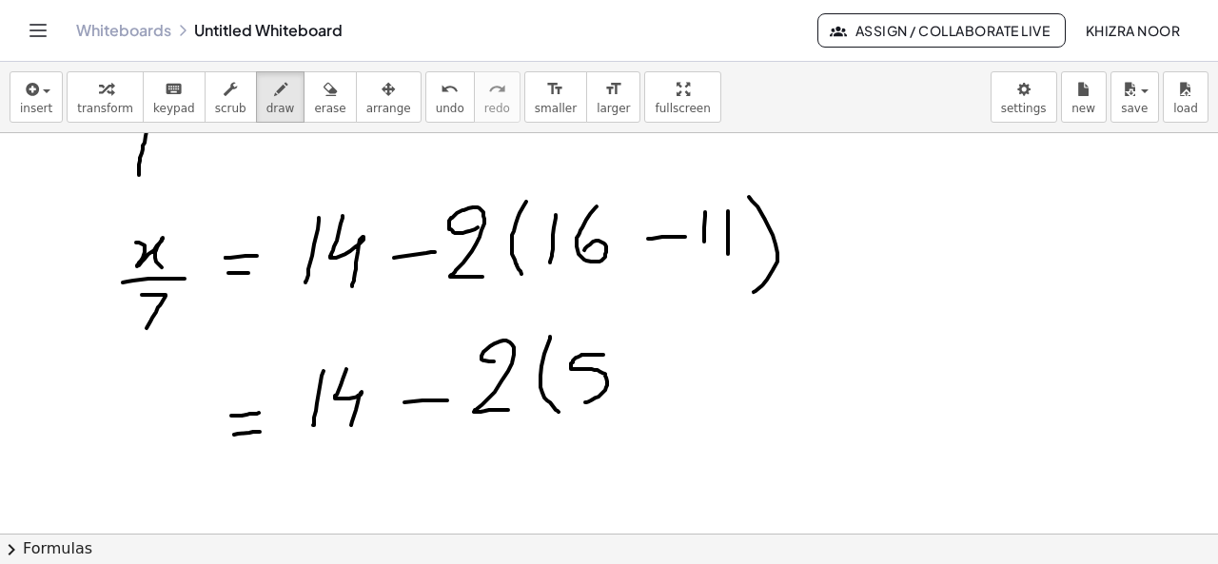
drag, startPoint x: 621, startPoint y: 332, endPoint x: 621, endPoint y: 400, distance: 67.5
drag, startPoint x: 124, startPoint y: 404, endPoint x: 163, endPoint y: 435, distance: 49.5
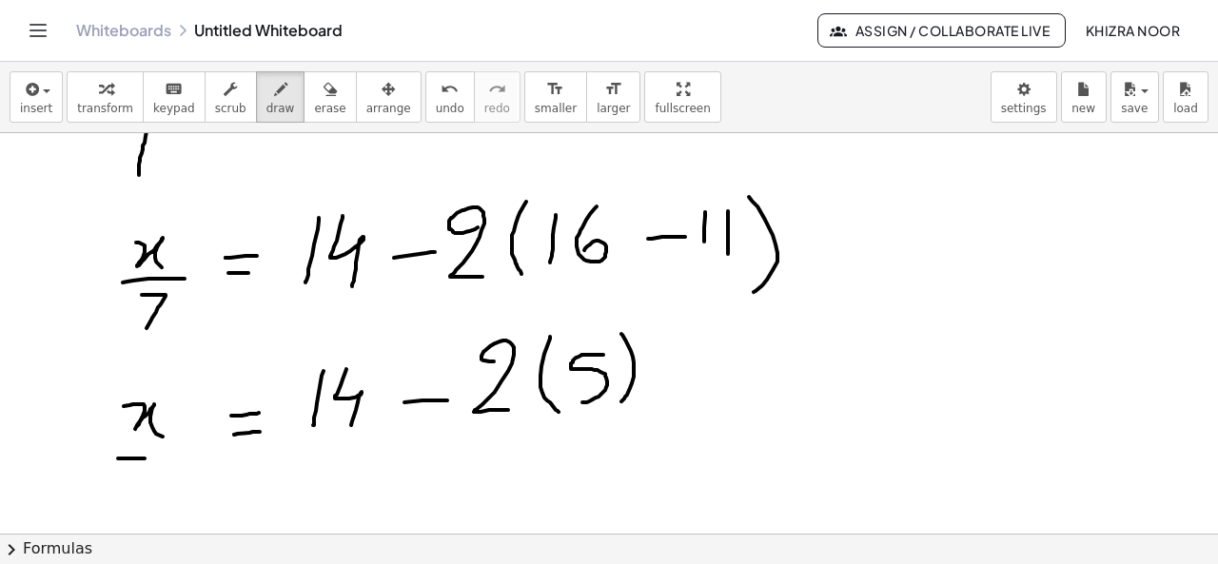
drag, startPoint x: 118, startPoint y: 457, endPoint x: 158, endPoint y: 457, distance: 40.0
drag, startPoint x: 135, startPoint y: 479, endPoint x: 147, endPoint y: 509, distance: 32.5
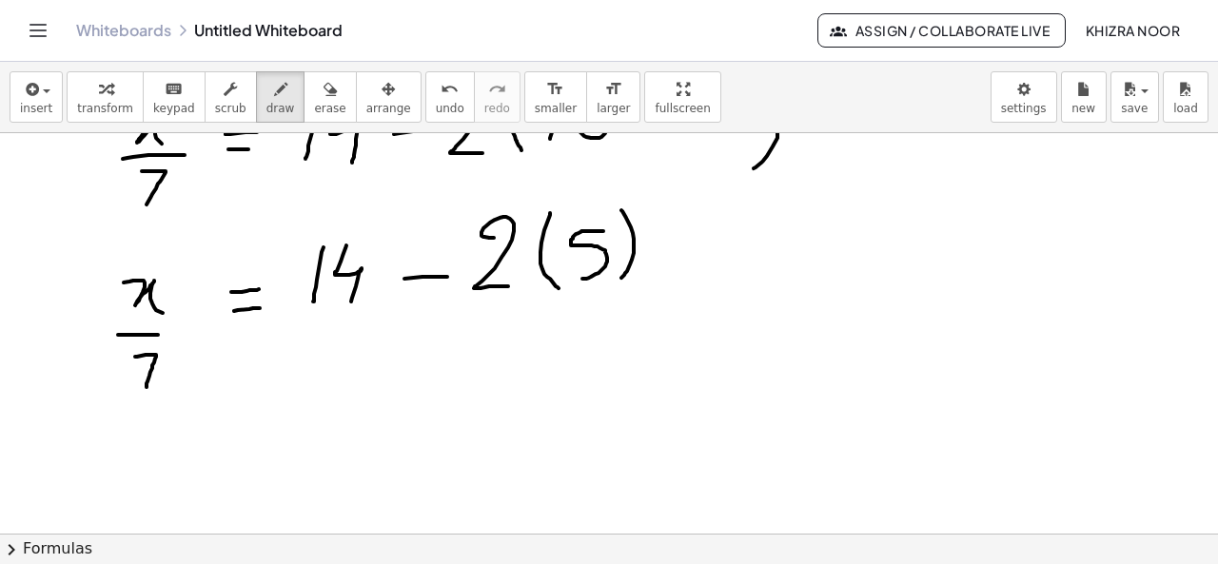
scroll to position [2355, 0]
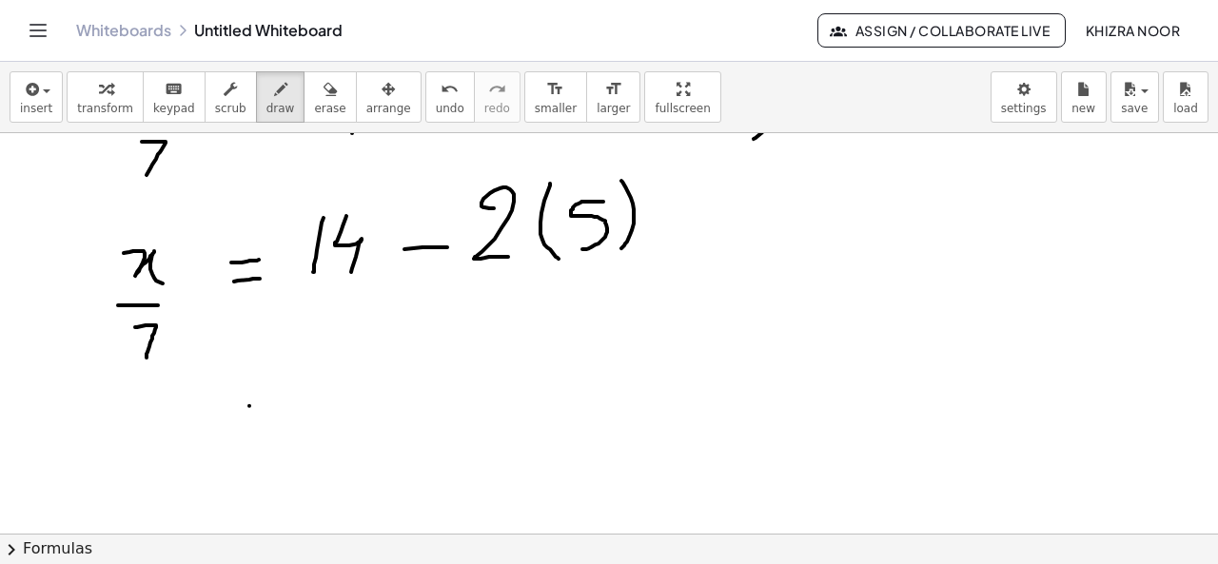
drag, startPoint x: 249, startPoint y: 404, endPoint x: 308, endPoint y: 398, distance: 59.4
drag, startPoint x: 255, startPoint y: 426, endPoint x: 293, endPoint y: 427, distance: 38.1
drag, startPoint x: 398, startPoint y: 355, endPoint x: 394, endPoint y: 437, distance: 81.9
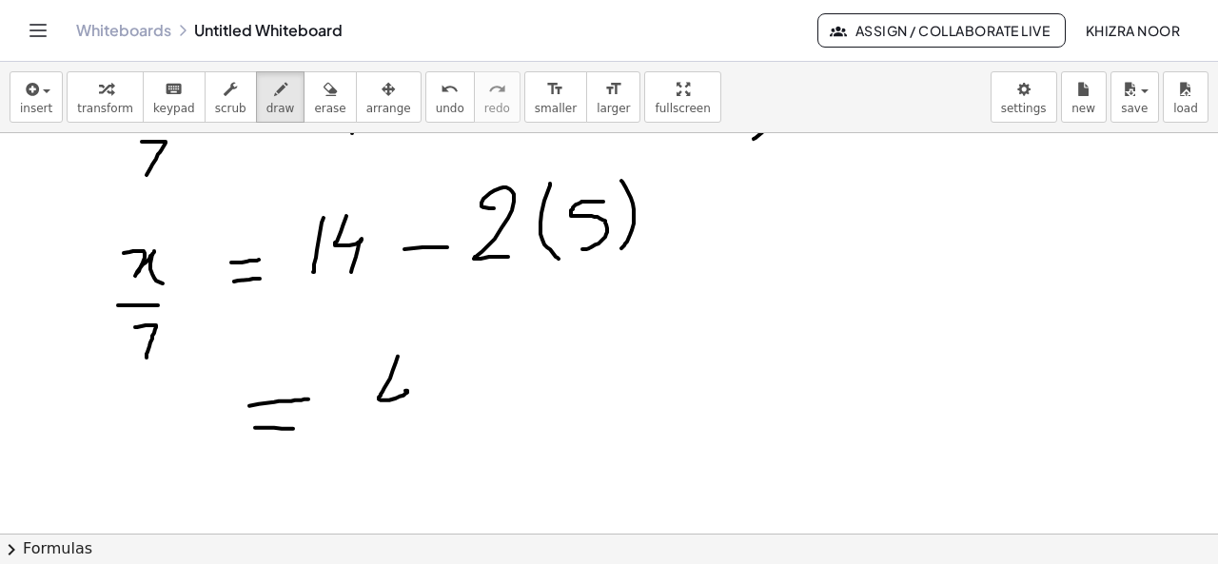
drag, startPoint x: 358, startPoint y: 362, endPoint x: 342, endPoint y: 432, distance: 72.2
drag, startPoint x: 445, startPoint y: 393, endPoint x: 485, endPoint y: 389, distance: 40.1
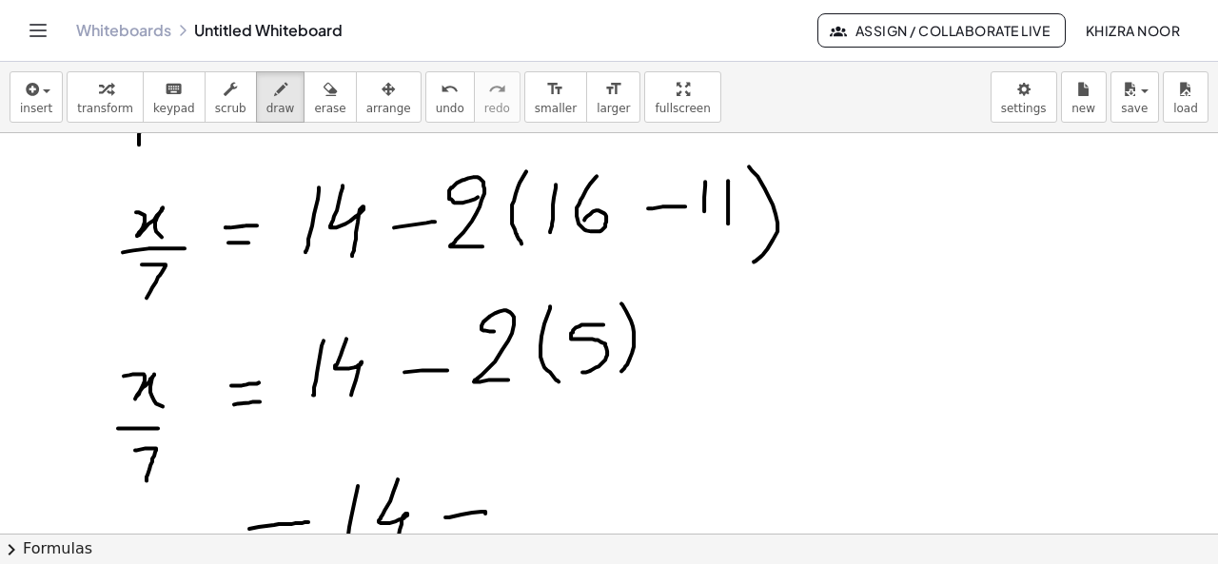
scroll to position [2281, 0]
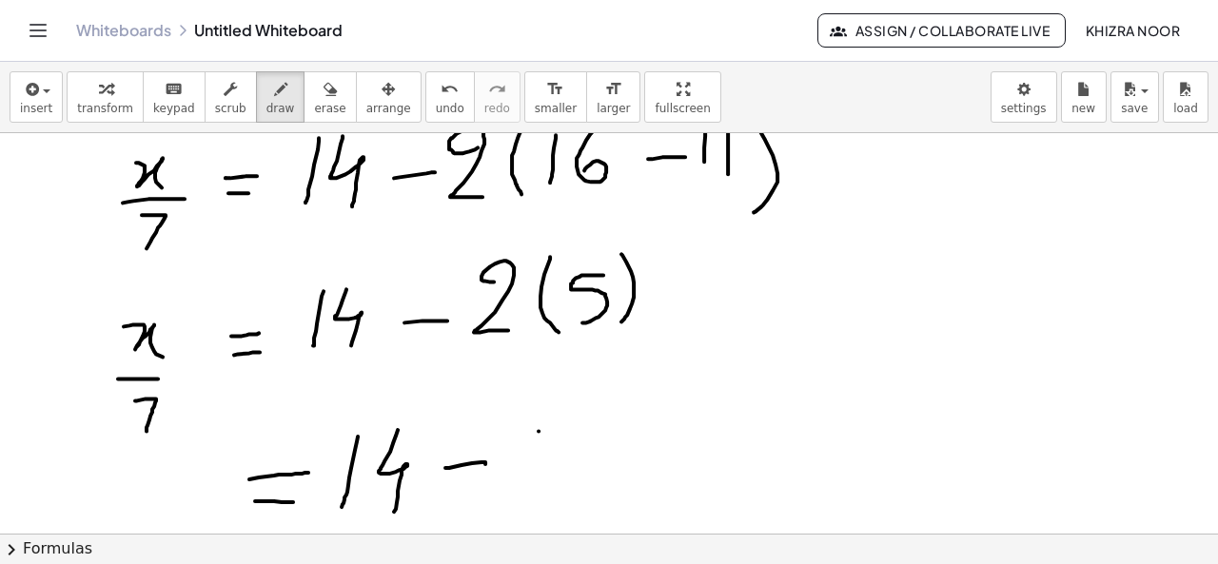
drag, startPoint x: 538, startPoint y: 429, endPoint x: 537, endPoint y: 480, distance: 51.4
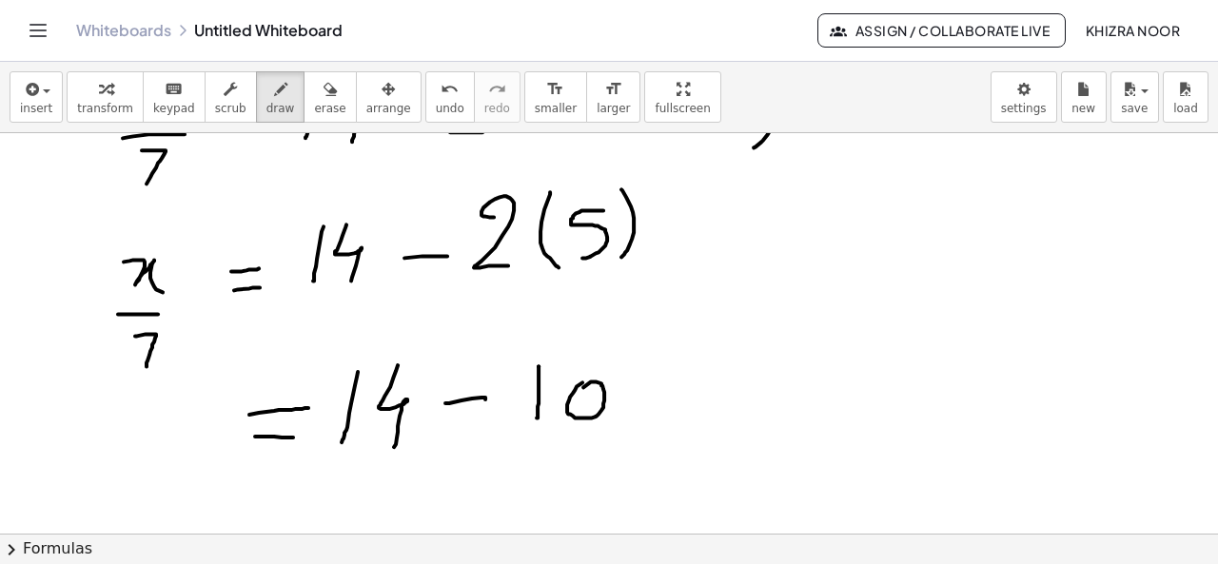
scroll to position [2368, 0]
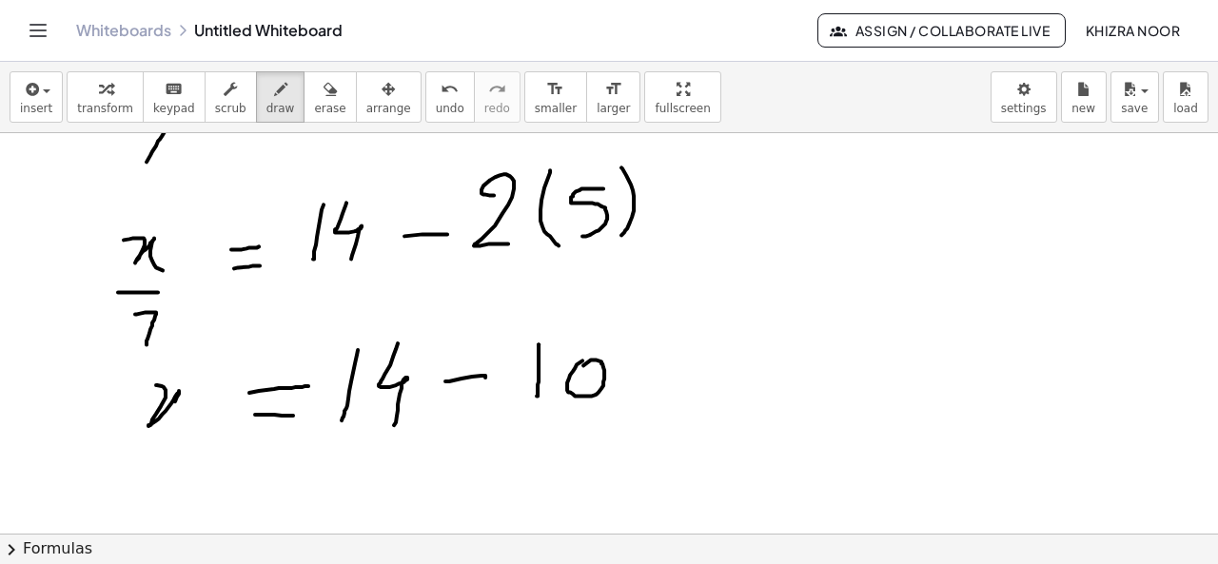
drag, startPoint x: 156, startPoint y: 383, endPoint x: 178, endPoint y: 416, distance: 39.1
drag, startPoint x: 124, startPoint y: 450, endPoint x: 185, endPoint y: 448, distance: 60.9
drag, startPoint x: 149, startPoint y: 475, endPoint x: 162, endPoint y: 527, distance: 53.8
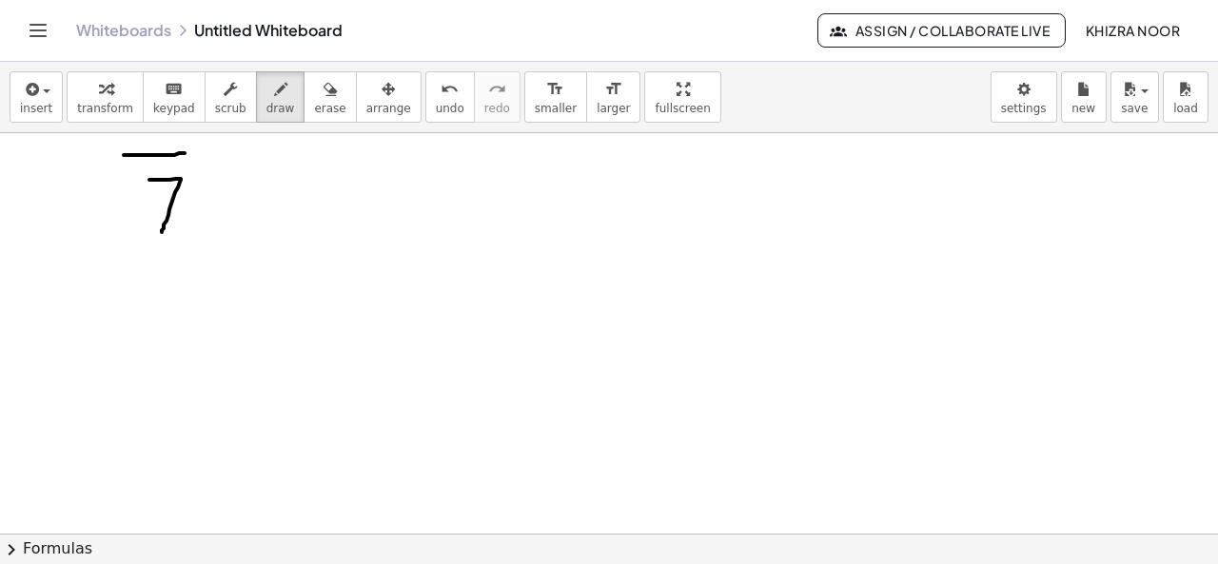
scroll to position [2576, 0]
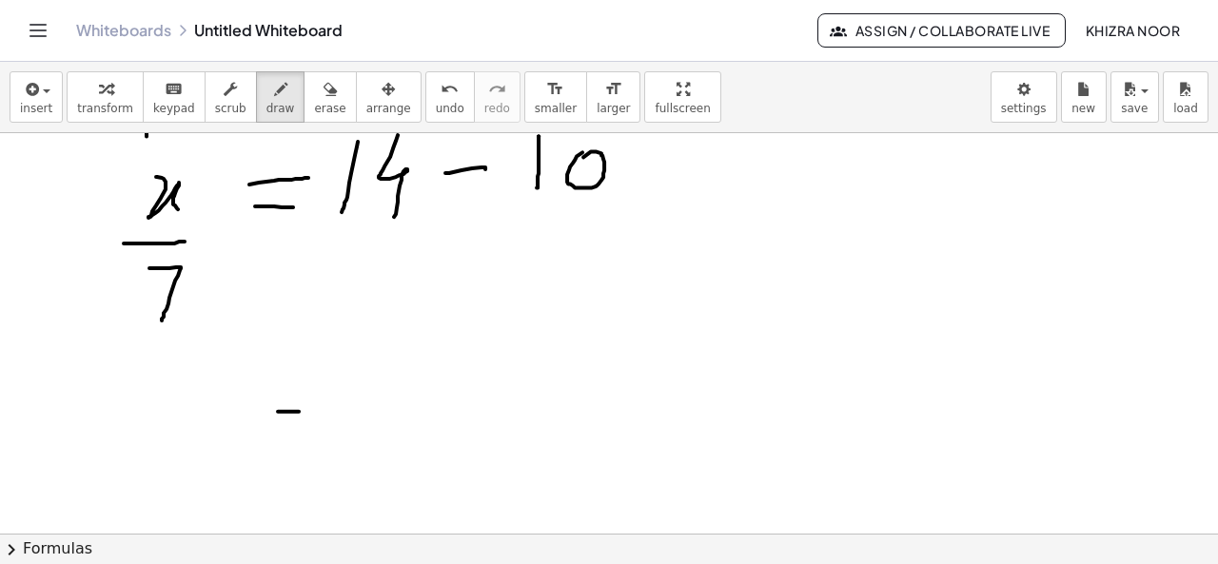
drag, startPoint x: 278, startPoint y: 410, endPoint x: 310, endPoint y: 410, distance: 32.3
drag, startPoint x: 281, startPoint y: 423, endPoint x: 316, endPoint y: 425, distance: 35.3
drag, startPoint x: 395, startPoint y: 380, endPoint x: 418, endPoint y: 421, distance: 47.7
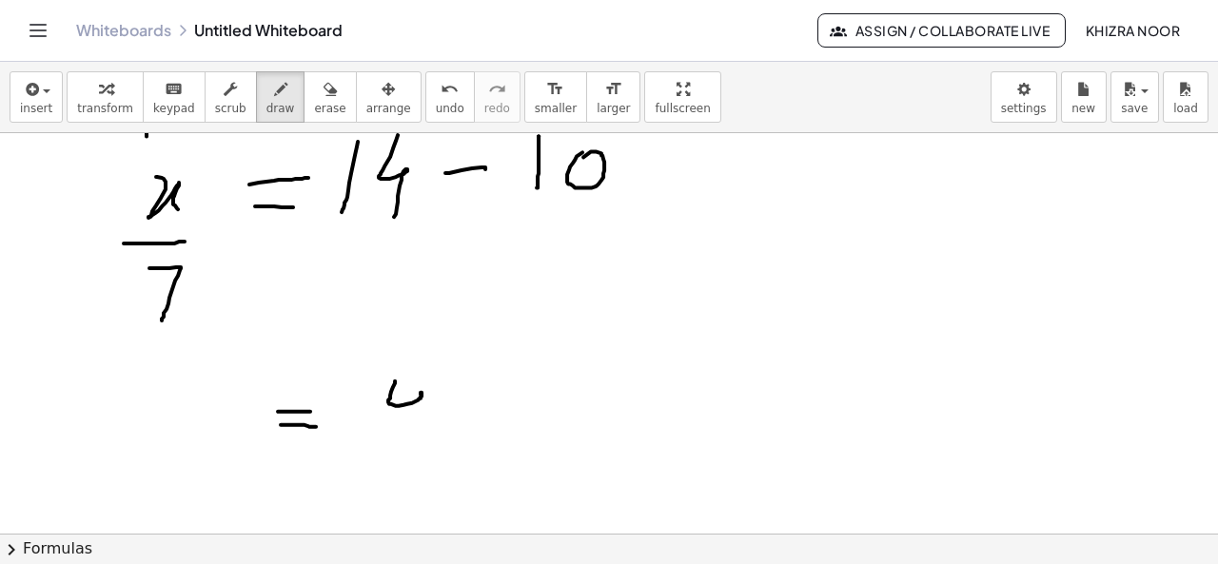
drag, startPoint x: 154, startPoint y: 399, endPoint x: 187, endPoint y: 427, distance: 43.9
drag, startPoint x: 141, startPoint y: 447, endPoint x: 193, endPoint y: 444, distance: 52.4
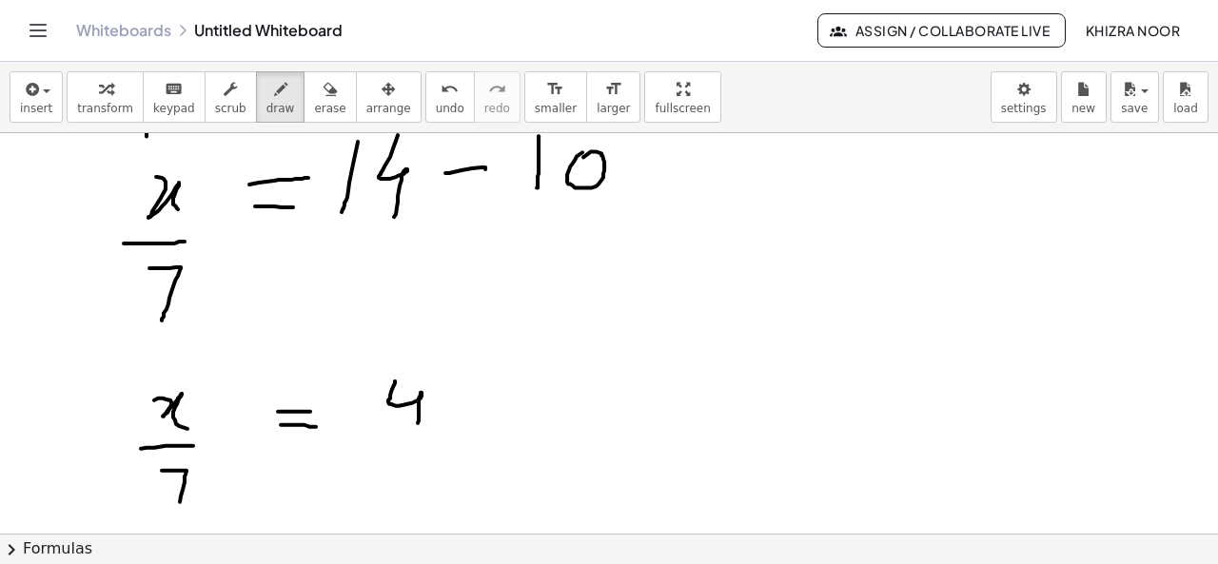
drag, startPoint x: 162, startPoint y: 469, endPoint x: 175, endPoint y: 512, distance: 44.8
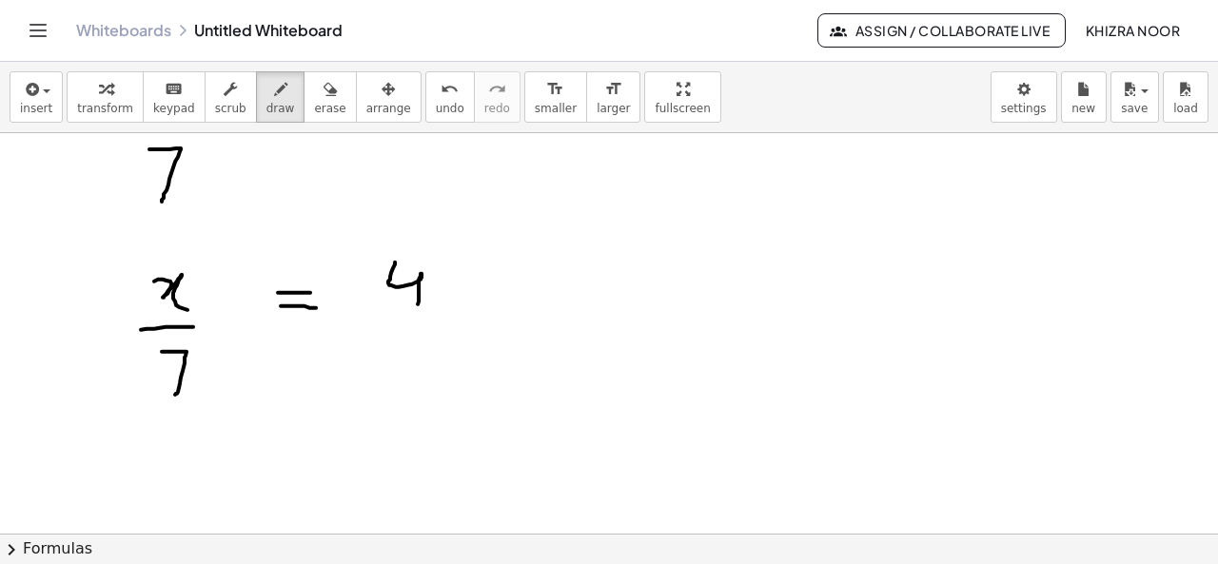
scroll to position [2717, 0]
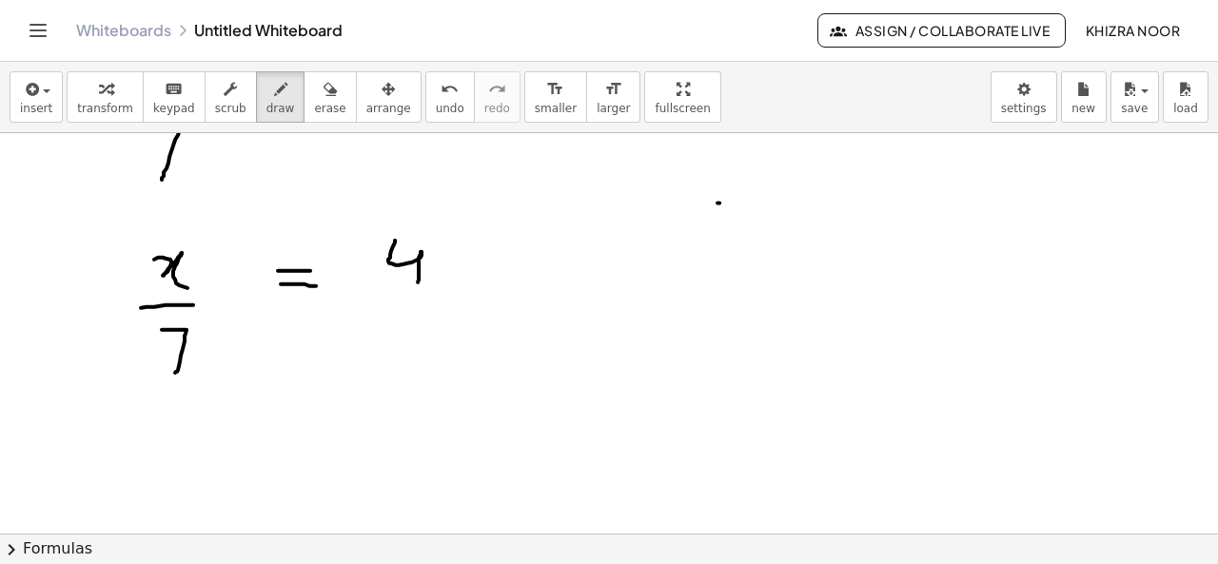
drag, startPoint x: 717, startPoint y: 201, endPoint x: 753, endPoint y: 200, distance: 36.2
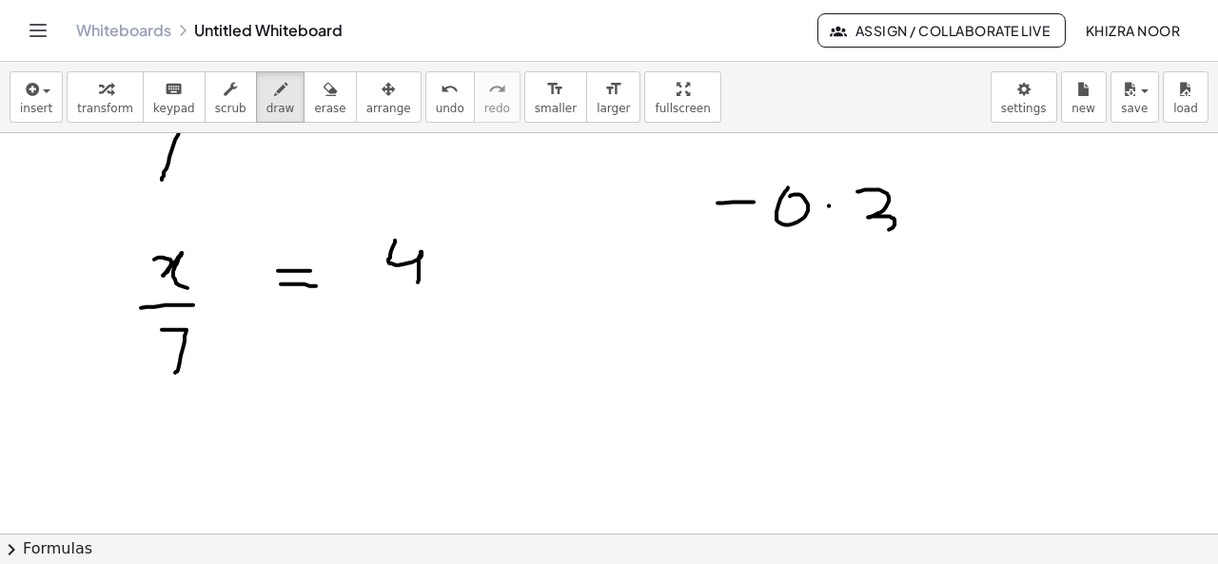
drag, startPoint x: 857, startPoint y: 189, endPoint x: 868, endPoint y: 230, distance: 42.2
drag, startPoint x: 890, startPoint y: 337, endPoint x: 902, endPoint y: 334, distance: 11.8
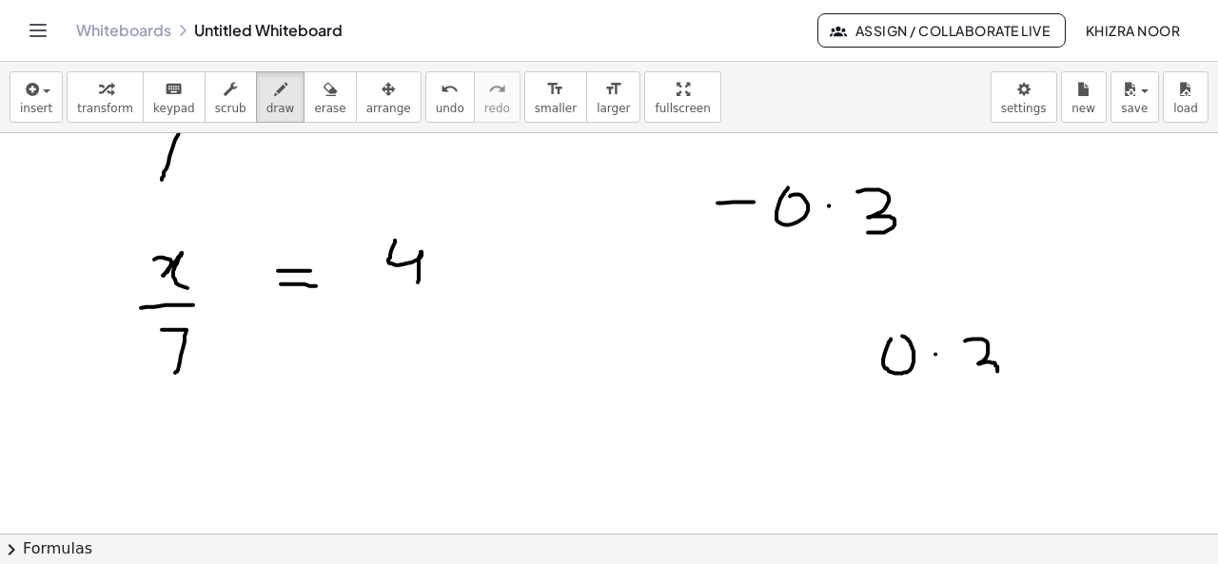
drag, startPoint x: 965, startPoint y: 339, endPoint x: 980, endPoint y: 375, distance: 39.2
drag, startPoint x: 980, startPoint y: 394, endPoint x: 989, endPoint y: 437, distance: 43.9
drag, startPoint x: 868, startPoint y: 455, endPoint x: 1077, endPoint y: 444, distance: 209.6
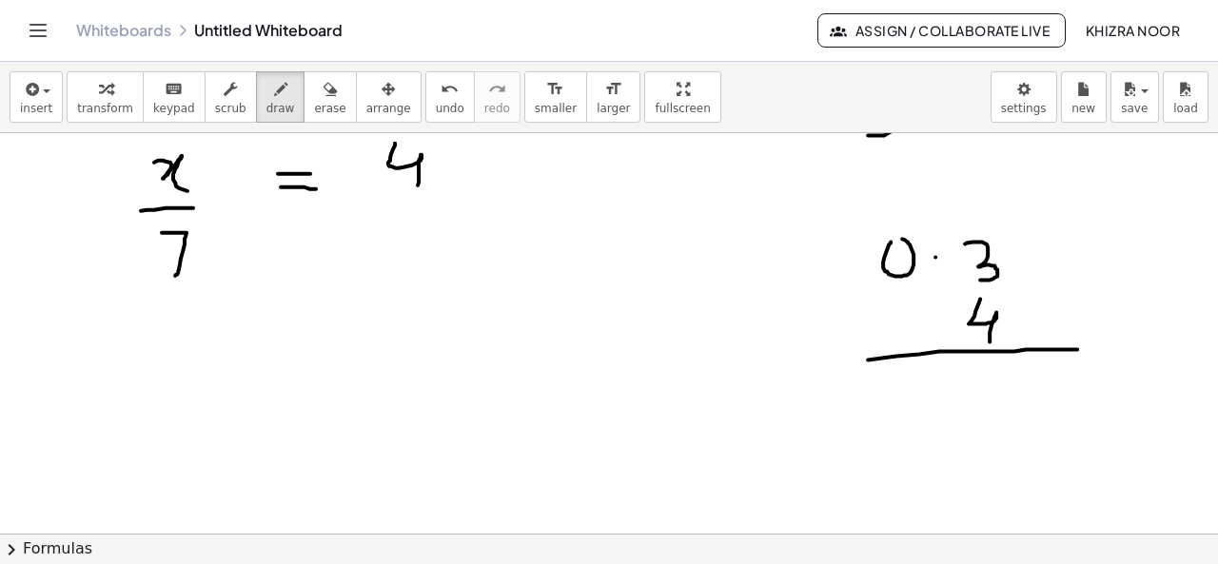
scroll to position [2808, 0]
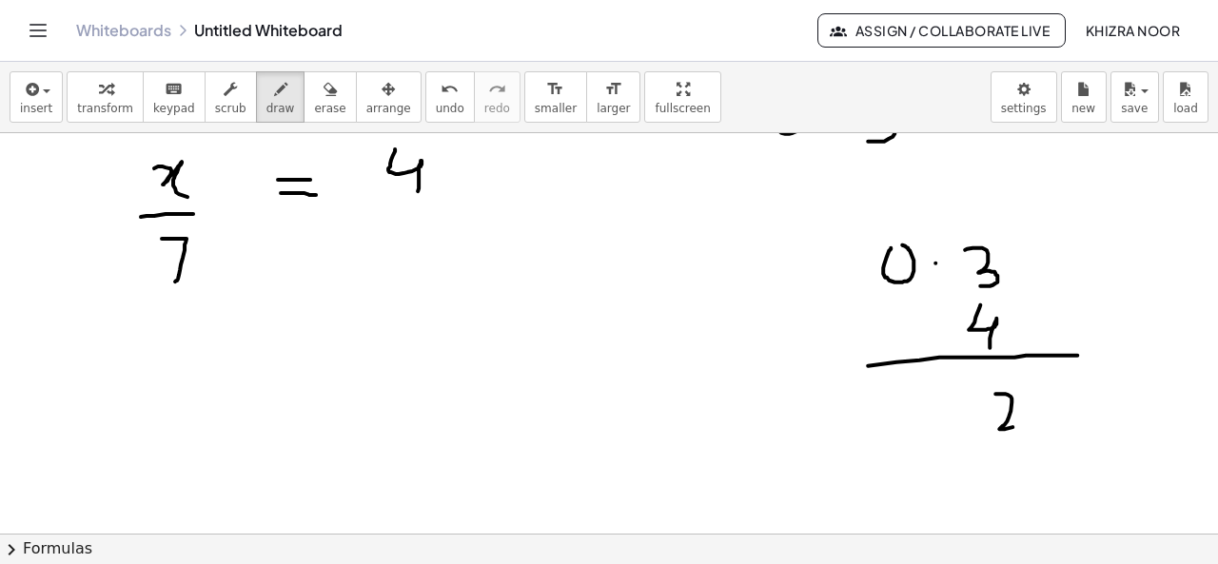
drag, startPoint x: 995, startPoint y: 392, endPoint x: 1021, endPoint y: 423, distance: 40.6
drag, startPoint x: 892, startPoint y: 217, endPoint x: 892, endPoint y: 229, distance: 12.4
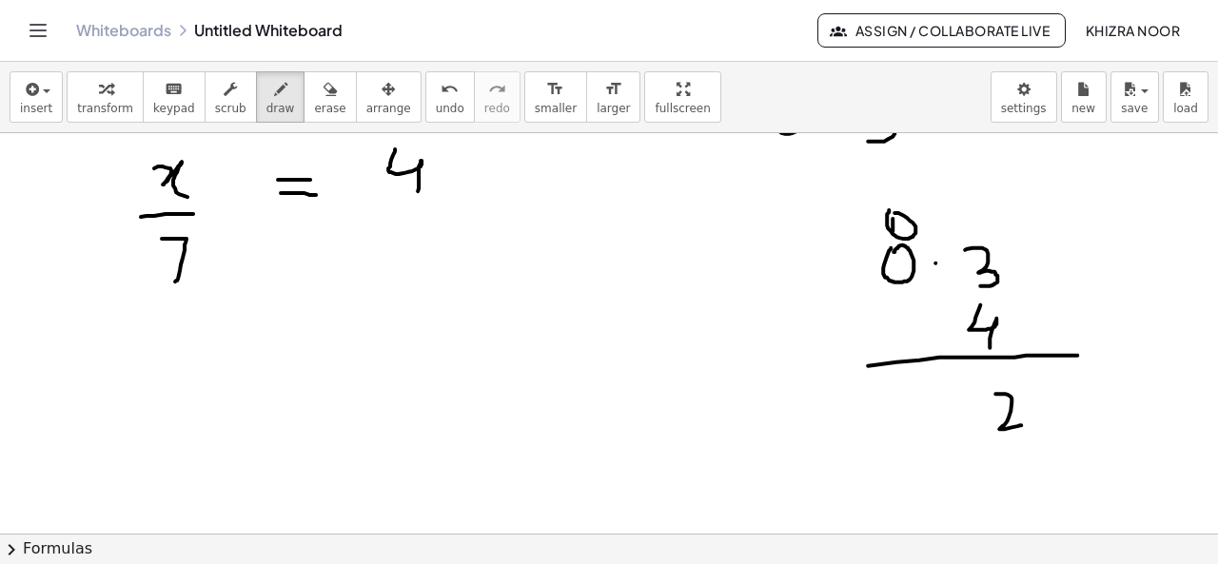
drag, startPoint x: 927, startPoint y: 396, endPoint x: 927, endPoint y: 434, distance: 38.1
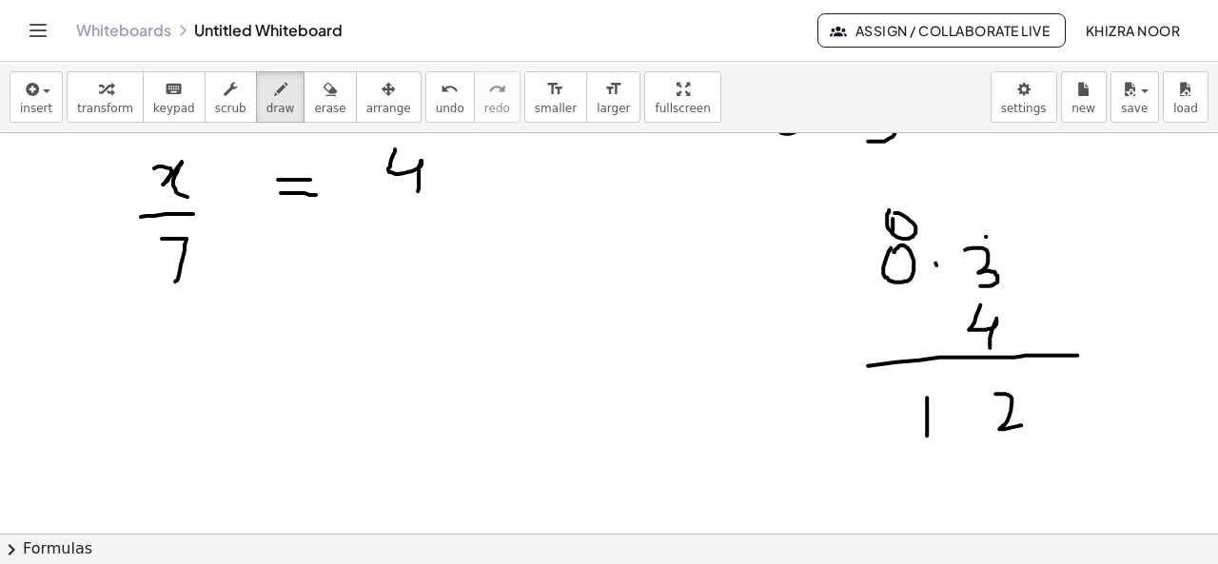
drag, startPoint x: 1026, startPoint y: 264, endPoint x: 1049, endPoint y: 262, distance: 23.9
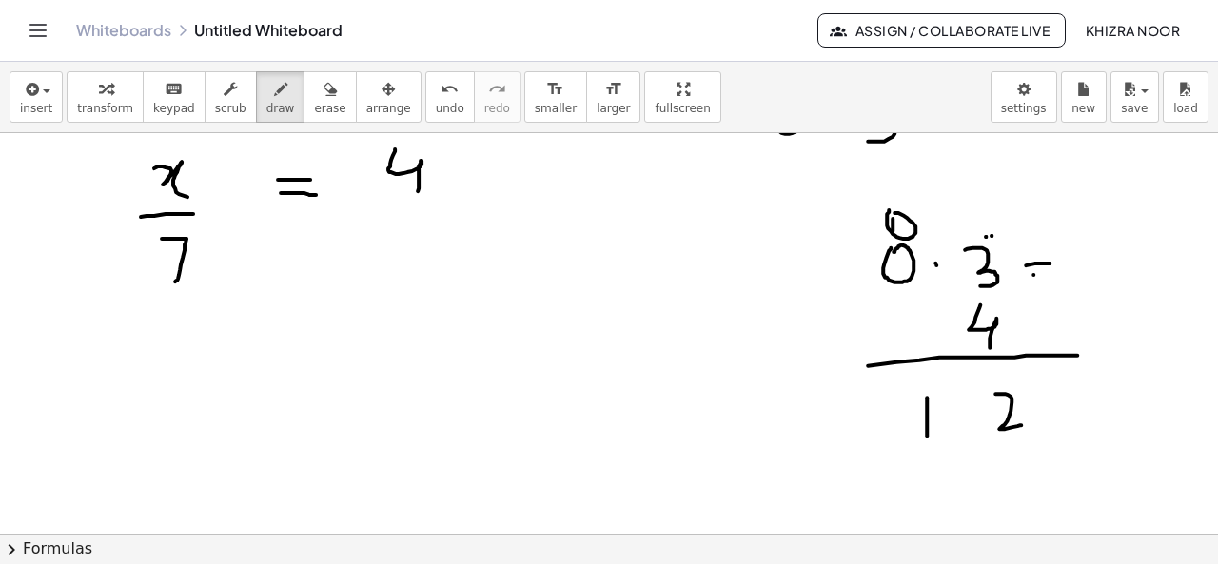
drag, startPoint x: 1033, startPoint y: 273, endPoint x: 1053, endPoint y: 273, distance: 20.0
drag, startPoint x: 1104, startPoint y: 243, endPoint x: 1104, endPoint y: 279, distance: 36.2
